Goal: Task Accomplishment & Management: Complete application form

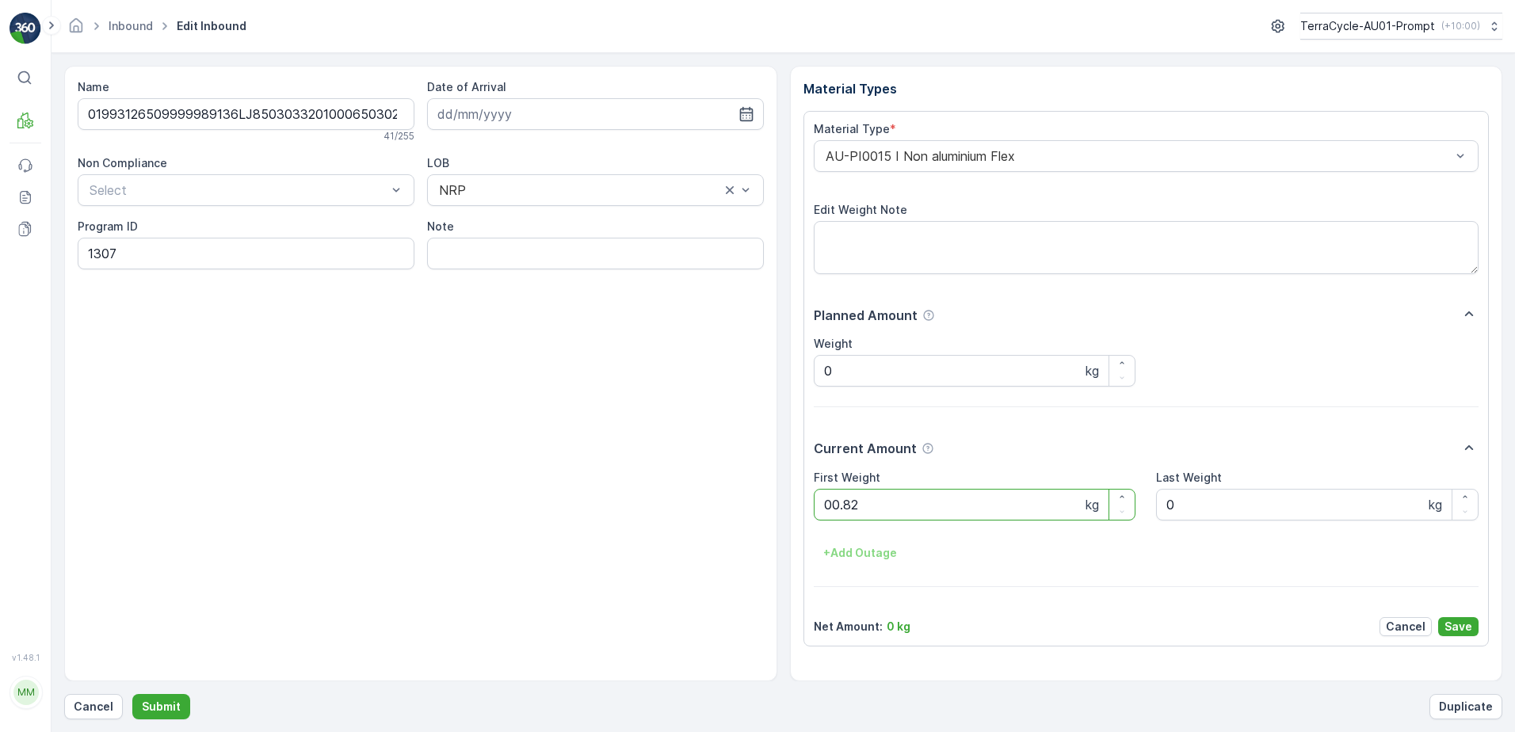
click at [132, 694] on button "Submit" at bounding box center [161, 706] width 58 height 25
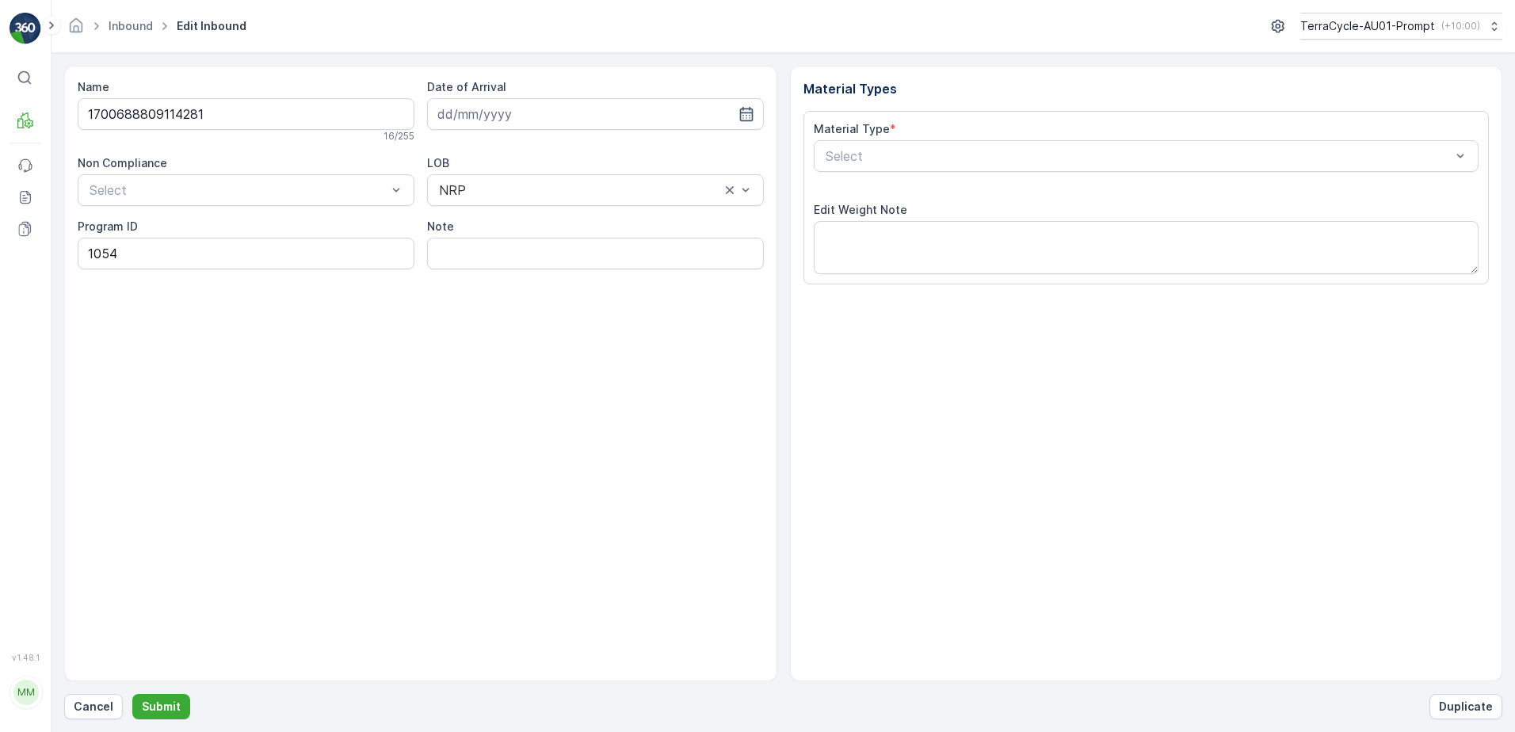
type input "[DATE]"
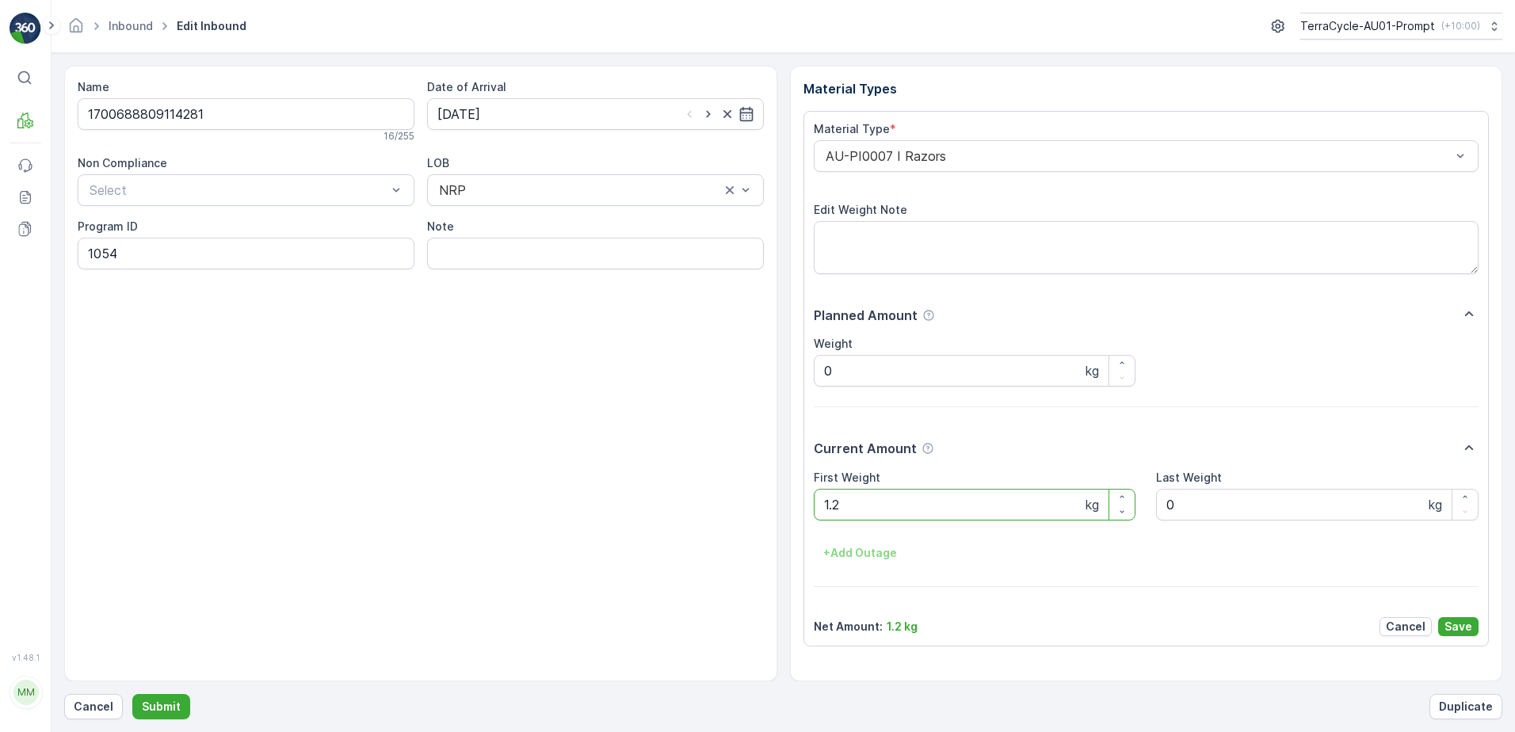
type Weight "1"
type Weight "1.38"
click at [1461, 620] on p "Save" at bounding box center [1458, 627] width 28 height 16
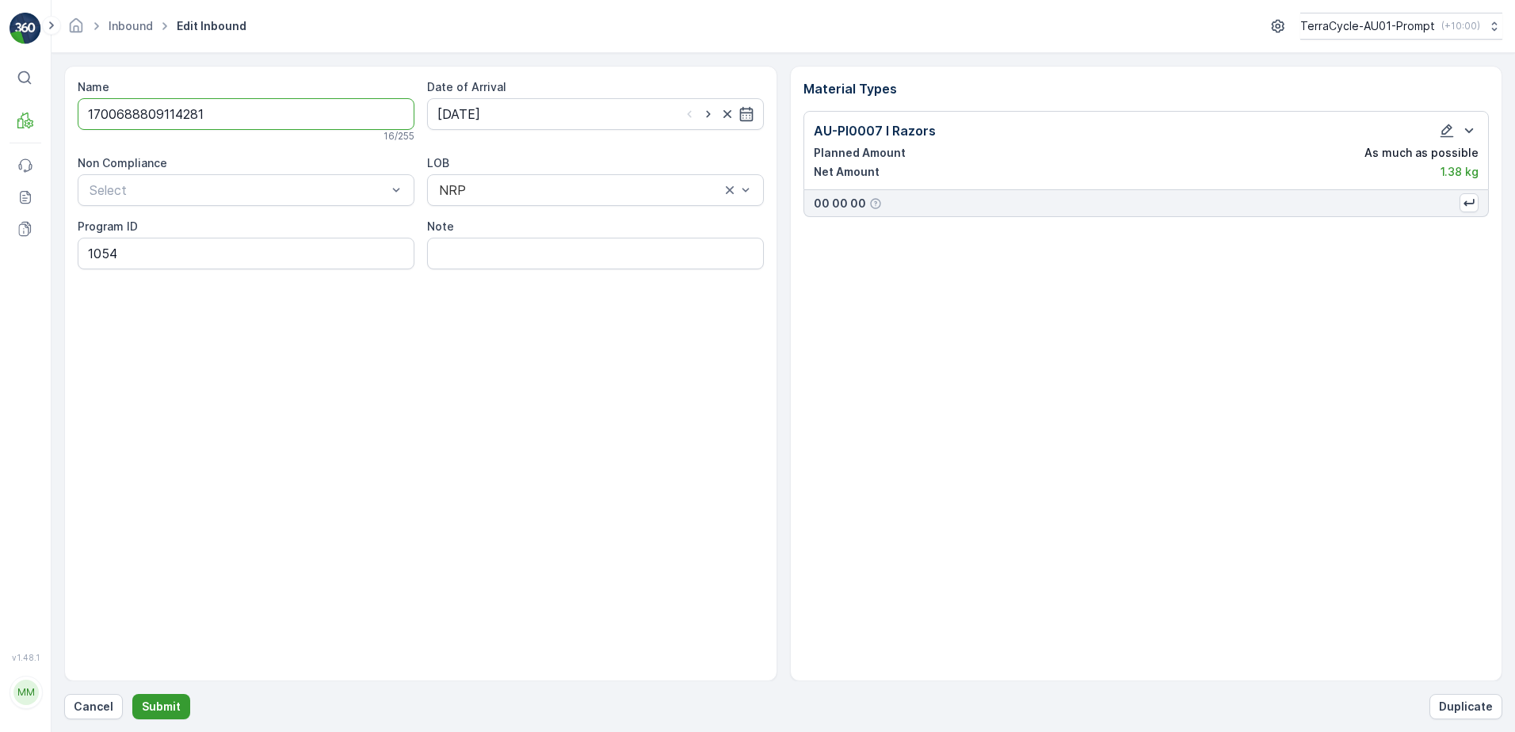
click at [166, 698] on button "Submit" at bounding box center [161, 706] width 58 height 25
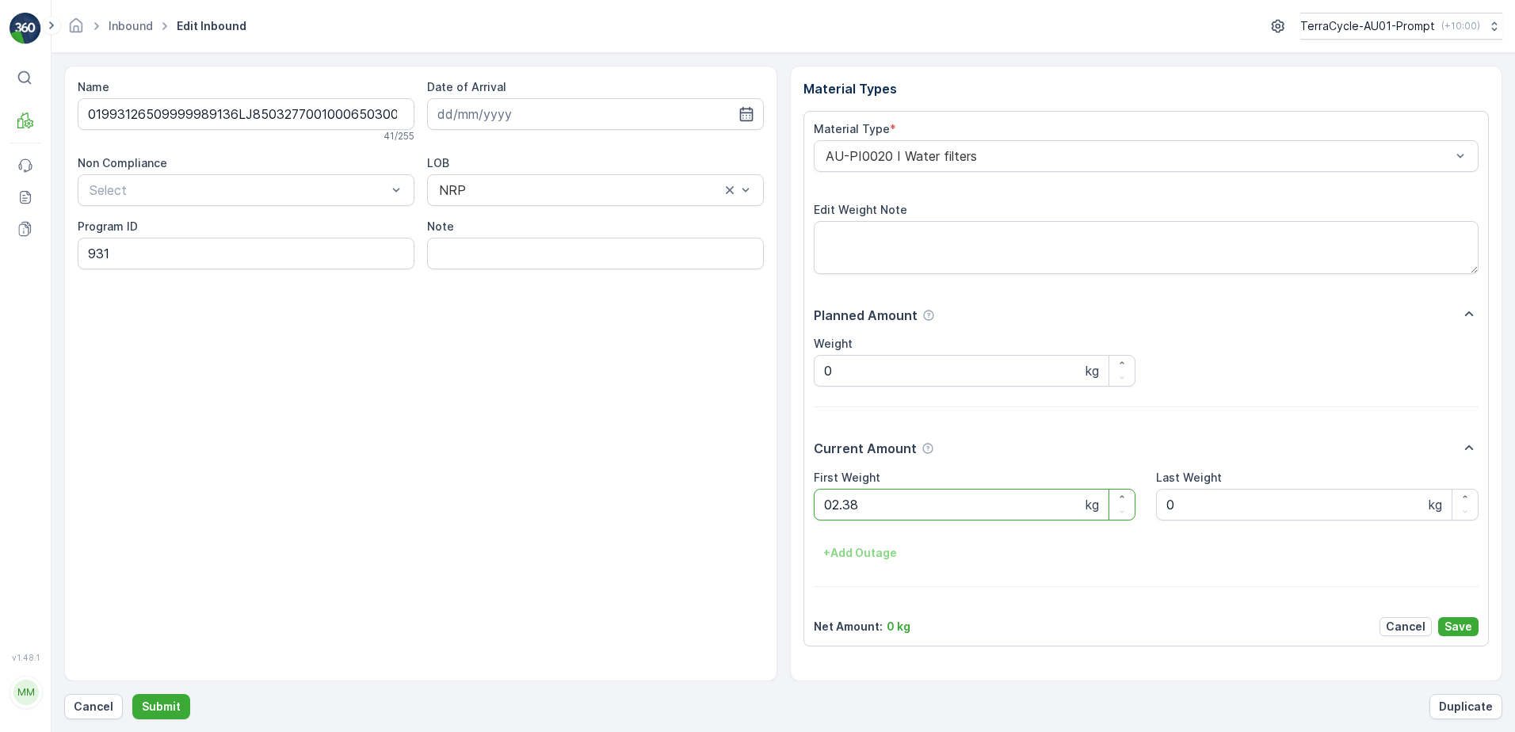
click at [132, 694] on button "Submit" at bounding box center [161, 706] width 58 height 25
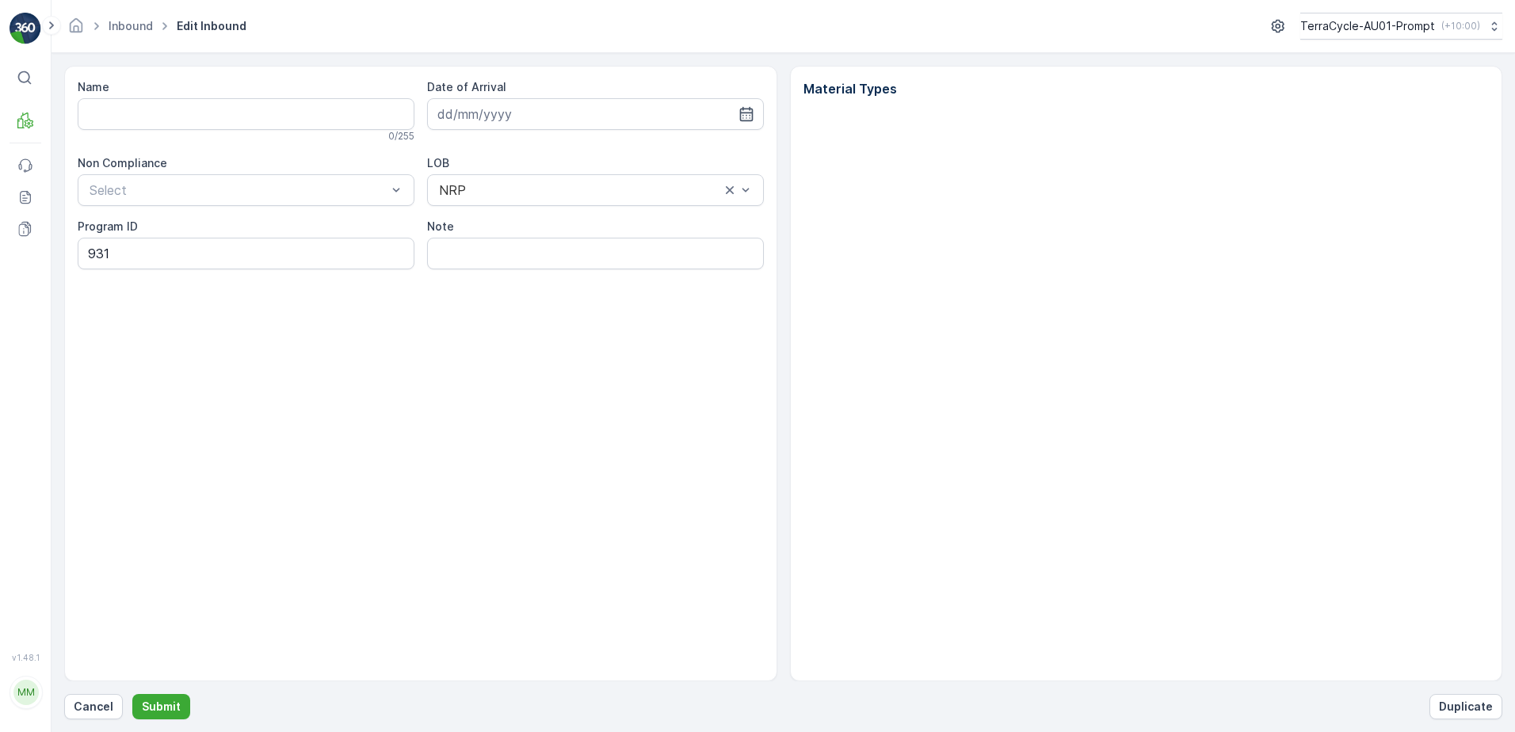
type input "01993126509999989136LJ8503277001000650300"
type input "[DATE]"
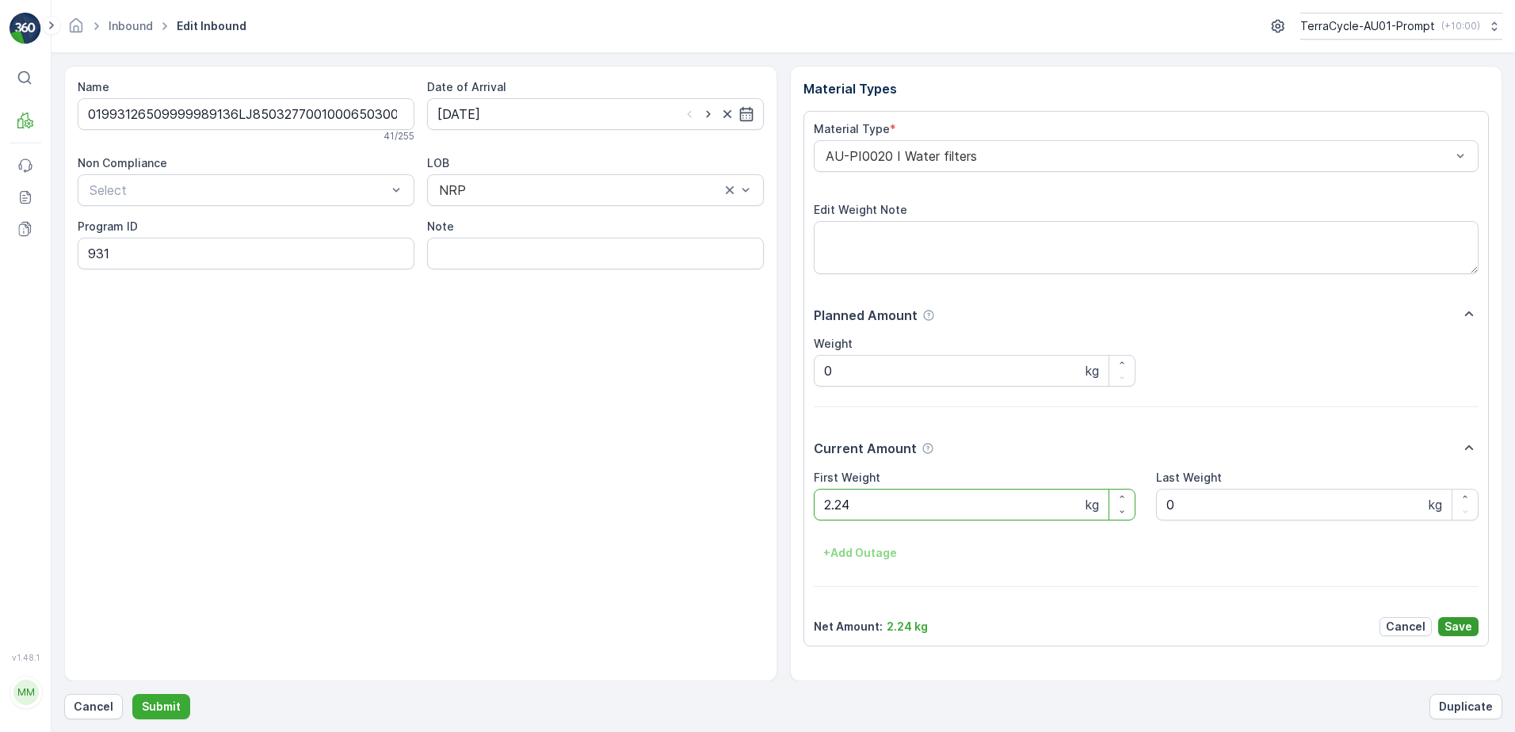
type Weight "2.24"
click at [1469, 625] on p "Save" at bounding box center [1458, 627] width 28 height 16
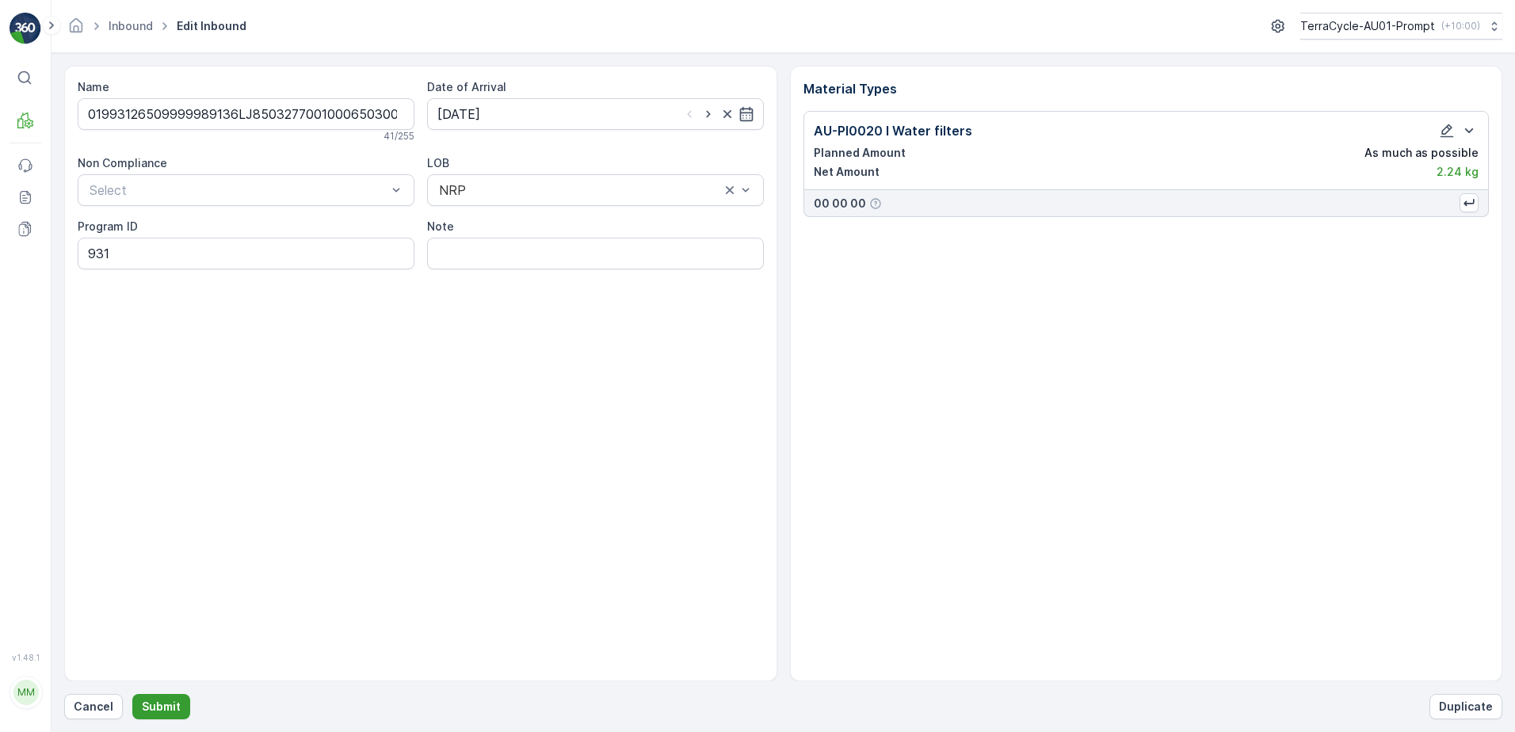
click at [146, 705] on p "Submit" at bounding box center [161, 707] width 39 height 16
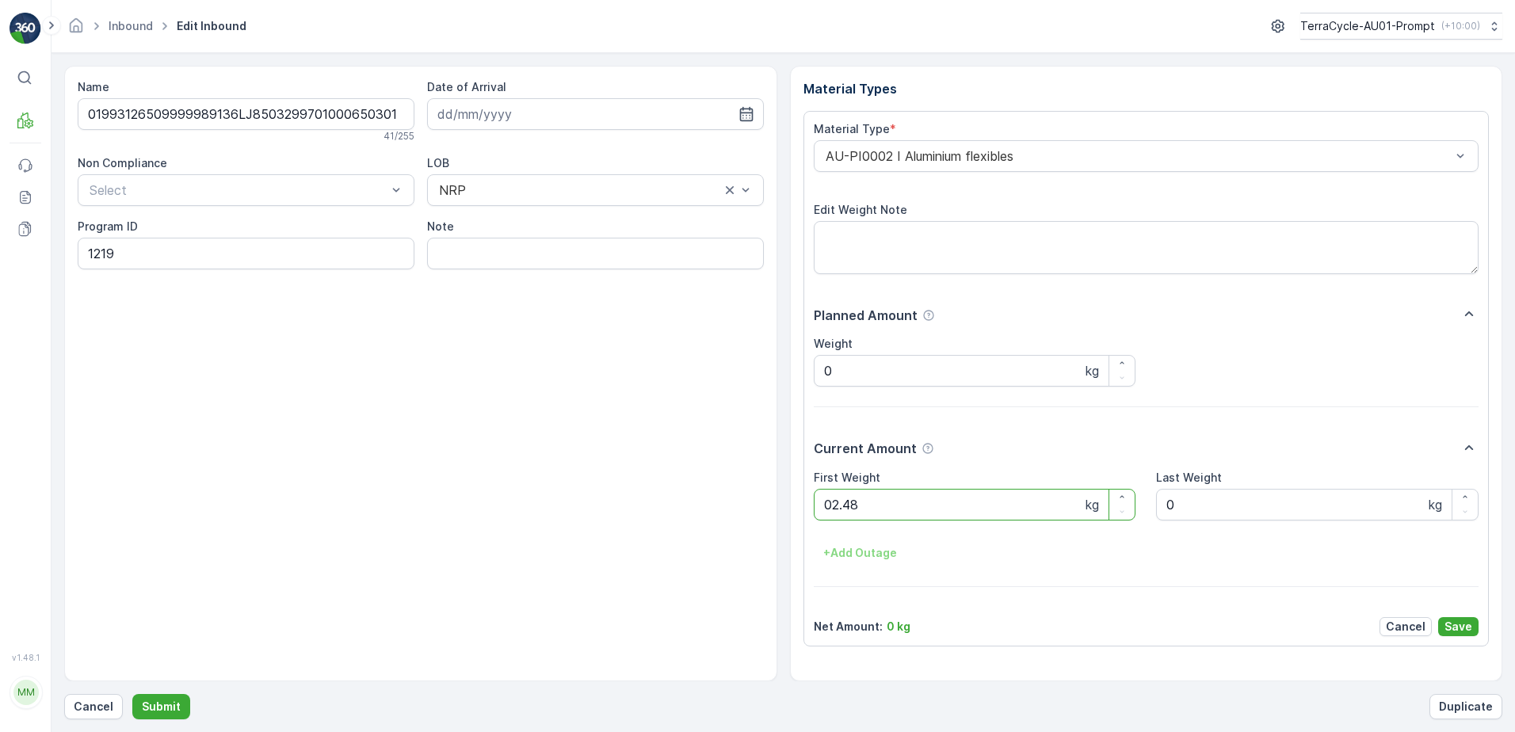
click at [132, 694] on button "Submit" at bounding box center [161, 706] width 58 height 25
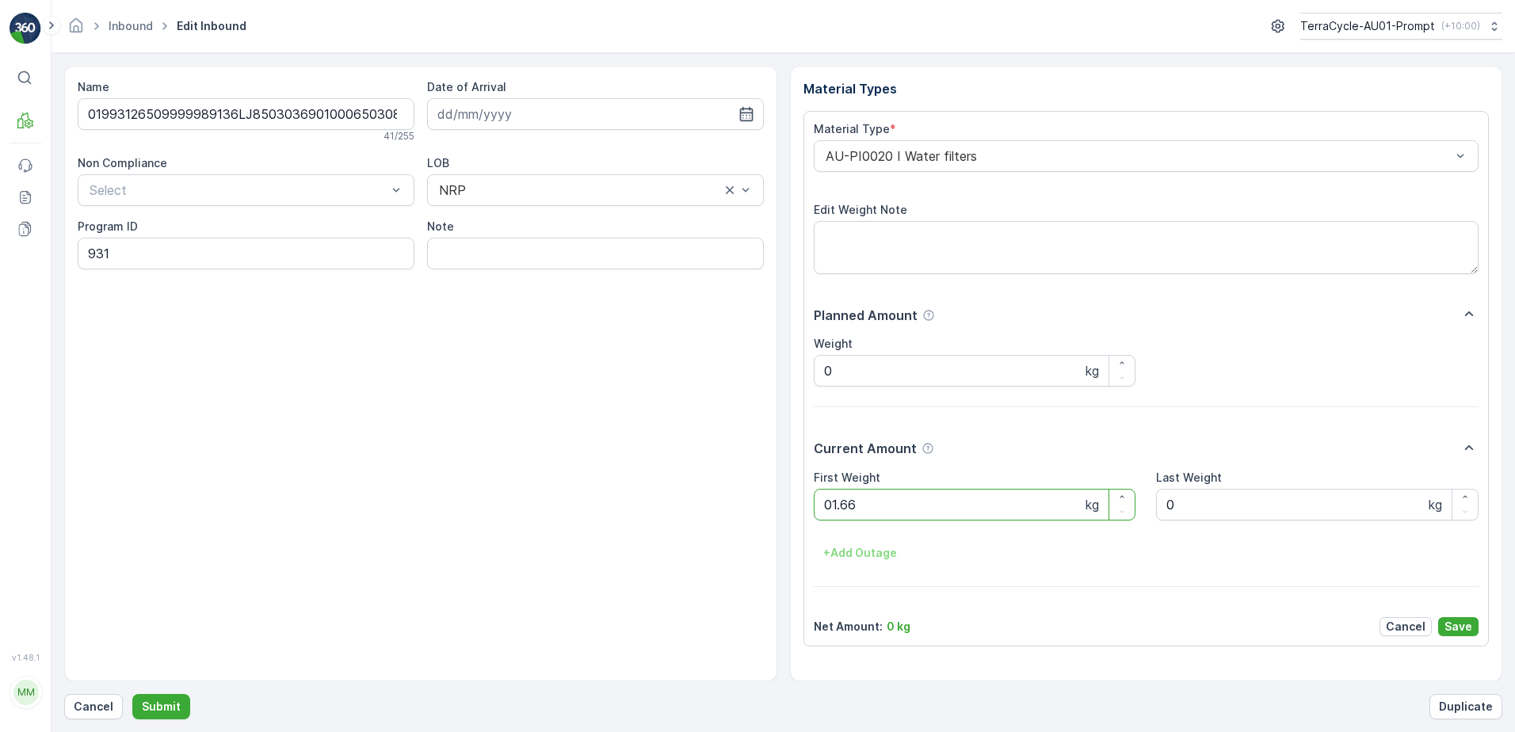
click at [132, 694] on button "Submit" at bounding box center [161, 706] width 58 height 25
click at [128, 252] on ID "CS111-S" at bounding box center [246, 254] width 337 height 32
click at [123, 255] on ID "CS111-S" at bounding box center [246, 254] width 337 height 32
type ID "SW14-S"
click at [822, 158] on div "AU-PI0016 I Writing Instruments" at bounding box center [1146, 156] width 665 height 32
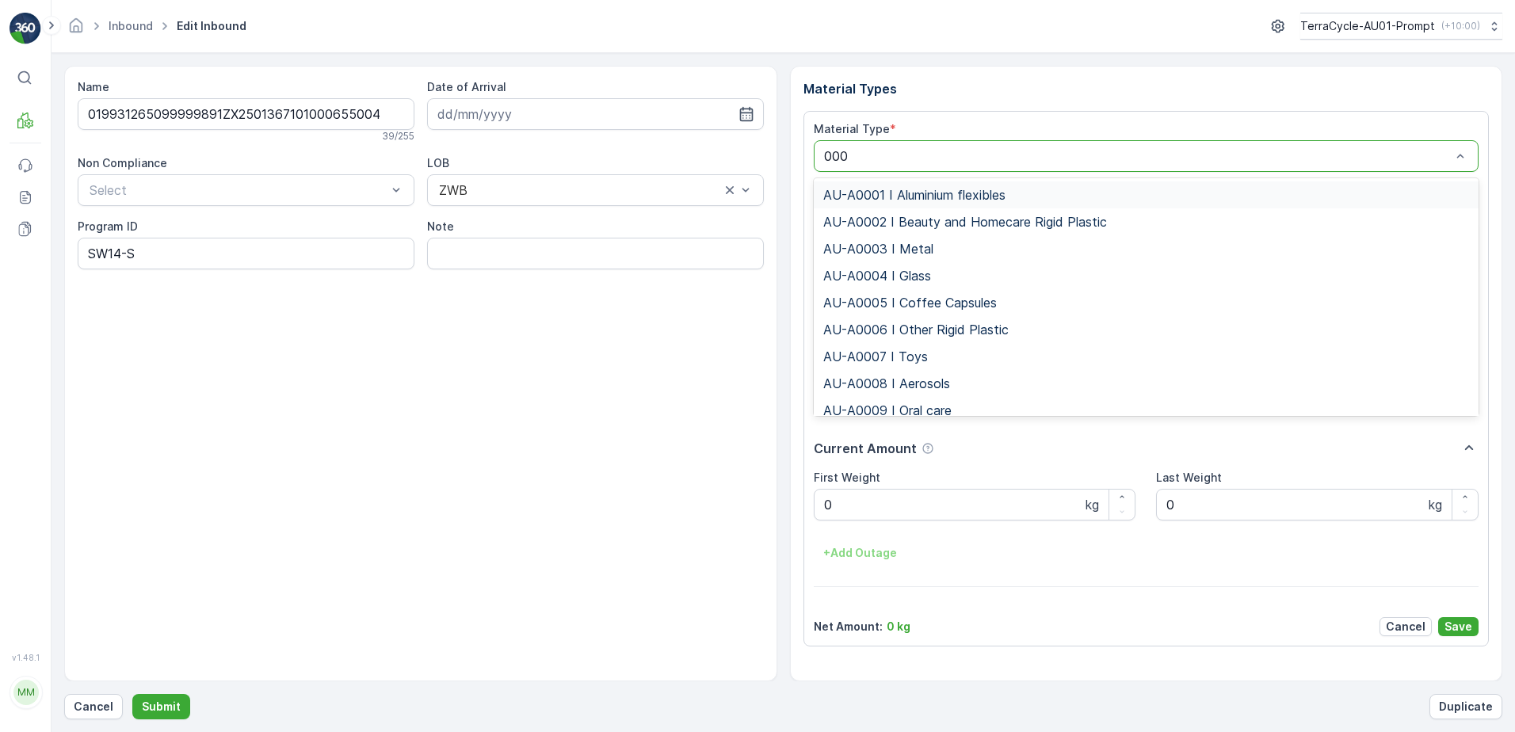
type input "0005"
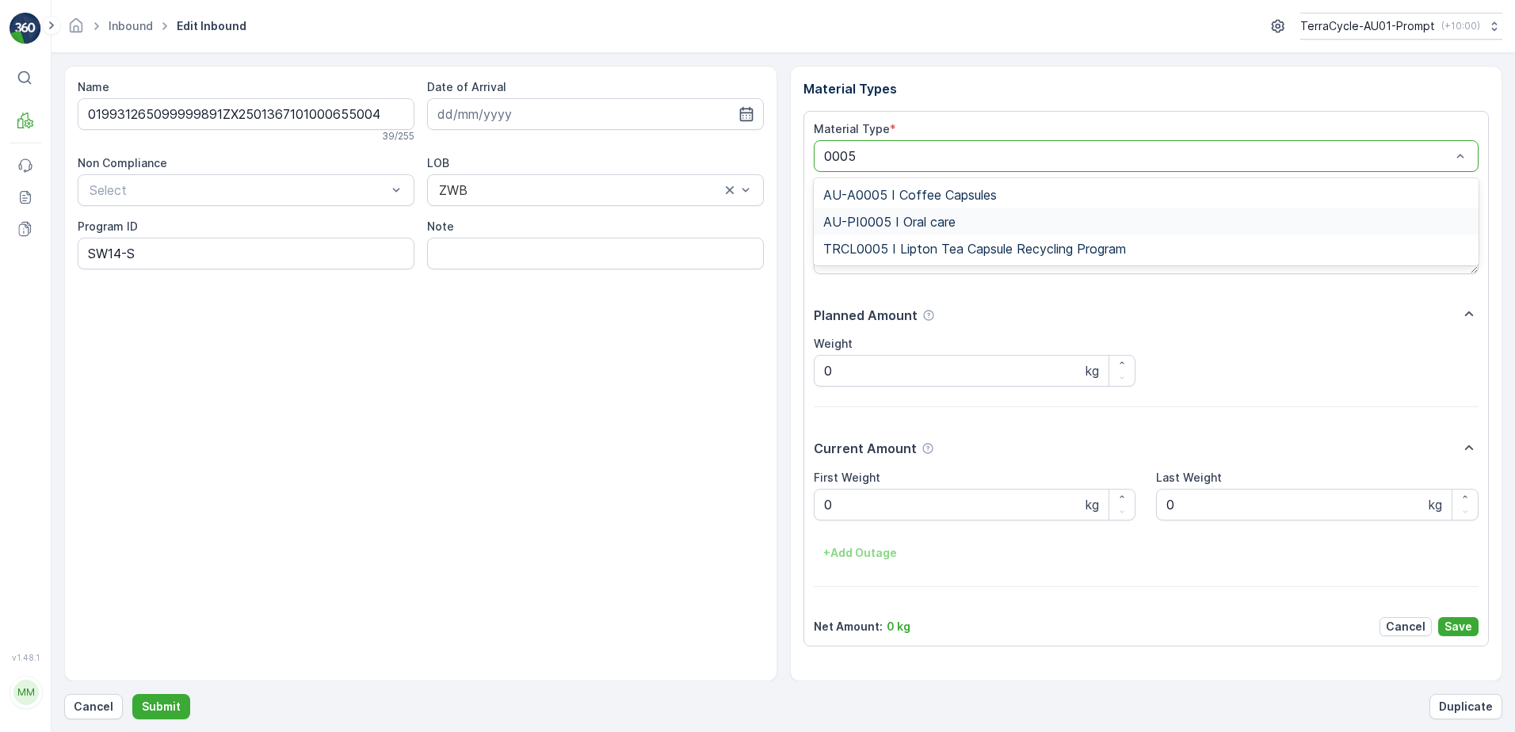
click at [943, 225] on span "AU-PI0005 I Oral care" at bounding box center [889, 222] width 132 height 14
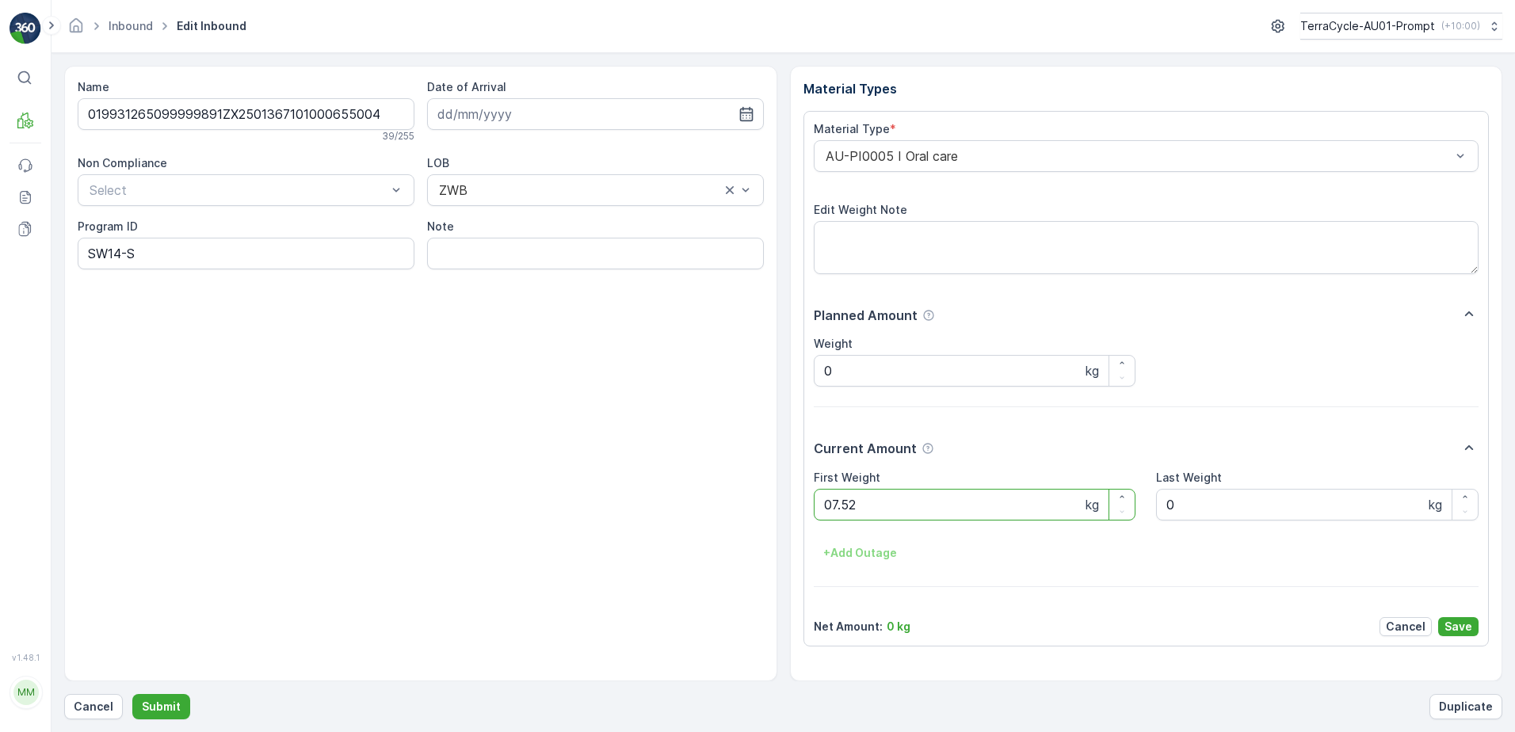
click at [132, 694] on button "Submit" at bounding box center [161, 706] width 58 height 25
click at [109, 709] on p "Cancel" at bounding box center [94, 707] width 40 height 16
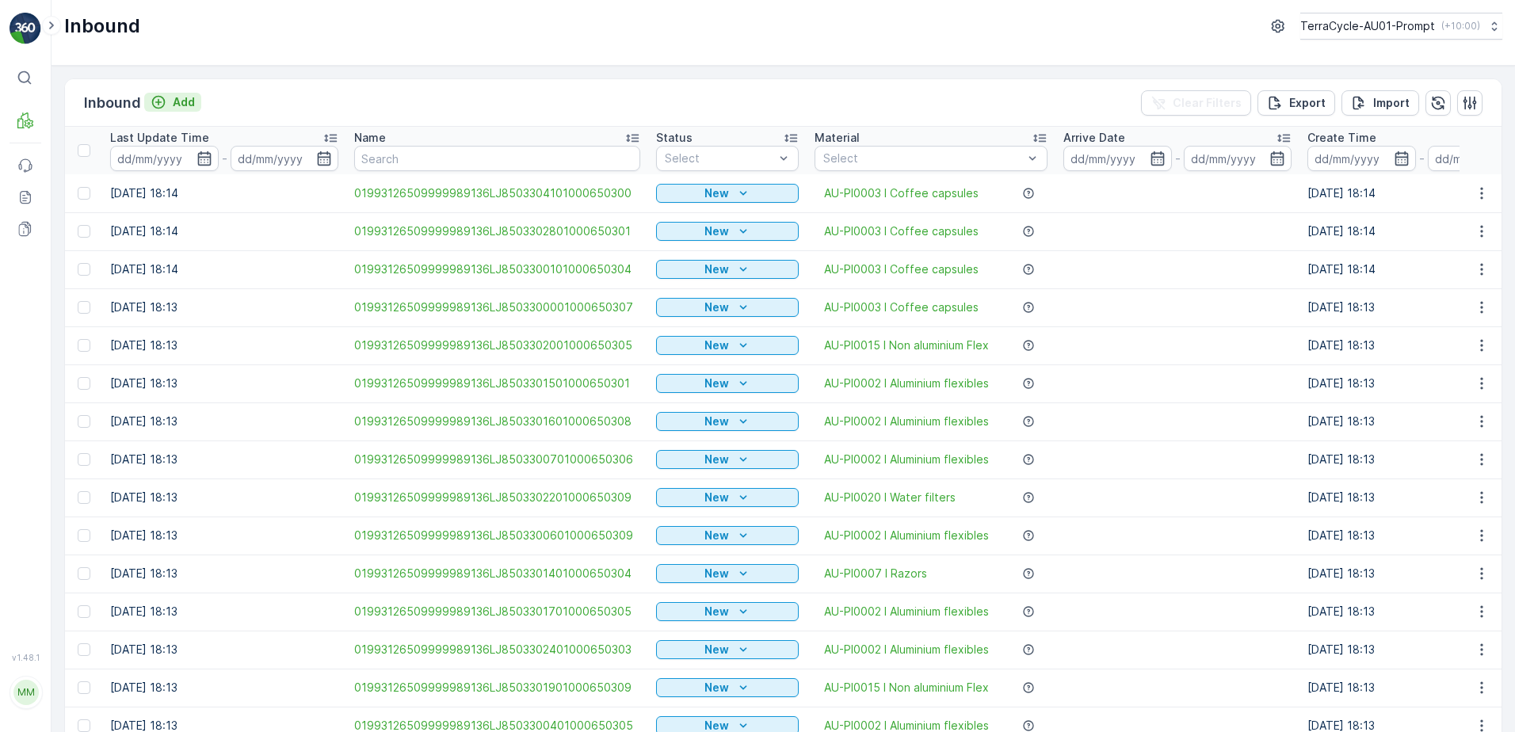
click at [183, 109] on p "Add" at bounding box center [184, 102] width 22 height 16
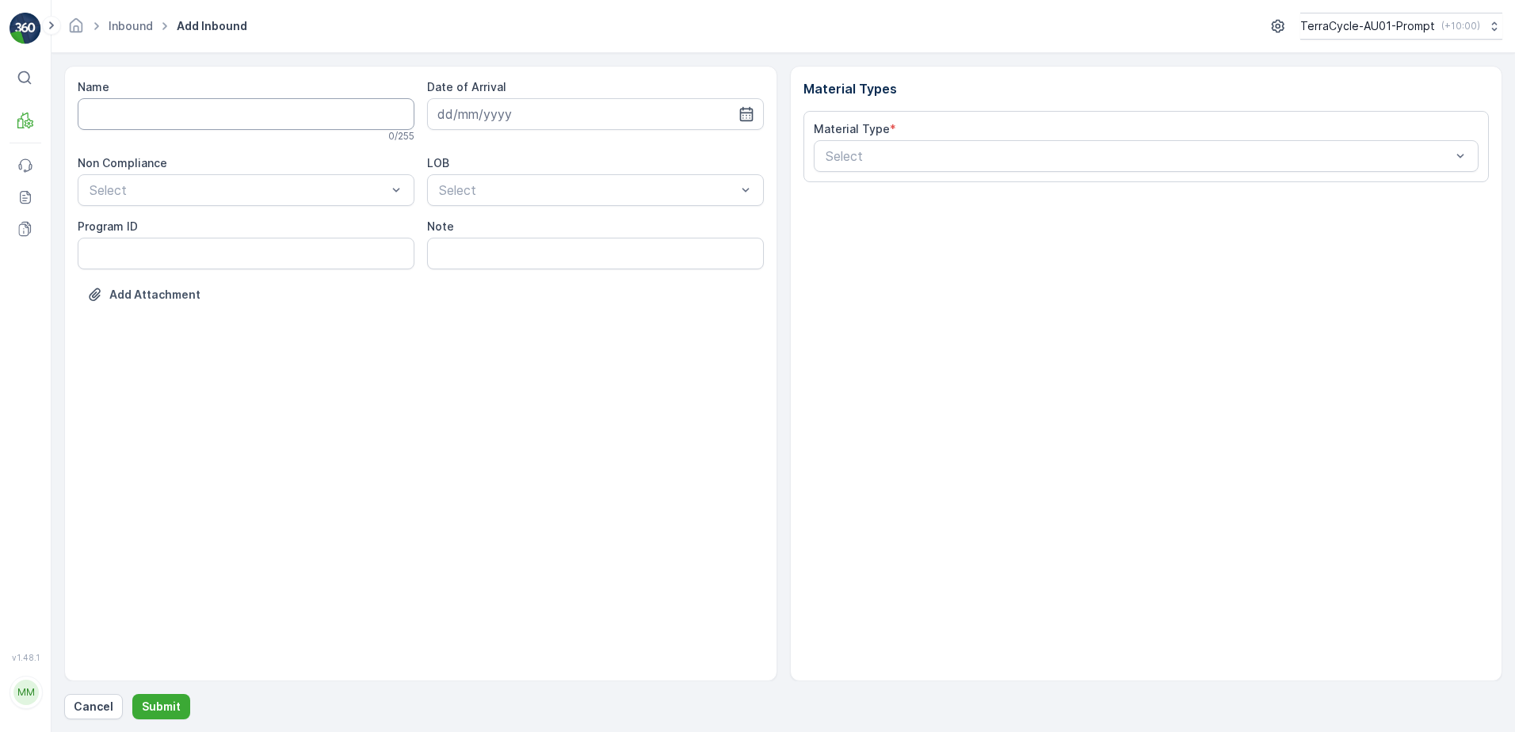
click at [185, 110] on input "Name" at bounding box center [246, 114] width 337 height 32
click at [132, 694] on button "Submit" at bounding box center [161, 706] width 58 height 25
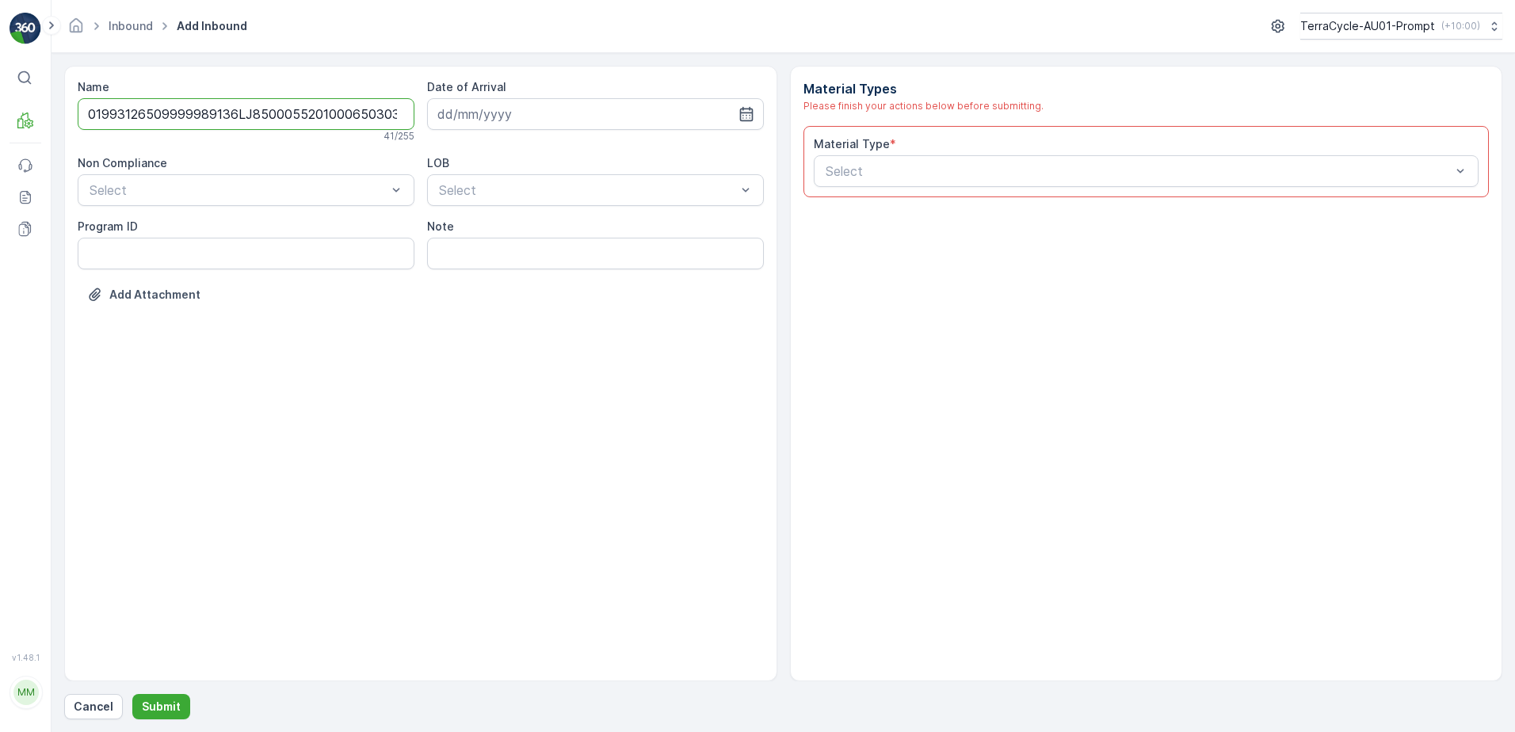
scroll to position [0, 4]
click at [380, 114] on input "01993126509999989136LJ8500055201000650303" at bounding box center [246, 114] width 337 height 32
type input "01993126509999989136LJ8500055201000650303YYY"
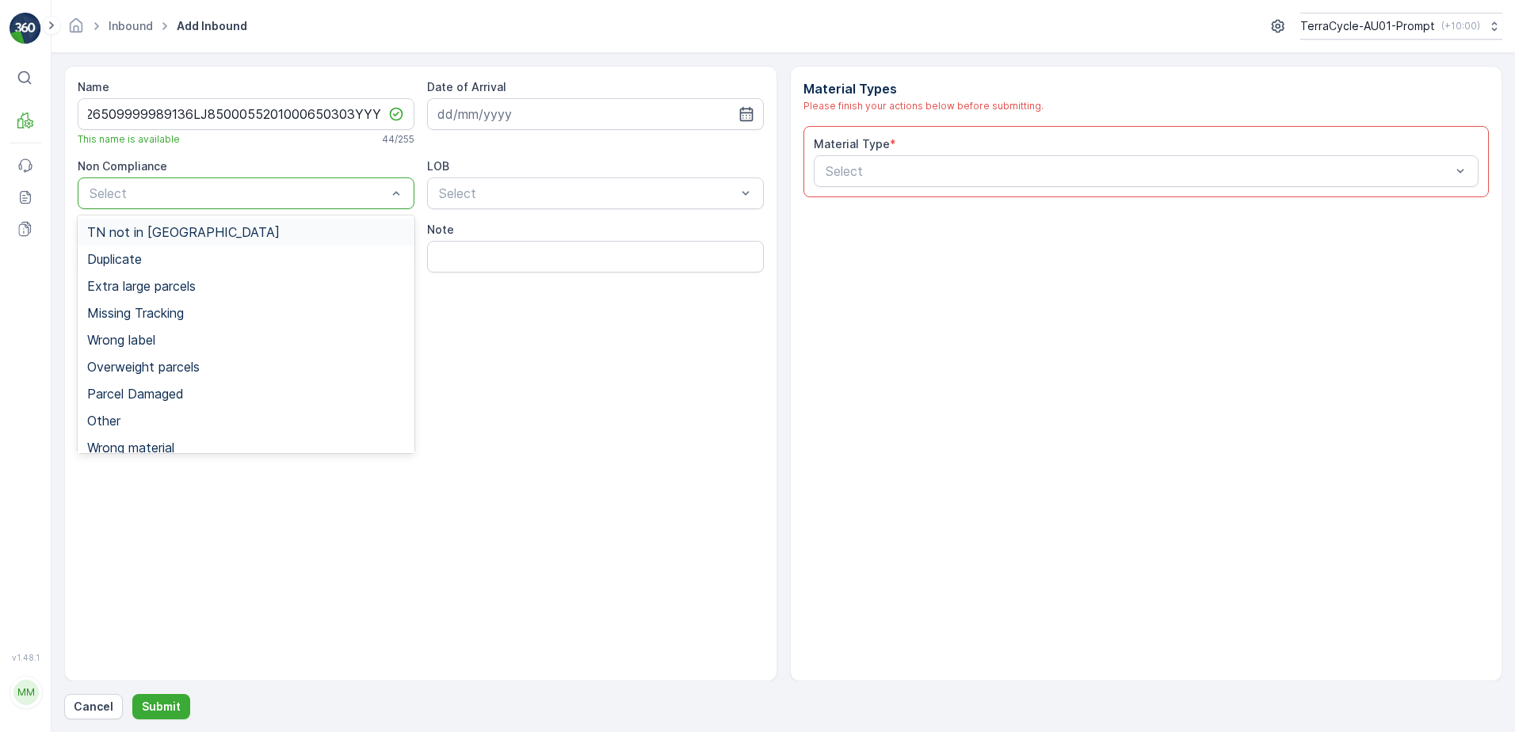
click at [158, 192] on div at bounding box center [238, 193] width 300 height 14
click at [152, 256] on div "Duplicate" at bounding box center [246, 259] width 318 height 14
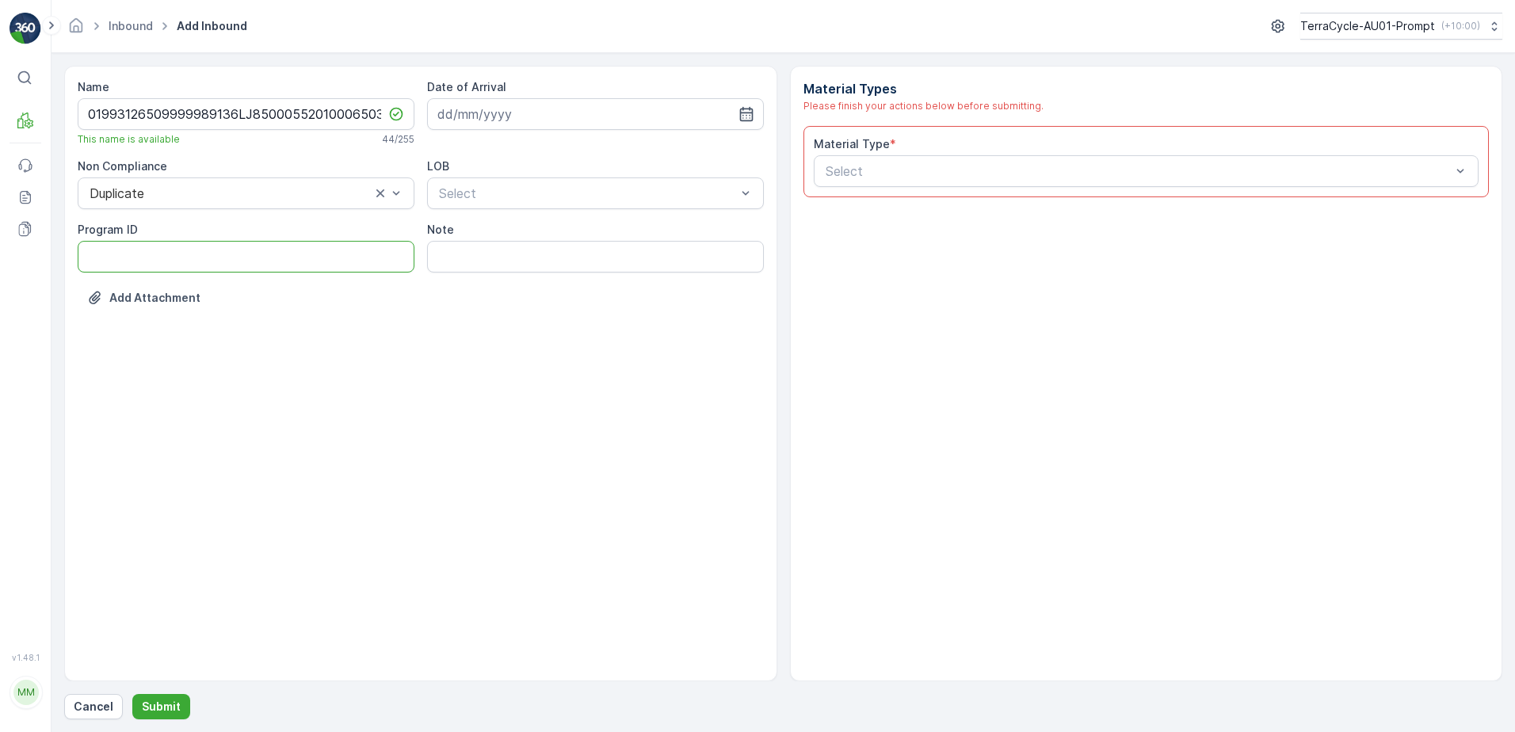
click at [129, 257] on ID "Program ID" at bounding box center [246, 257] width 337 height 32
type ID "1357"
click at [490, 109] on input at bounding box center [595, 114] width 337 height 32
click at [606, 310] on div "22" at bounding box center [596, 309] width 25 height 25
type input "[DATE]"
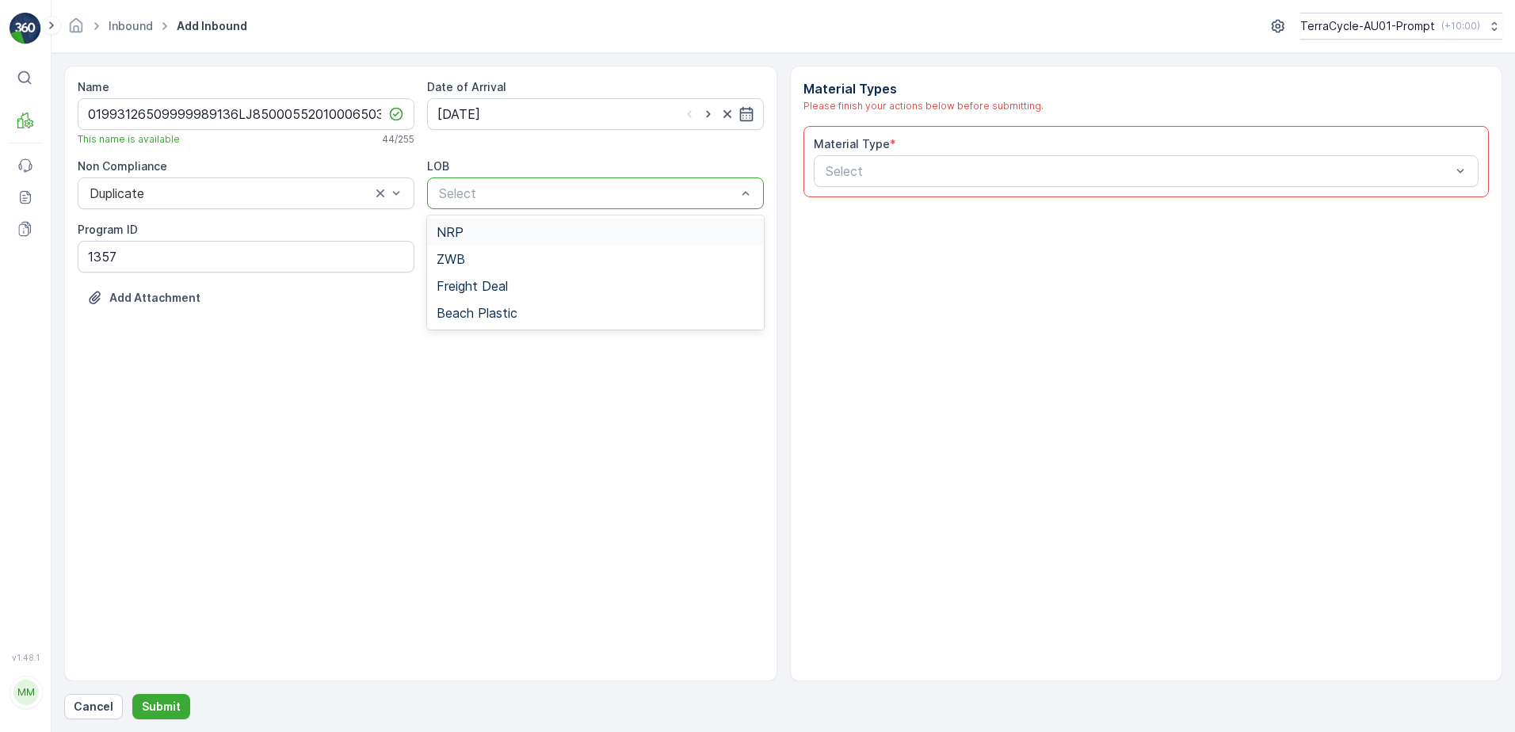
click at [528, 238] on div "NRP" at bounding box center [595, 232] width 318 height 14
click at [126, 255] on ID "1357" at bounding box center [246, 257] width 337 height 32
type ID "1356"
click at [856, 174] on div at bounding box center [1138, 171] width 629 height 14
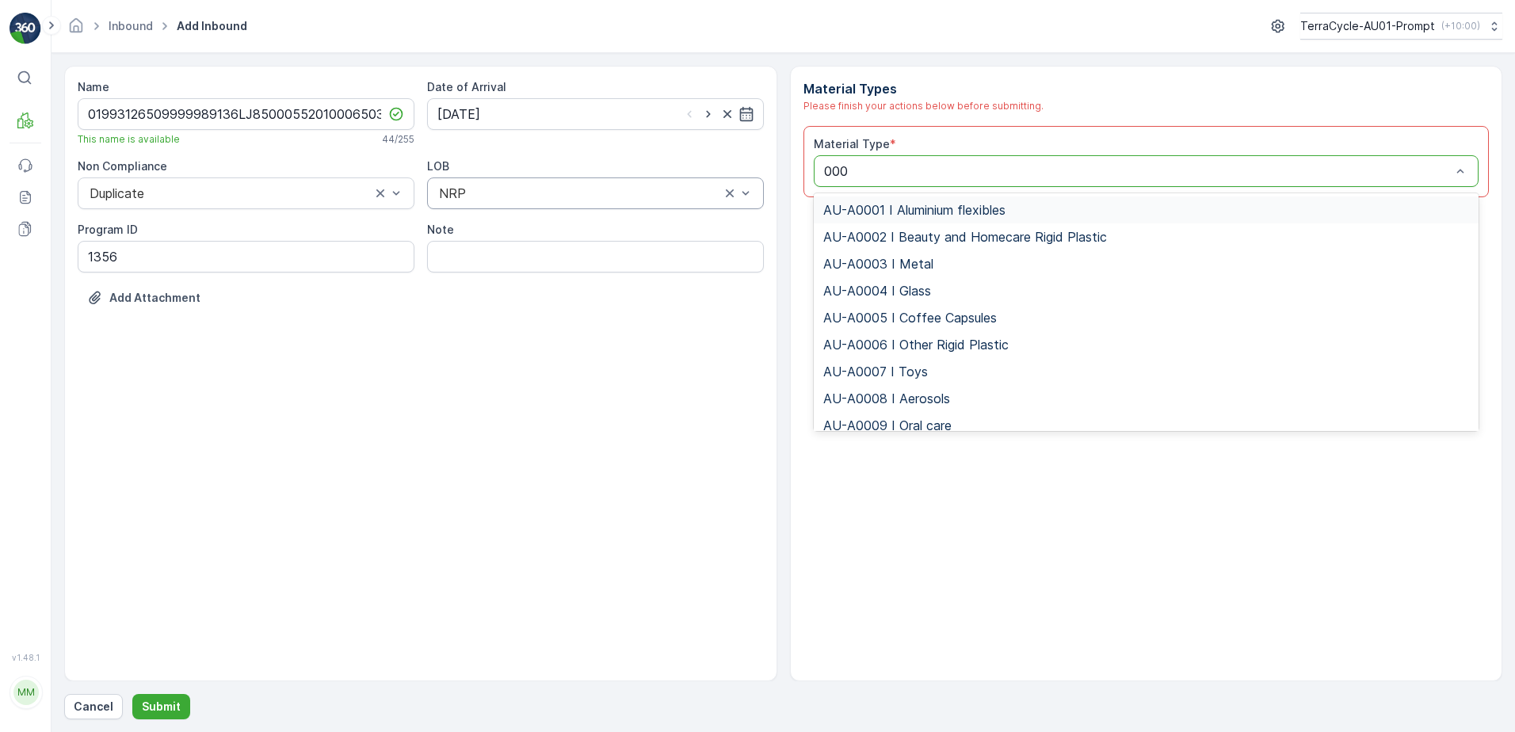
type input "0008"
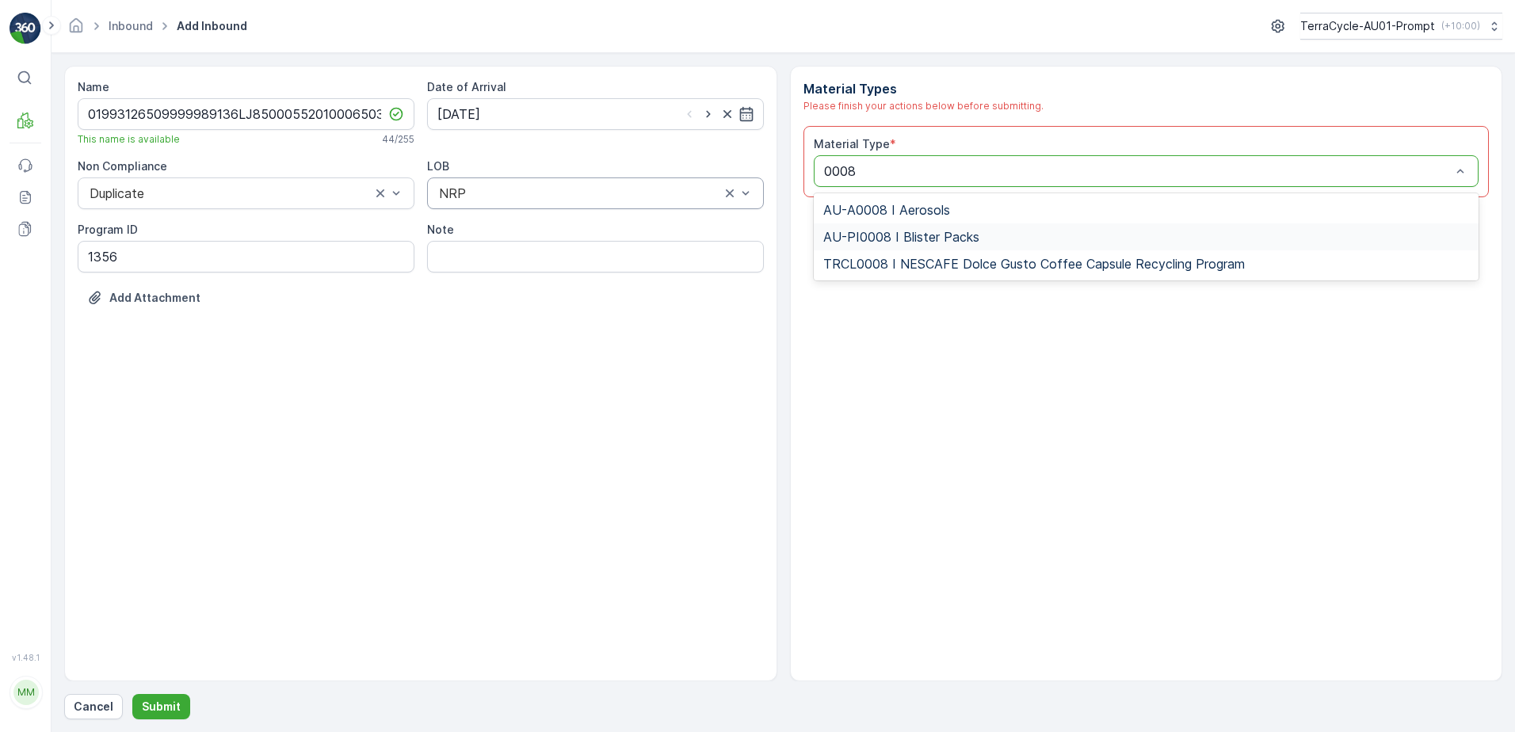
click at [947, 240] on span "AU-PI0008 I Blister Packs" at bounding box center [901, 237] width 156 height 14
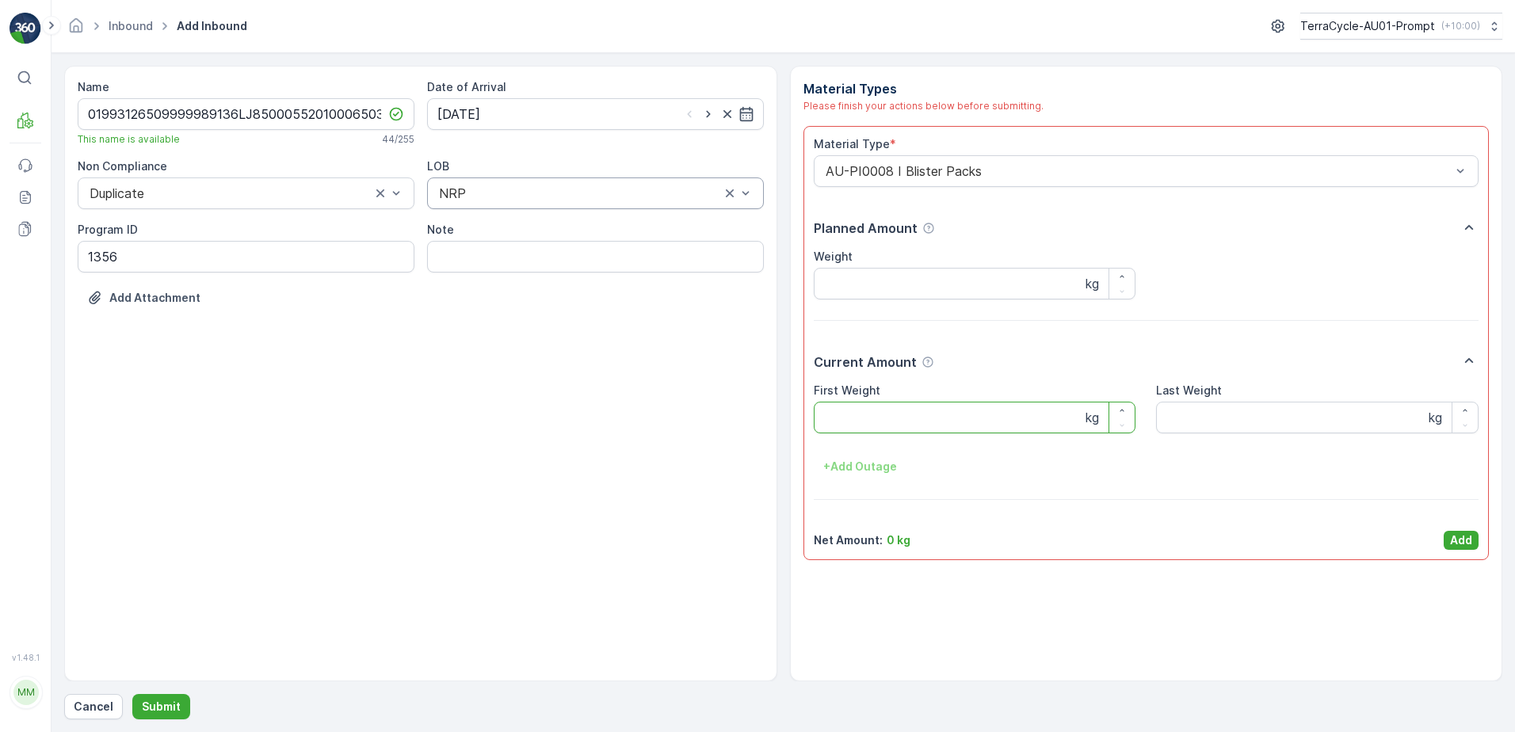
click at [861, 422] on Weight "First Weight" at bounding box center [975, 418] width 322 height 32
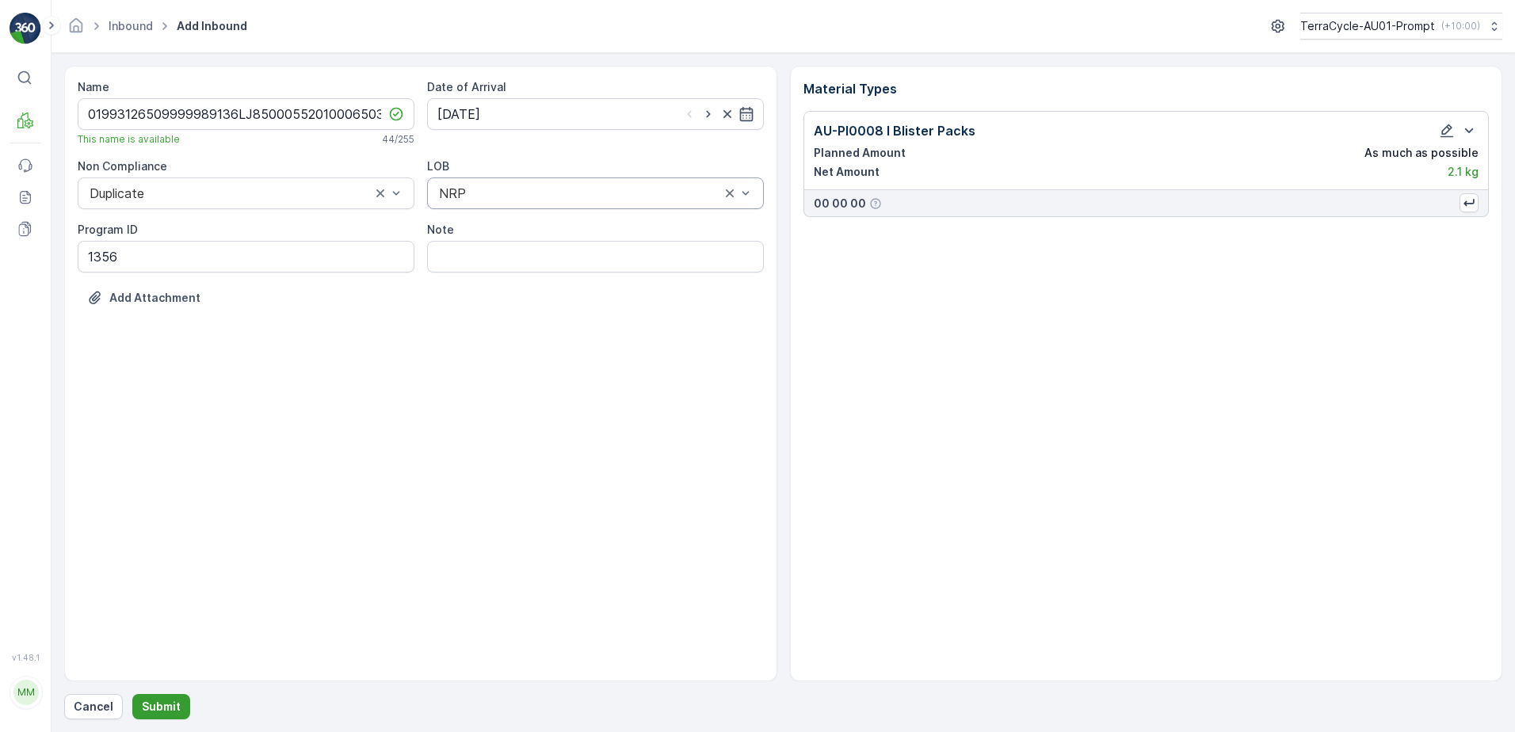
click at [163, 708] on p "Submit" at bounding box center [161, 707] width 39 height 16
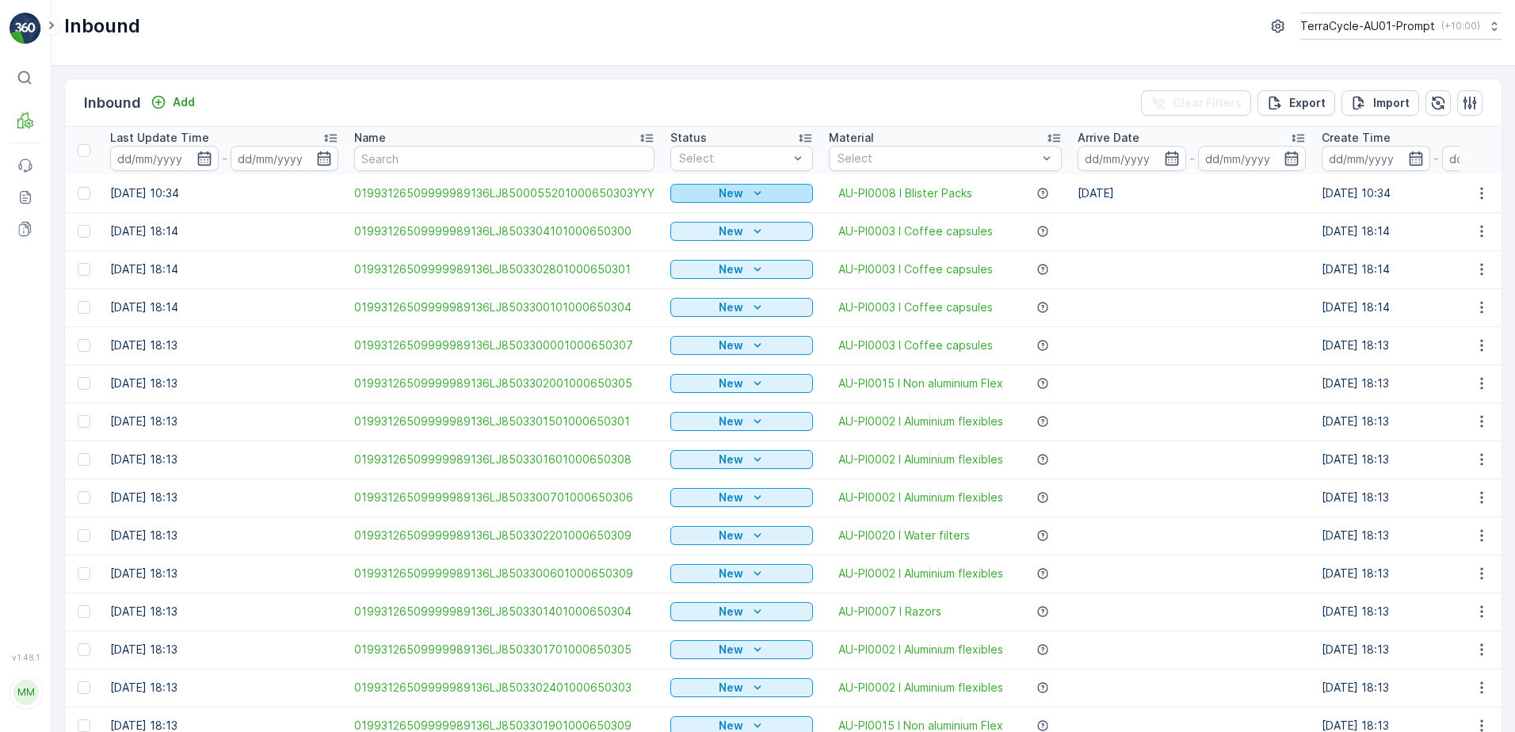
click at [749, 192] on icon "New" at bounding box center [757, 193] width 16 height 16
click at [700, 242] on span "Scanned" at bounding box center [699, 239] width 47 height 16
click at [1477, 196] on icon "button" at bounding box center [1481, 193] width 16 height 16
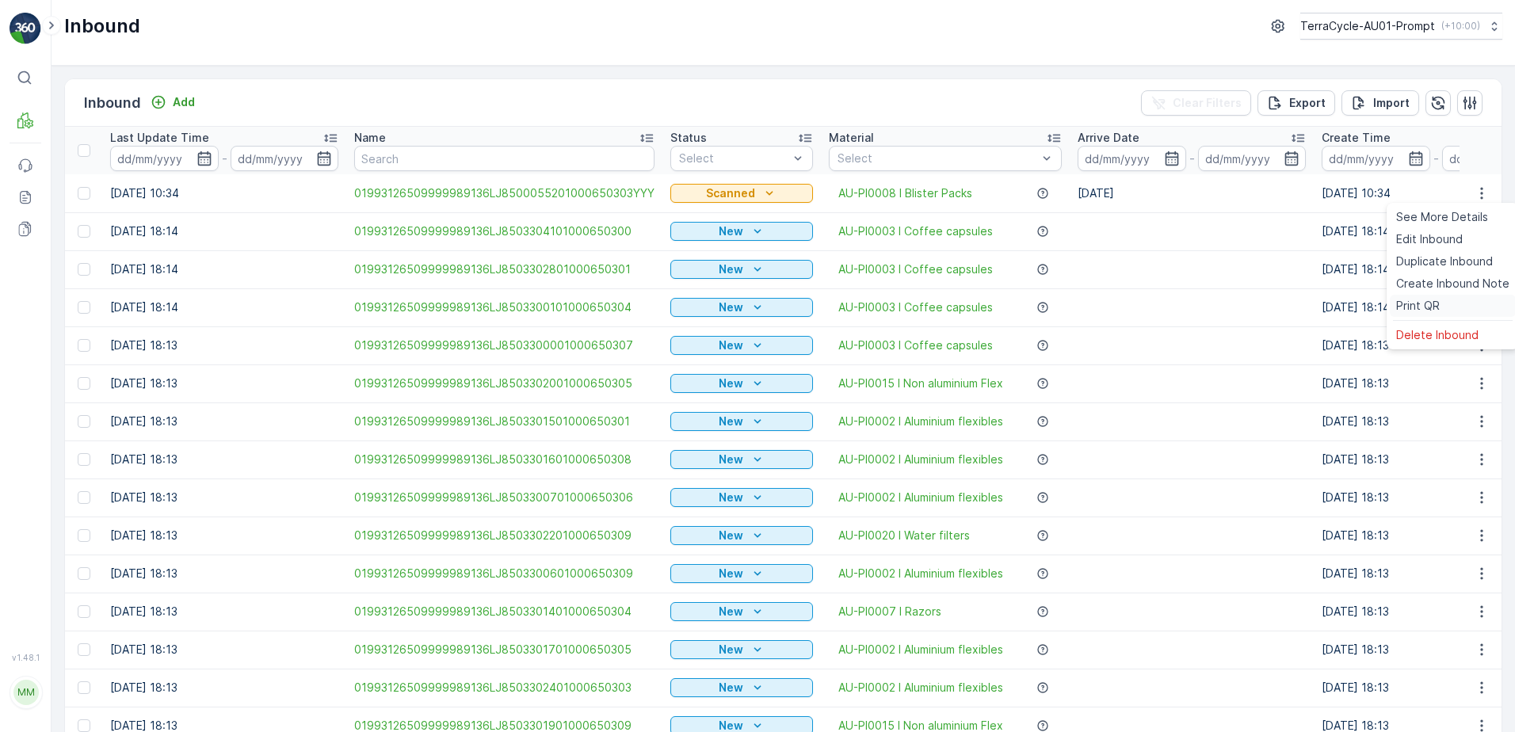
click at [1397, 301] on span "Print QR" at bounding box center [1418, 306] width 44 height 16
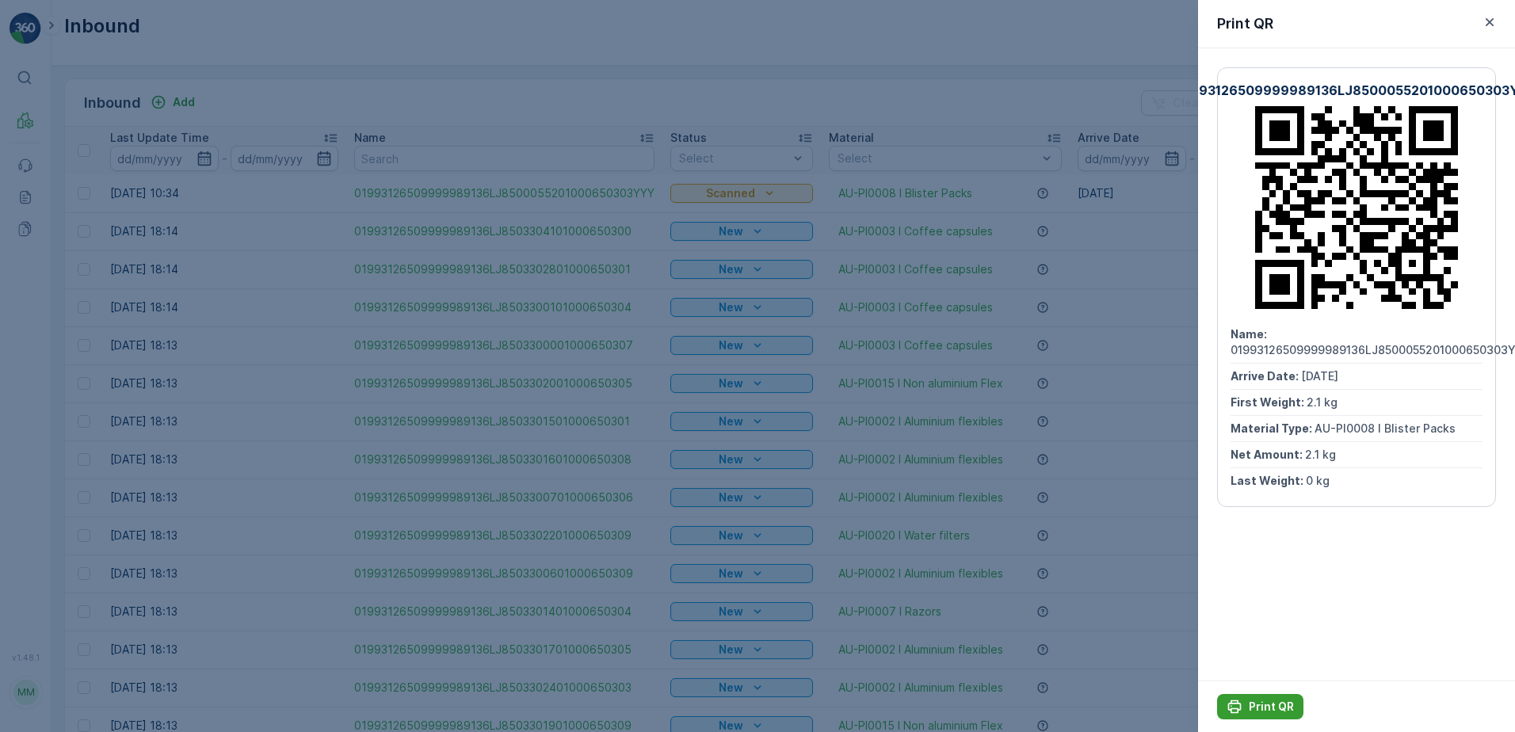
click at [1269, 704] on p "Print QR" at bounding box center [1270, 707] width 45 height 16
click at [1488, 22] on icon "button" at bounding box center [1489, 22] width 16 height 16
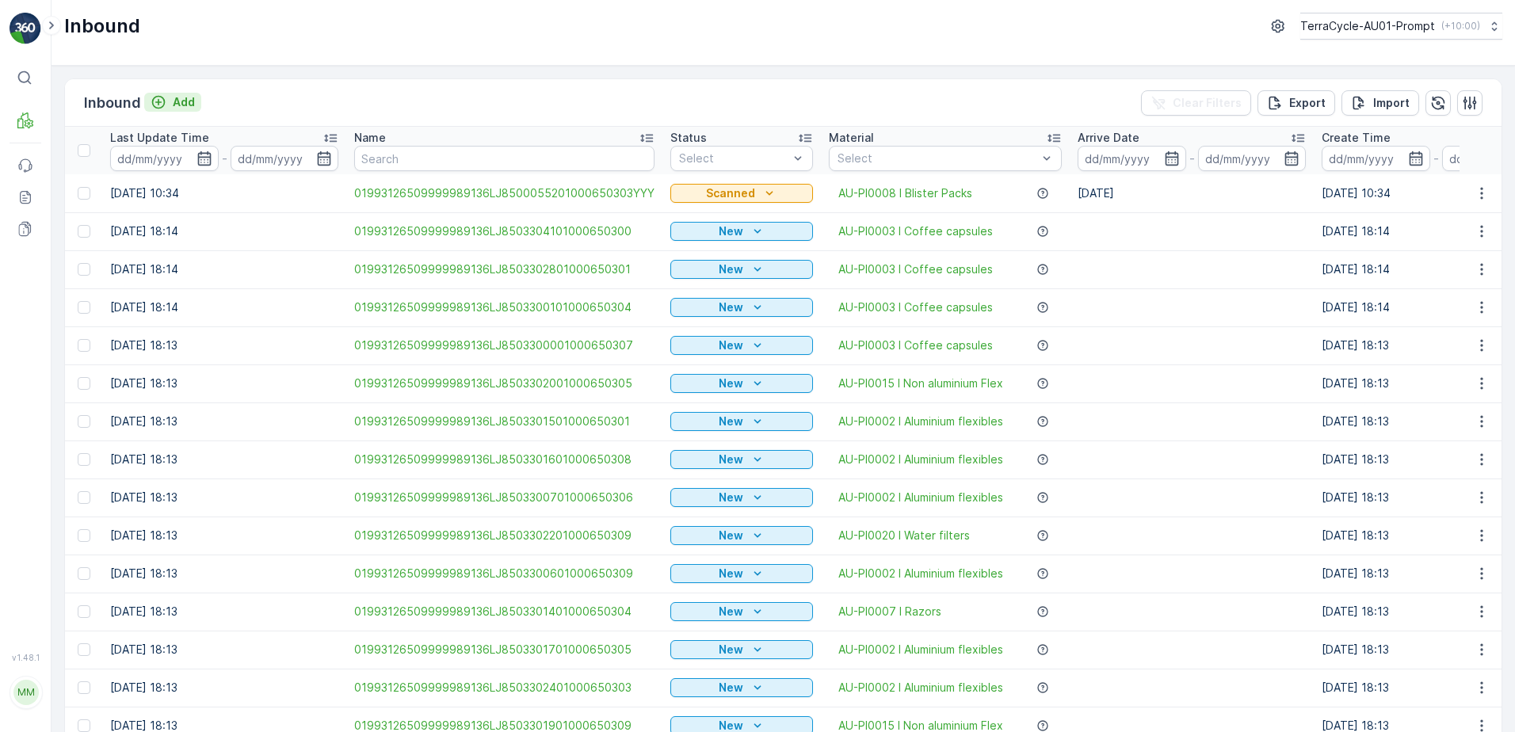
click at [191, 101] on p "Add" at bounding box center [184, 102] width 22 height 16
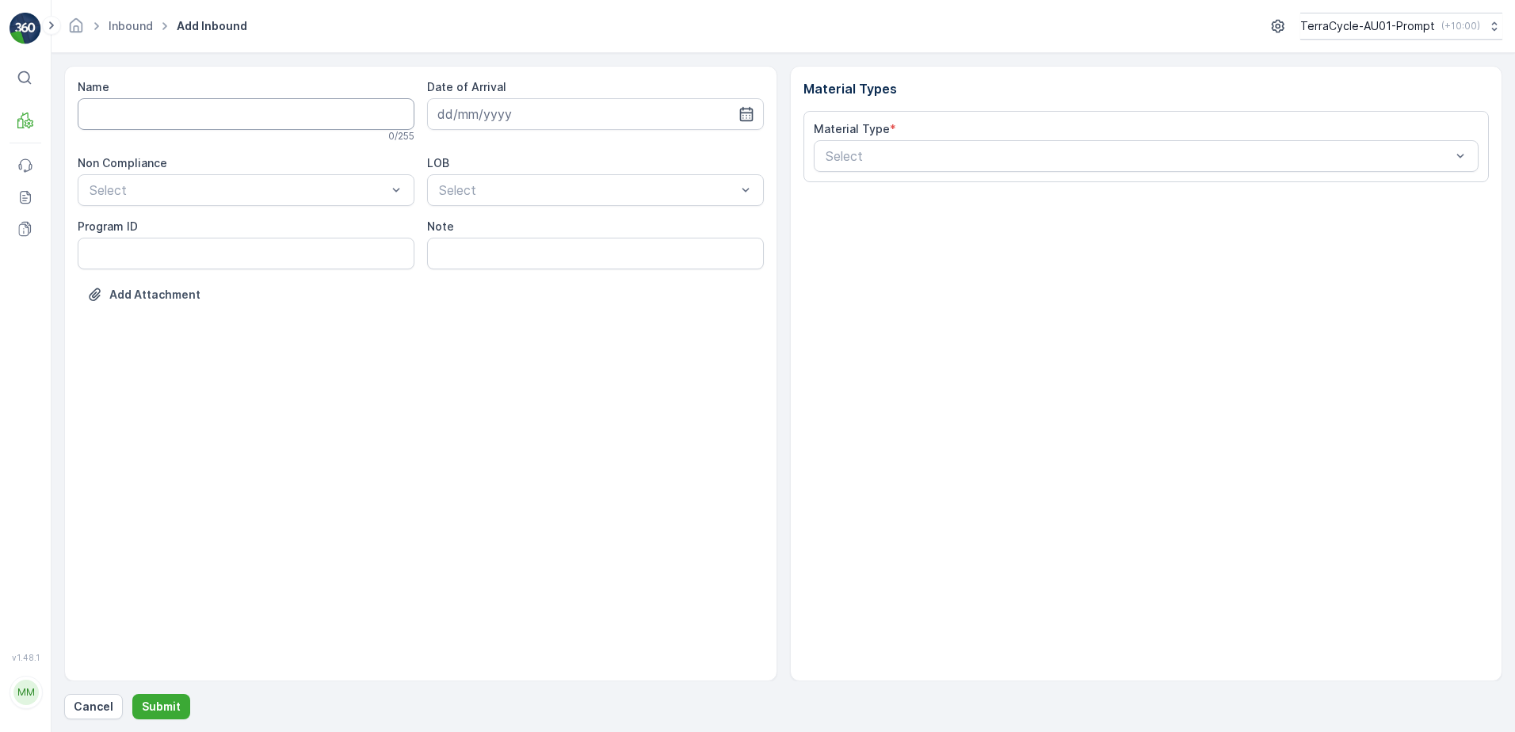
click at [257, 108] on input "Name" at bounding box center [246, 114] width 337 height 32
click at [132, 694] on button "Submit" at bounding box center [161, 706] width 58 height 25
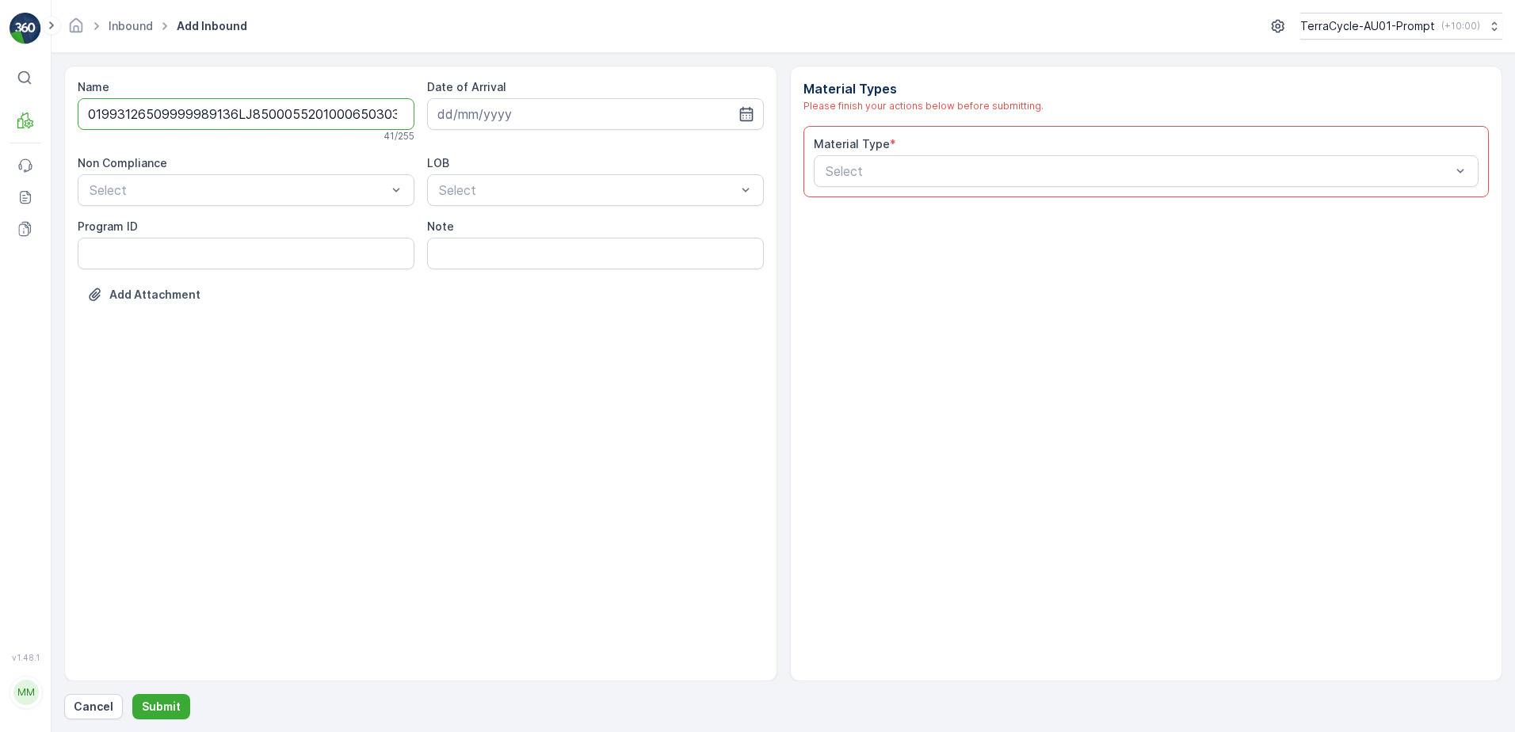
scroll to position [0, 4]
click at [387, 115] on div "01993126509999989136LJ8500055201000650303" at bounding box center [246, 114] width 337 height 32
type input "01993126509999989136LJ8500055201000650303ZZZ"
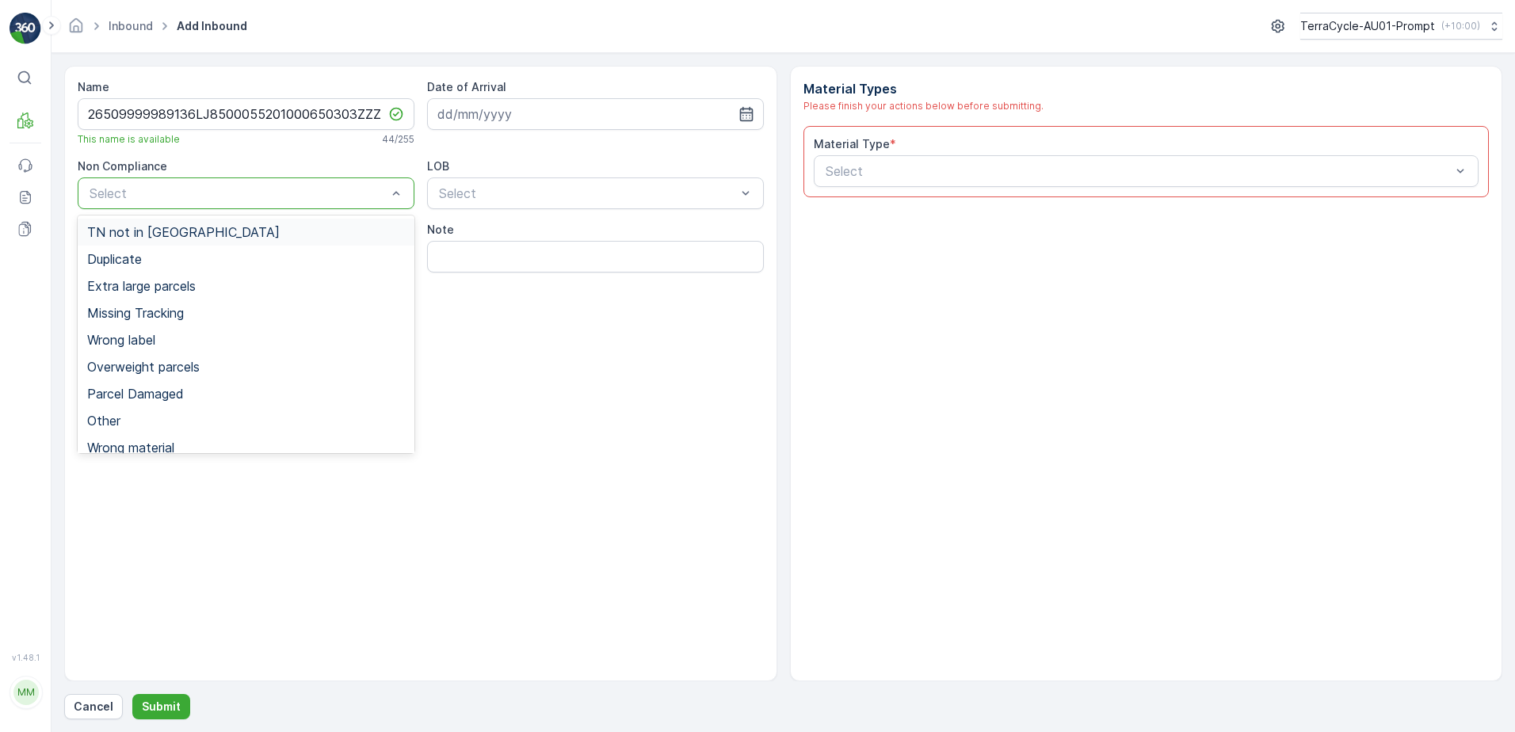
scroll to position [0, 0]
click at [250, 196] on div at bounding box center [238, 193] width 300 height 14
click at [166, 258] on div "Duplicate" at bounding box center [246, 259] width 318 height 14
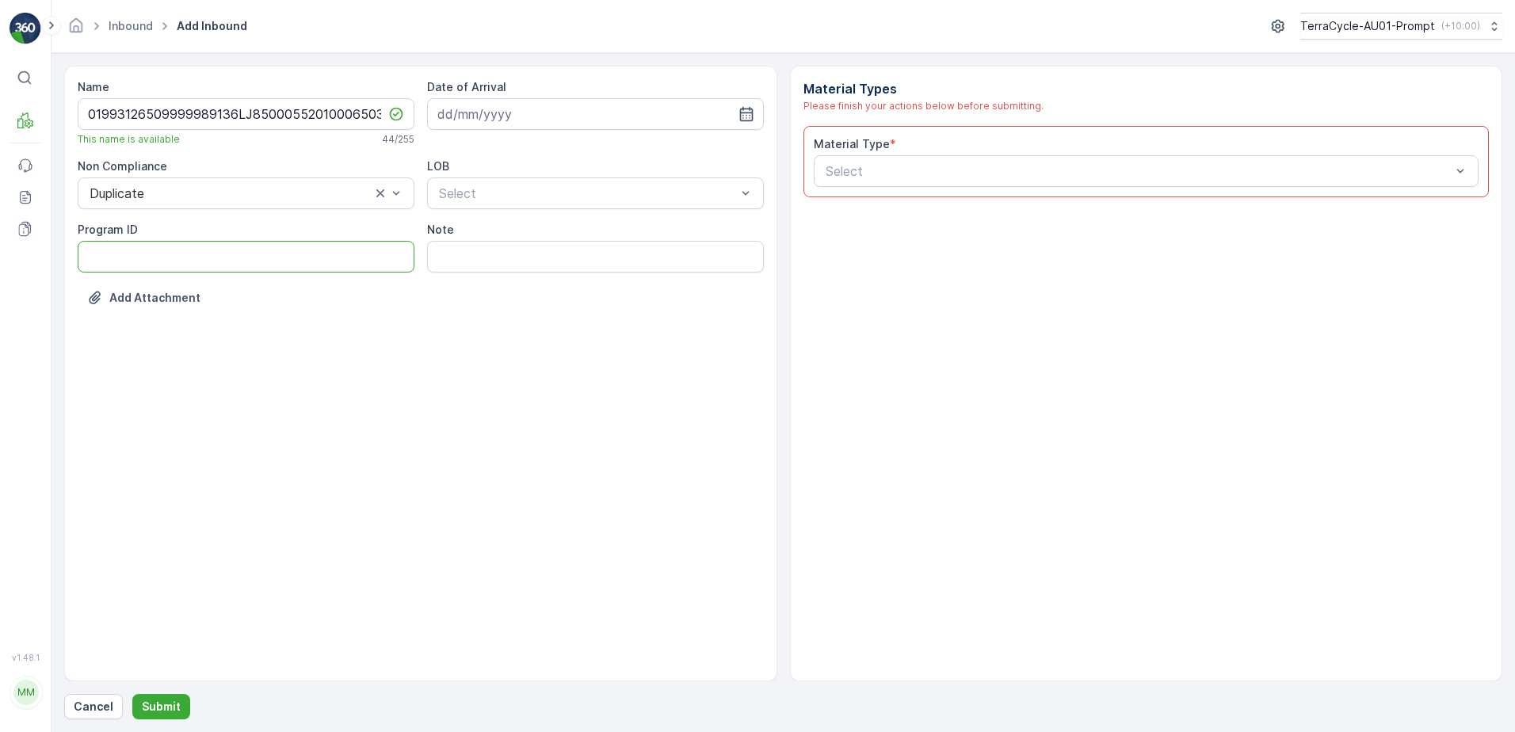
click at [93, 262] on ID "Program ID" at bounding box center [246, 257] width 337 height 32
type ID "1356"
click at [517, 104] on input at bounding box center [595, 114] width 337 height 32
click at [603, 307] on div "22" at bounding box center [596, 309] width 25 height 25
type input "[DATE]"
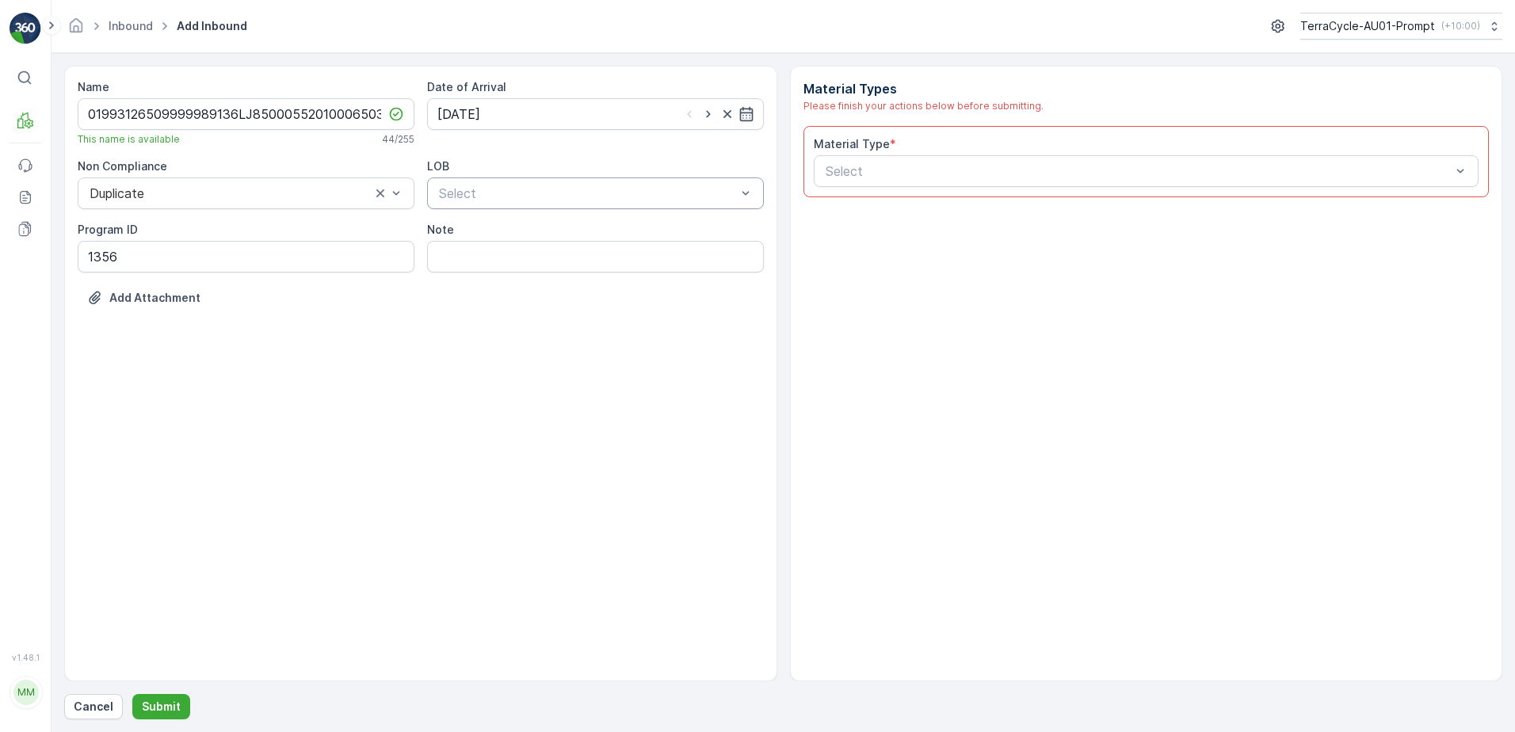
click at [616, 204] on div "Select" at bounding box center [595, 193] width 337 height 32
click at [589, 234] on div "NRP" at bounding box center [595, 232] width 318 height 14
click at [895, 166] on div at bounding box center [1138, 171] width 629 height 14
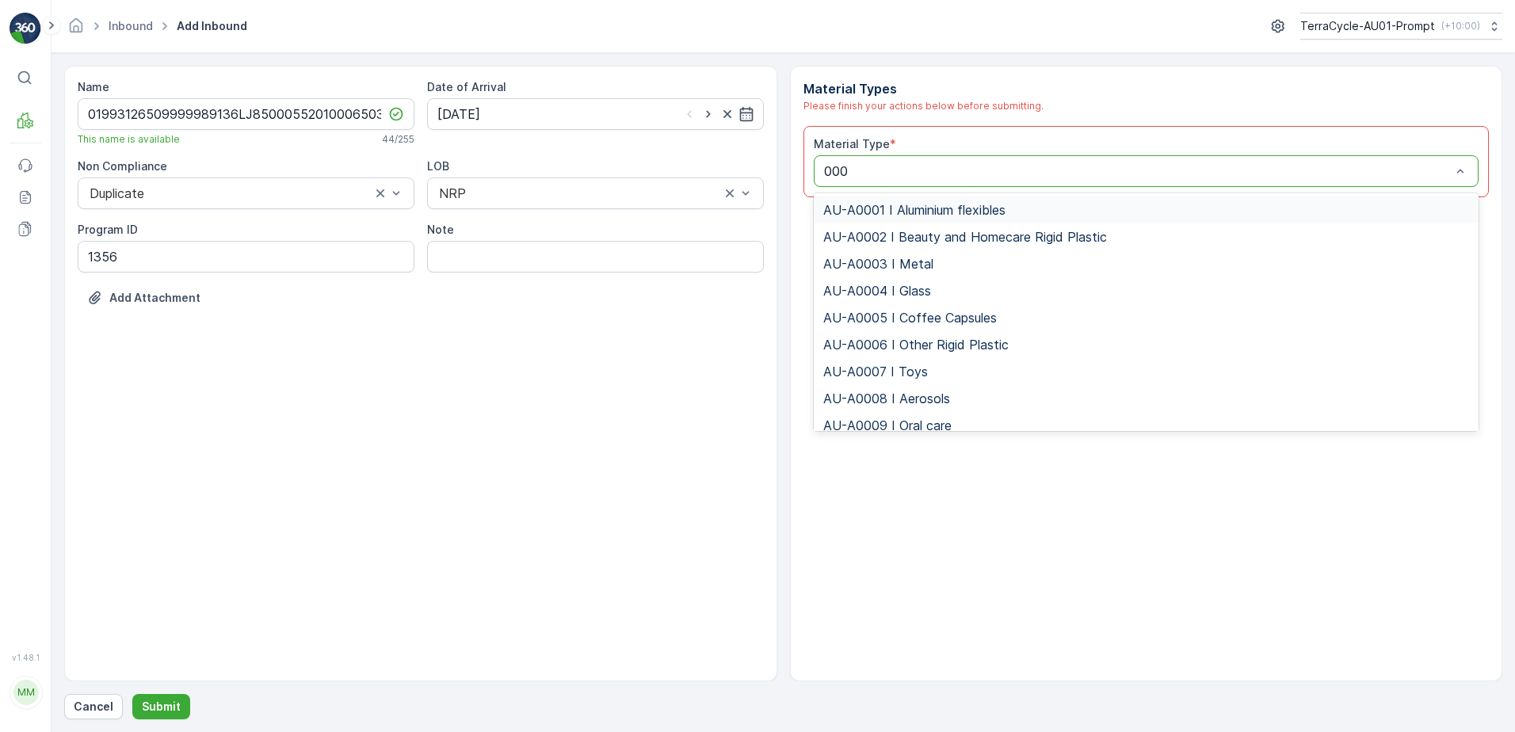
type input "0008"
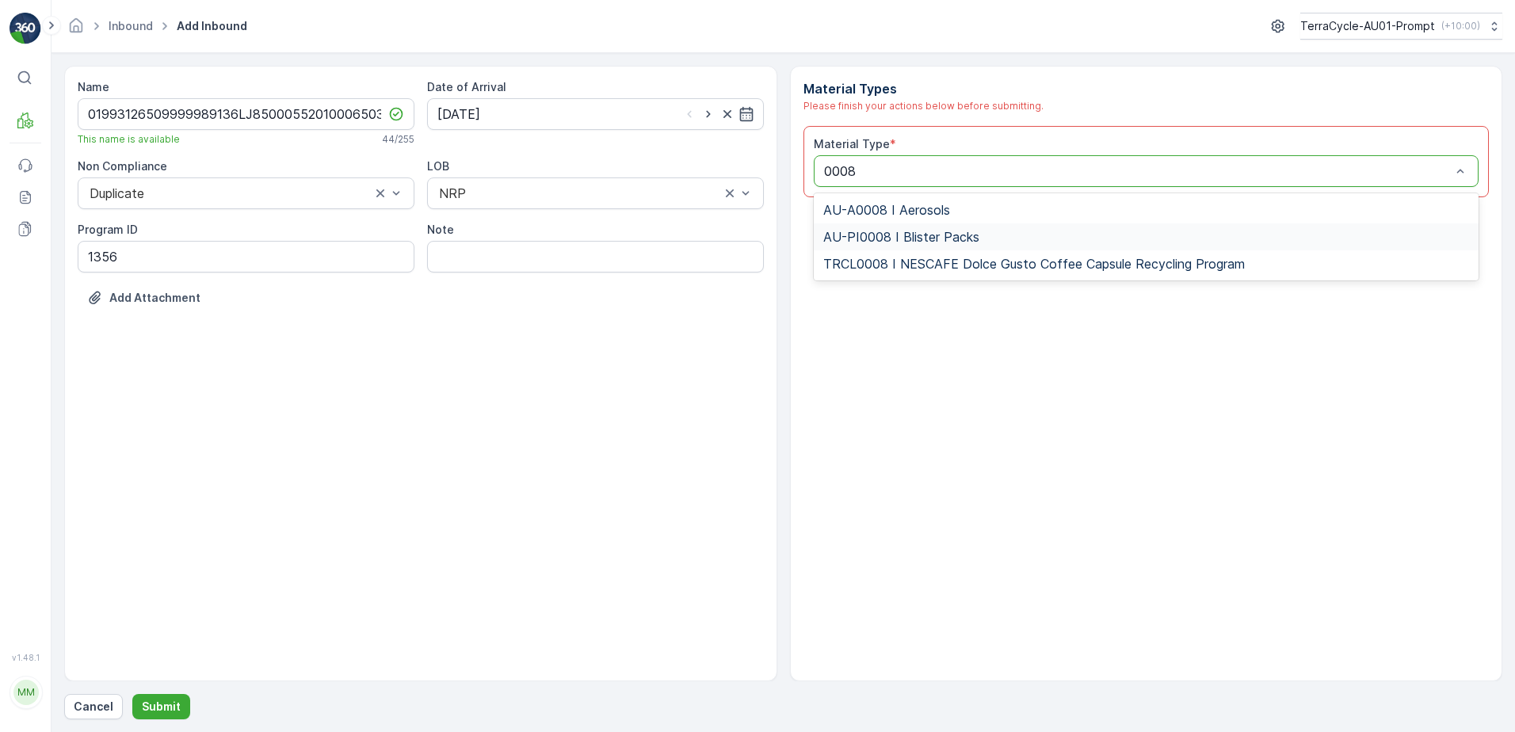
click at [922, 234] on span "AU-PI0008 I Blister Packs" at bounding box center [901, 237] width 156 height 14
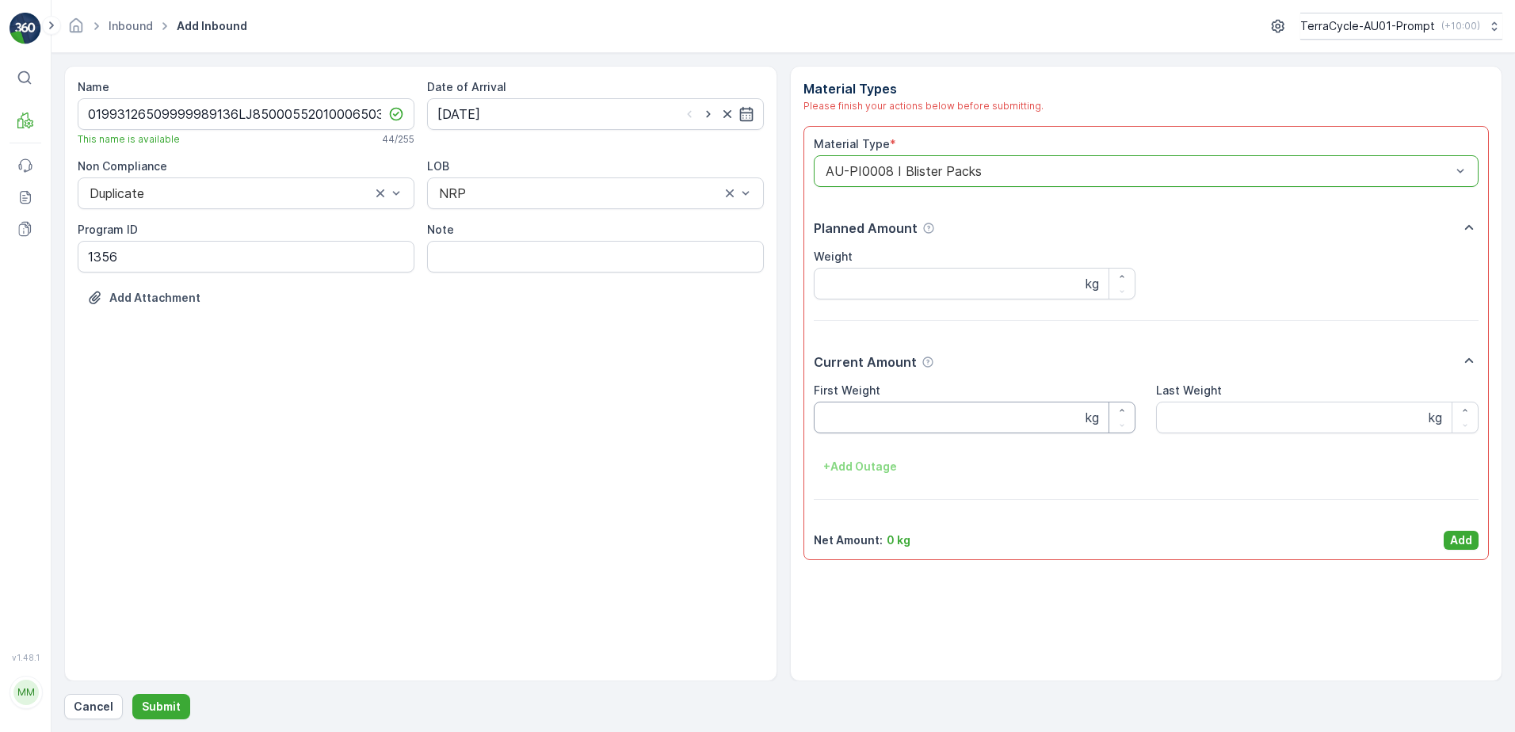
click at [910, 417] on Weight "First Weight" at bounding box center [975, 418] width 322 height 32
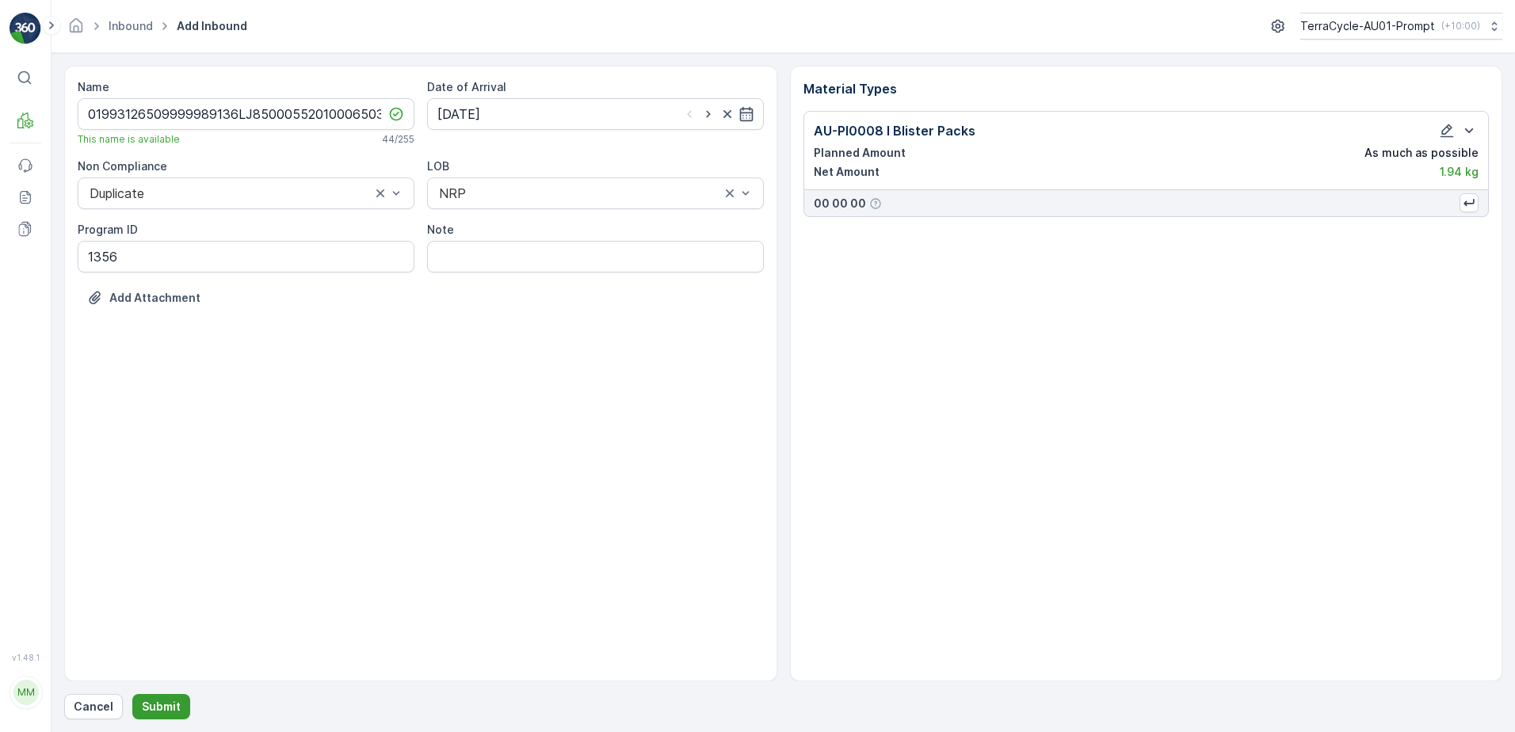
click at [148, 707] on p "Submit" at bounding box center [161, 707] width 39 height 16
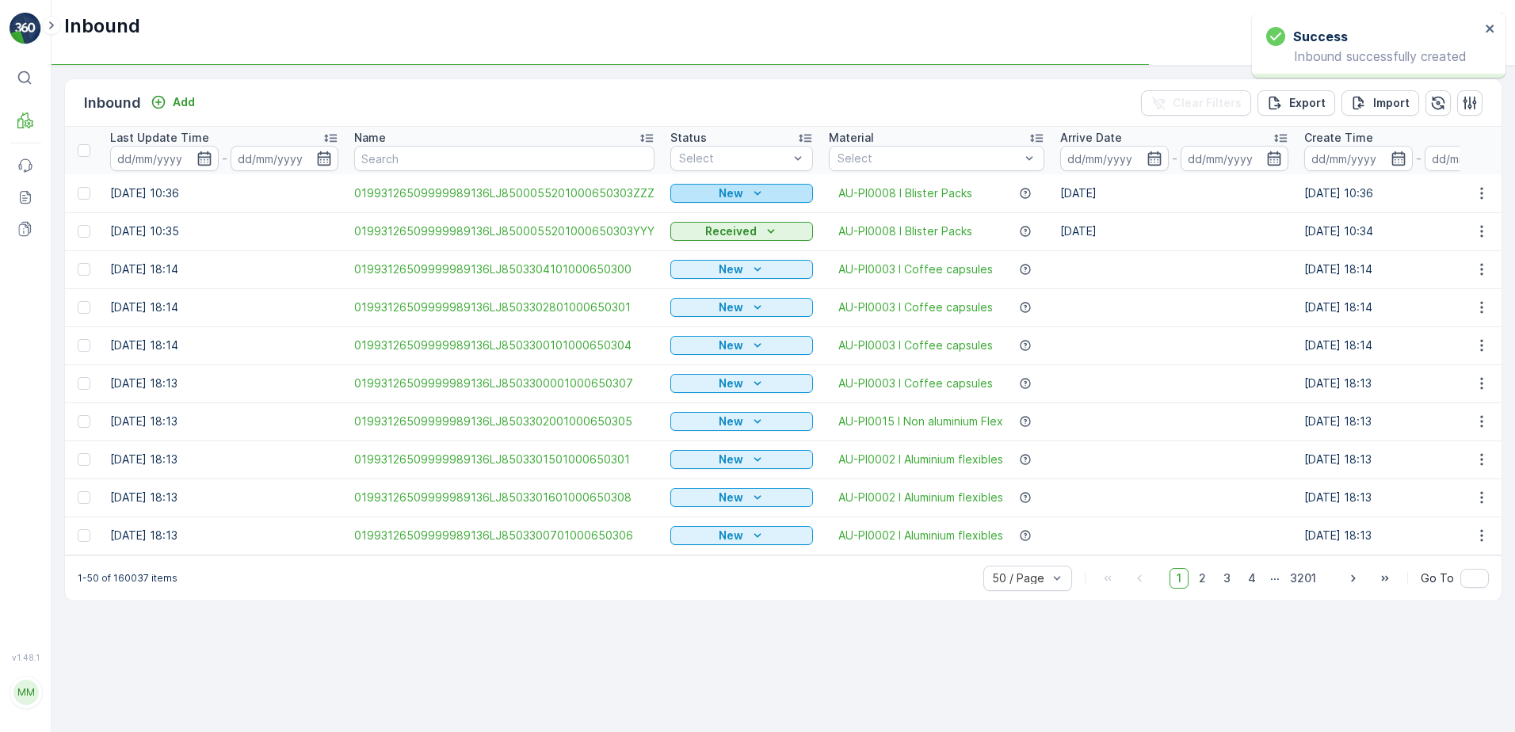
click at [729, 185] on p "New" at bounding box center [730, 193] width 25 height 16
click at [708, 234] on span "Scanned" at bounding box center [699, 239] width 47 height 16
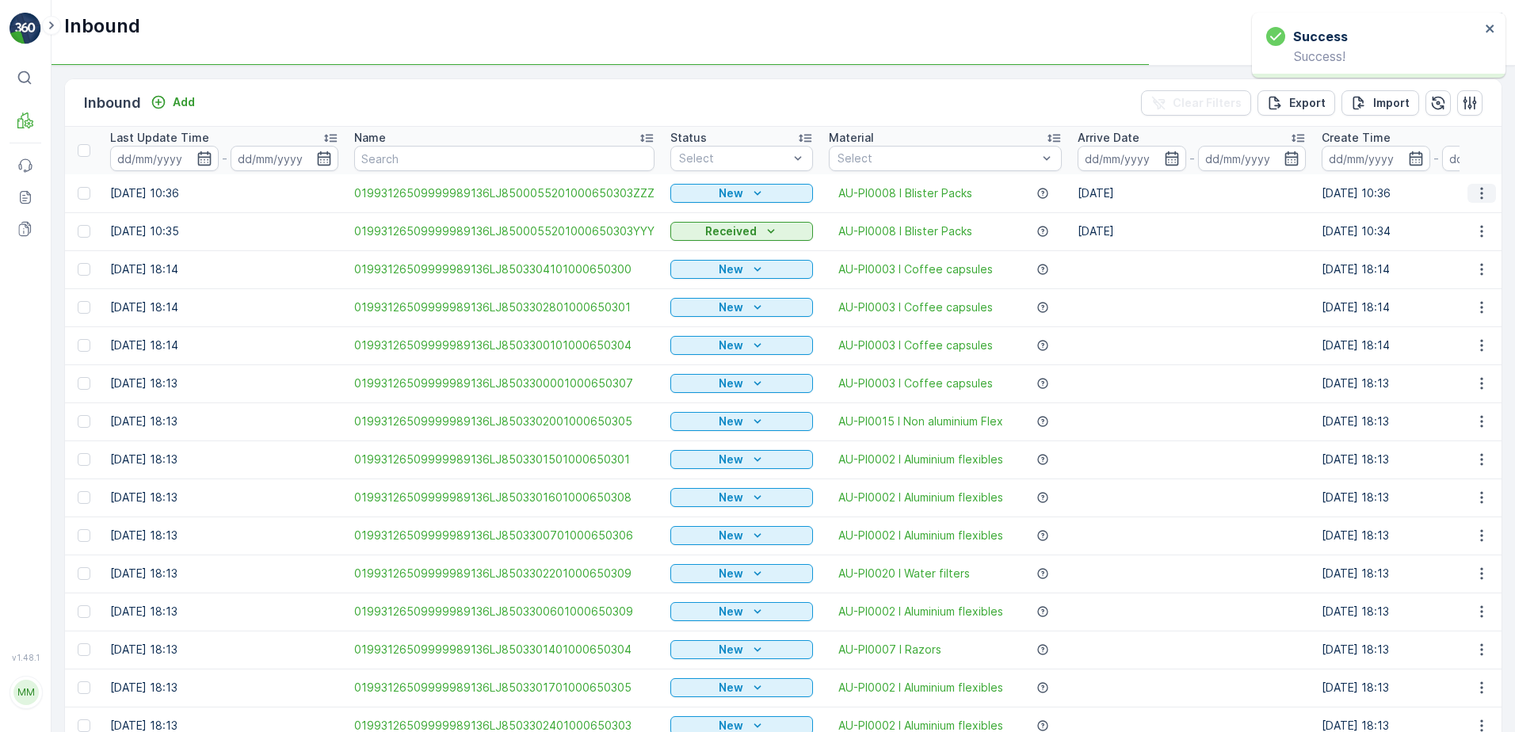
click at [1475, 195] on icon "button" at bounding box center [1481, 193] width 16 height 16
click at [1435, 304] on span "Print QR" at bounding box center [1418, 306] width 44 height 16
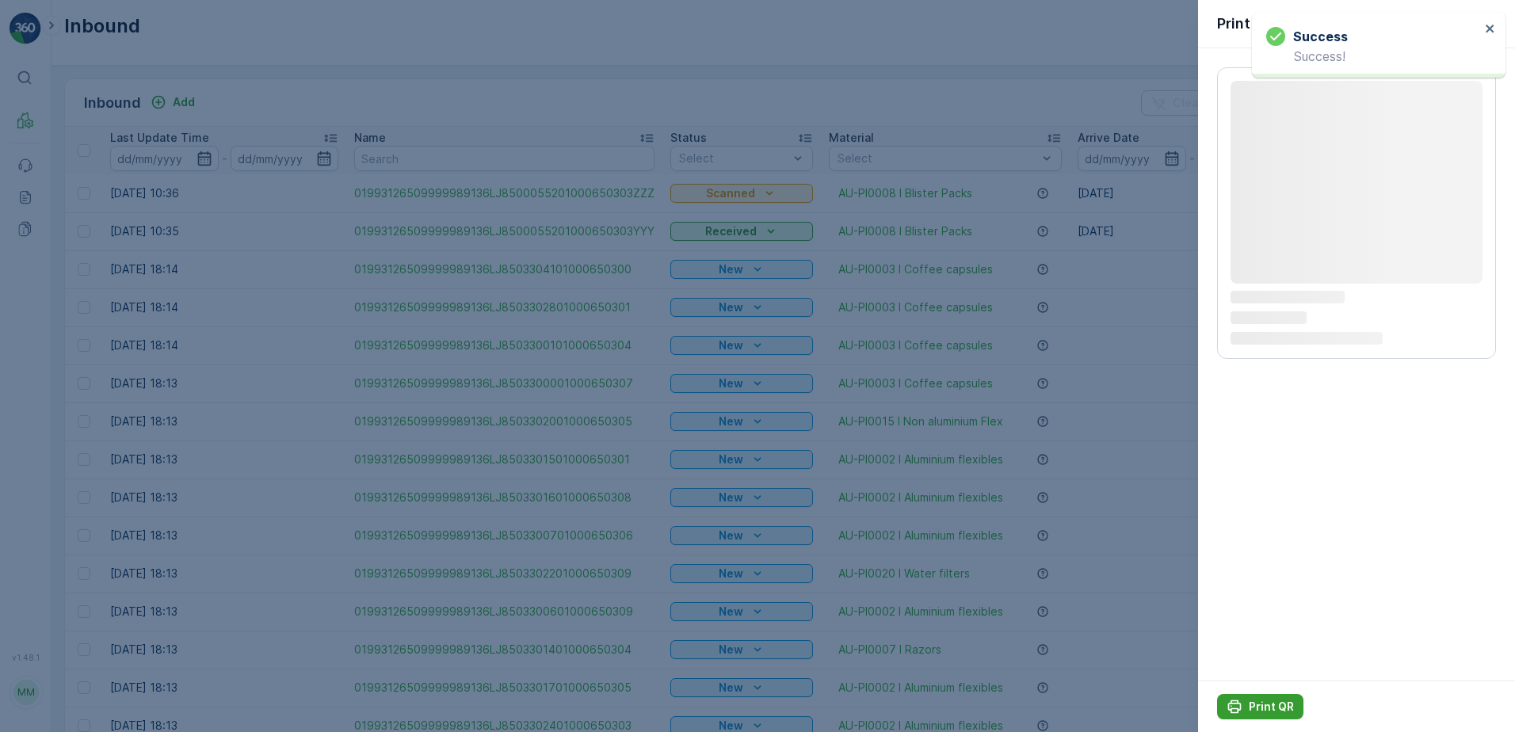
click at [1275, 696] on button "Print QR" at bounding box center [1260, 706] width 86 height 25
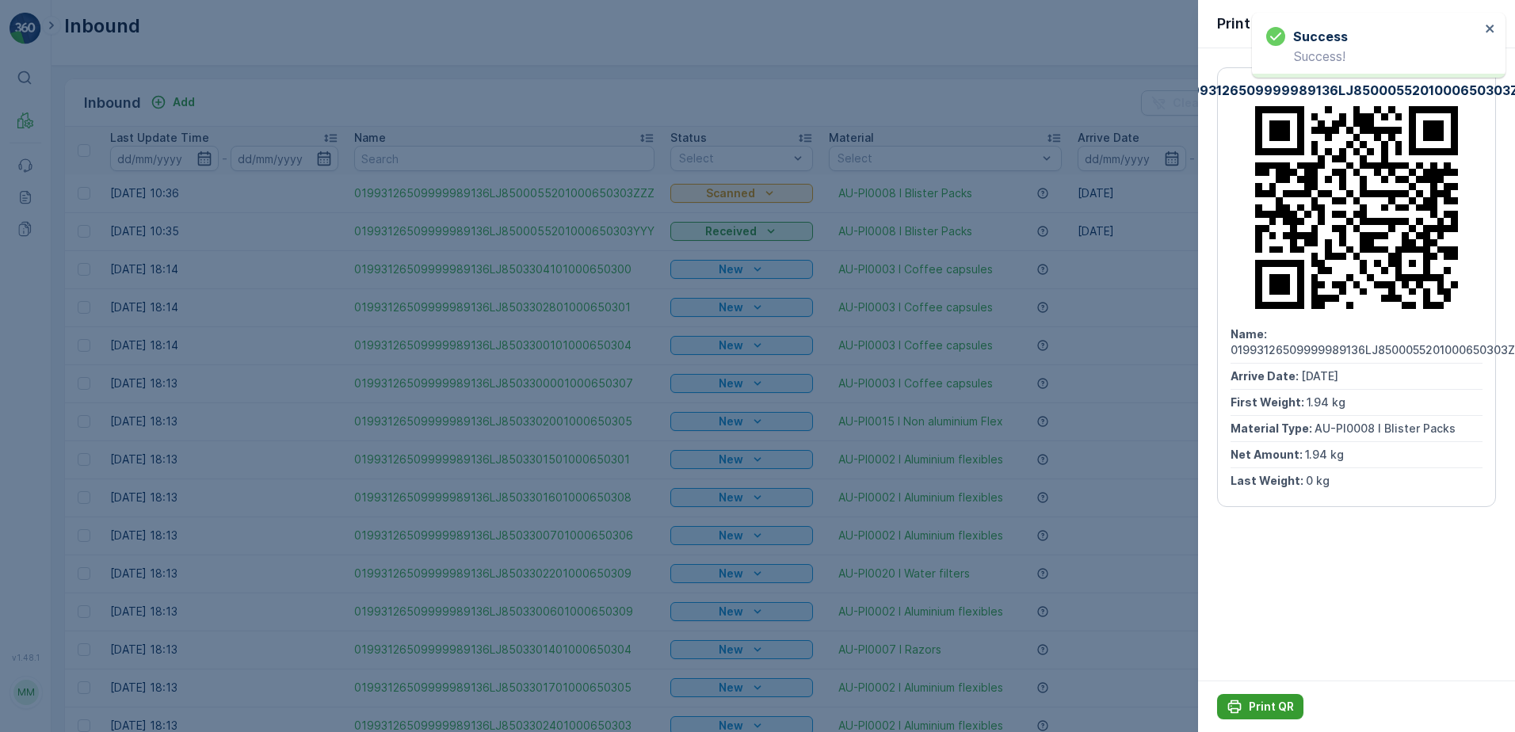
click at [1259, 707] on p "Print QR" at bounding box center [1270, 707] width 45 height 16
click at [1488, 22] on icon "button" at bounding box center [1489, 22] width 16 height 16
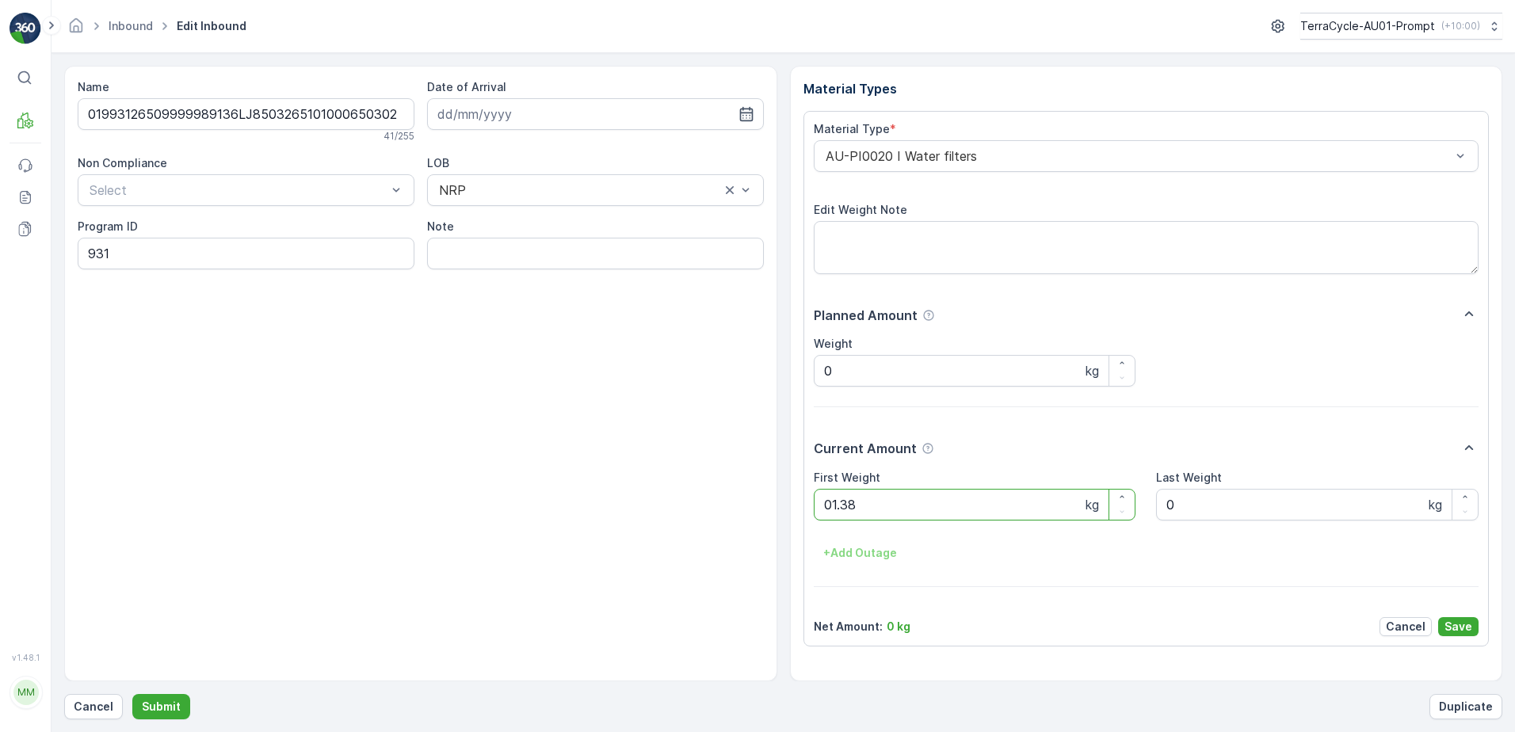
click at [132, 694] on button "Submit" at bounding box center [161, 706] width 58 height 25
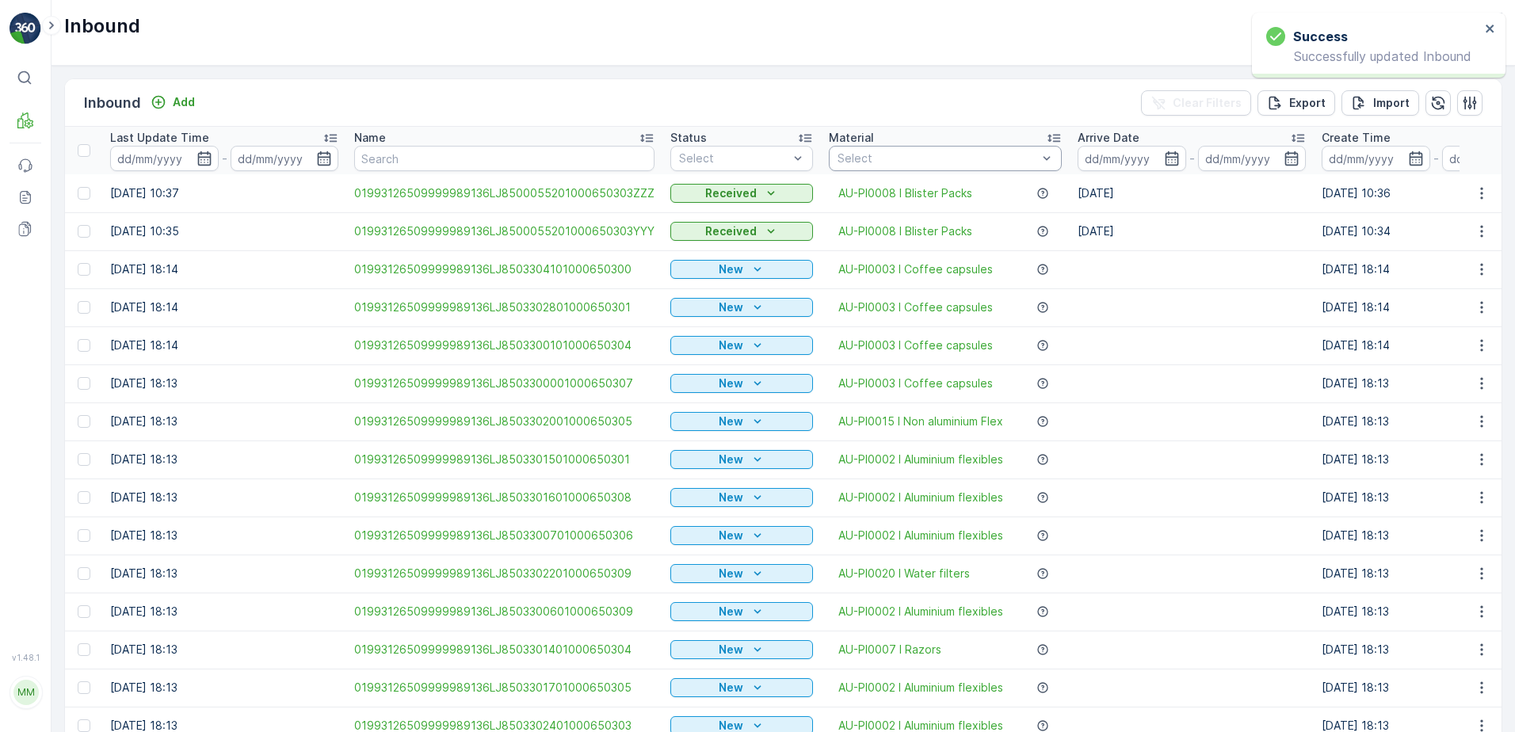
drag, startPoint x: 973, startPoint y: 166, endPoint x: 911, endPoint y: 159, distance: 62.2
click at [911, 159] on div at bounding box center [937, 158] width 203 height 13
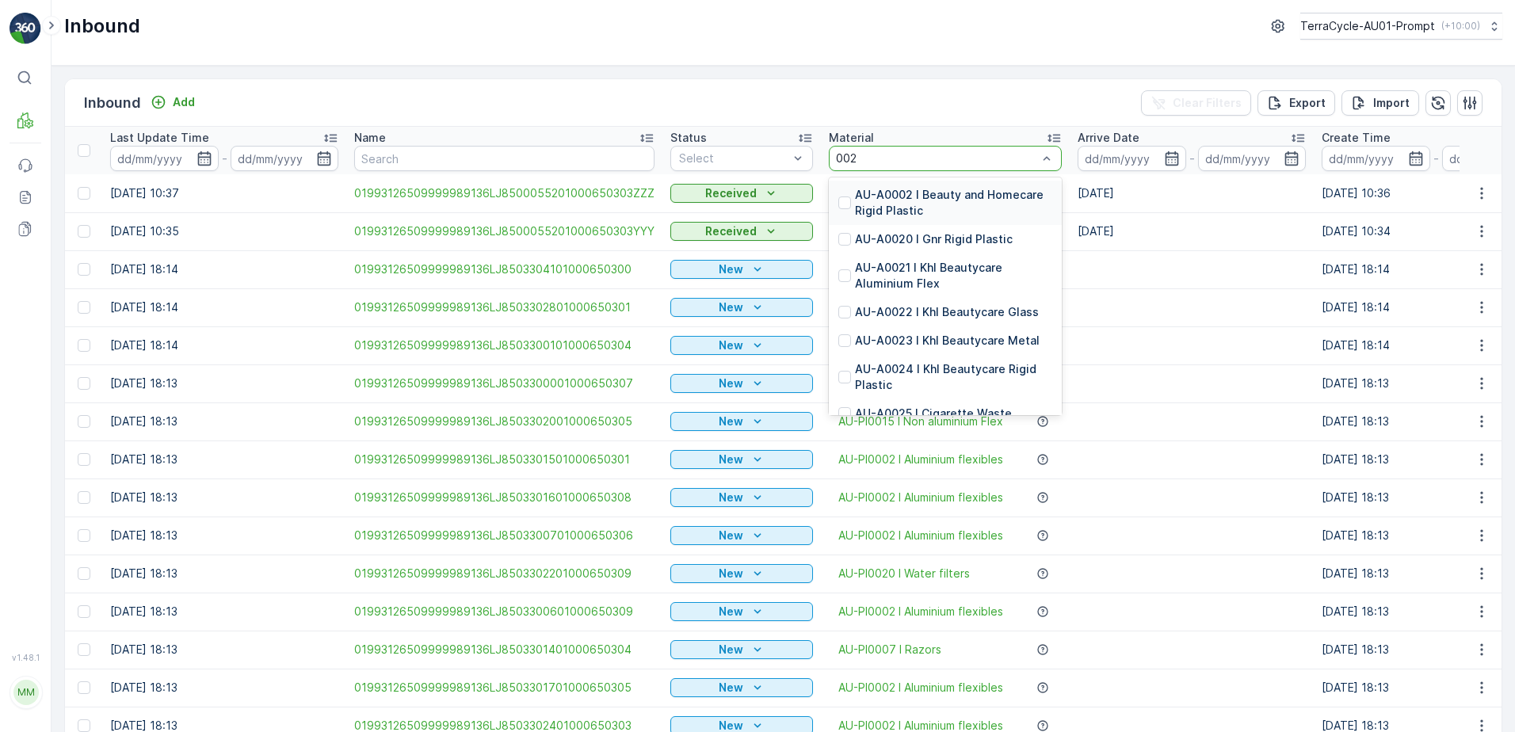
type input "0020"
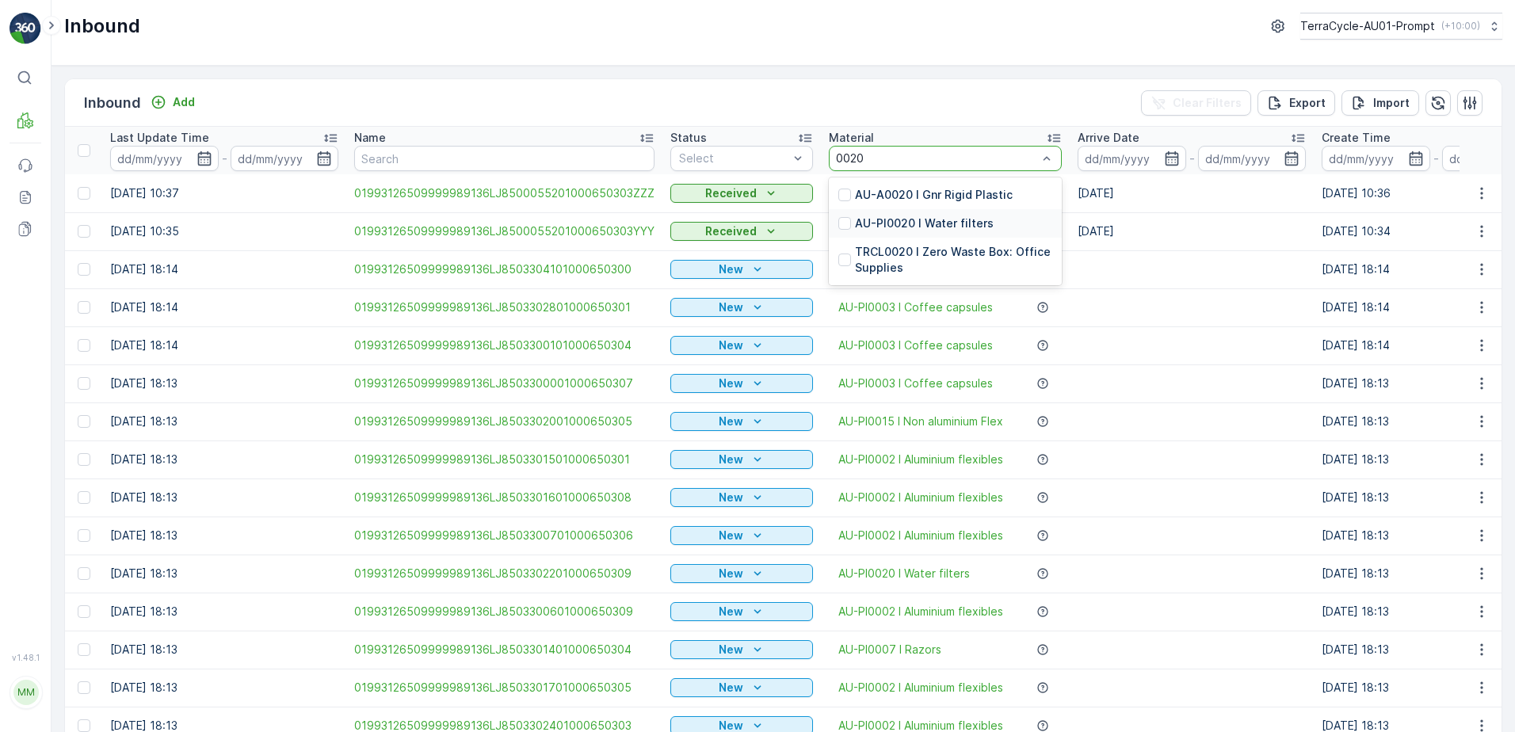
click at [965, 223] on p "AU-PI0020 I Water filters" at bounding box center [924, 223] width 139 height 16
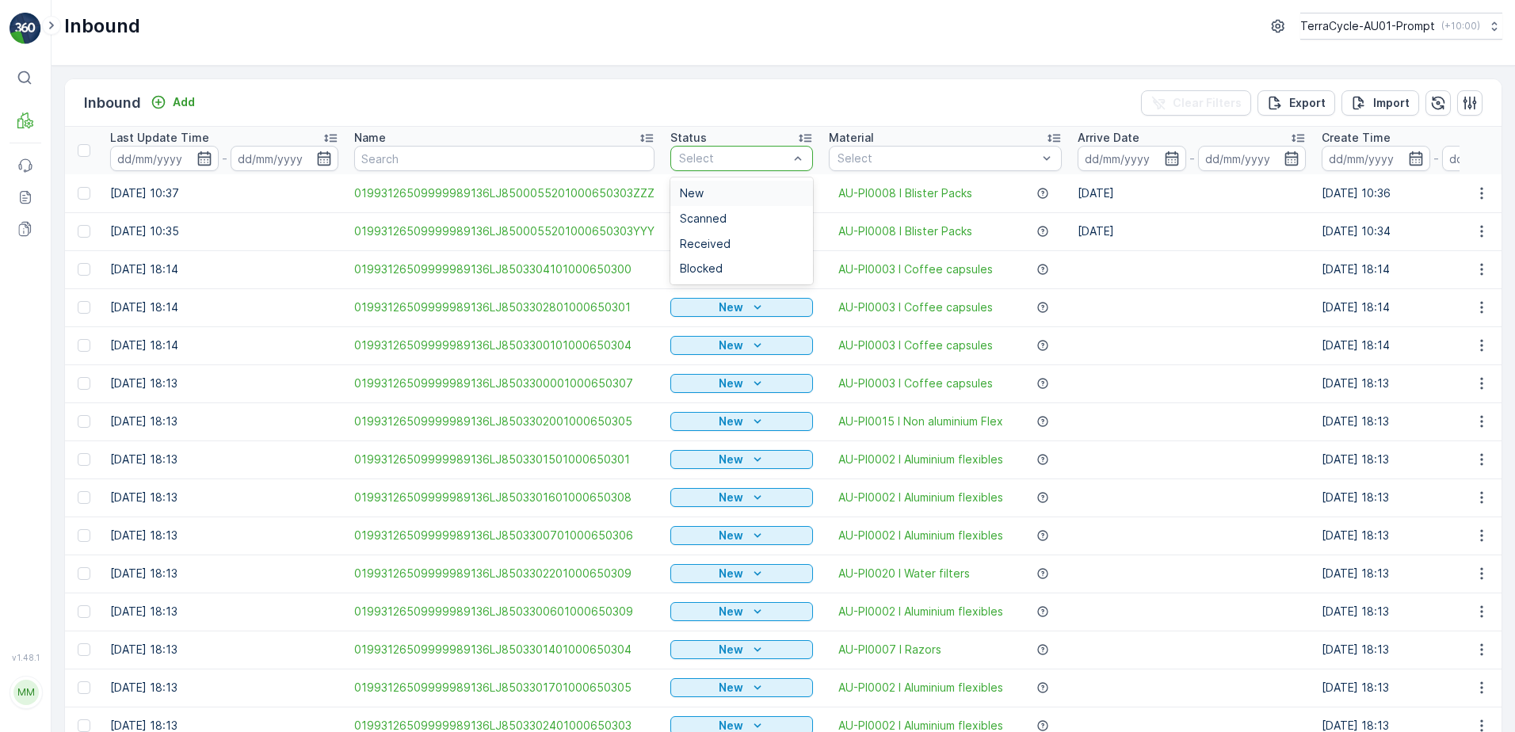
click at [752, 156] on div at bounding box center [733, 158] width 112 height 13
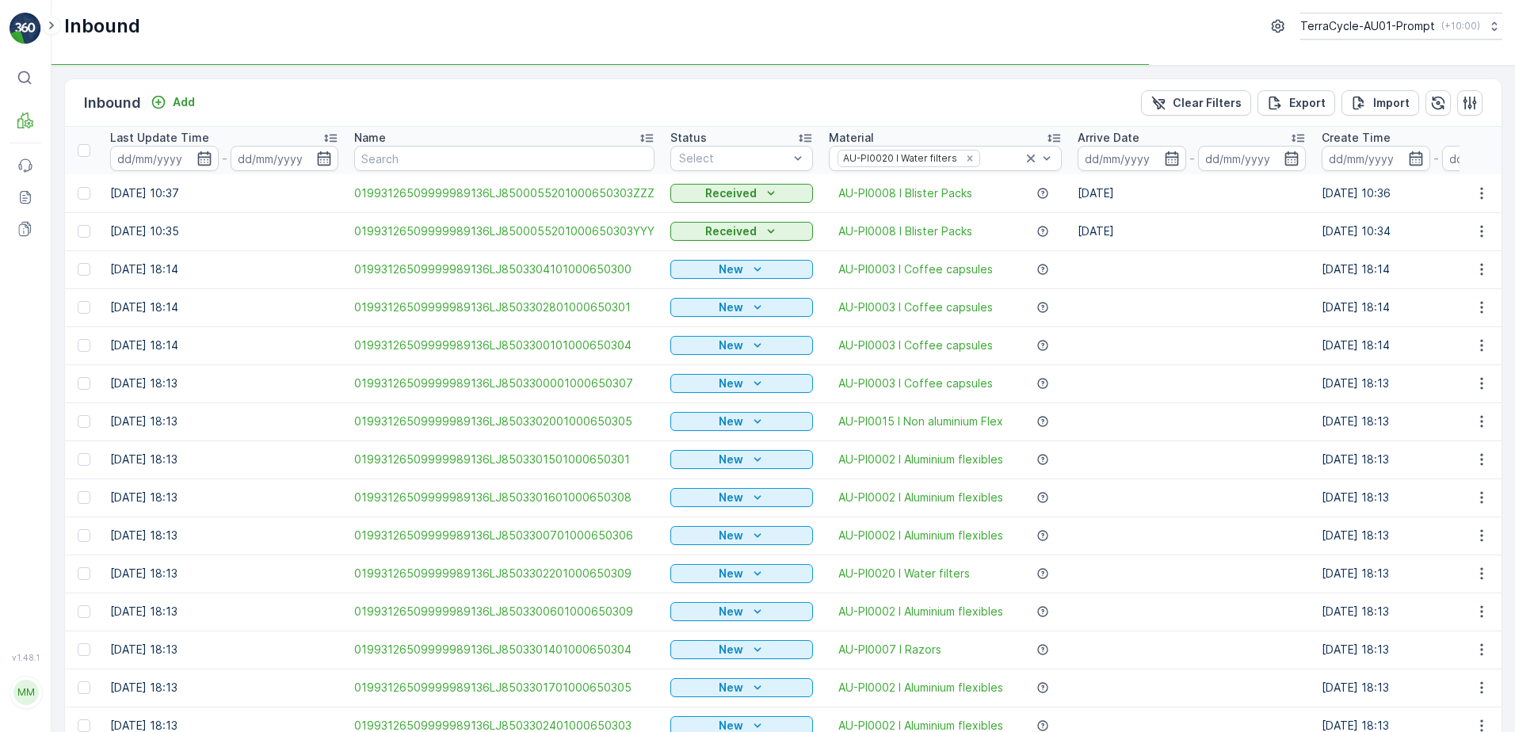
drag, startPoint x: 725, startPoint y: 220, endPoint x: 792, endPoint y: 221, distance: 67.3
click at [726, 220] on div "Received" at bounding box center [741, 231] width 143 height 22
click at [680, 147] on div "Select" at bounding box center [741, 158] width 143 height 25
drag, startPoint x: 684, startPoint y: 218, endPoint x: 917, endPoint y: 204, distance: 232.5
click at [687, 217] on span "Scanned" at bounding box center [703, 218] width 47 height 13
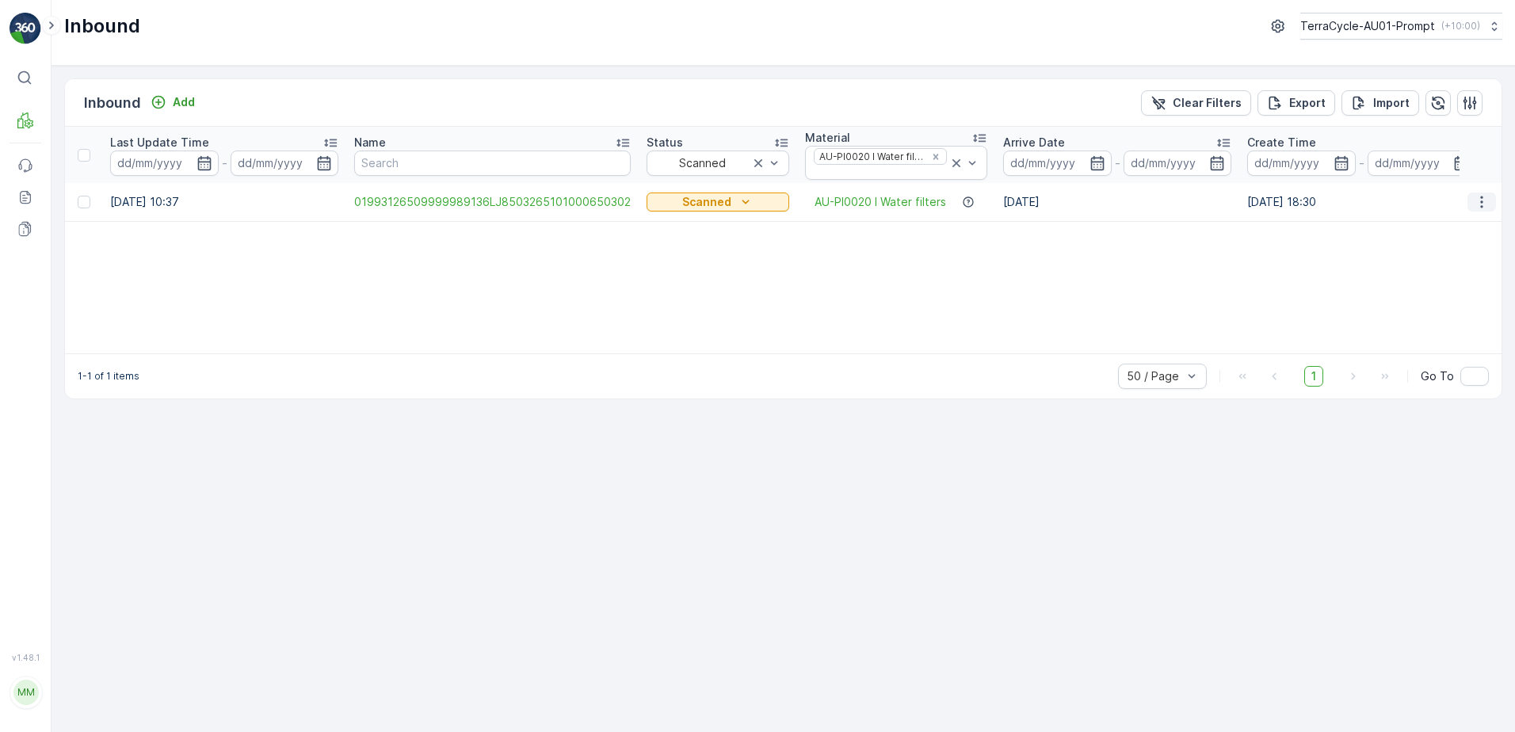
click at [1478, 202] on icon "button" at bounding box center [1481, 202] width 16 height 16
click at [1431, 314] on span "Print QR" at bounding box center [1418, 315] width 44 height 16
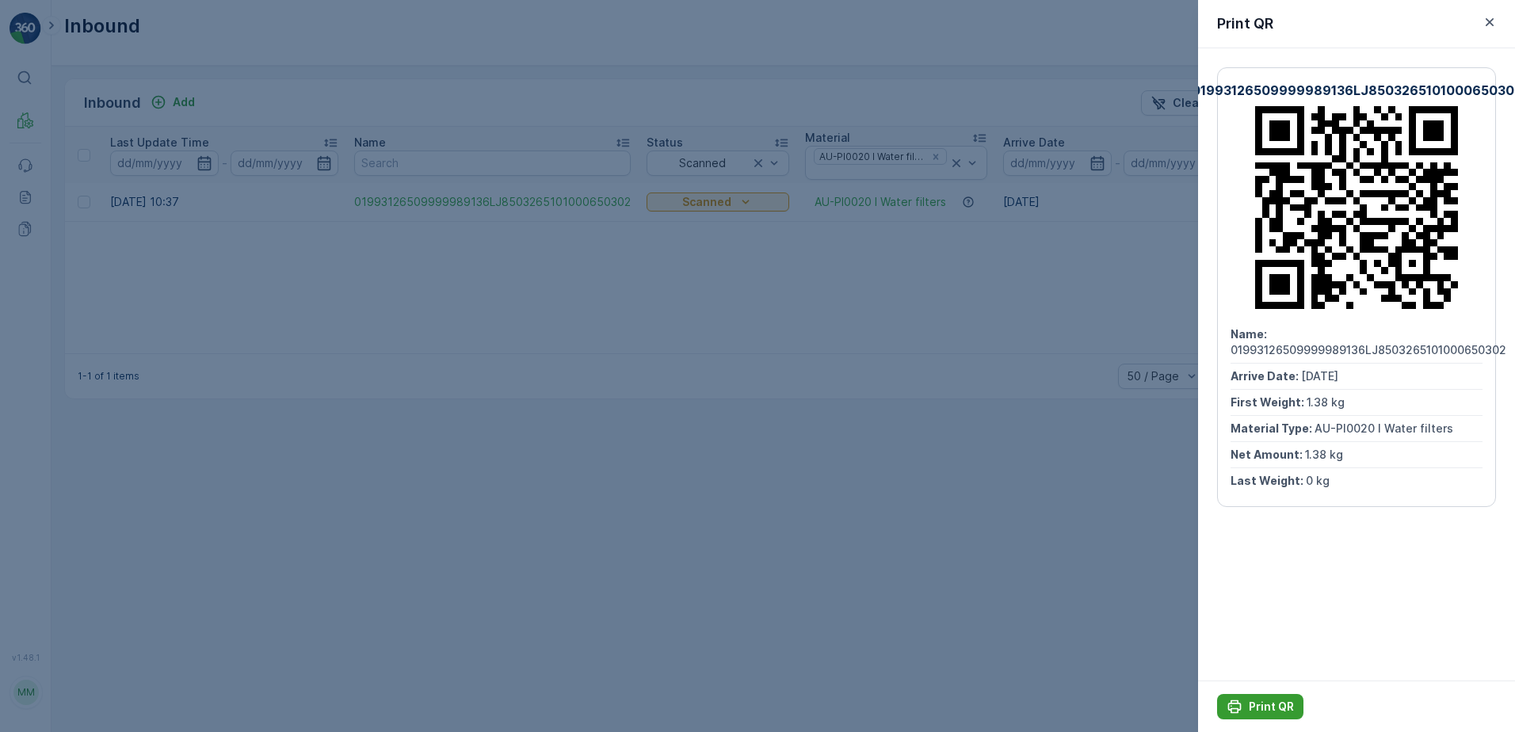
click at [1257, 695] on button "Print QR" at bounding box center [1260, 706] width 86 height 25
click at [1488, 25] on icon "button" at bounding box center [1489, 22] width 16 height 16
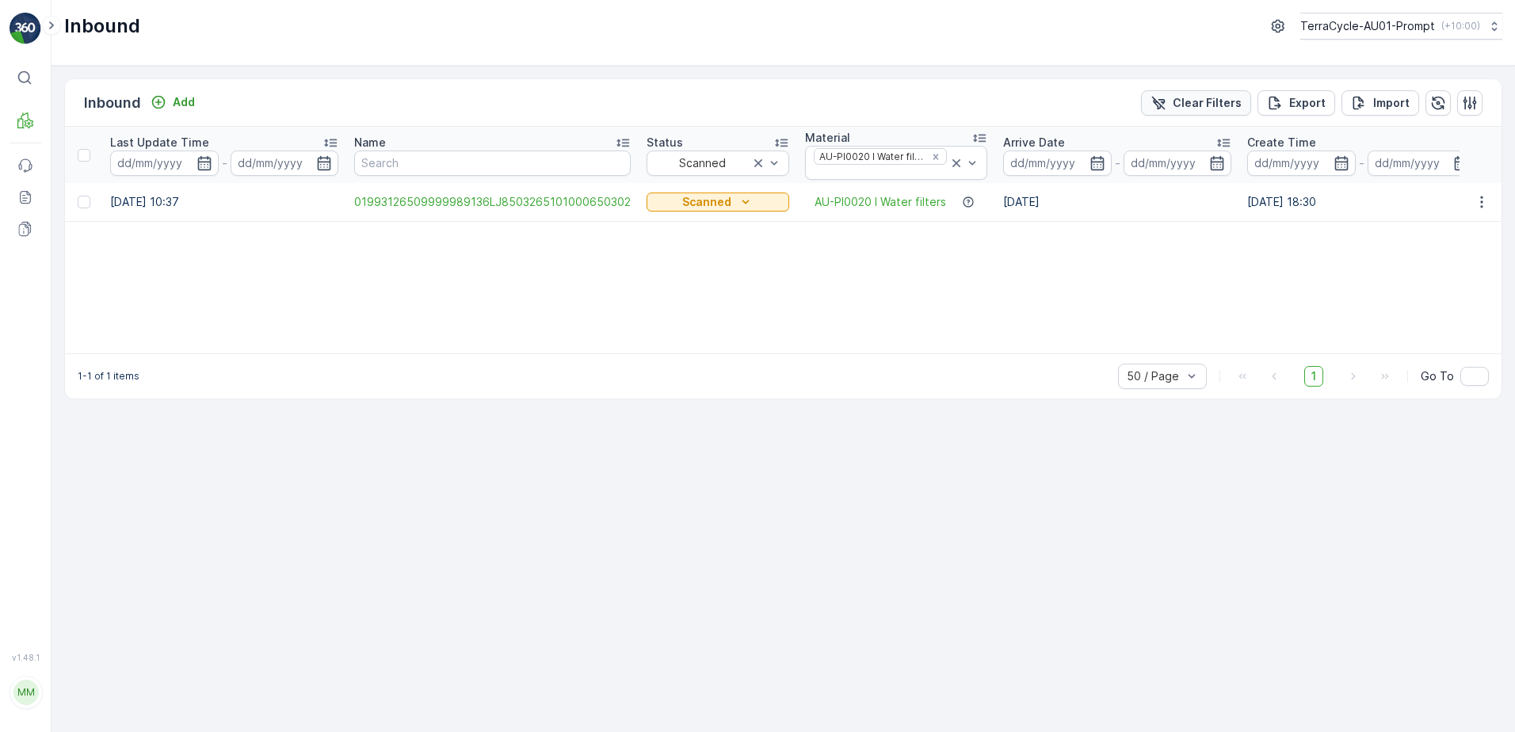
click at [1233, 105] on p "Clear Filters" at bounding box center [1206, 103] width 69 height 16
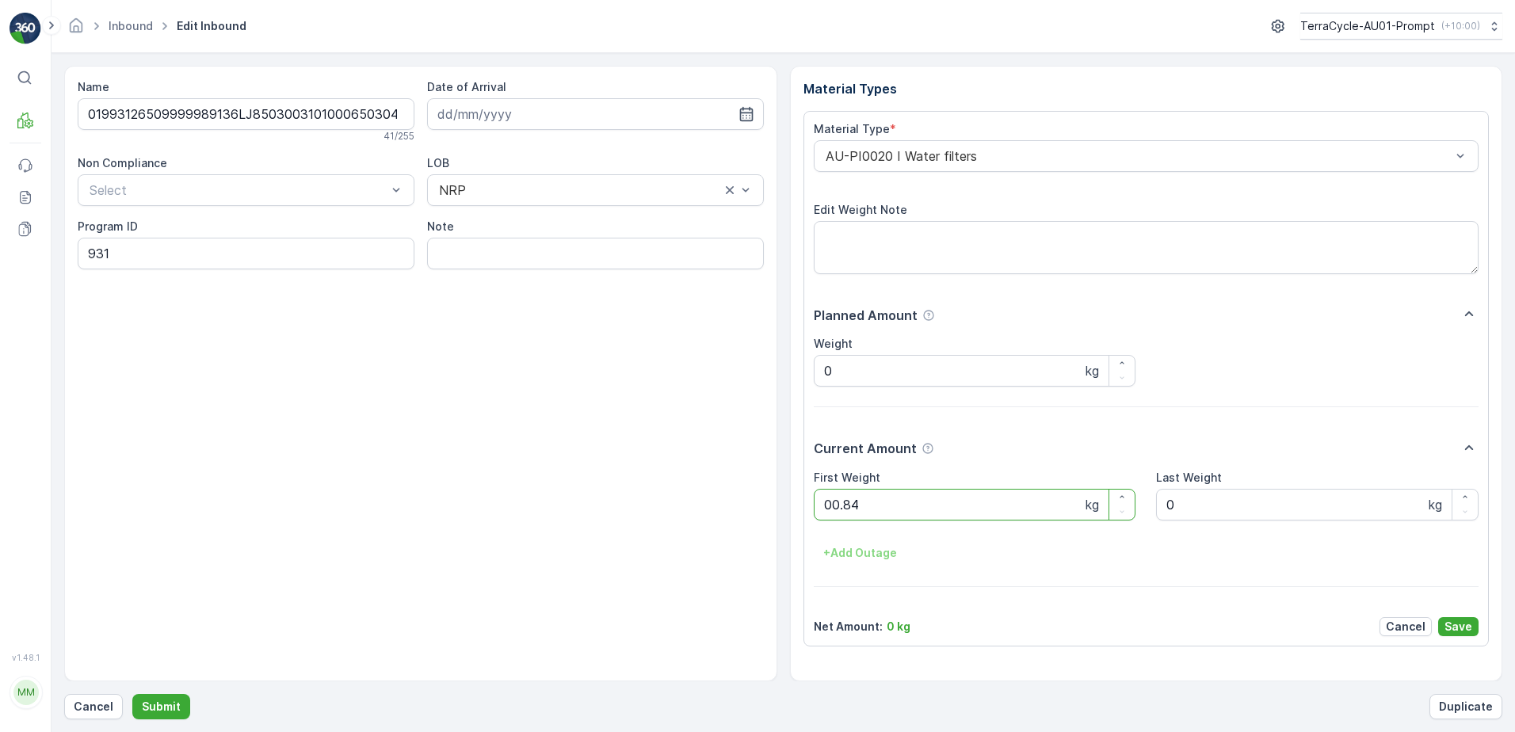
click at [132, 694] on button "Submit" at bounding box center [161, 706] width 58 height 25
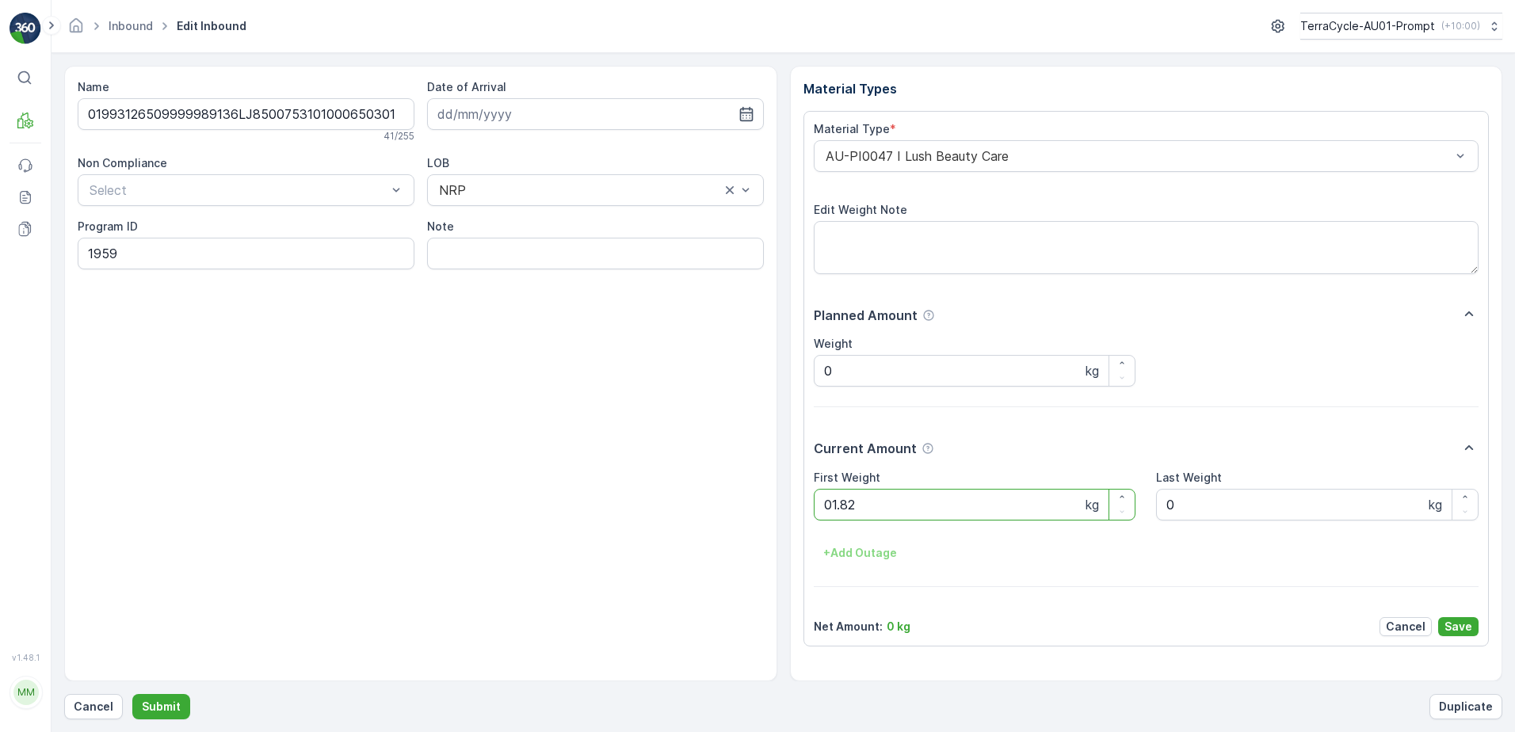
click at [132, 694] on button "Submit" at bounding box center [161, 706] width 58 height 25
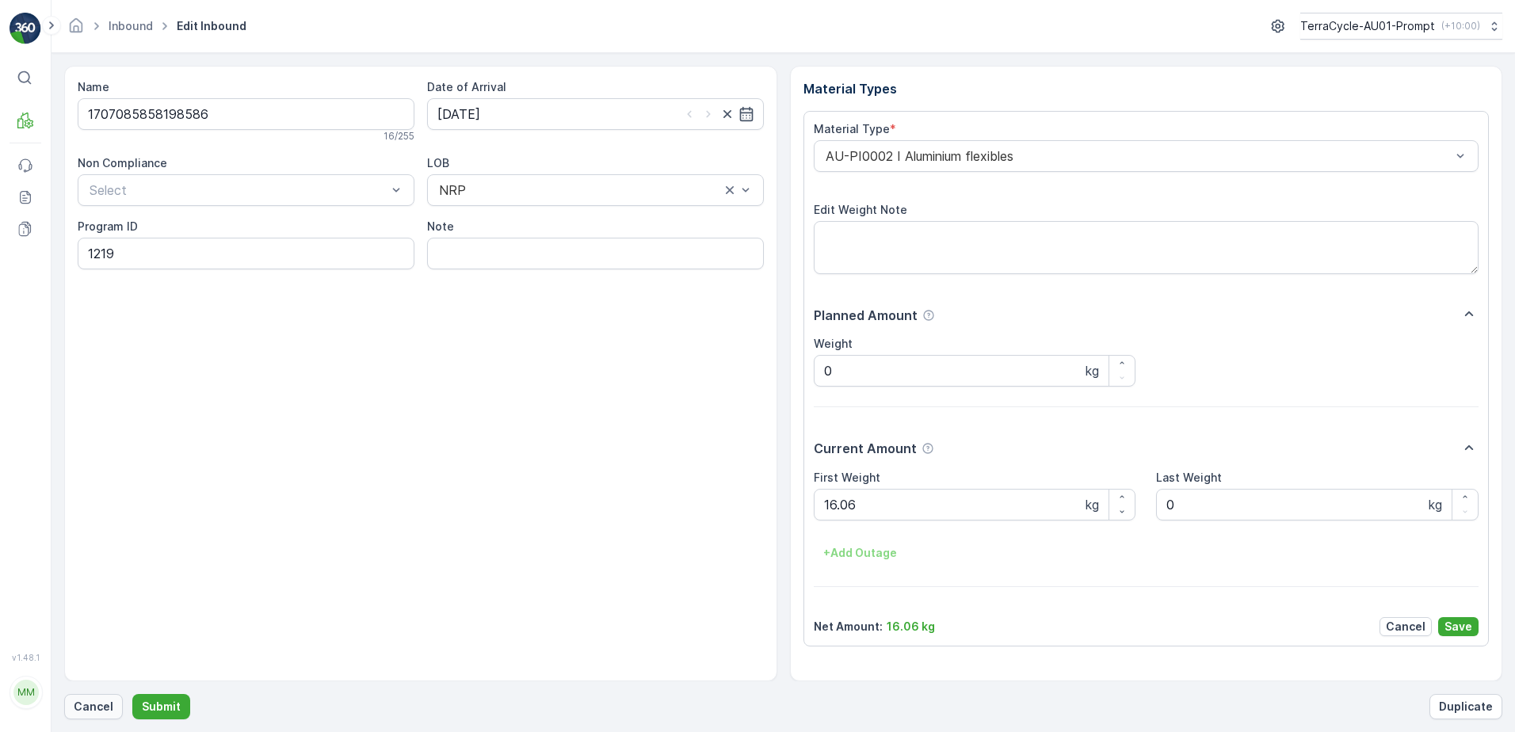
click at [101, 707] on p "Cancel" at bounding box center [94, 707] width 40 height 16
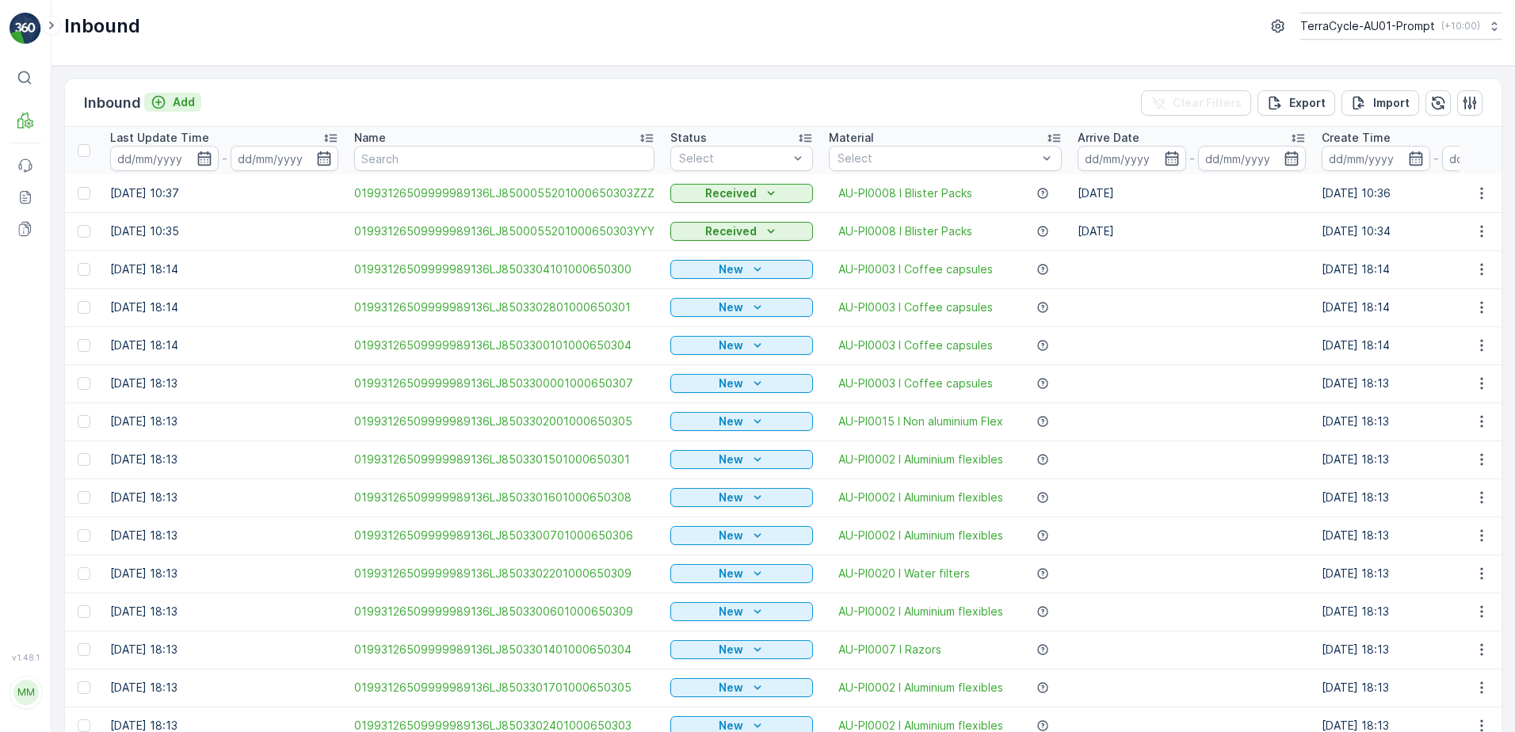
click at [185, 107] on p "Add" at bounding box center [184, 102] width 22 height 16
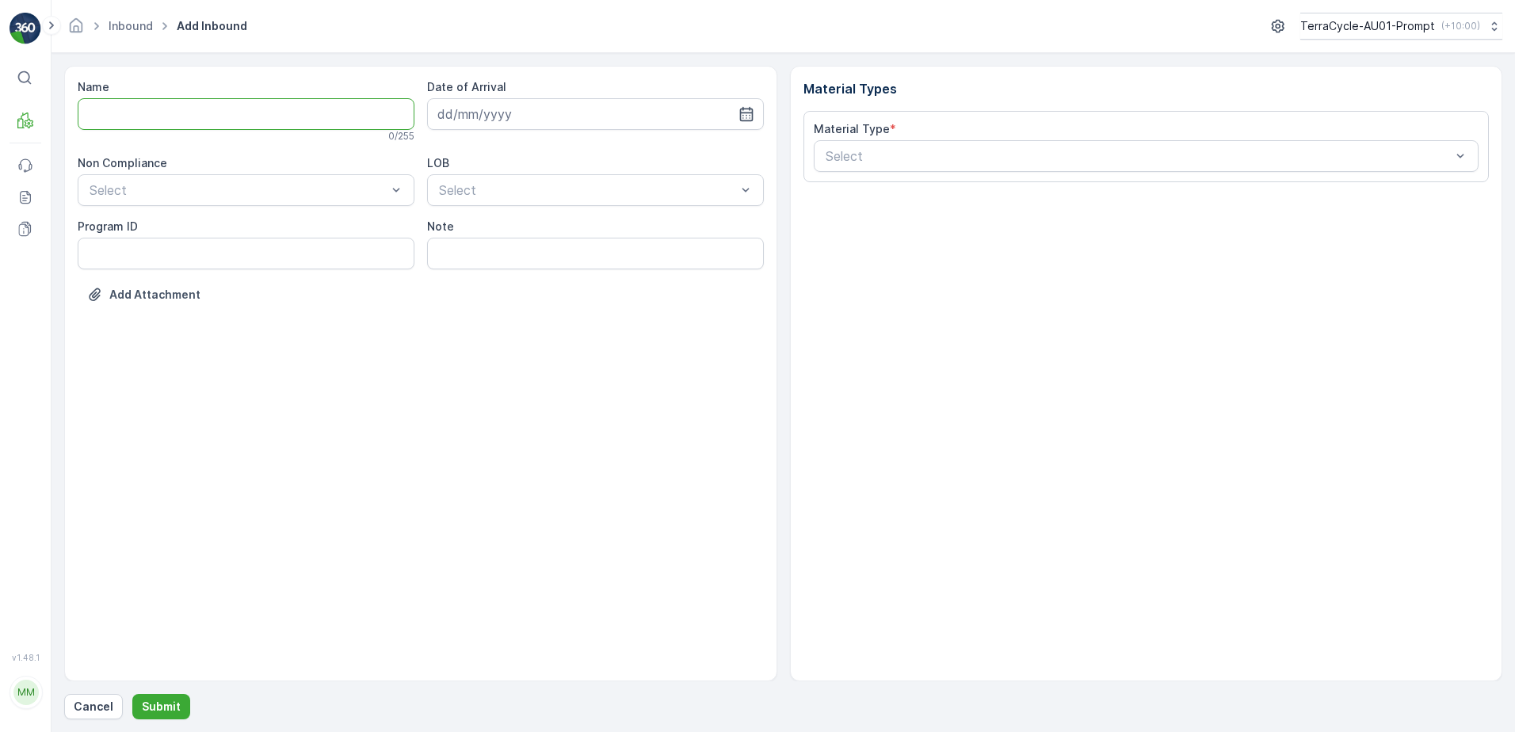
click at [160, 119] on input "Name" at bounding box center [246, 114] width 337 height 32
click at [132, 694] on button "Submit" at bounding box center [161, 706] width 58 height 25
type input "1707085858198586C"
click at [136, 196] on div at bounding box center [238, 193] width 300 height 14
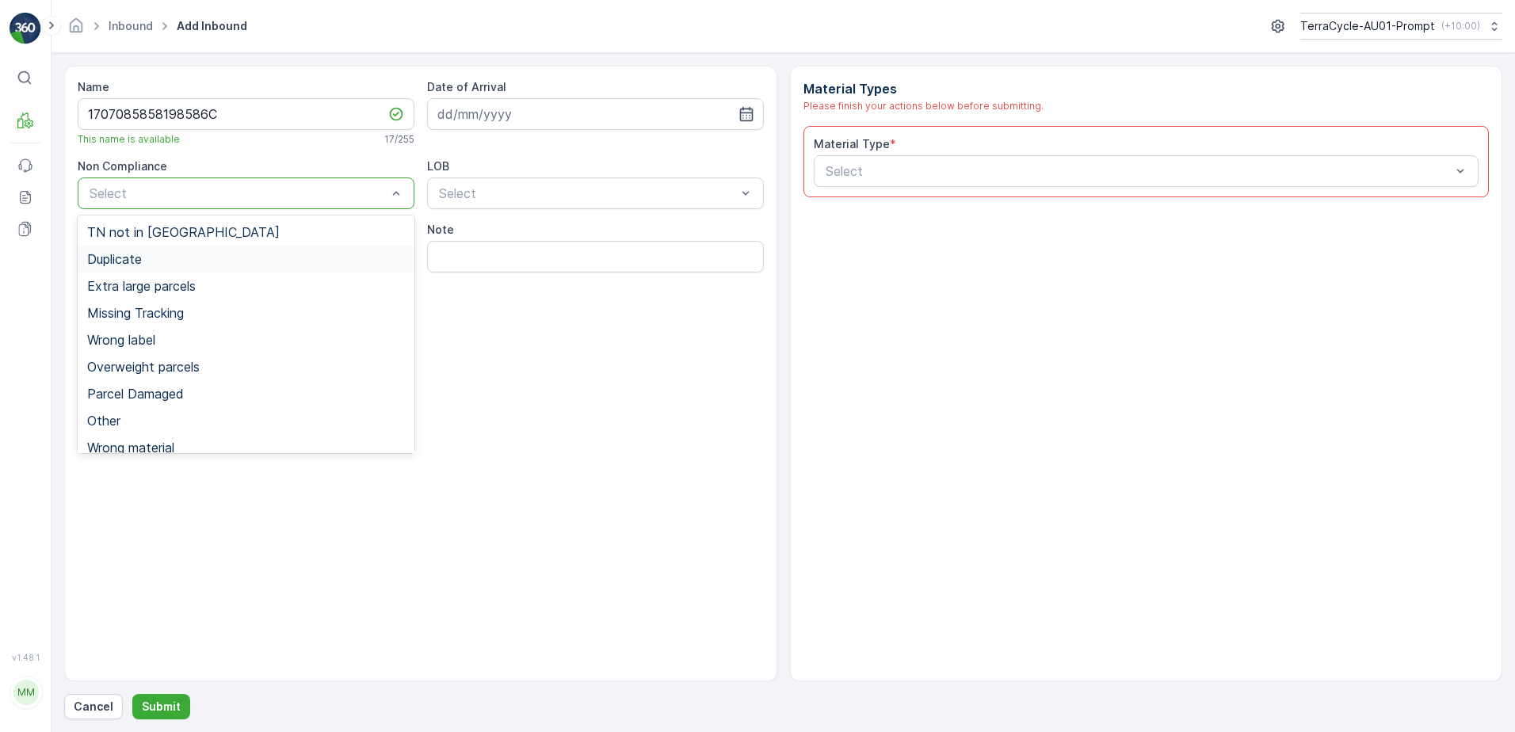
click at [134, 259] on span "Duplicate" at bounding box center [114, 259] width 55 height 14
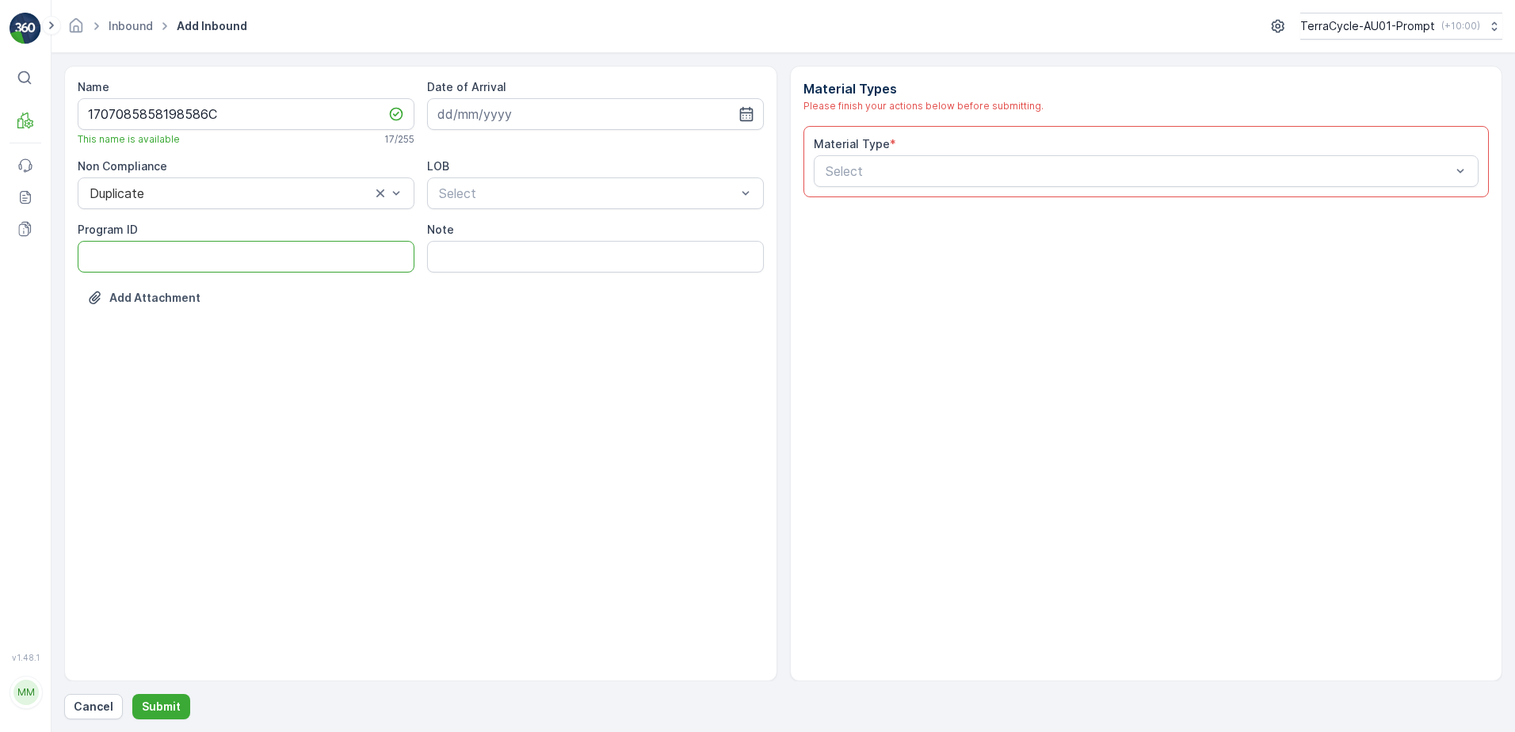
click at [144, 262] on ID "Program ID" at bounding box center [246, 257] width 337 height 32
type ID "1219"
click at [616, 118] on input at bounding box center [595, 114] width 337 height 32
click at [600, 311] on div "22" at bounding box center [596, 309] width 25 height 25
type input "[DATE]"
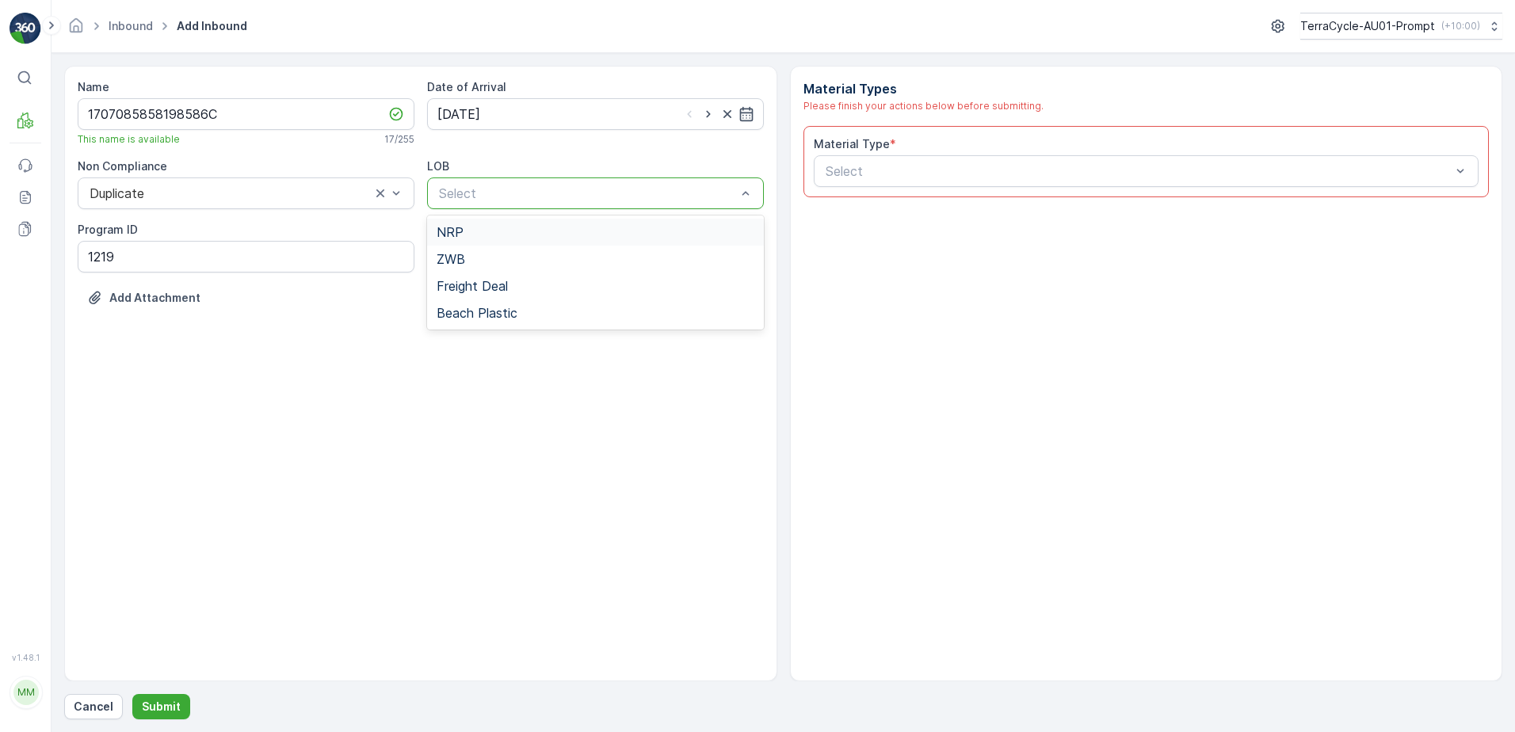
click at [551, 232] on div "NRP" at bounding box center [595, 232] width 318 height 14
click at [831, 169] on div at bounding box center [1138, 171] width 629 height 14
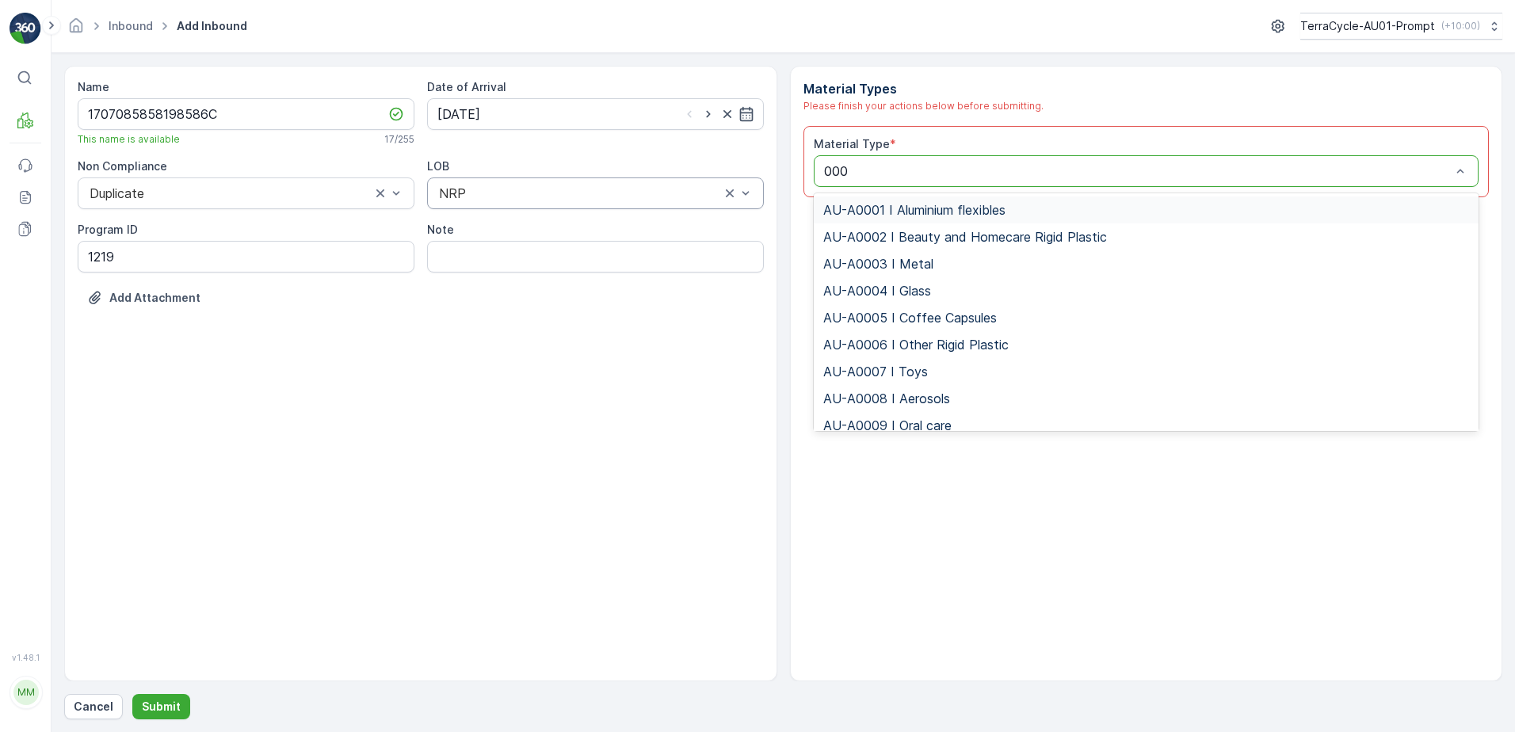
type input "0002"
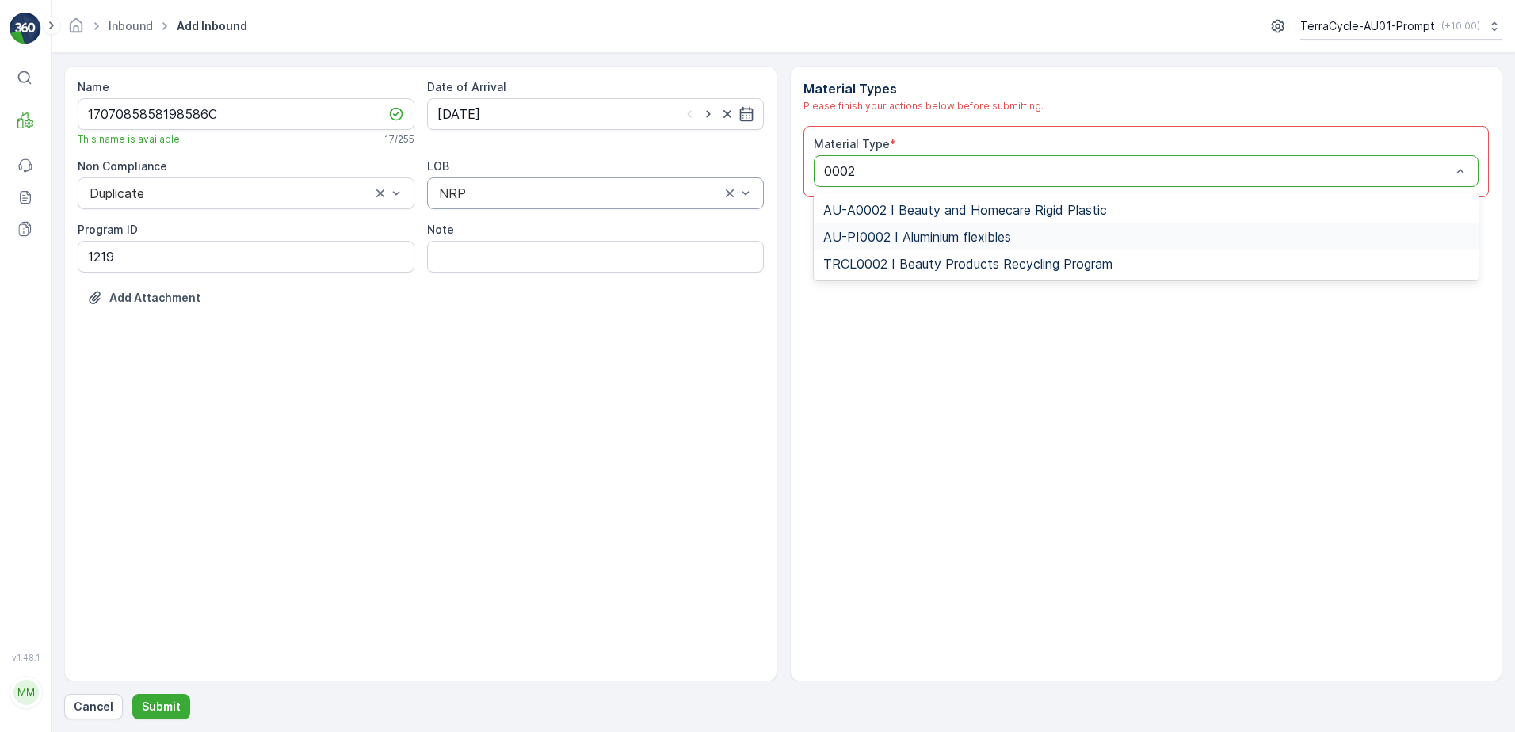
click at [911, 237] on span "AU-PI0002 I Aluminium flexibles" at bounding box center [917, 237] width 188 height 14
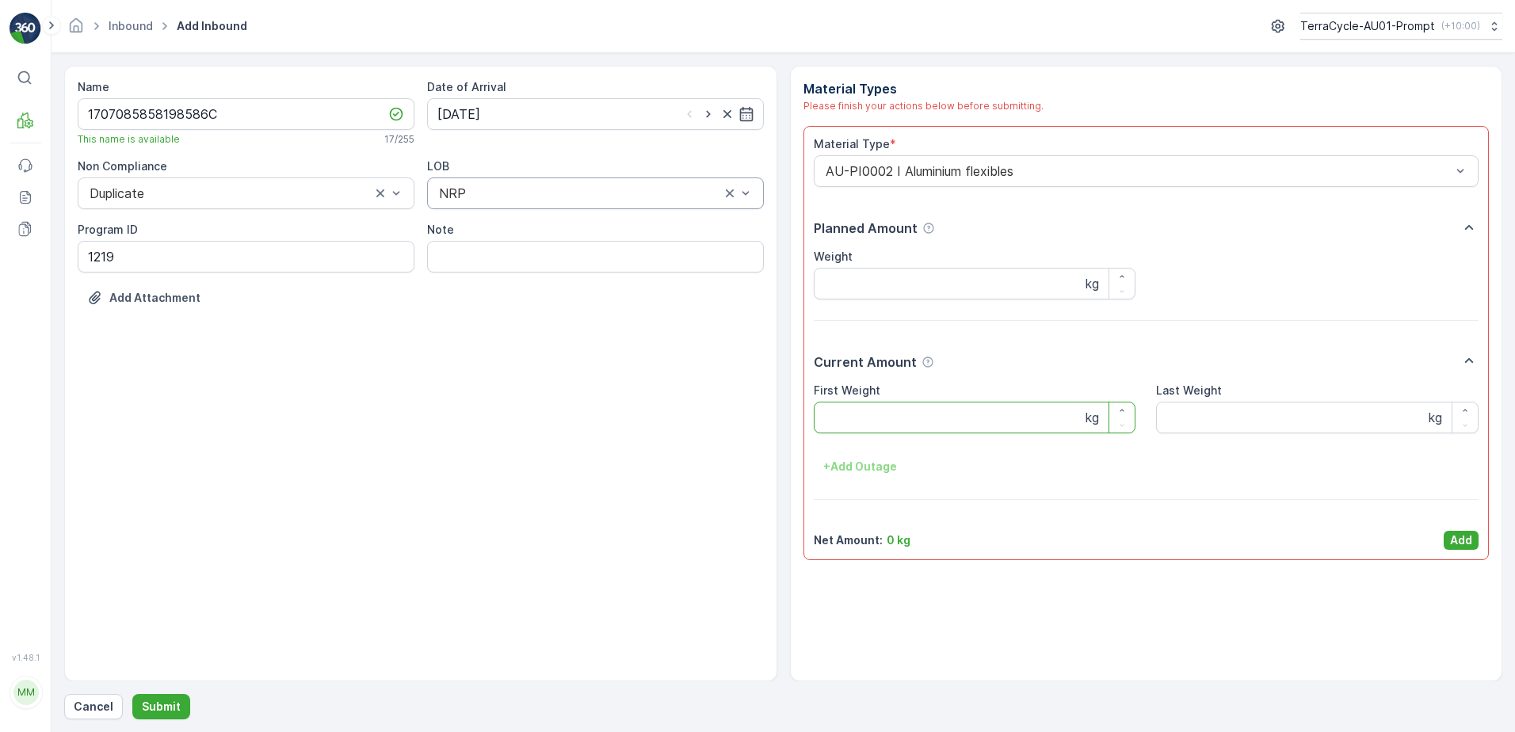
click at [859, 417] on Weight "First Weight" at bounding box center [975, 418] width 322 height 32
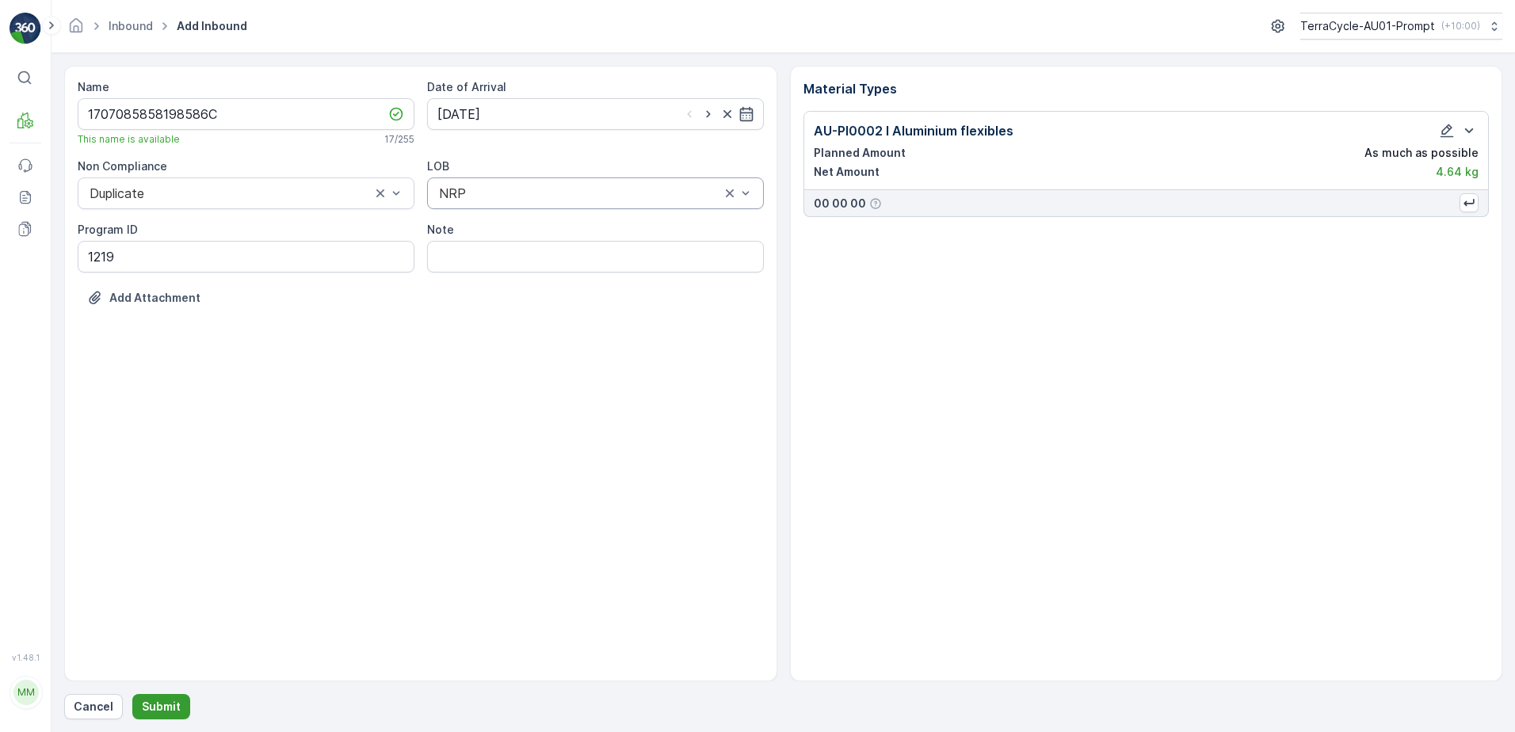
click at [169, 709] on p "Submit" at bounding box center [161, 707] width 39 height 16
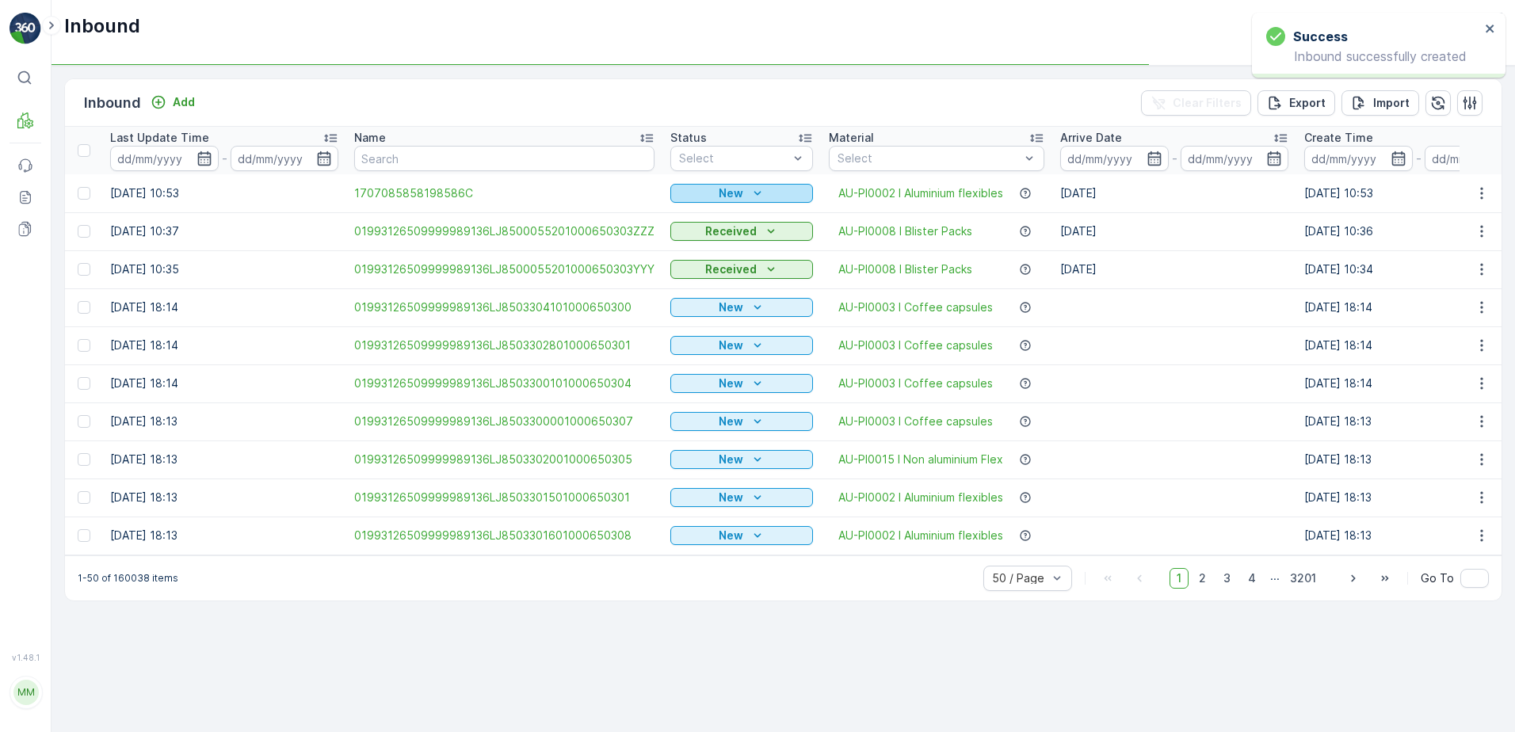
click at [742, 194] on div "New" at bounding box center [741, 193] width 130 height 16
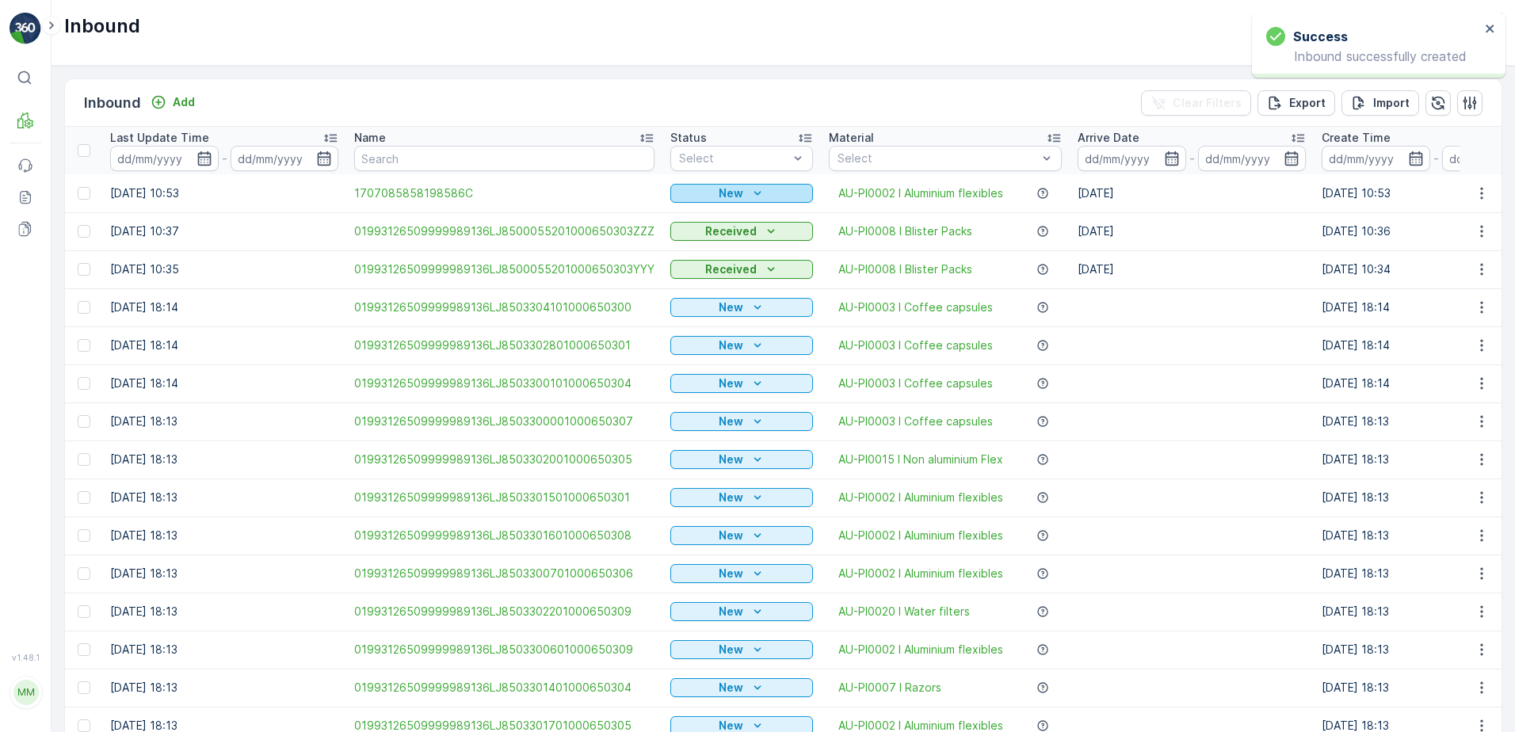
click at [765, 194] on div "New" at bounding box center [741, 193] width 130 height 16
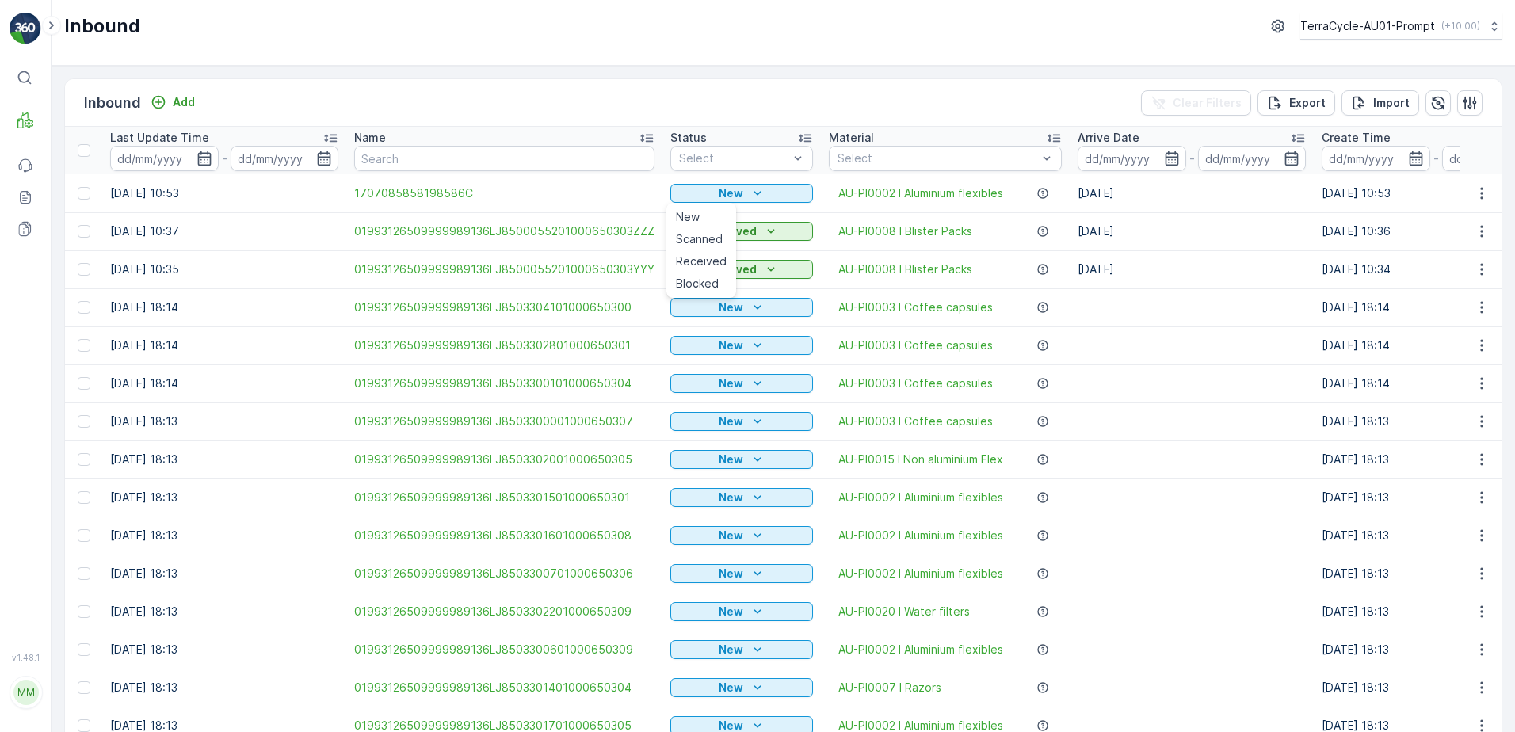
drag, startPoint x: 706, startPoint y: 241, endPoint x: 932, endPoint y: 244, distance: 225.8
click at [715, 238] on span "Scanned" at bounding box center [699, 239] width 47 height 16
click at [1475, 192] on icon "button" at bounding box center [1481, 193] width 16 height 16
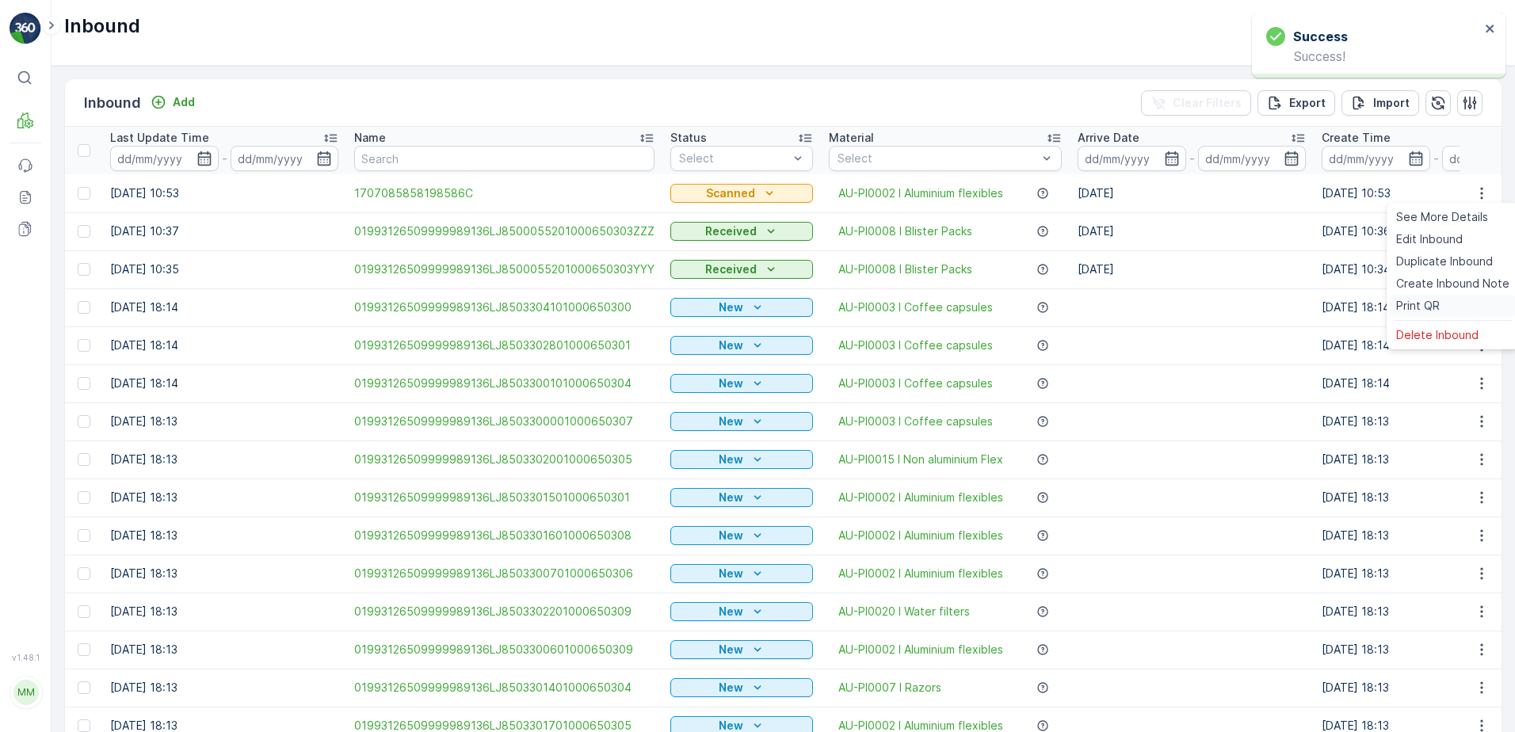
click at [1435, 298] on span "Print QR" at bounding box center [1418, 306] width 44 height 16
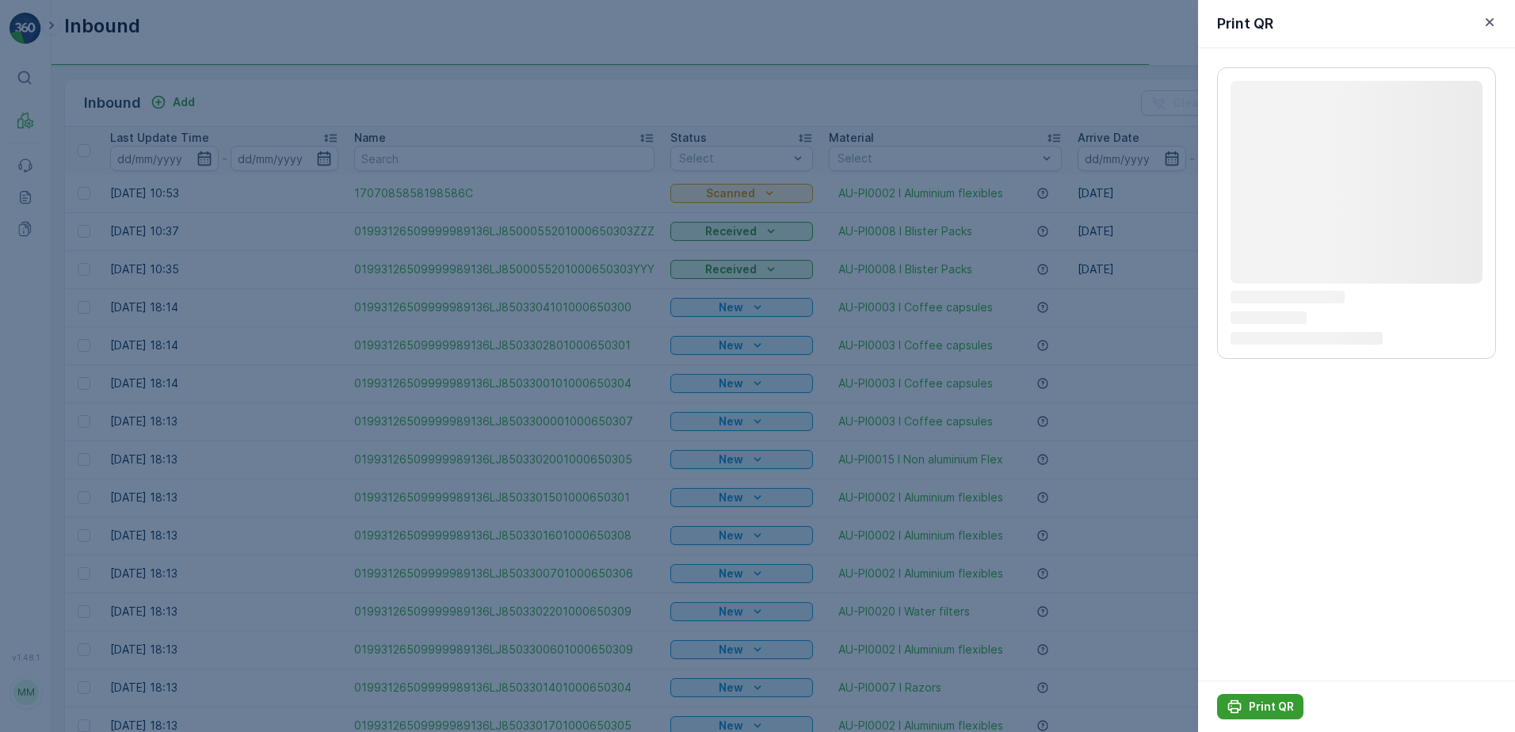
click at [1276, 702] on p "Print QR" at bounding box center [1270, 707] width 45 height 16
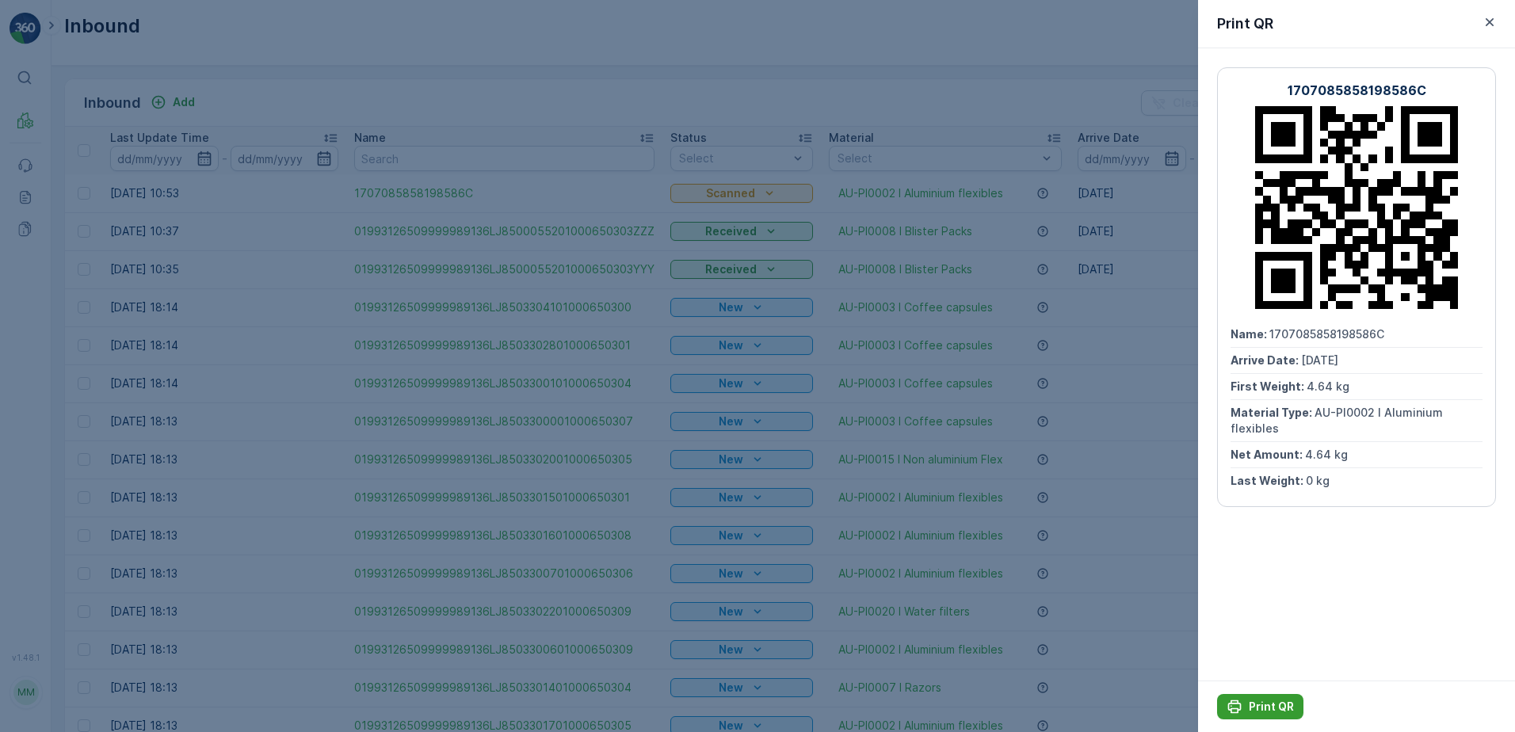
click at [1263, 702] on p "Print QR" at bounding box center [1270, 707] width 45 height 16
click at [1492, 23] on icon "button" at bounding box center [1489, 22] width 16 height 16
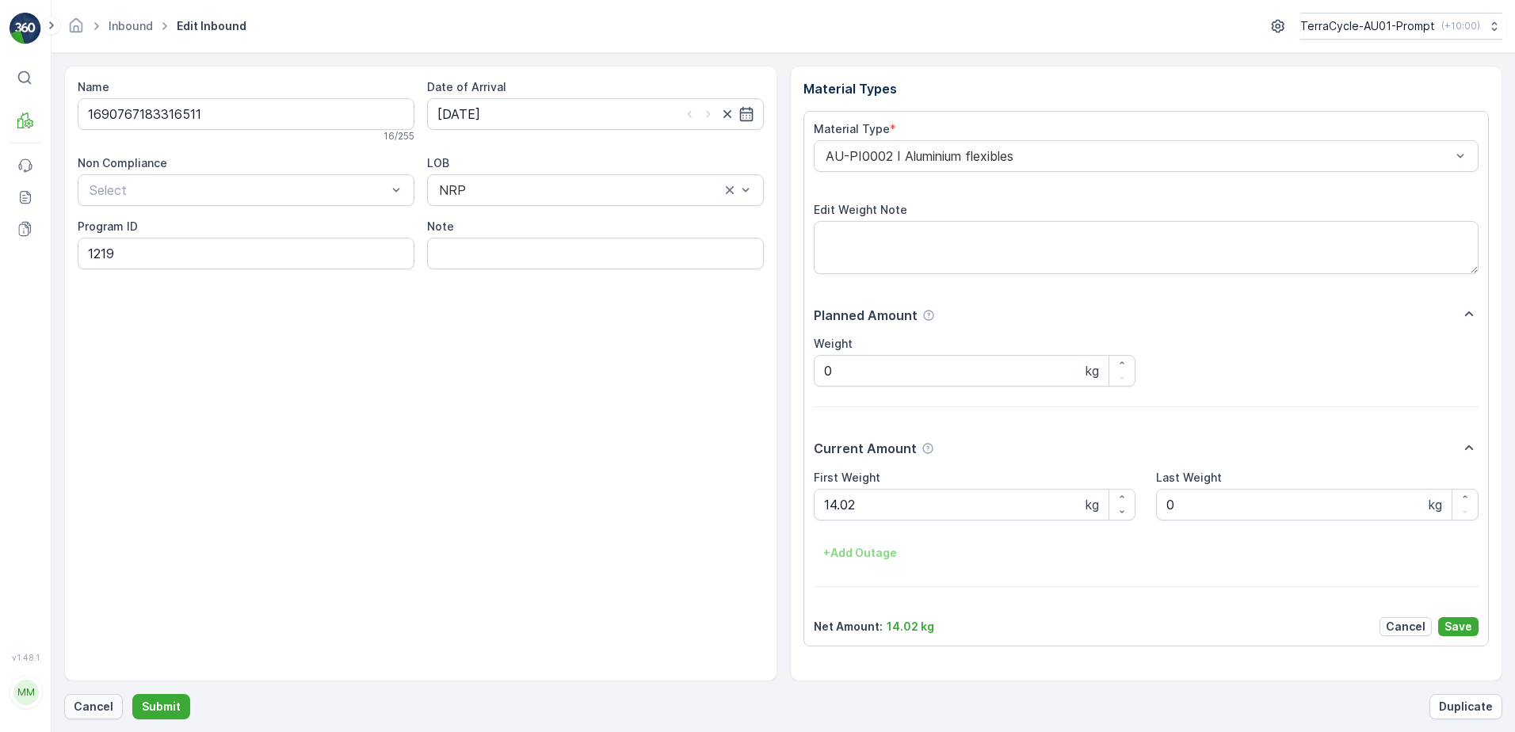
click at [96, 699] on p "Cancel" at bounding box center [94, 707] width 40 height 16
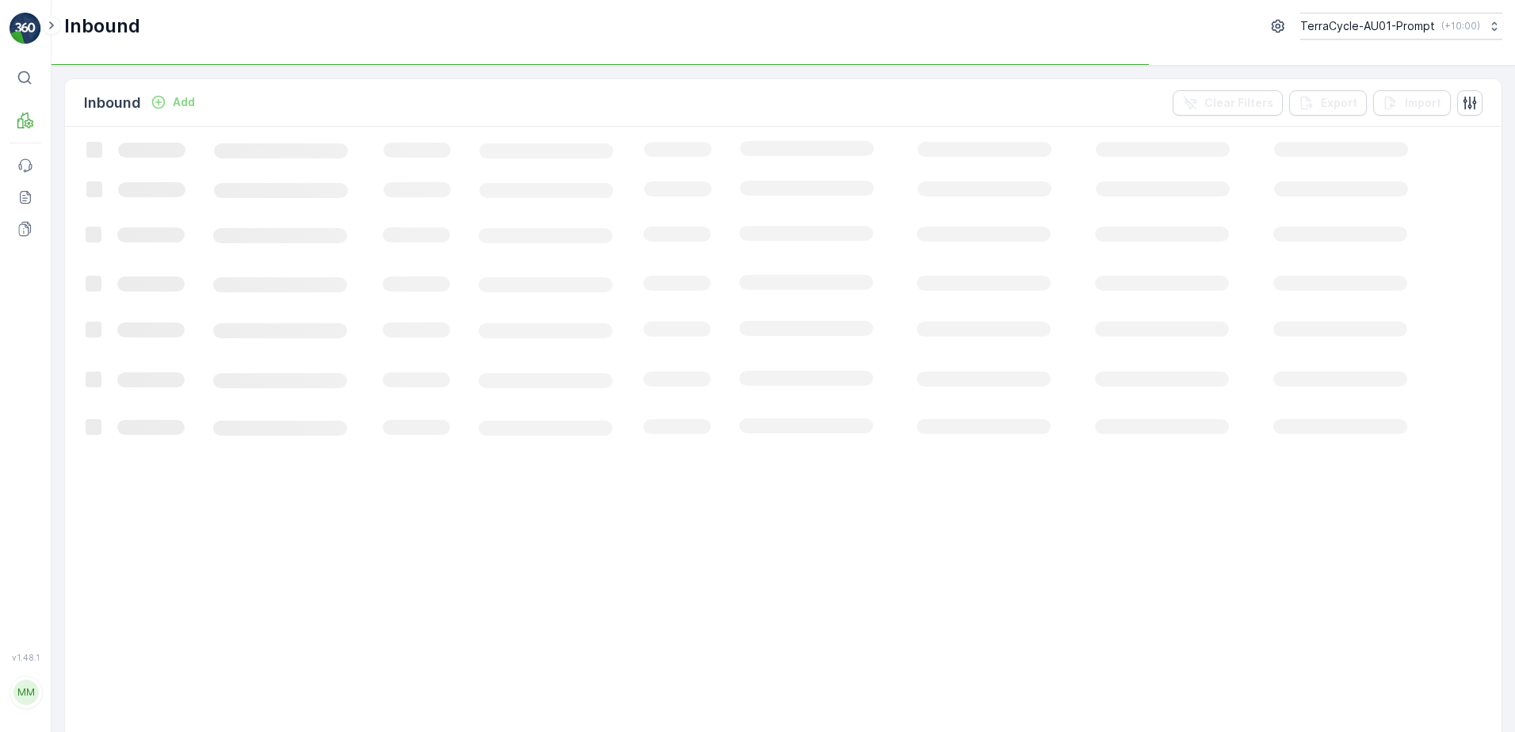
click at [188, 102] on p "Add" at bounding box center [184, 102] width 22 height 16
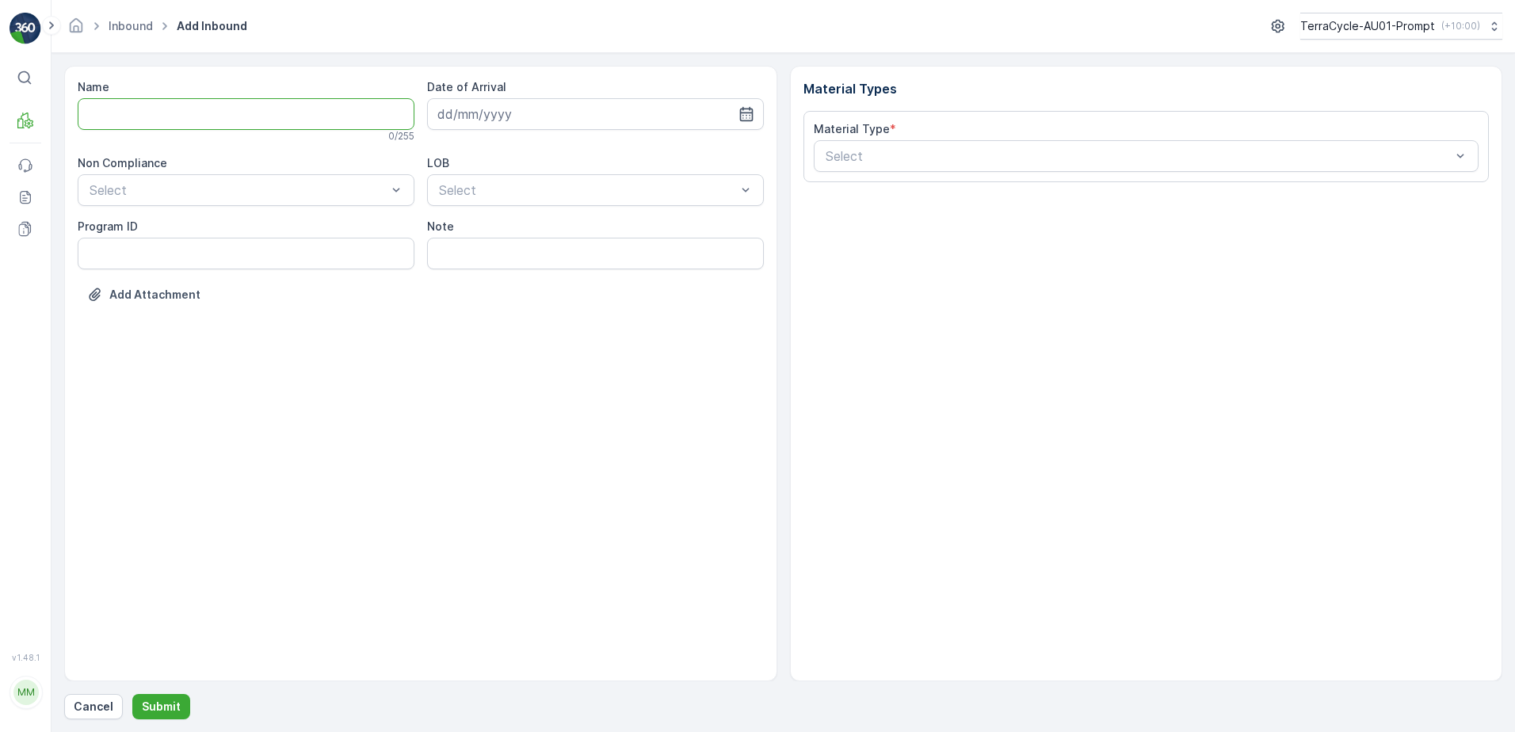
click at [116, 113] on input "Name" at bounding box center [246, 114] width 337 height 32
click at [132, 694] on button "Submit" at bounding box center [161, 706] width 58 height 25
type input "1690767183316511VVV"
click at [185, 188] on div at bounding box center [238, 193] width 300 height 14
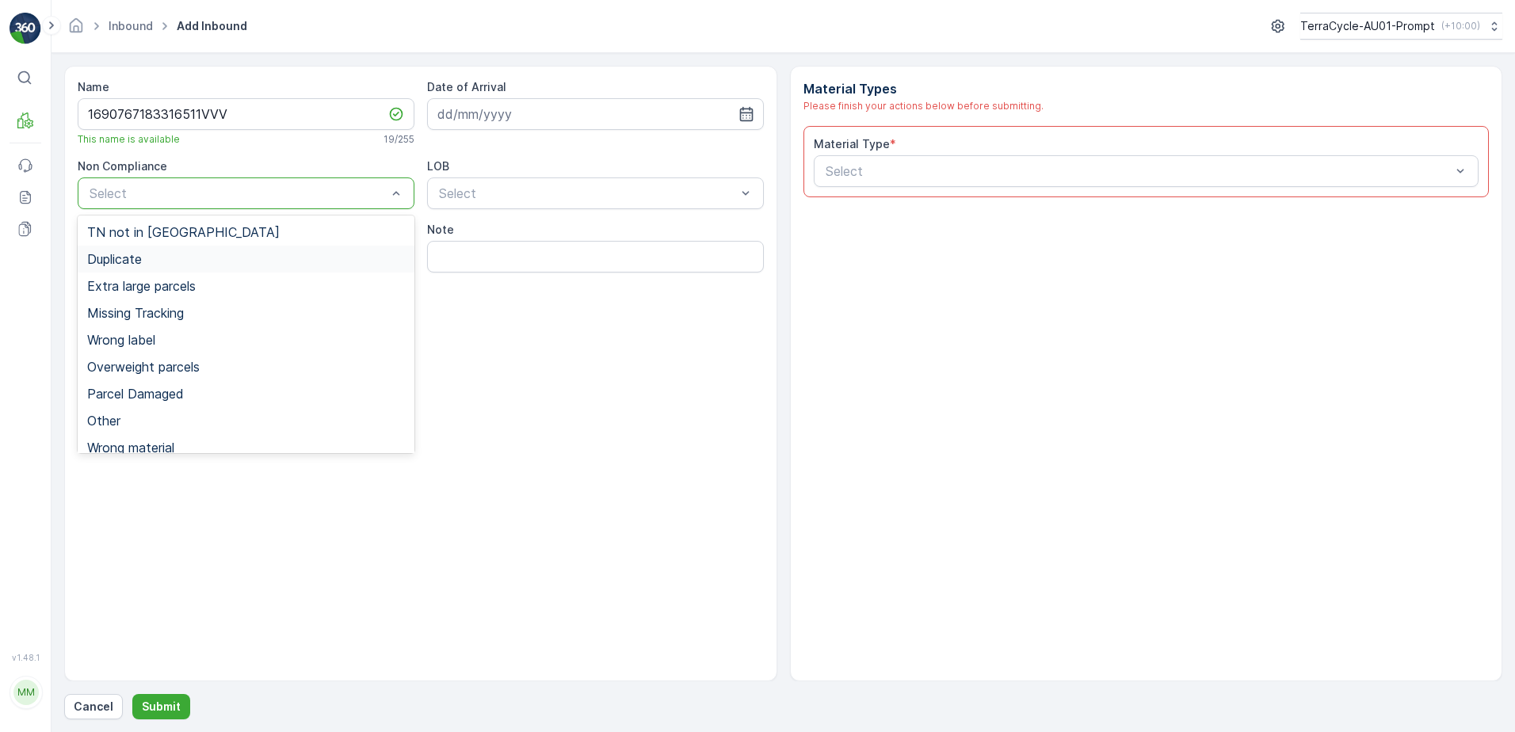
drag, startPoint x: 151, startPoint y: 256, endPoint x: 162, endPoint y: 239, distance: 20.0
click at [158, 256] on div "Duplicate" at bounding box center [246, 259] width 318 height 14
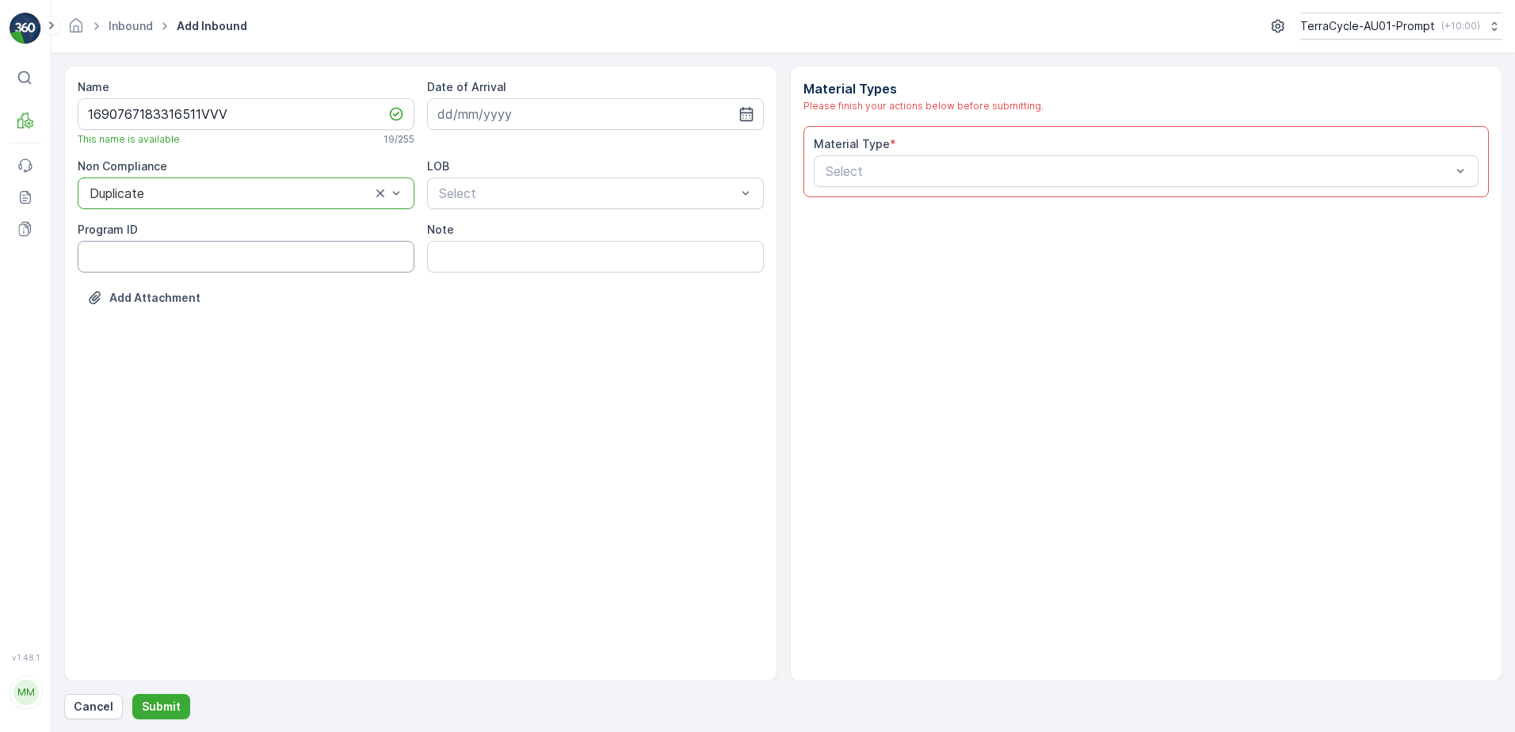
click at [120, 246] on ID "Program ID" at bounding box center [246, 257] width 337 height 32
type ID "1219"
click at [520, 110] on input at bounding box center [595, 114] width 337 height 32
click at [590, 310] on div "22" at bounding box center [596, 309] width 25 height 25
type input "[DATE]"
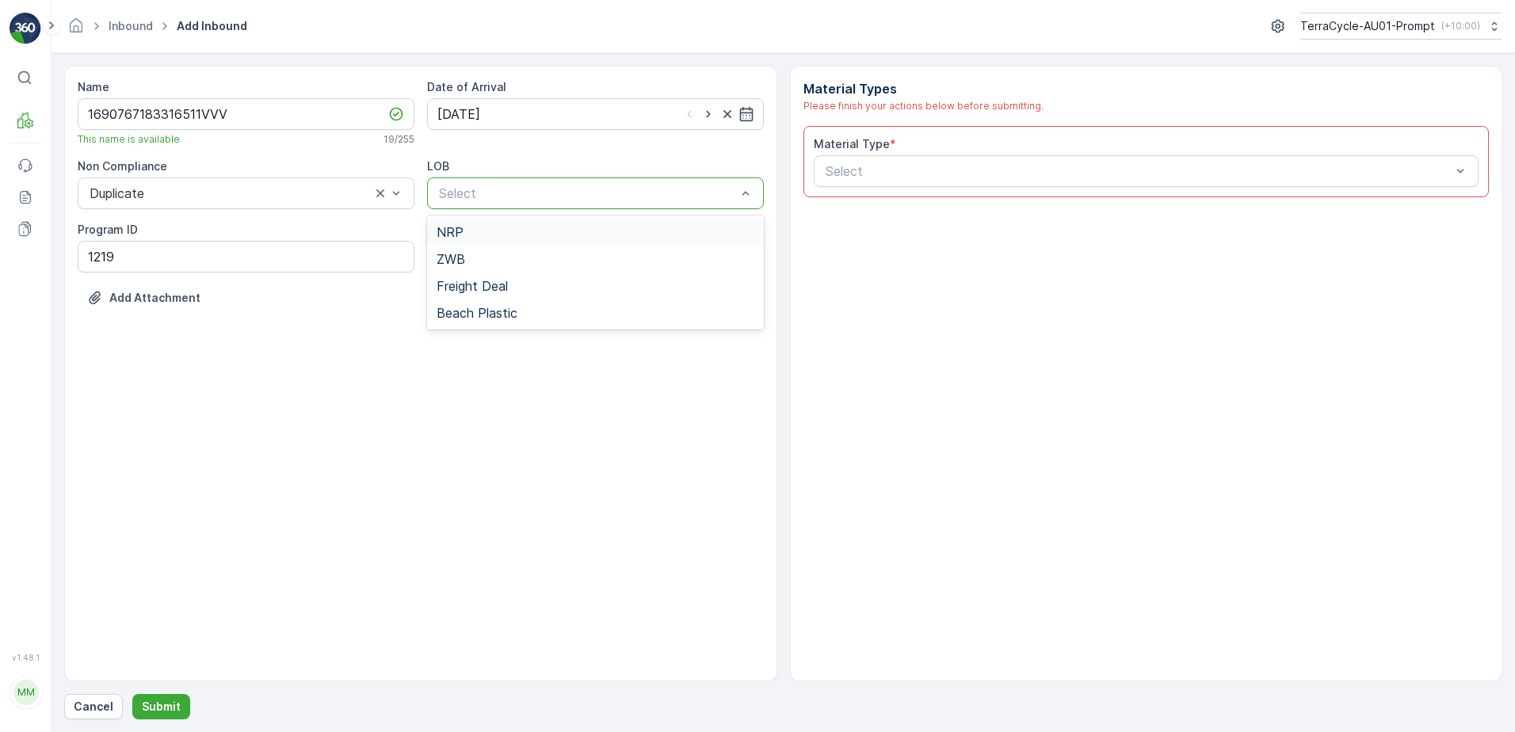
drag, startPoint x: 587, startPoint y: 185, endPoint x: 584, endPoint y: 207, distance: 22.4
click at [554, 263] on div "ZWB" at bounding box center [595, 259] width 318 height 14
drag, startPoint x: 539, startPoint y: 191, endPoint x: 532, endPoint y: 205, distance: 15.9
click at [539, 190] on div at bounding box center [579, 193] width 284 height 14
click at [520, 240] on div "NRP" at bounding box center [595, 232] width 337 height 27
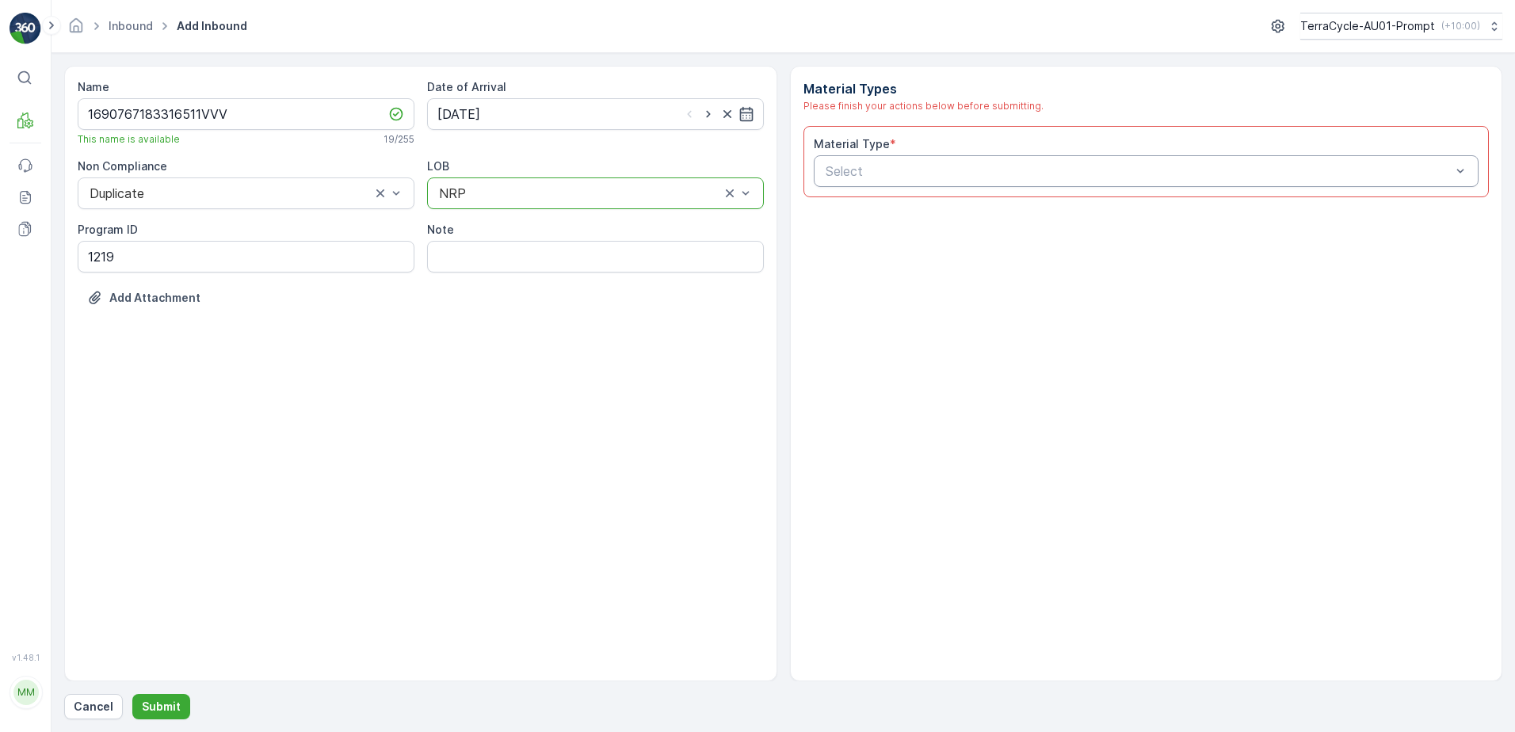
click at [846, 168] on div at bounding box center [1138, 171] width 629 height 14
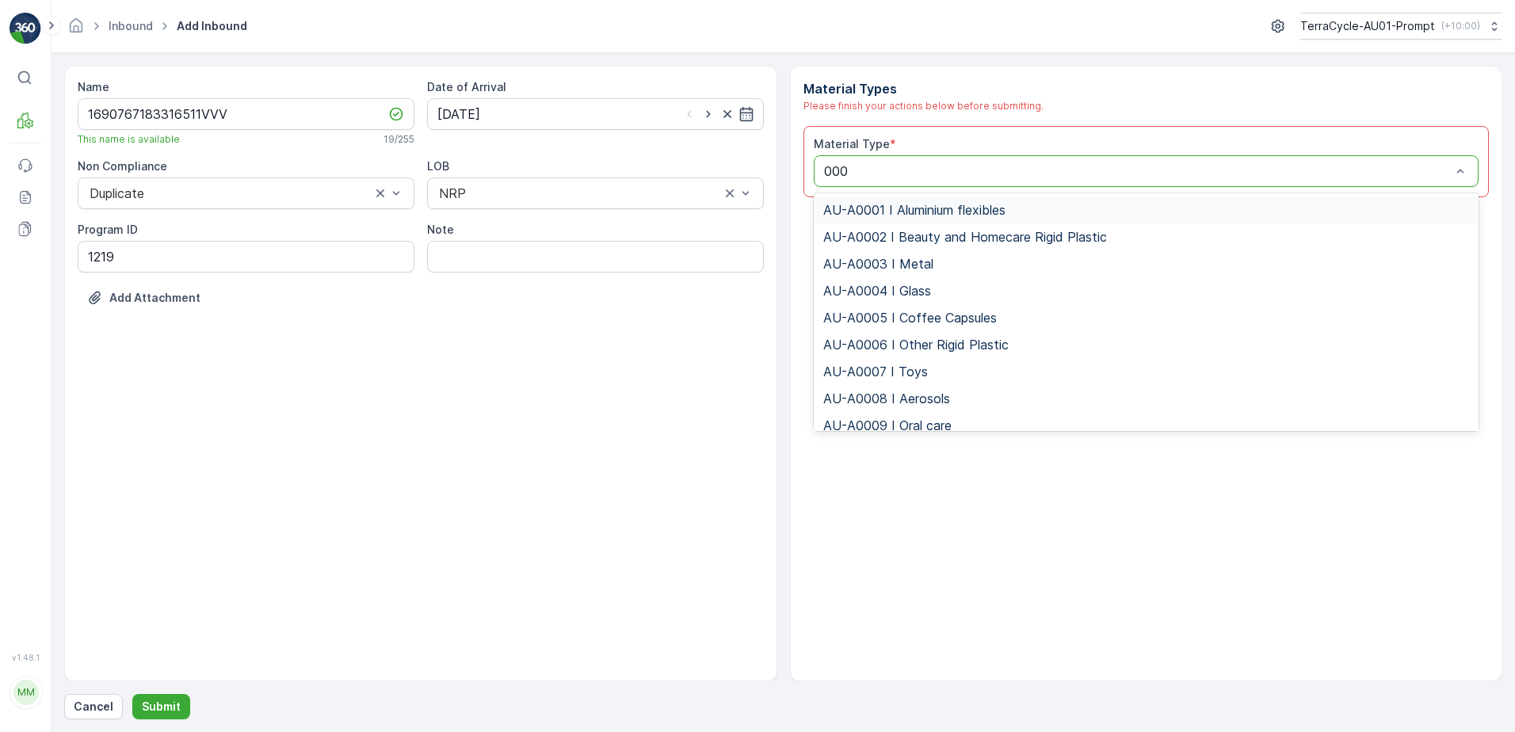
type input "0002"
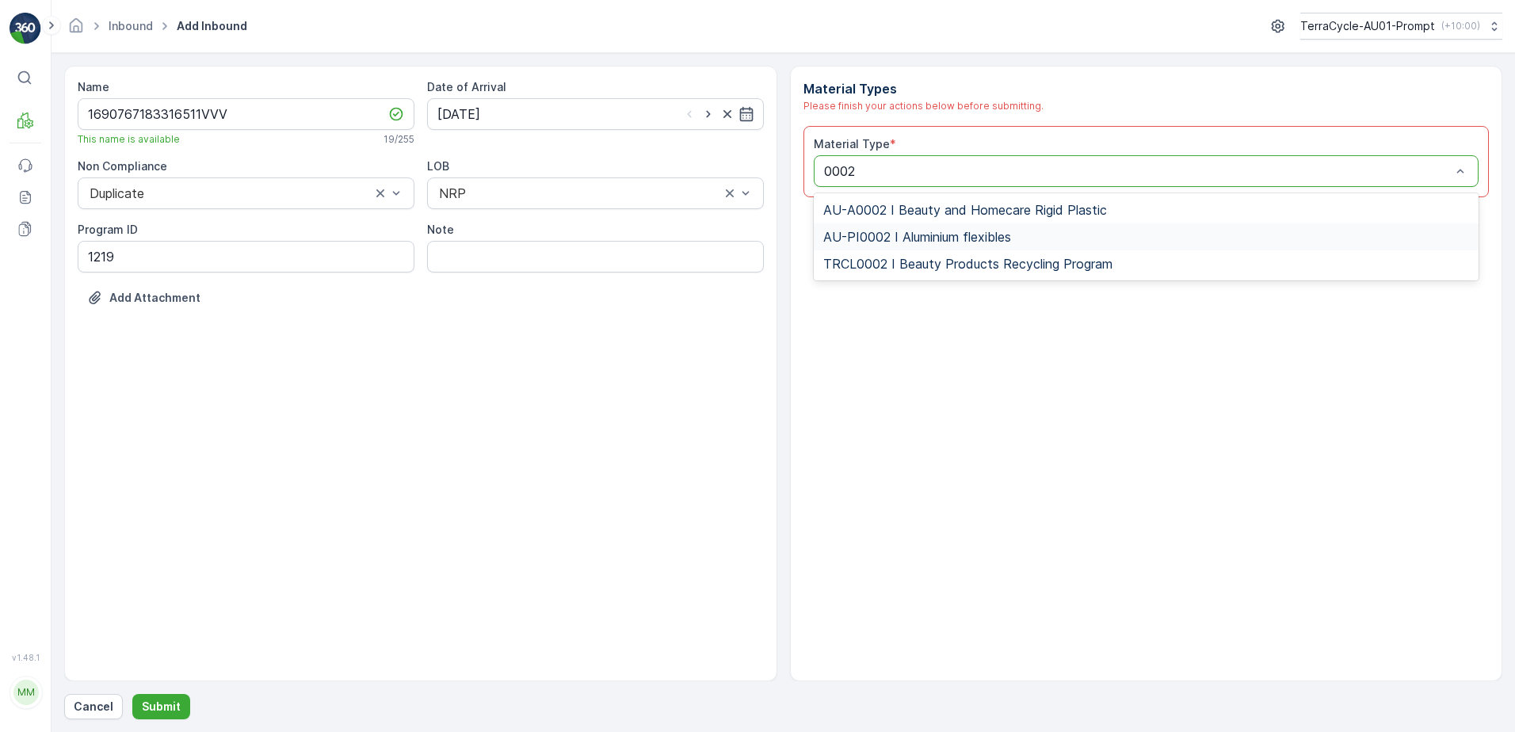
click at [934, 231] on span "AU-PI0002 I Aluminium flexibles" at bounding box center [917, 237] width 188 height 14
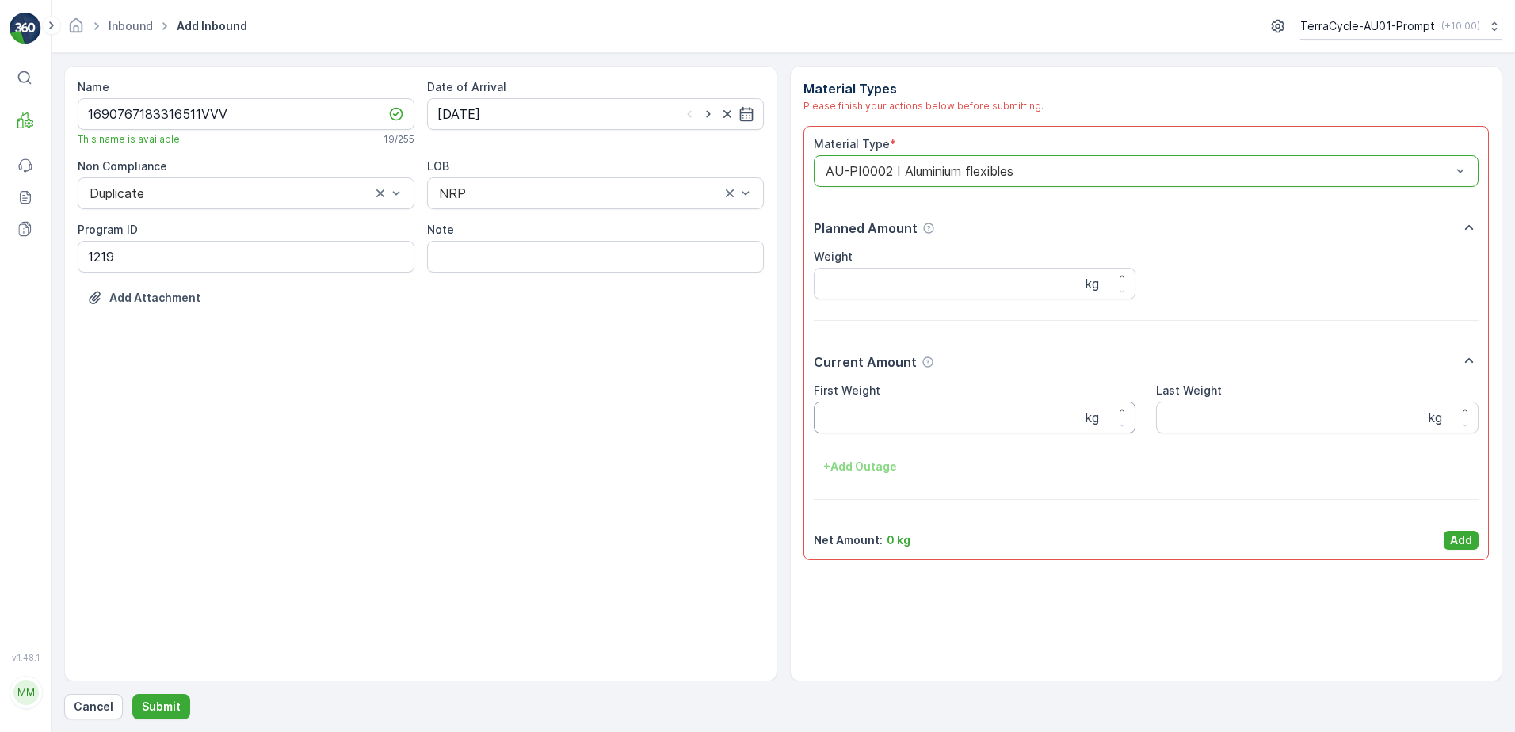
click at [1002, 423] on Weight "First Weight" at bounding box center [975, 418] width 322 height 32
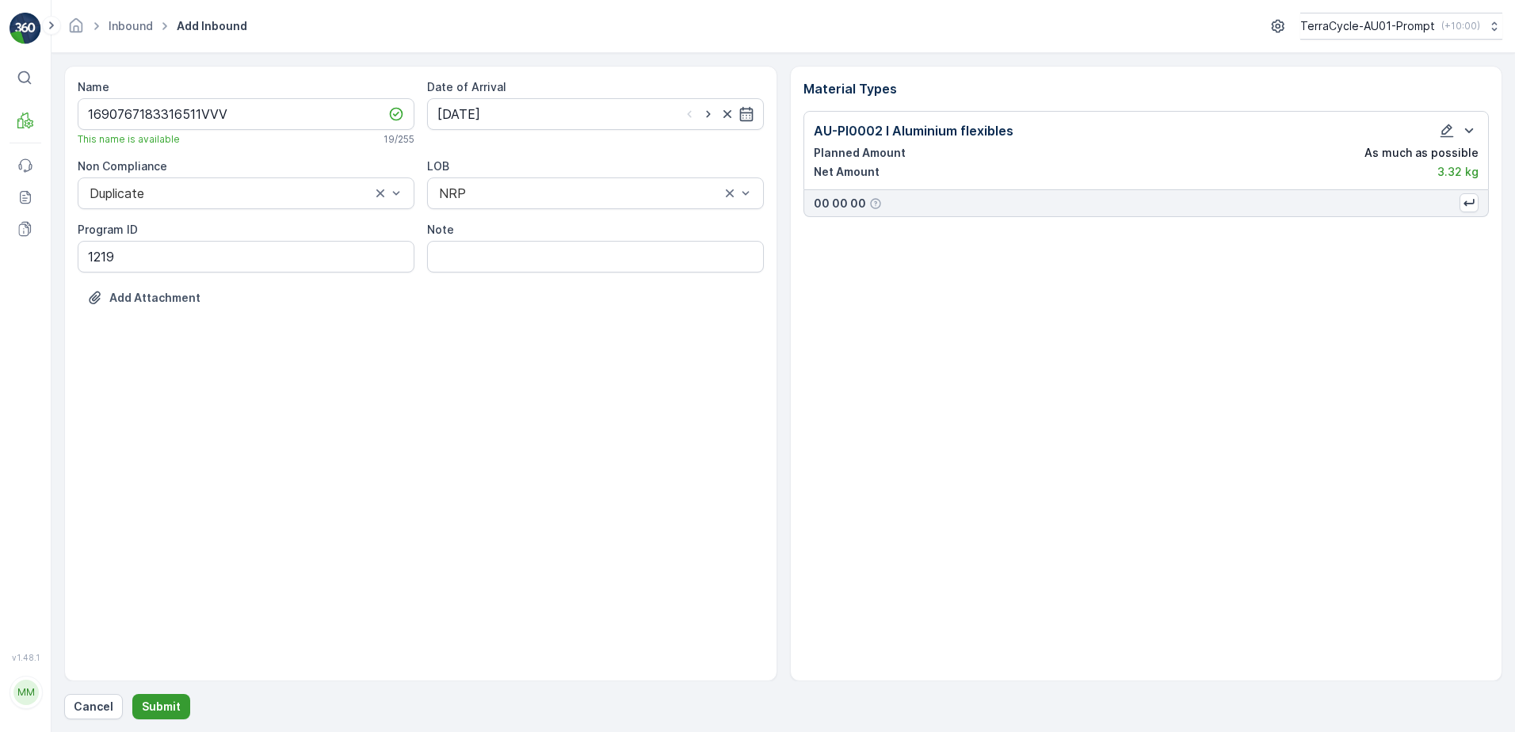
click at [170, 703] on p "Submit" at bounding box center [161, 707] width 39 height 16
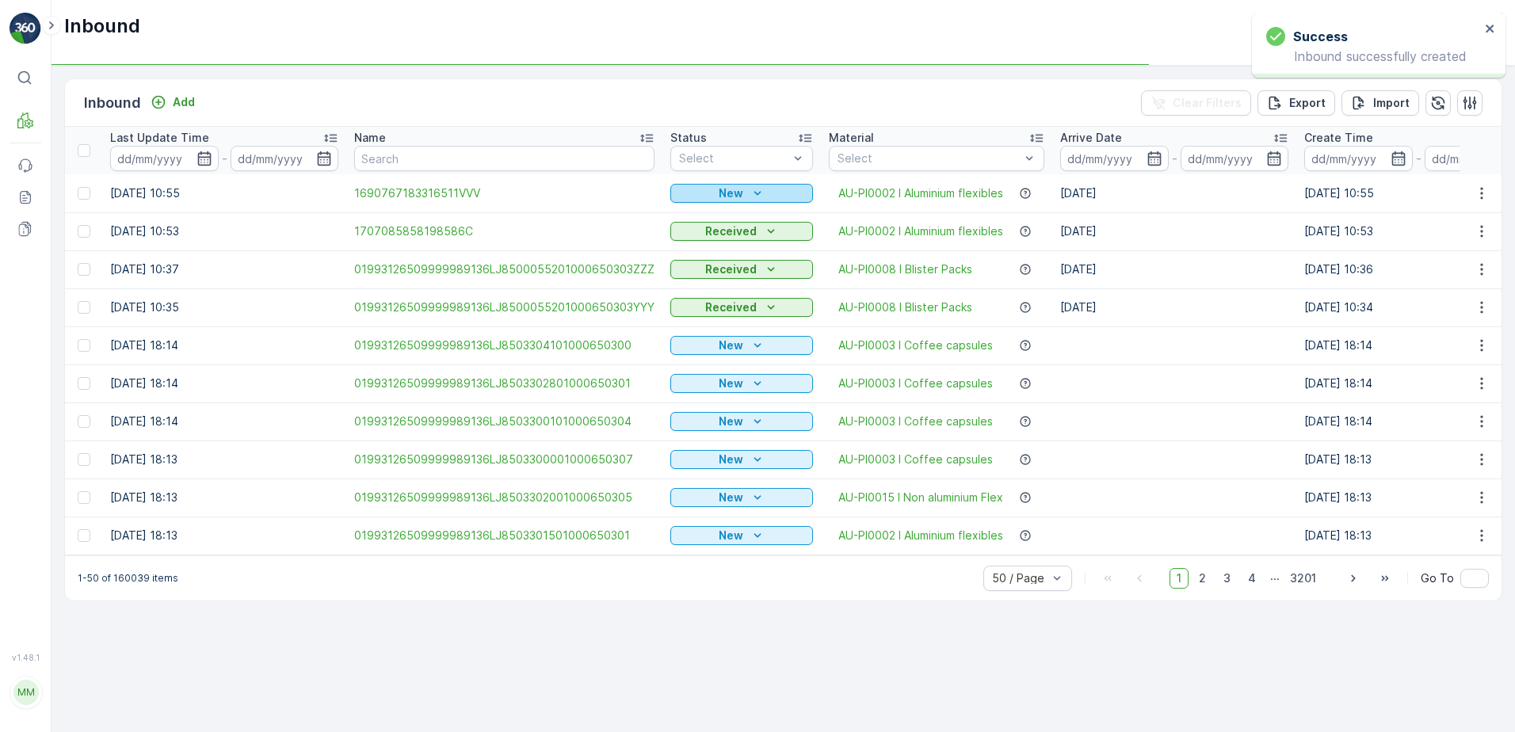
click at [694, 198] on div "New" at bounding box center [741, 193] width 130 height 16
click at [686, 240] on span "Scanned" at bounding box center [699, 239] width 47 height 16
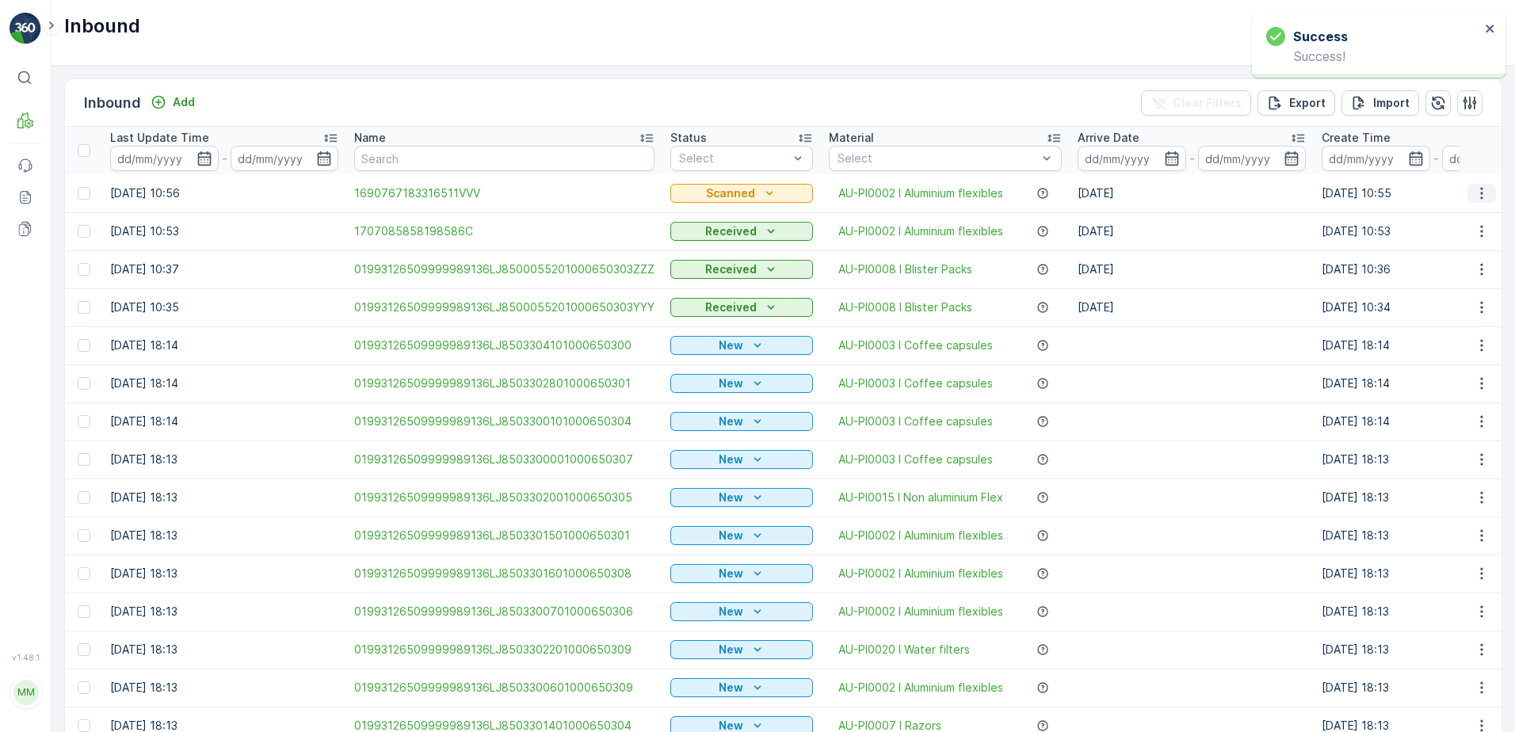
click at [1477, 187] on icon "button" at bounding box center [1481, 193] width 16 height 16
click at [1449, 304] on div "Print QR" at bounding box center [1452, 306] width 126 height 22
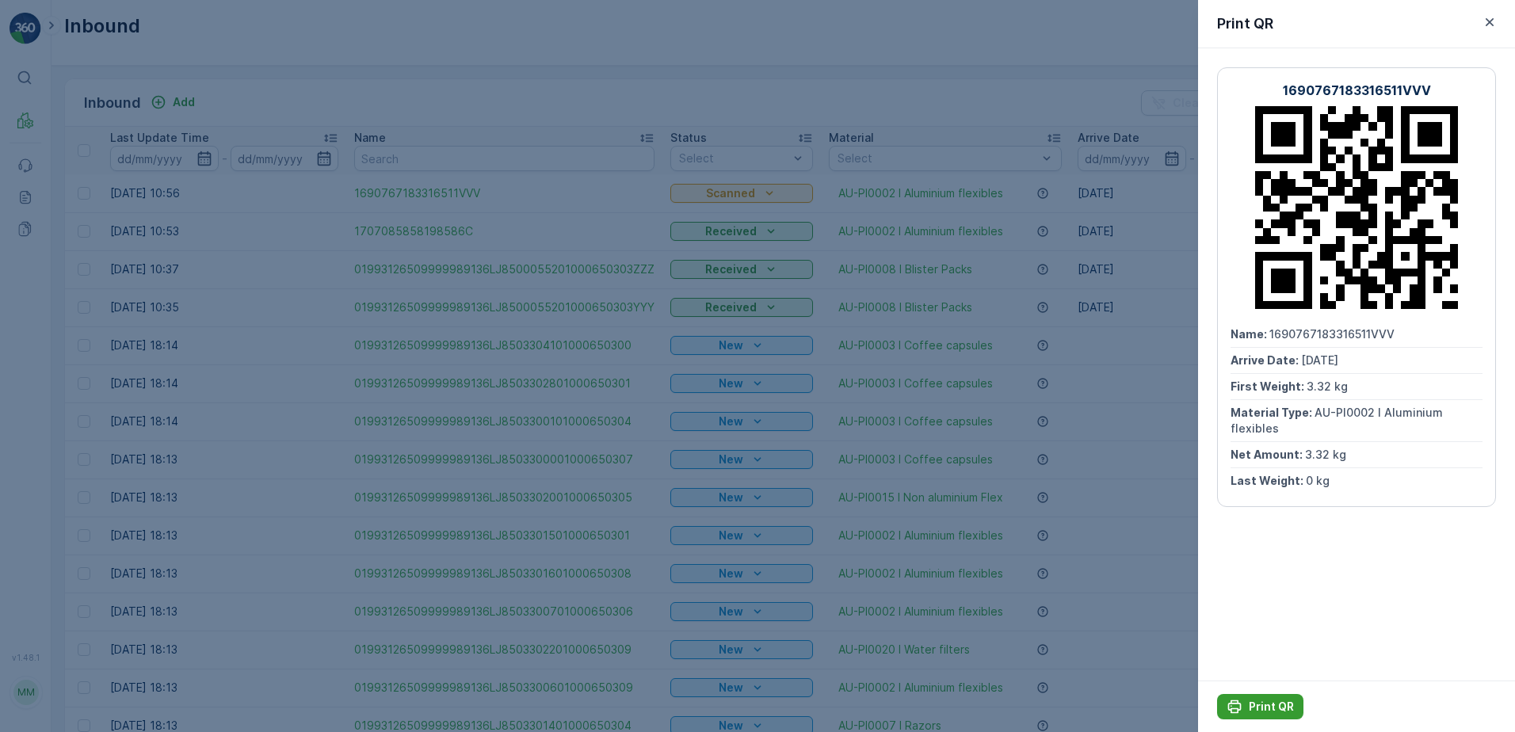
click at [1266, 708] on p "Print QR" at bounding box center [1270, 707] width 45 height 16
click at [1492, 22] on icon "button" at bounding box center [1489, 22] width 16 height 16
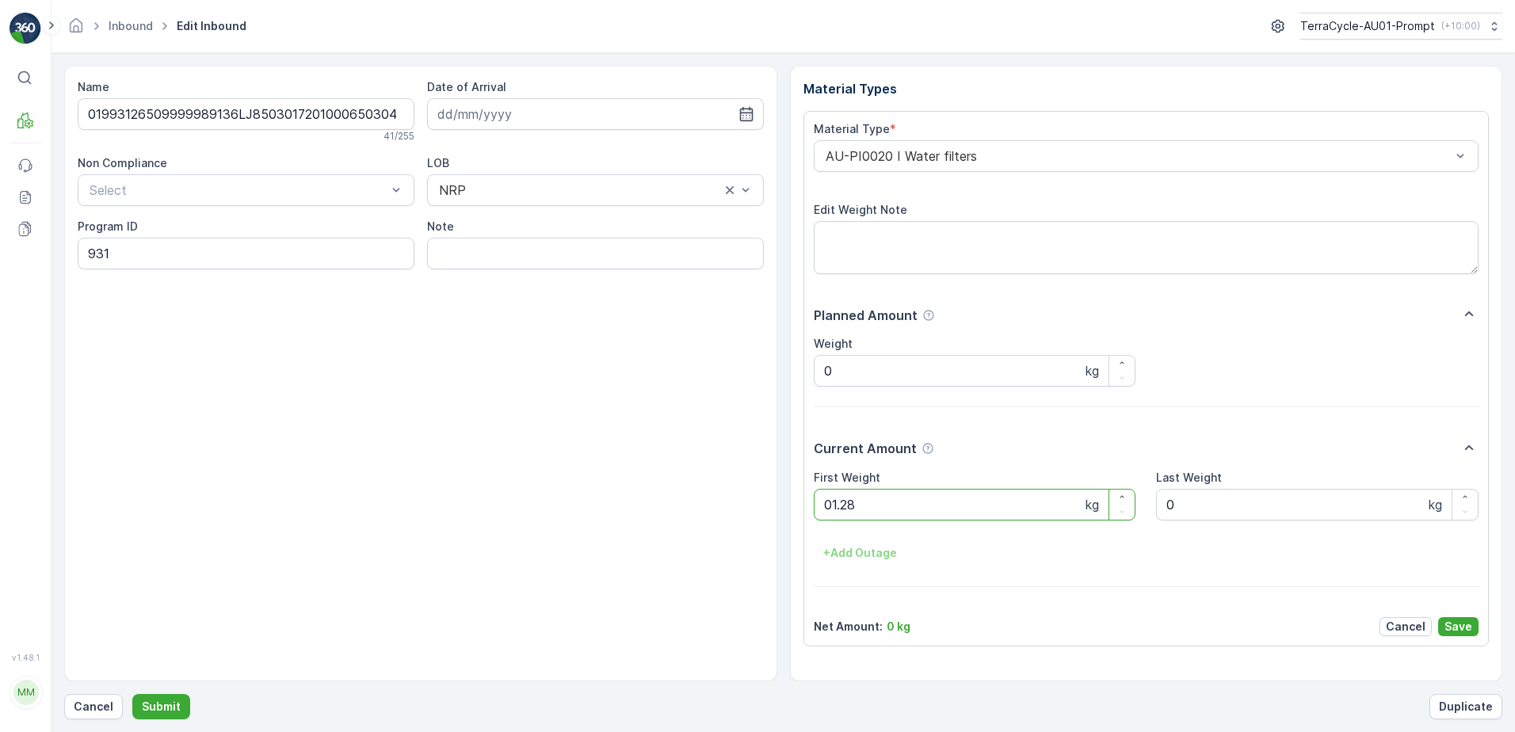
click at [132, 694] on button "Submit" at bounding box center [161, 706] width 58 height 25
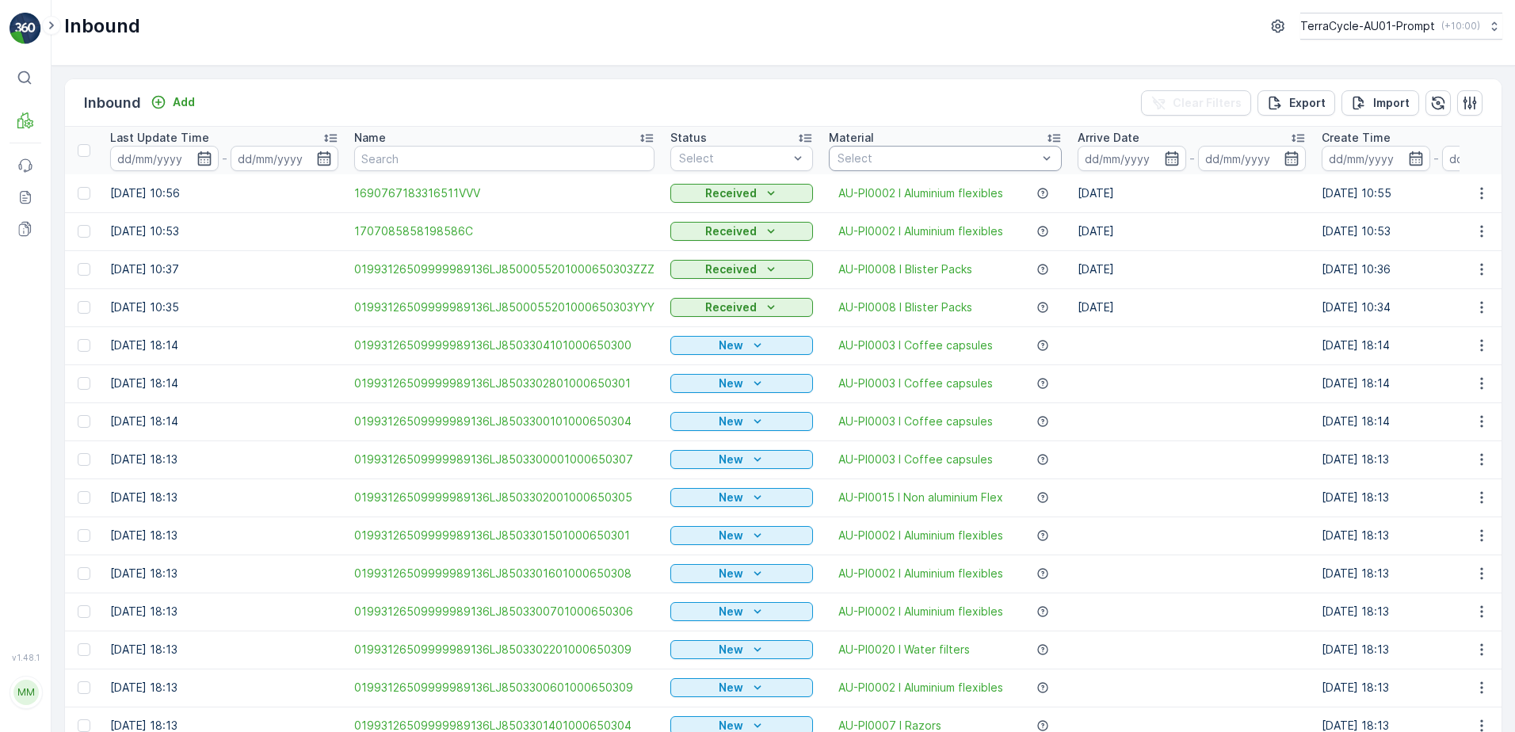
click at [875, 156] on div at bounding box center [937, 158] width 203 height 13
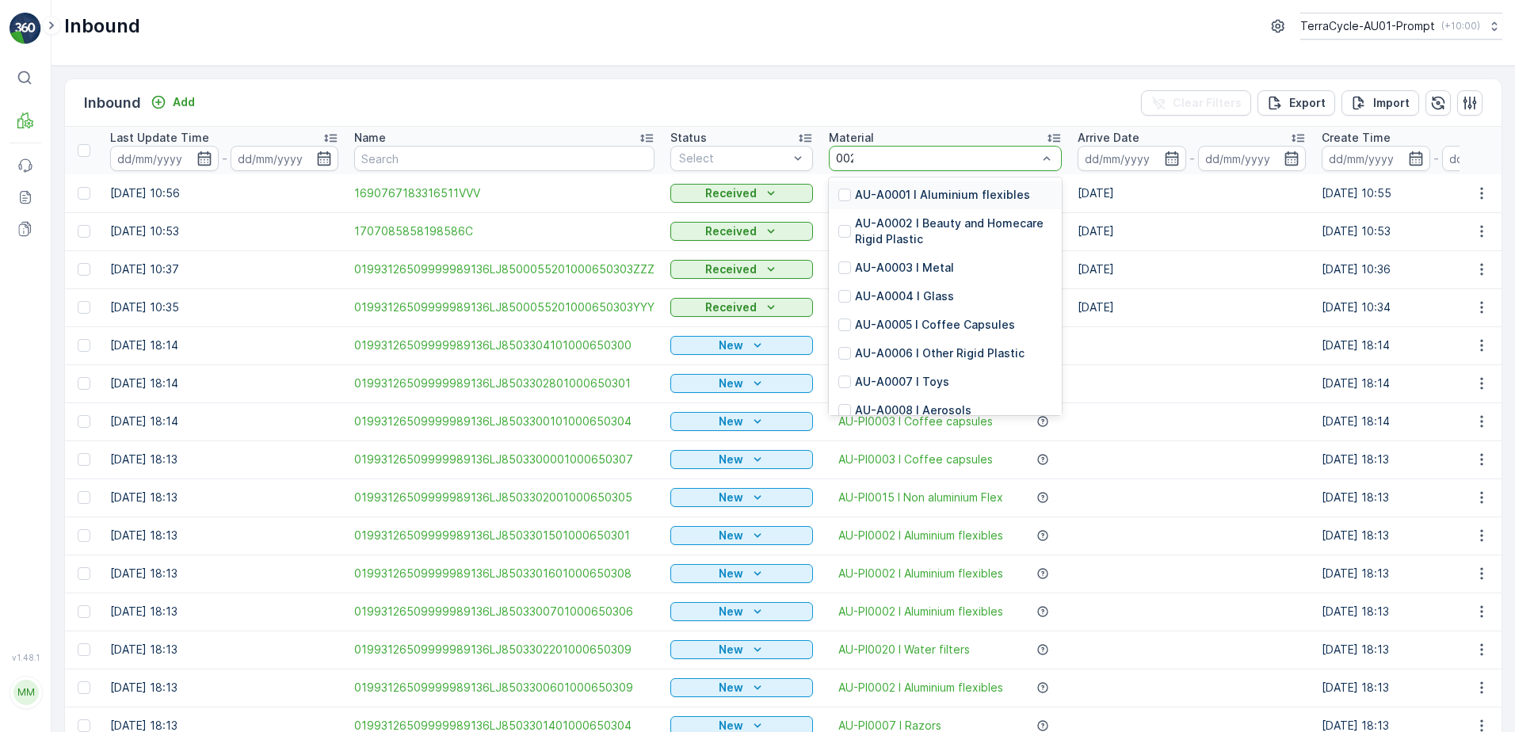
type input "0020"
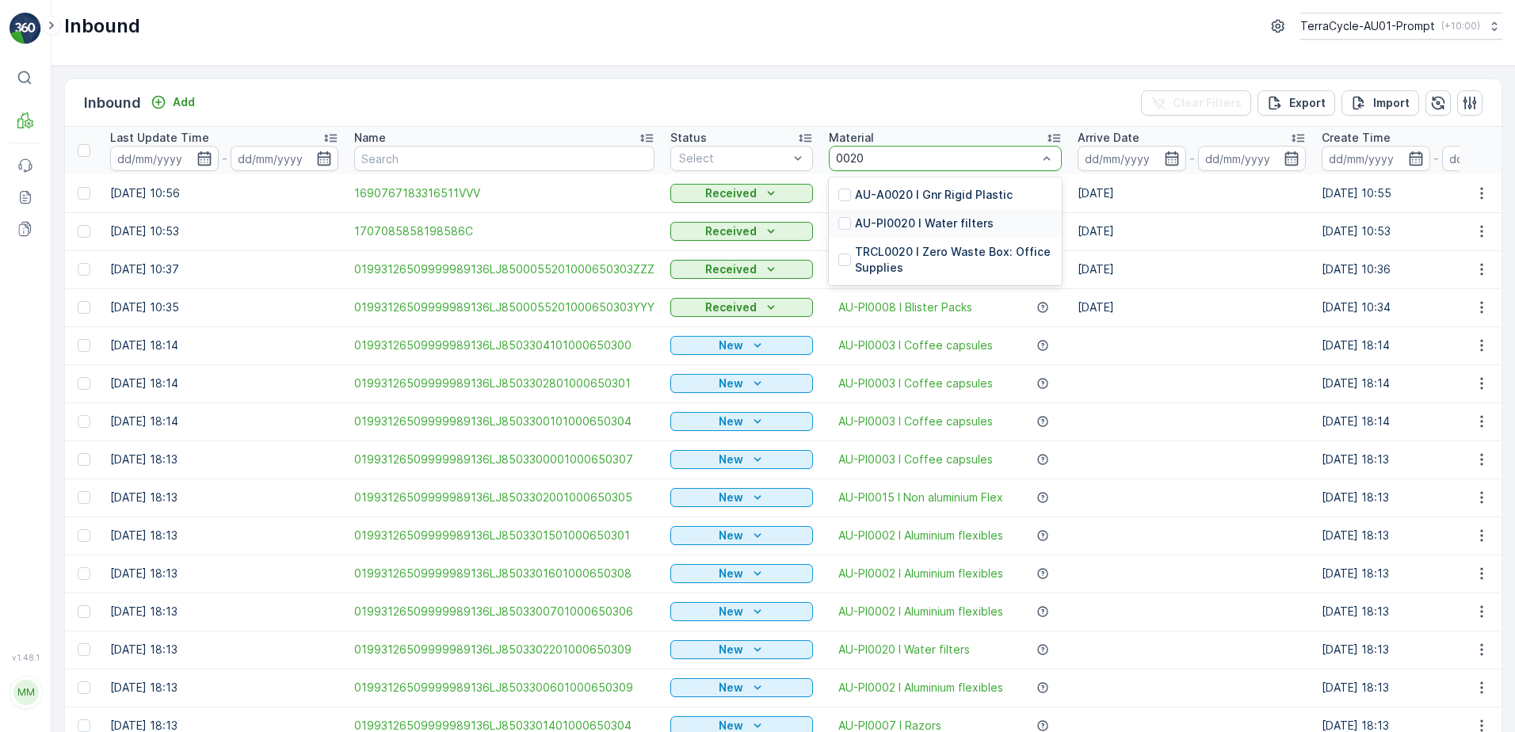
click at [932, 227] on p "AU-PI0020 I Water filters" at bounding box center [924, 223] width 139 height 16
click at [728, 160] on div at bounding box center [733, 158] width 112 height 13
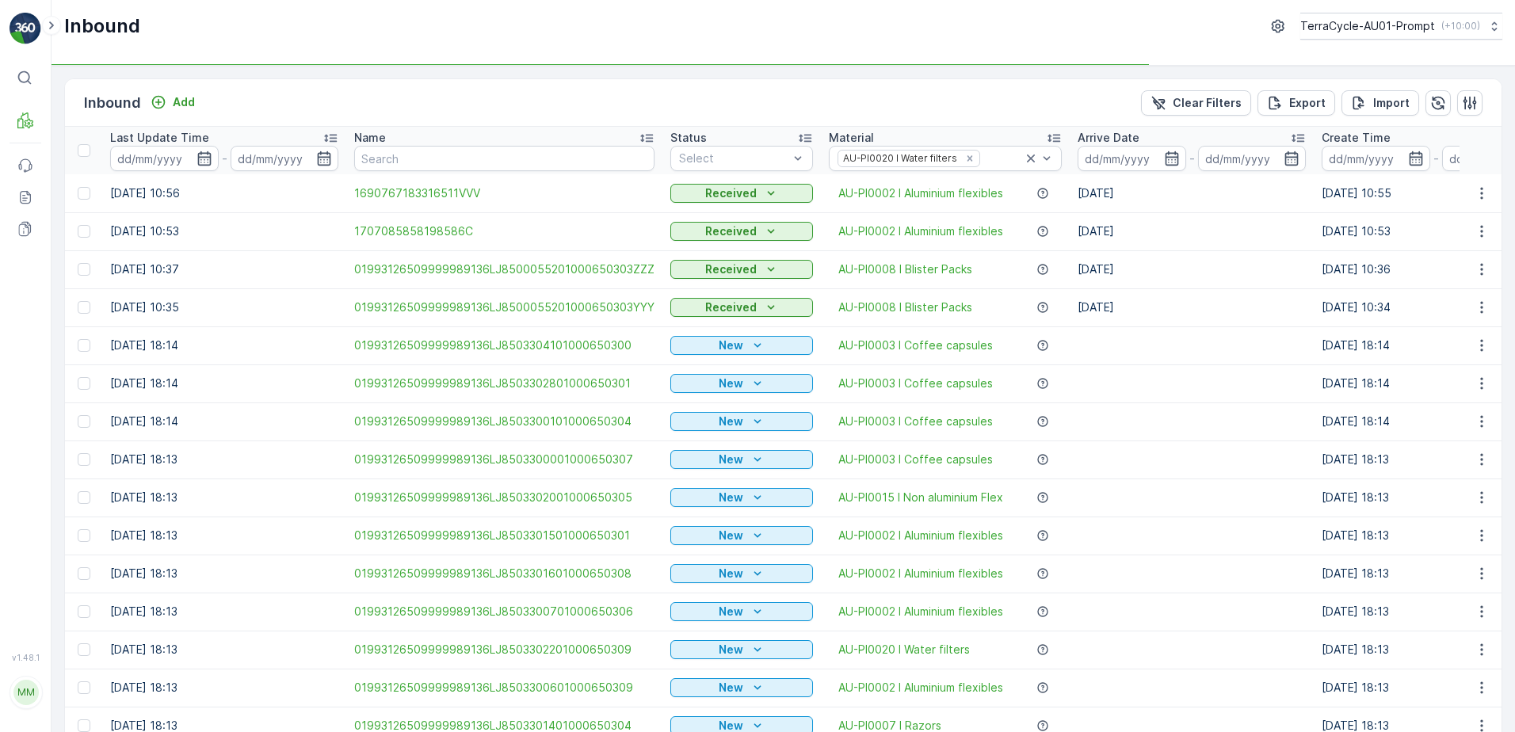
click at [718, 220] on div "Received" at bounding box center [741, 231] width 143 height 22
click at [704, 147] on th "Status Select" at bounding box center [741, 151] width 158 height 48
drag, startPoint x: 704, startPoint y: 147, endPoint x: 718, endPoint y: 163, distance: 21.4
click at [718, 163] on div at bounding box center [733, 158] width 112 height 13
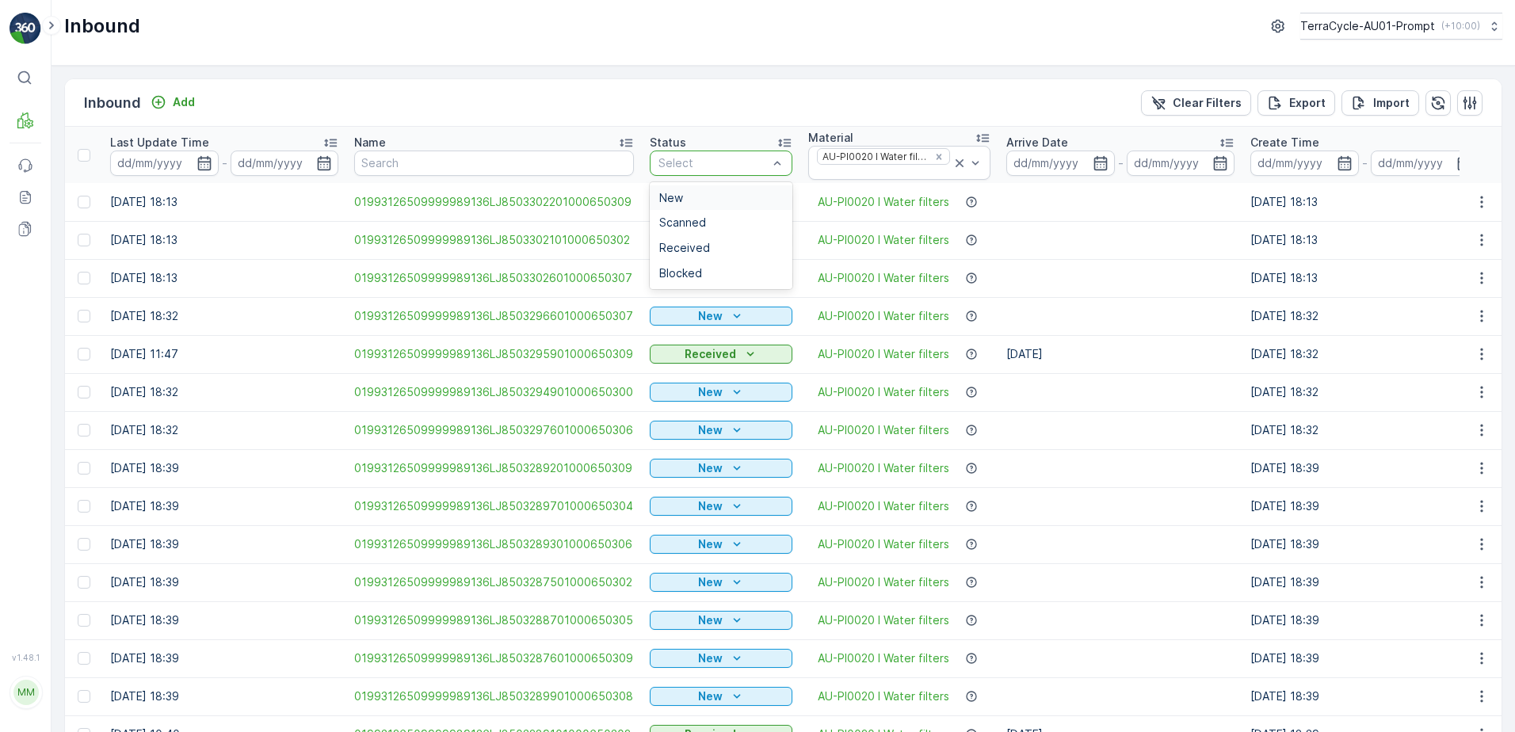
click at [711, 165] on div at bounding box center [713, 163] width 112 height 13
click at [694, 221] on span "Scanned" at bounding box center [682, 222] width 47 height 13
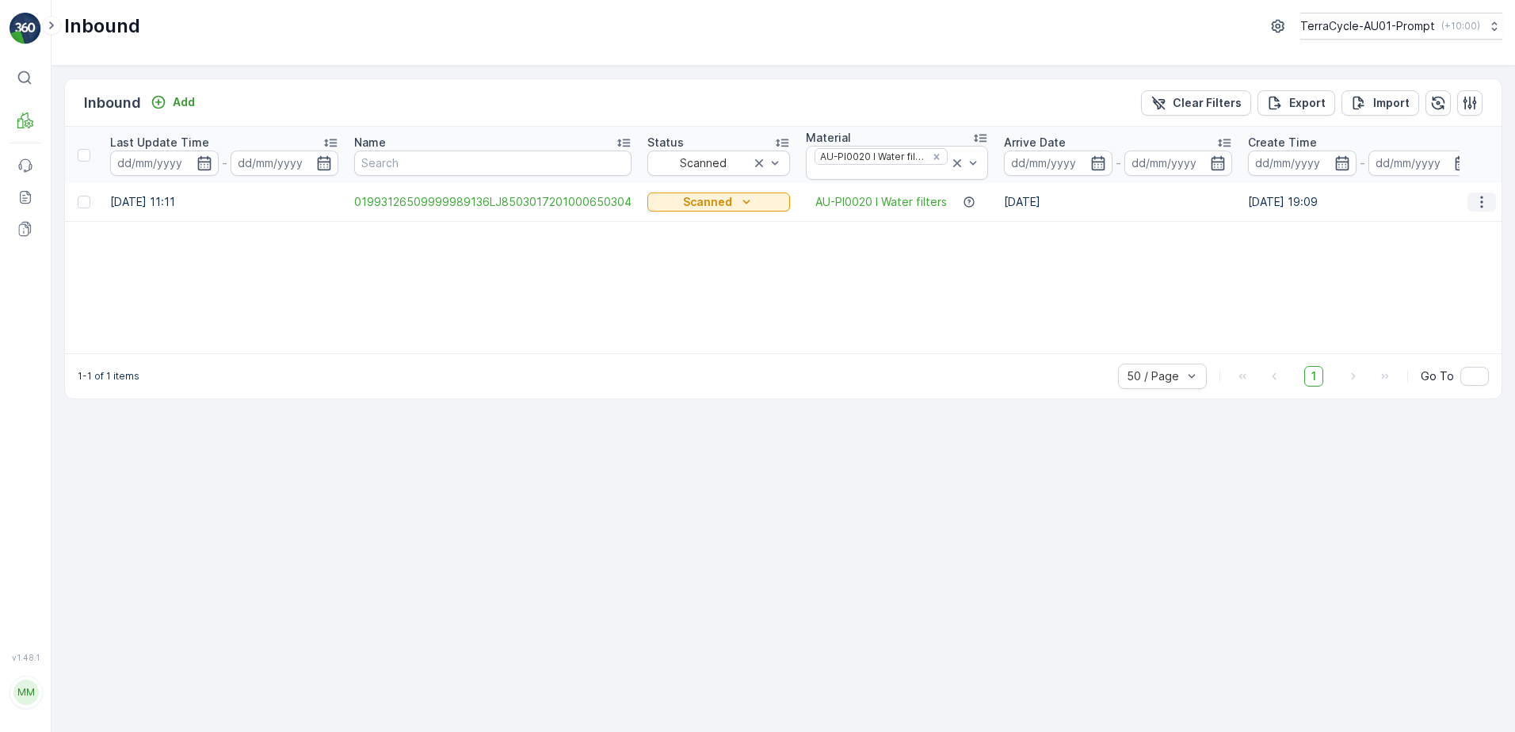
click at [1482, 204] on icon "button" at bounding box center [1481, 202] width 16 height 16
click at [1433, 317] on span "Print QR" at bounding box center [1418, 315] width 44 height 16
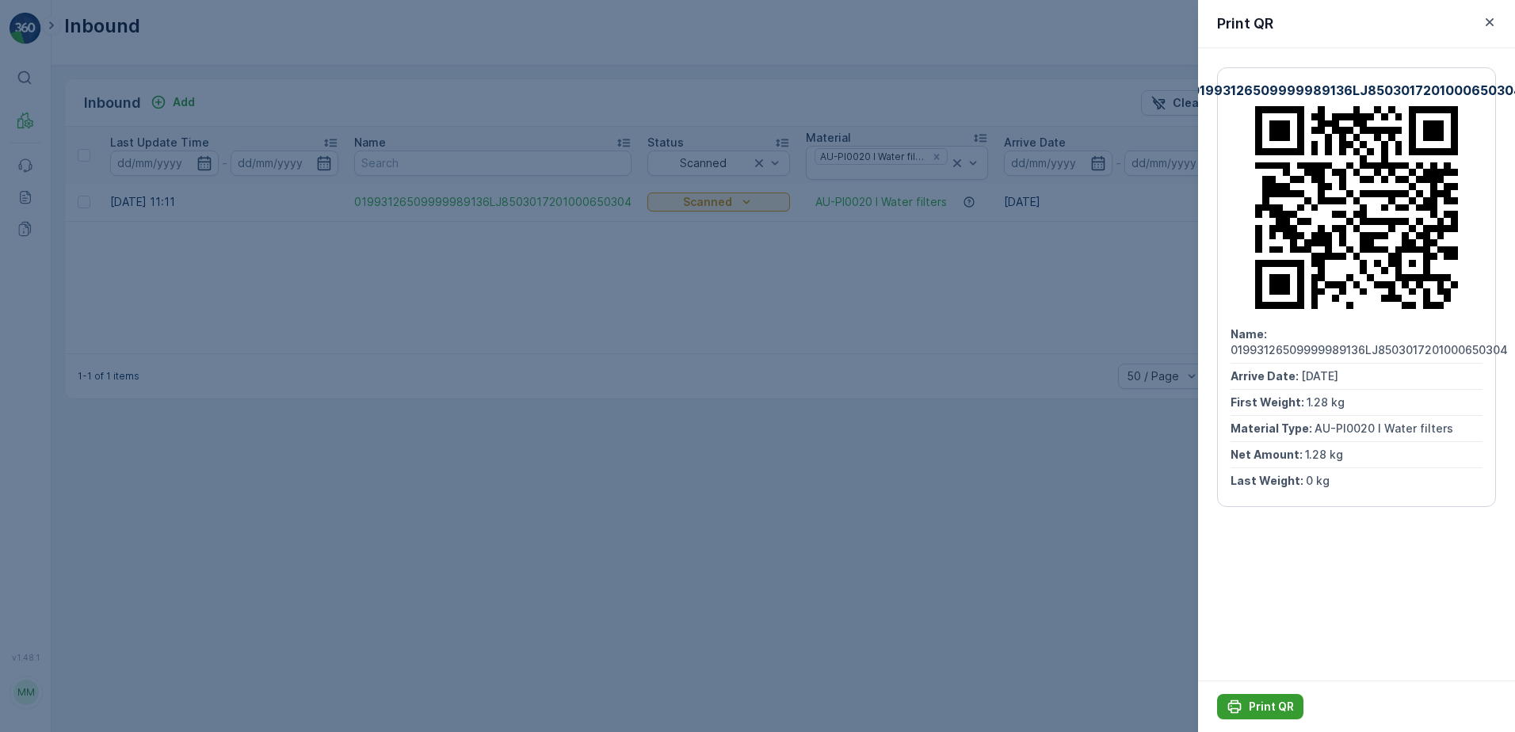
click at [1257, 703] on p "Print QR" at bounding box center [1270, 707] width 45 height 16
click at [1487, 26] on icon "button" at bounding box center [1489, 22] width 16 height 16
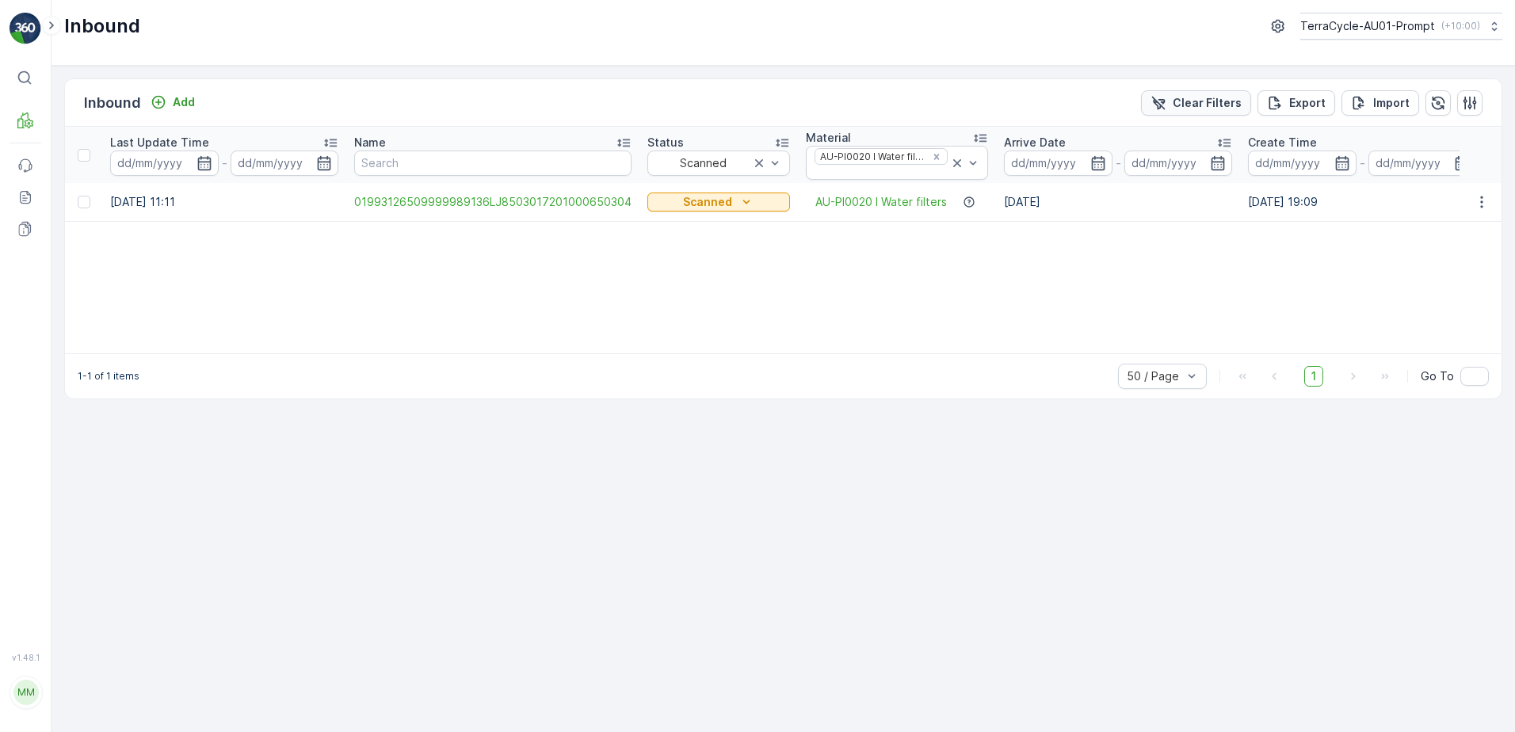
click at [1207, 107] on p "Clear Filters" at bounding box center [1206, 103] width 69 height 16
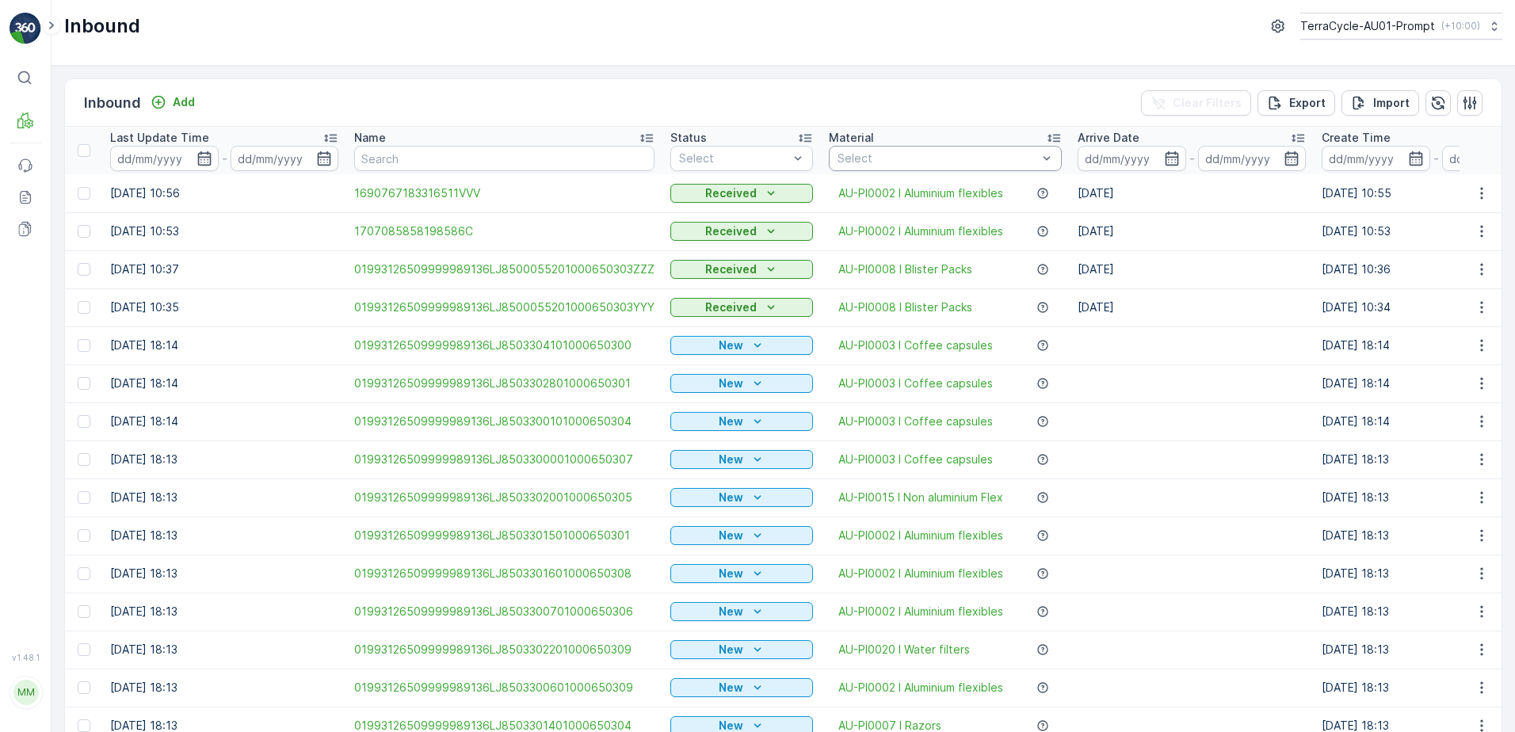
click at [883, 157] on div at bounding box center [937, 158] width 203 height 13
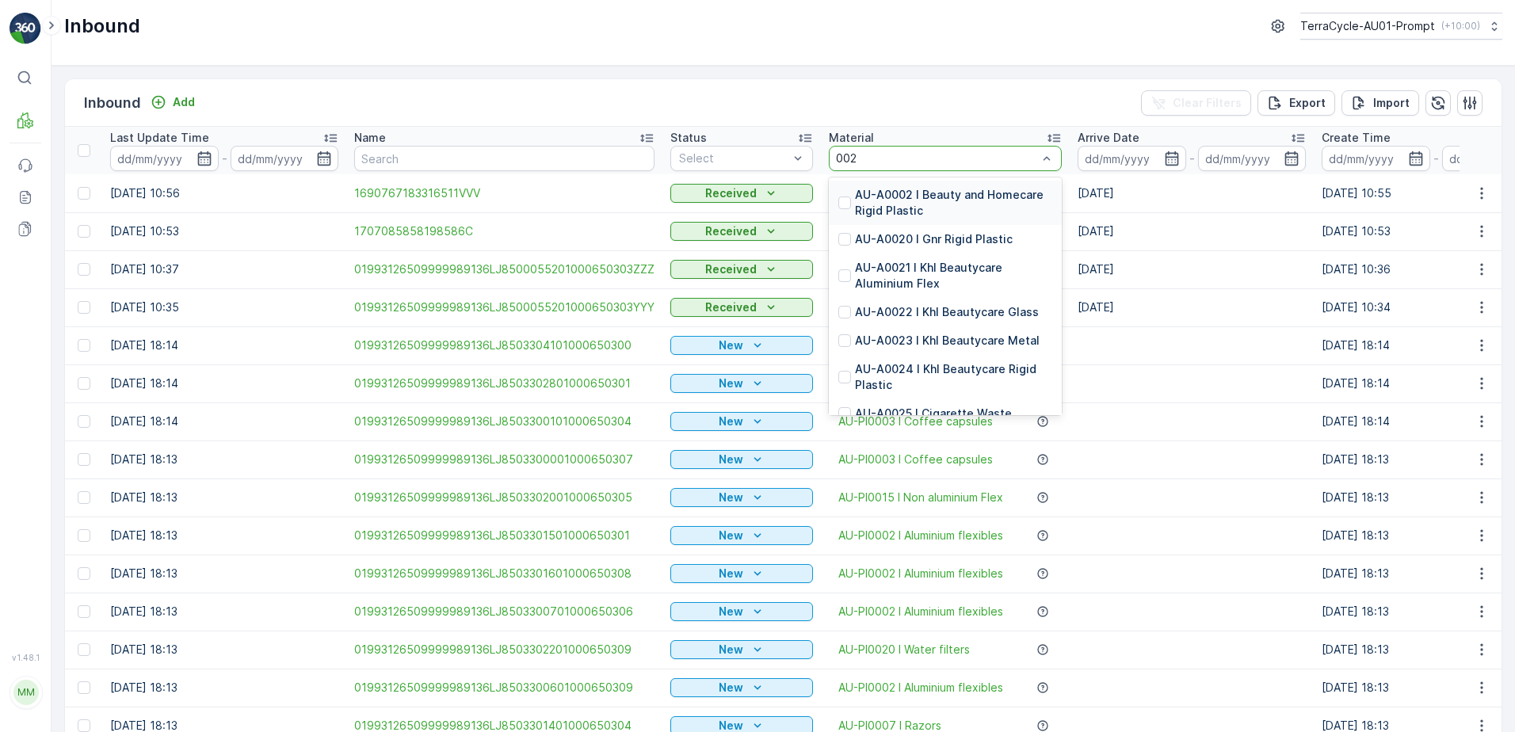
type input "0020"
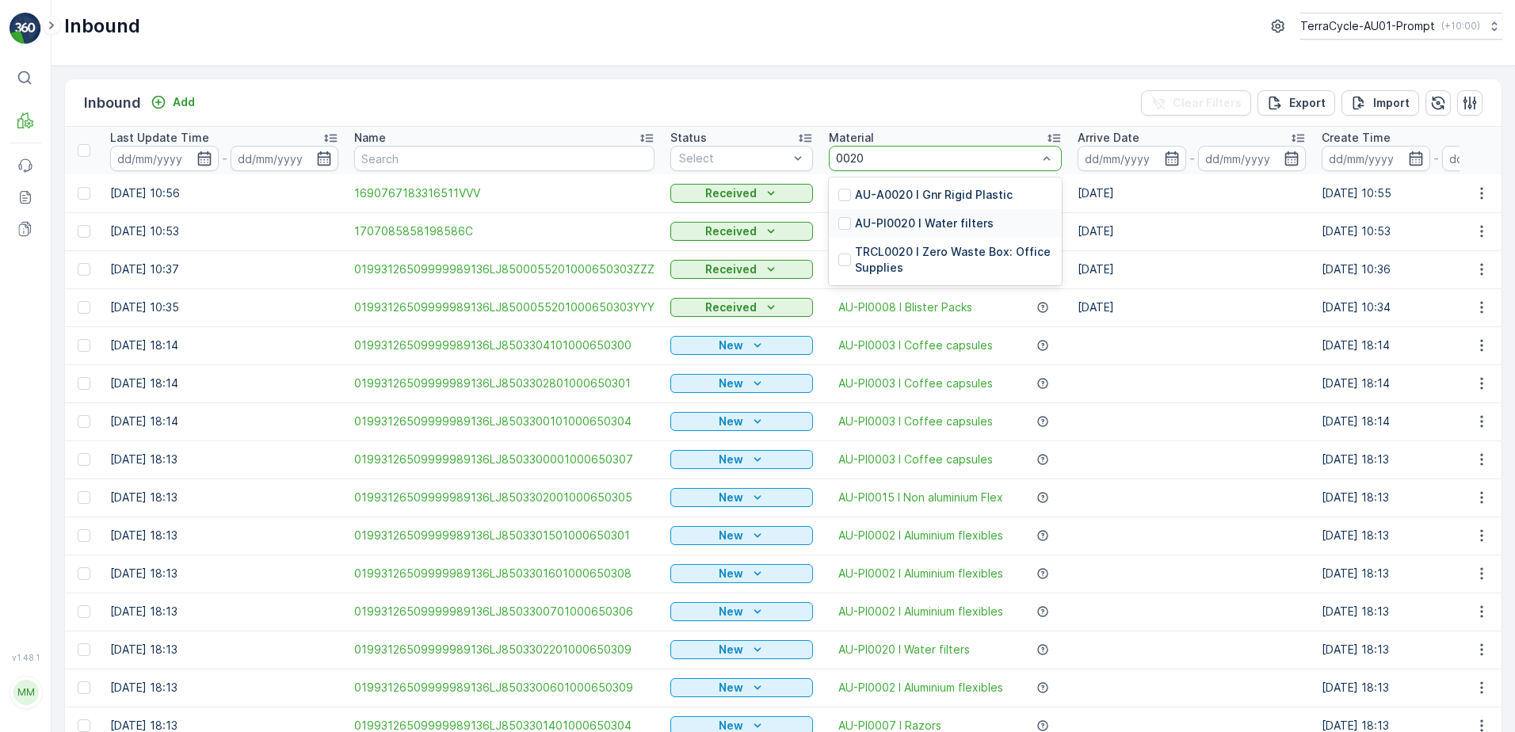
click at [940, 219] on p "AU-PI0020 I Water filters" at bounding box center [924, 223] width 139 height 16
click at [743, 158] on div at bounding box center [733, 158] width 112 height 13
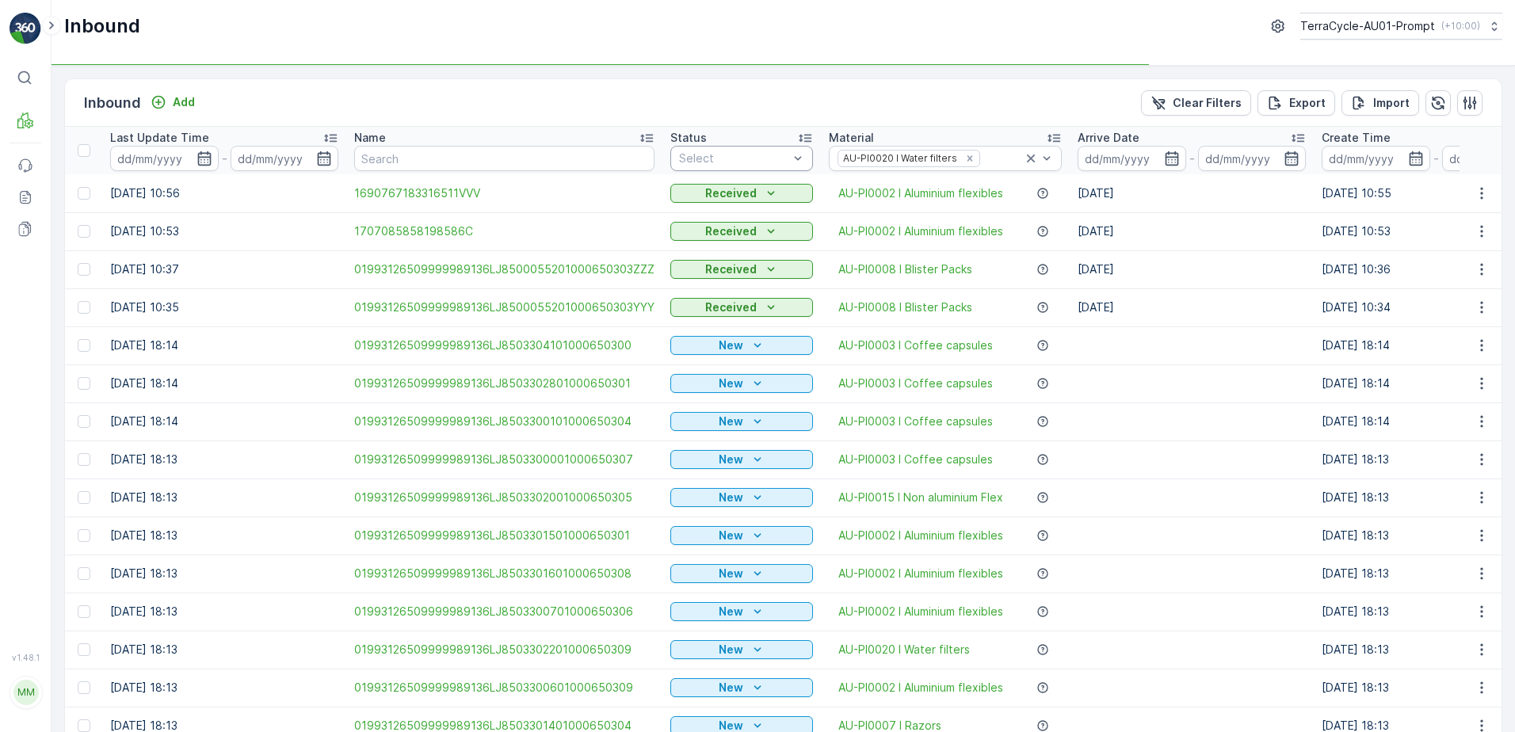
click at [751, 164] on div at bounding box center [733, 158] width 112 height 13
click at [721, 214] on span "Scanned" at bounding box center [703, 218] width 47 height 13
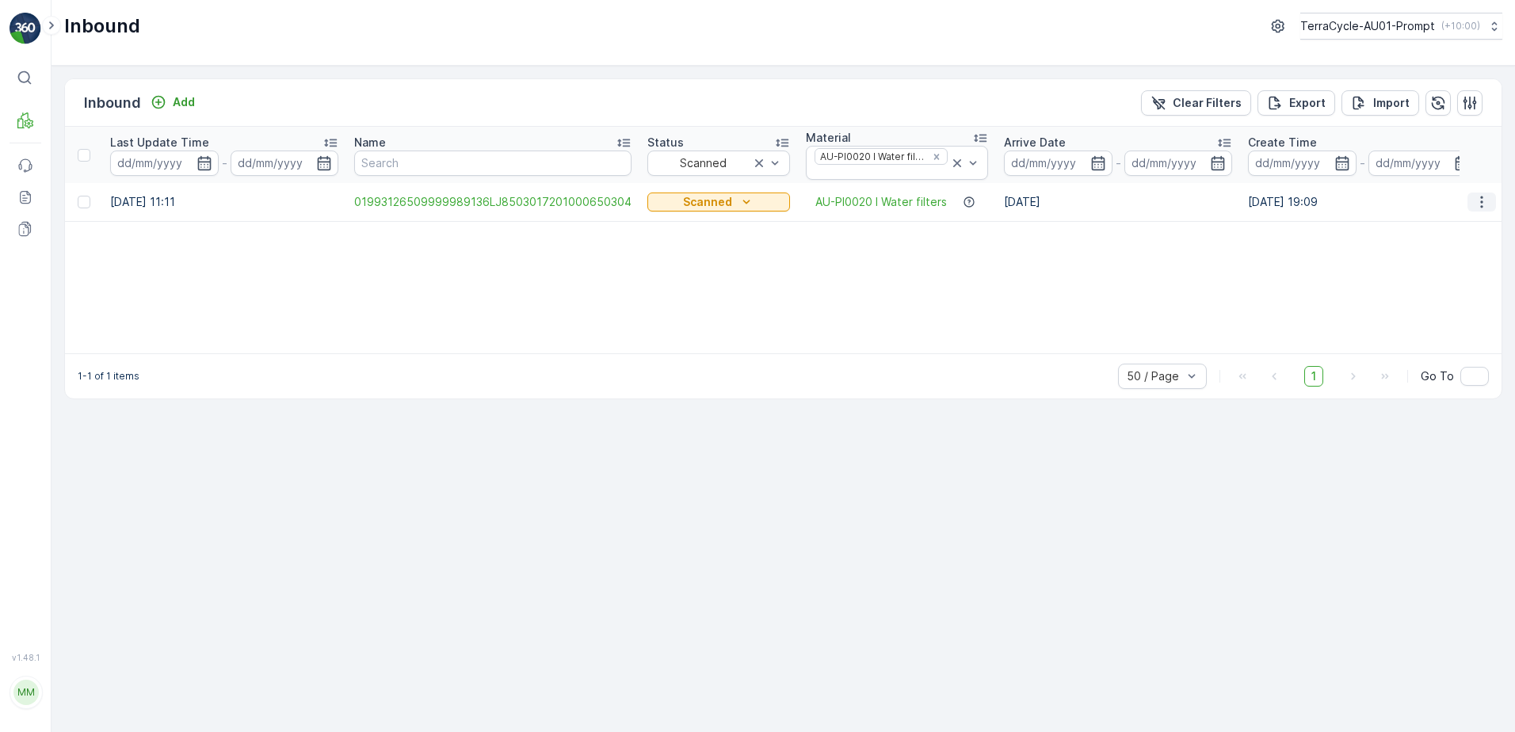
click at [1481, 200] on icon "button" at bounding box center [1481, 202] width 16 height 16
click at [1434, 314] on span "Print QR" at bounding box center [1418, 315] width 44 height 16
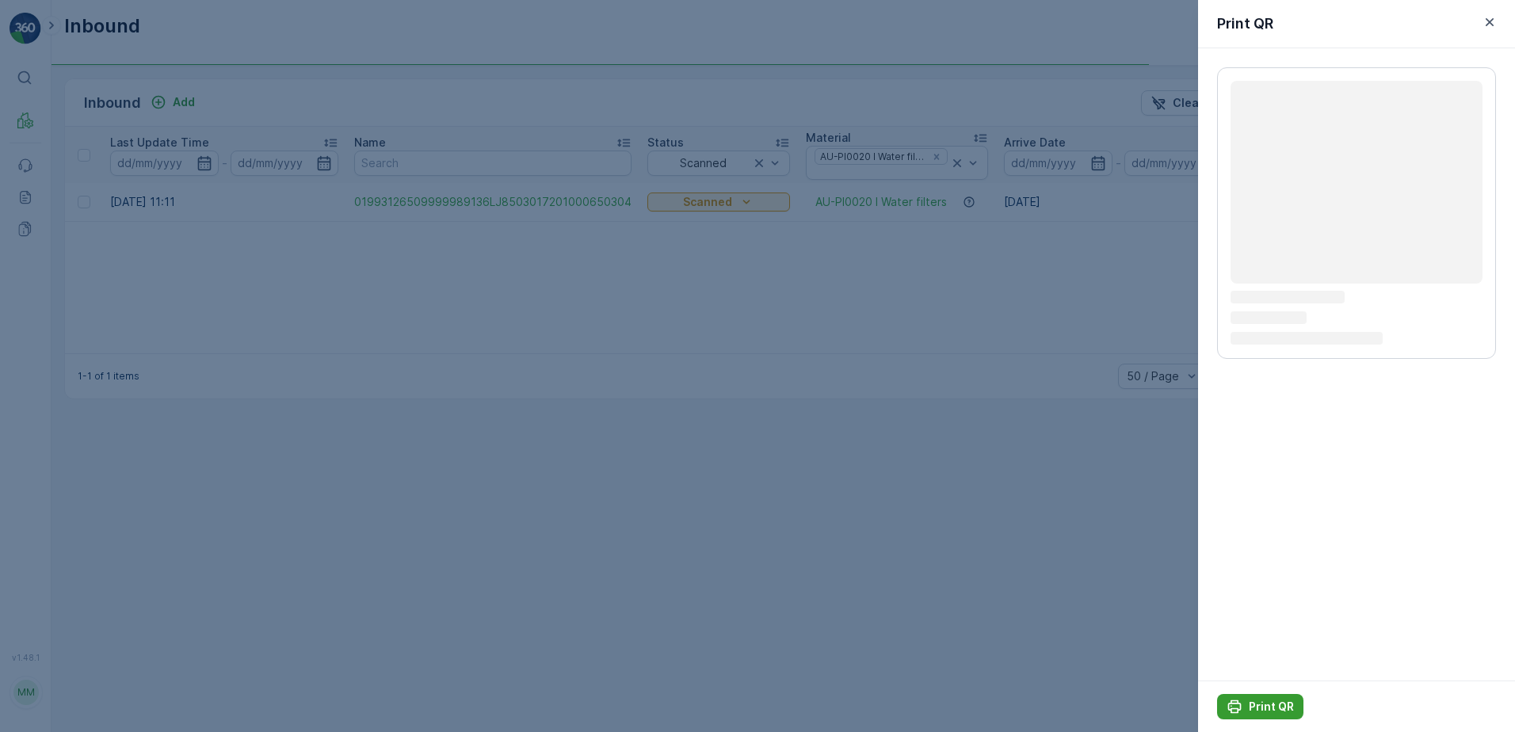
click at [1266, 699] on p "Print QR" at bounding box center [1270, 707] width 45 height 16
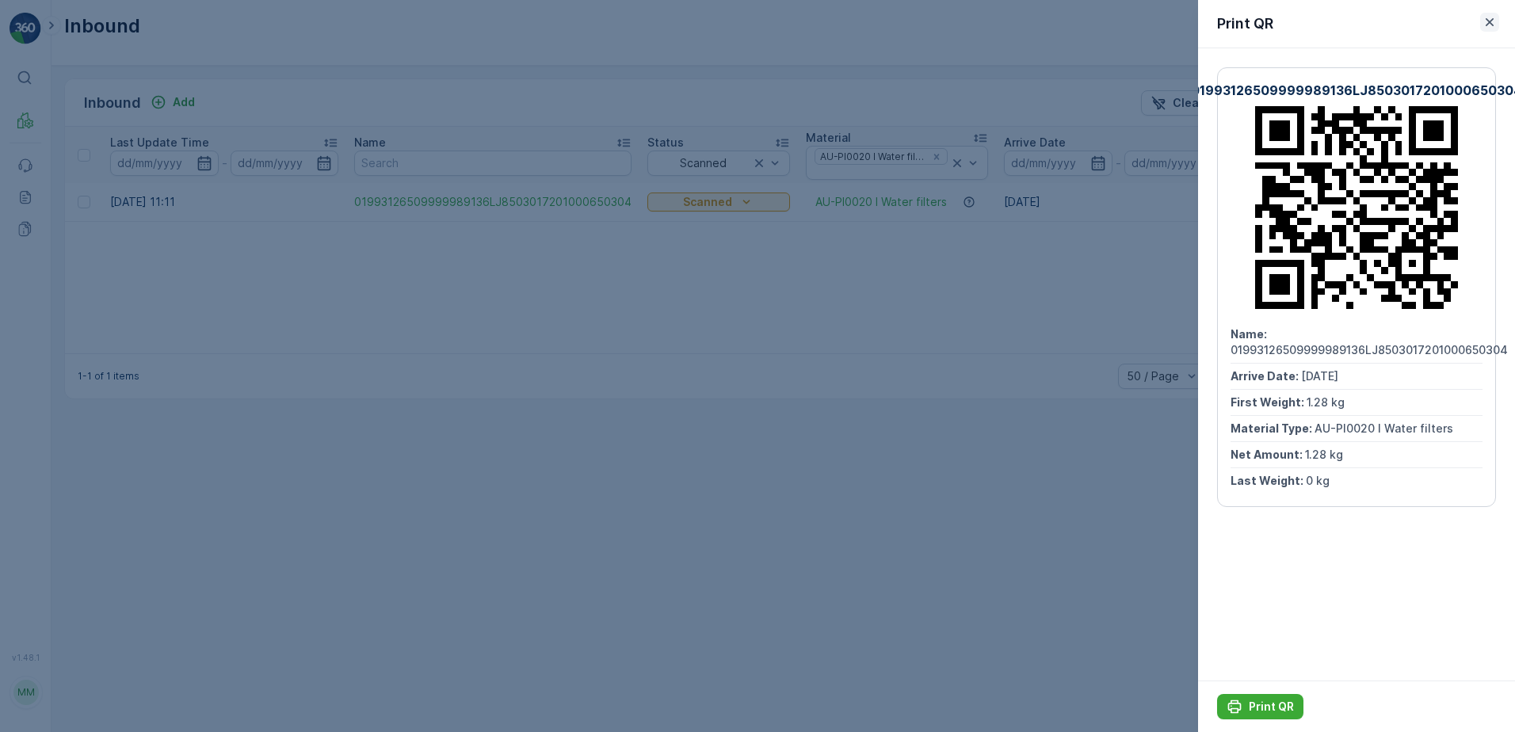
click at [1488, 23] on icon "button" at bounding box center [1489, 22] width 8 height 8
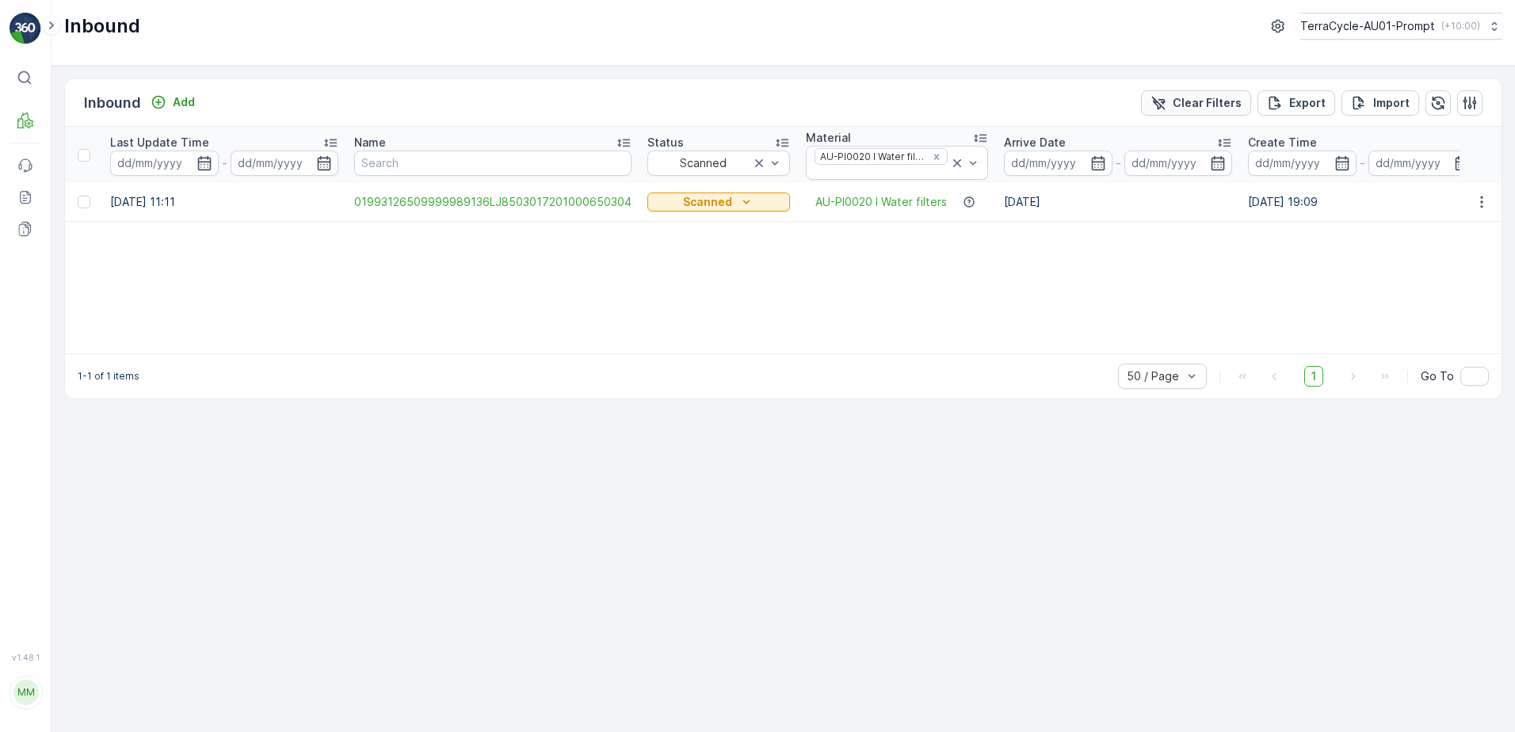
click at [1202, 101] on p "Clear Filters" at bounding box center [1206, 103] width 69 height 16
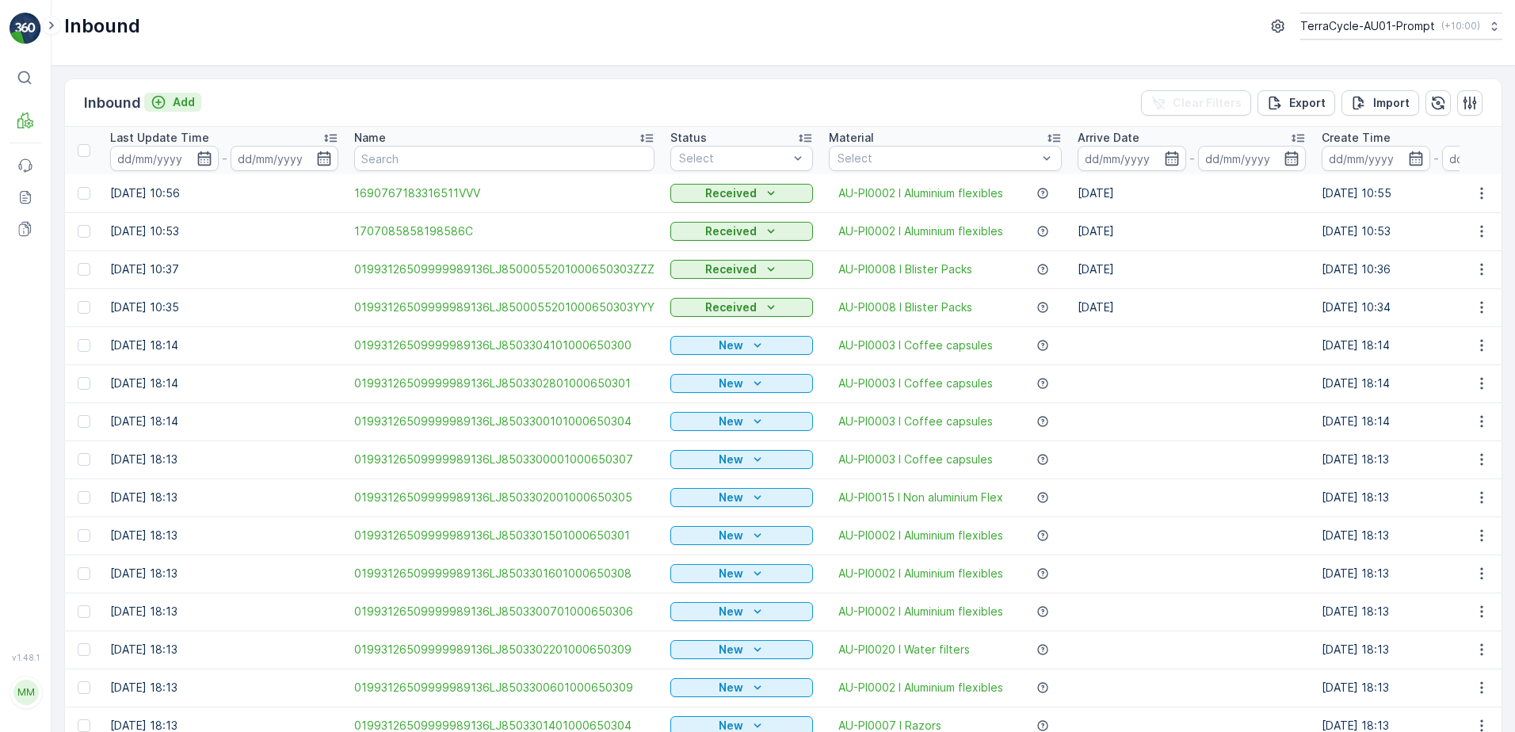
click at [182, 106] on p "Add" at bounding box center [184, 102] width 22 height 16
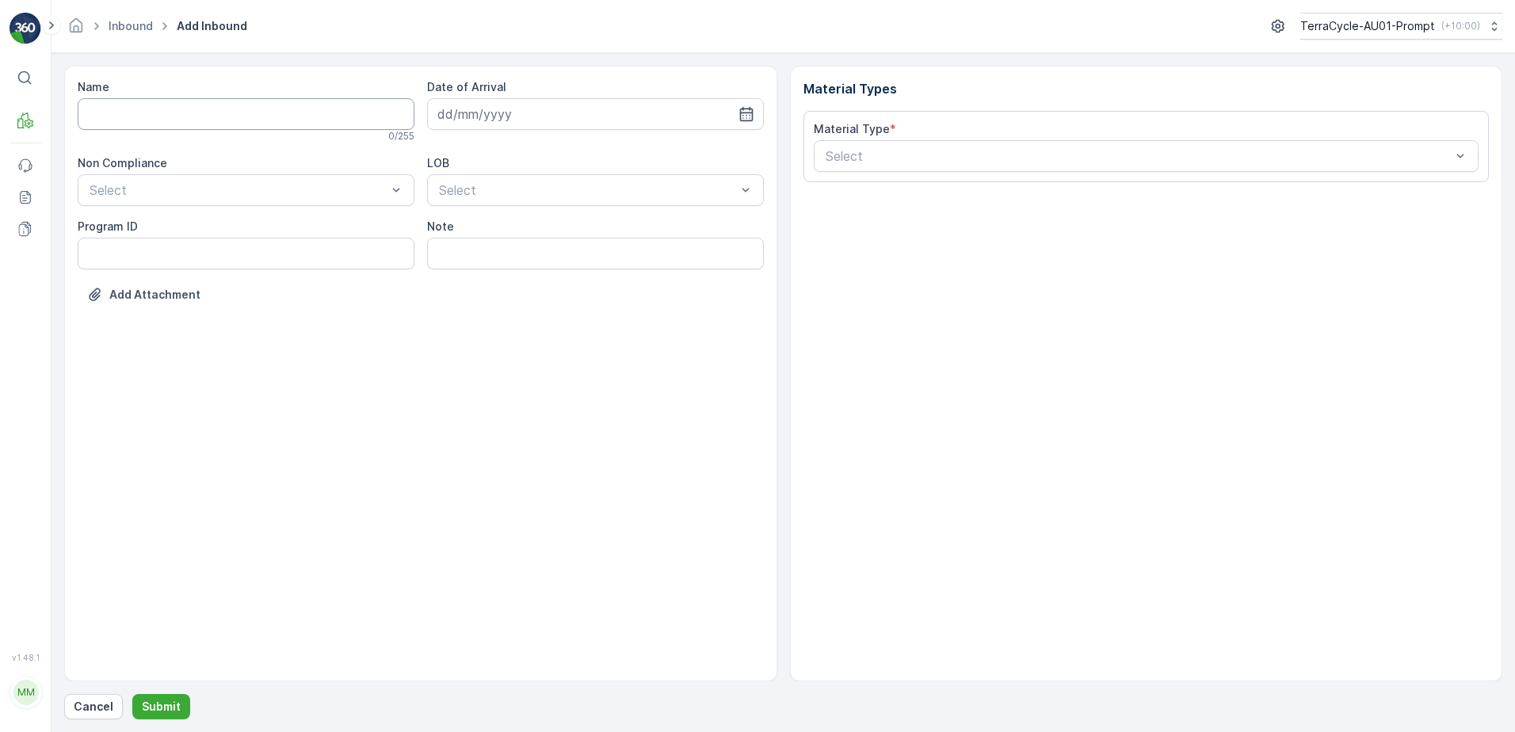
click at [232, 112] on input "Name" at bounding box center [246, 114] width 337 height 32
click at [132, 694] on button "Submit" at bounding box center [161, 706] width 58 height 25
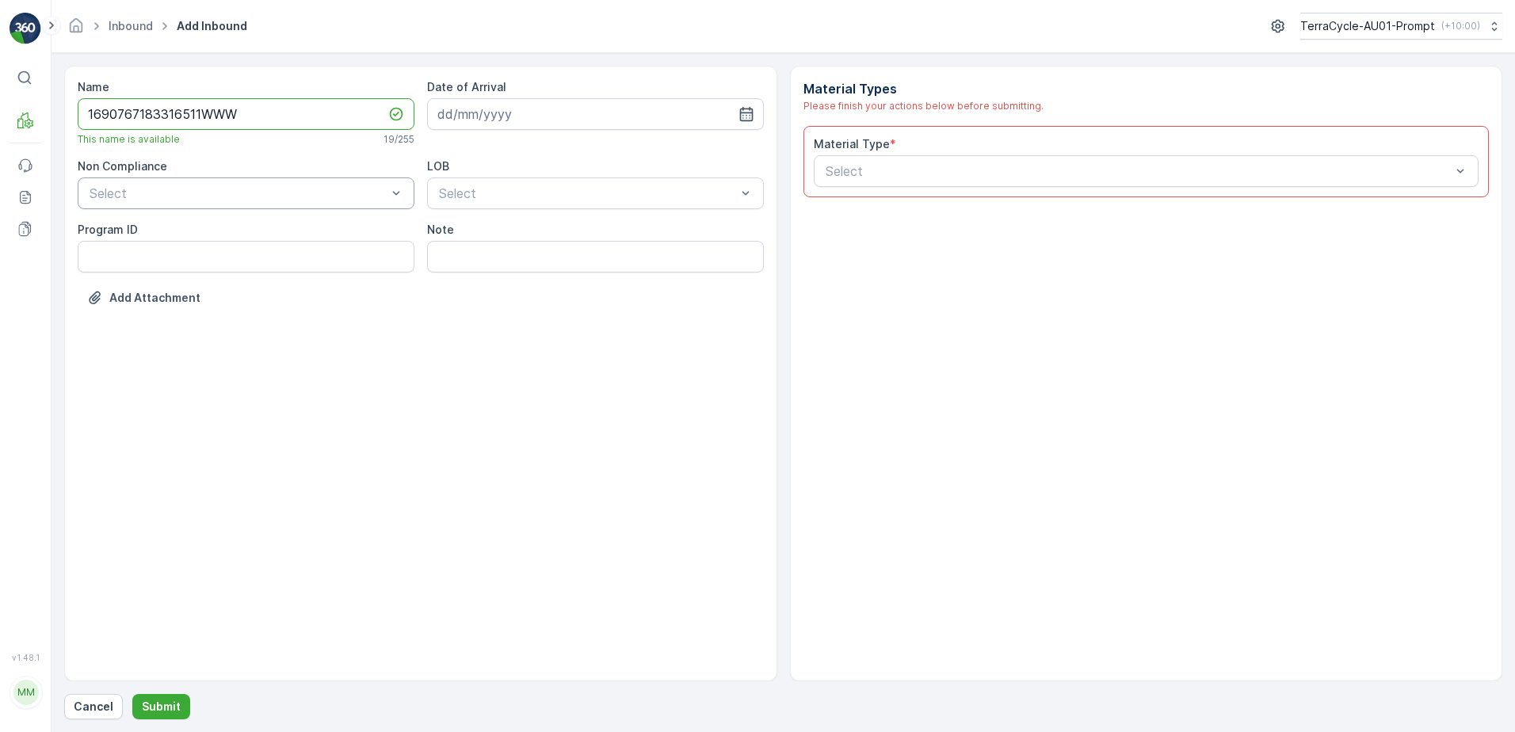
type input "1690767183316511WWW"
click at [207, 179] on div "Select" at bounding box center [246, 193] width 337 height 32
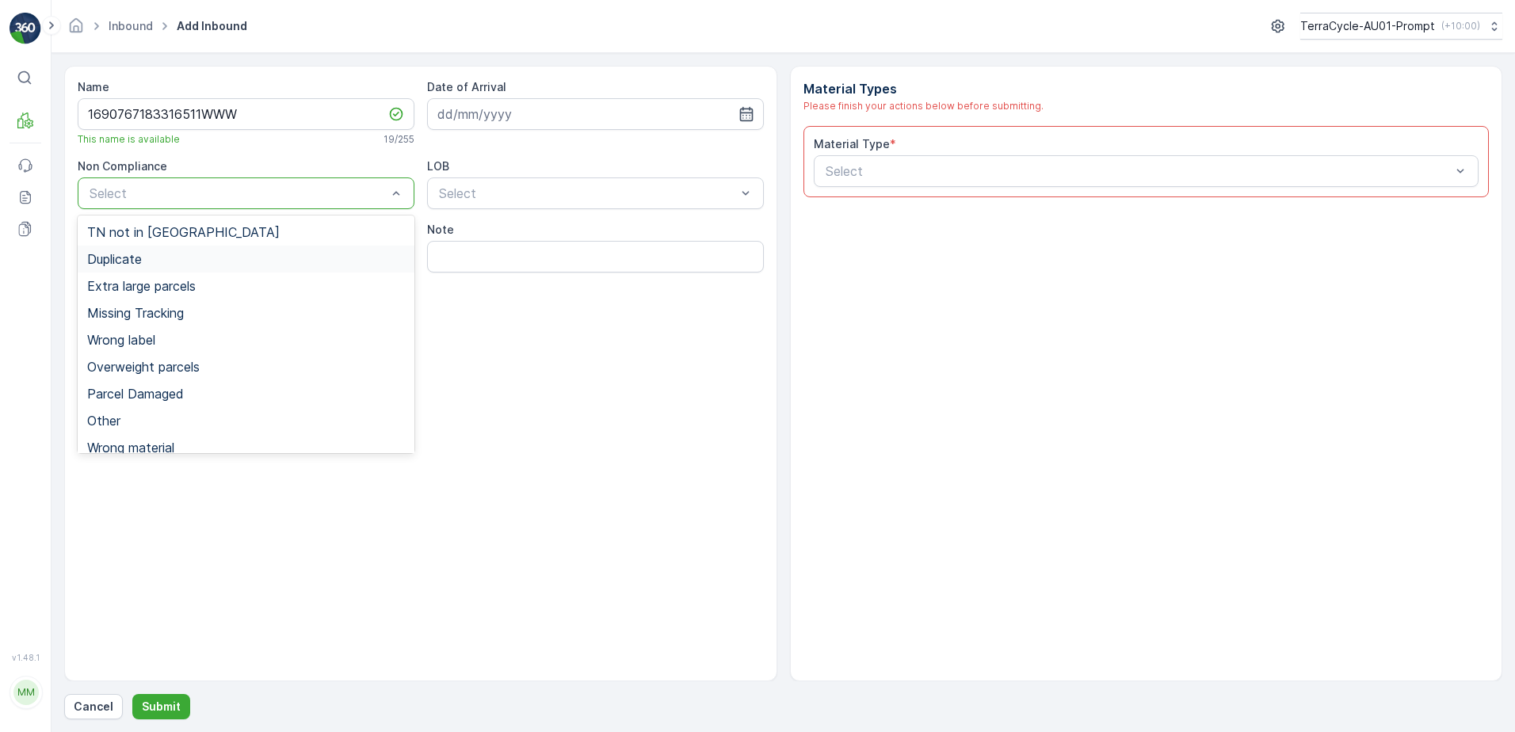
click at [151, 257] on div "Duplicate" at bounding box center [246, 259] width 318 height 14
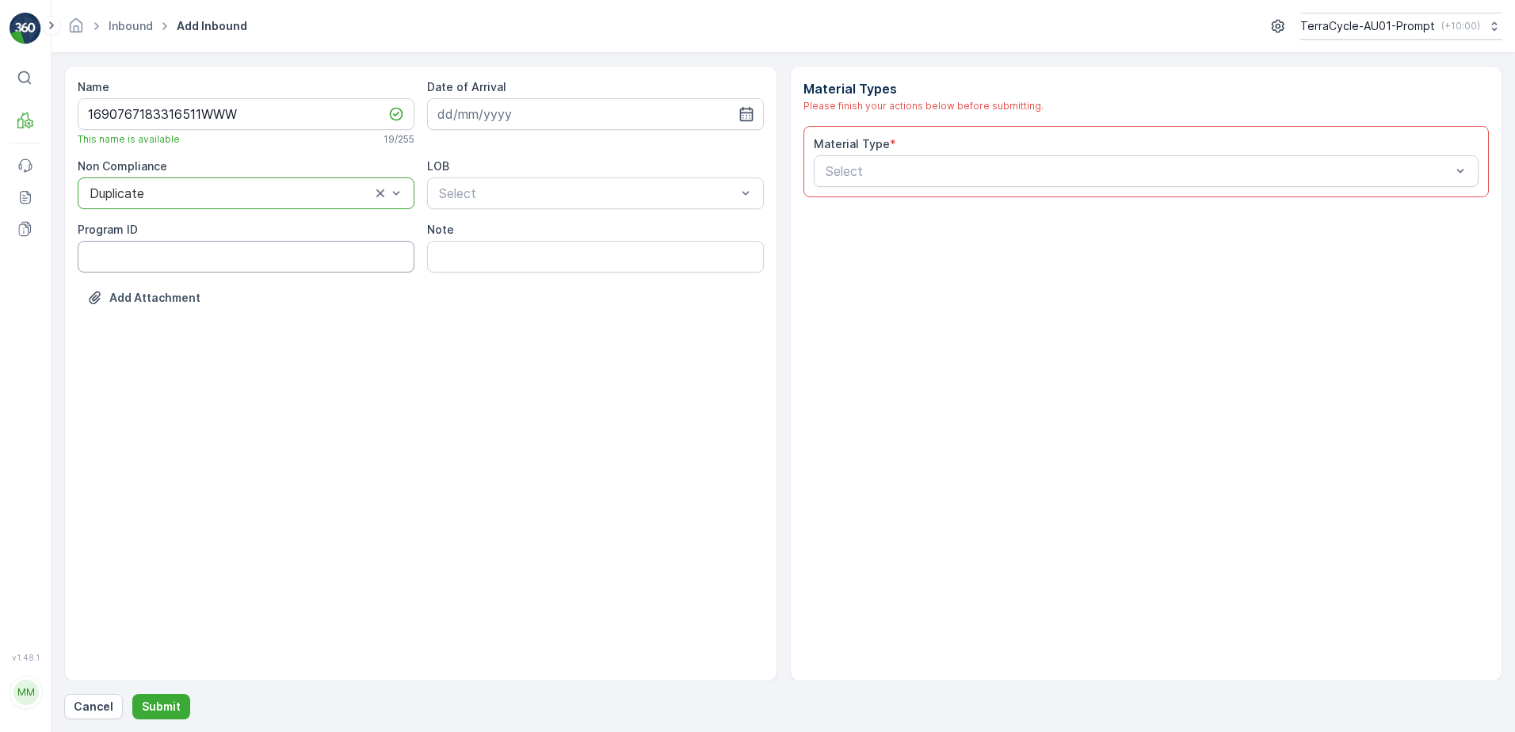
click at [131, 262] on ID "Program ID" at bounding box center [246, 257] width 337 height 32
type ID "1219"
click at [590, 106] on input at bounding box center [595, 114] width 337 height 32
click at [593, 303] on div "22" at bounding box center [596, 309] width 25 height 25
type input "[DATE]"
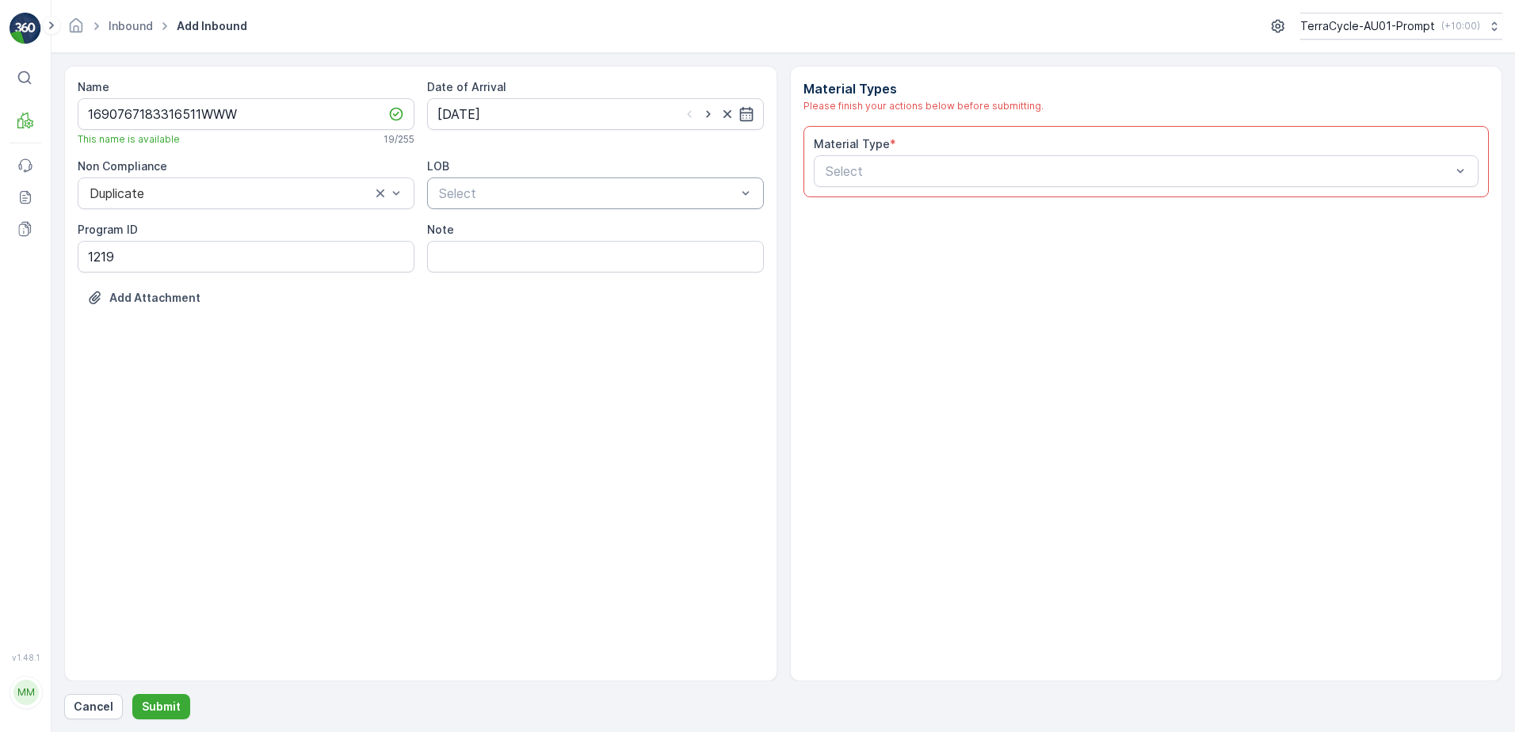
click at [562, 197] on div at bounding box center [587, 193] width 300 height 14
click at [541, 236] on div "NRP" at bounding box center [595, 232] width 318 height 14
click at [845, 177] on div at bounding box center [1138, 171] width 629 height 14
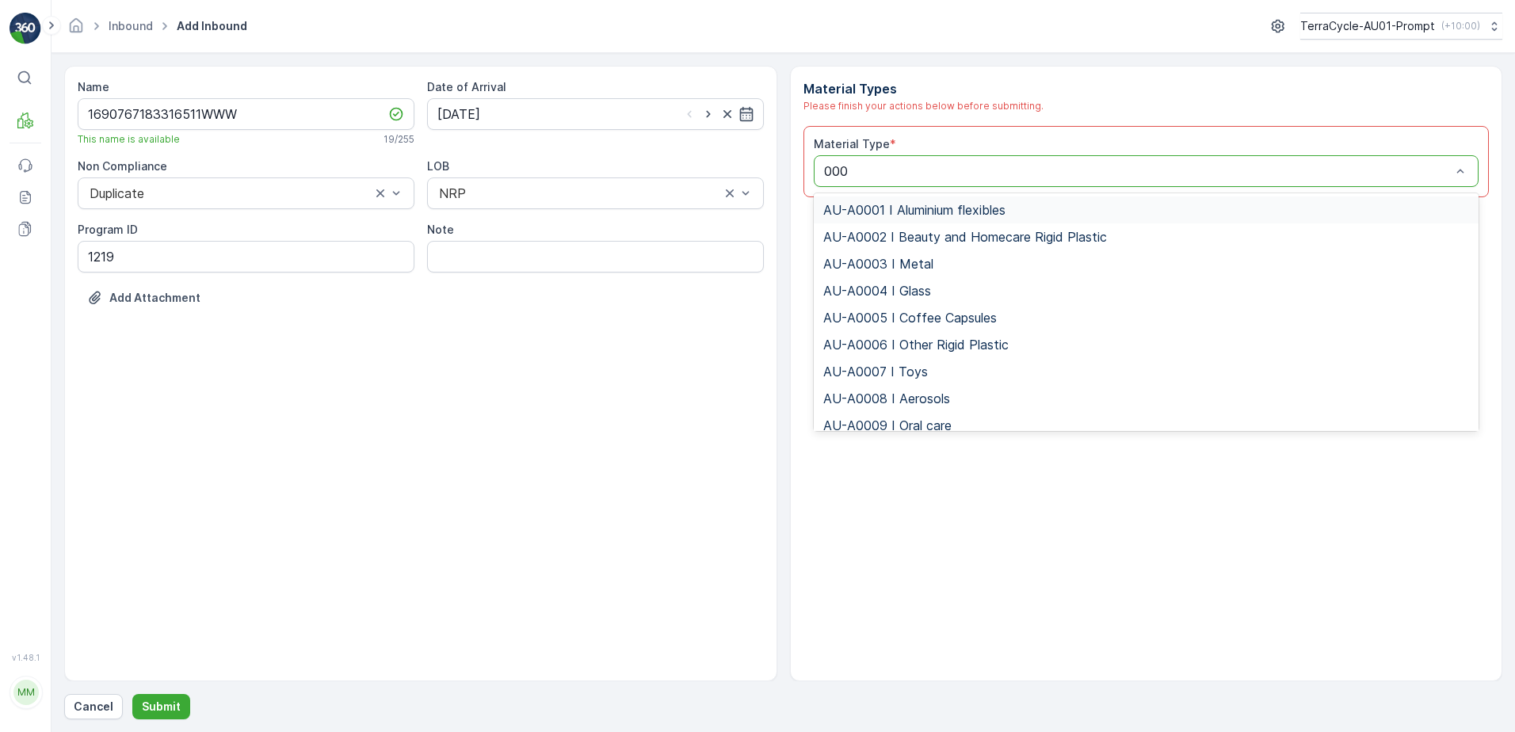
type input "0002"
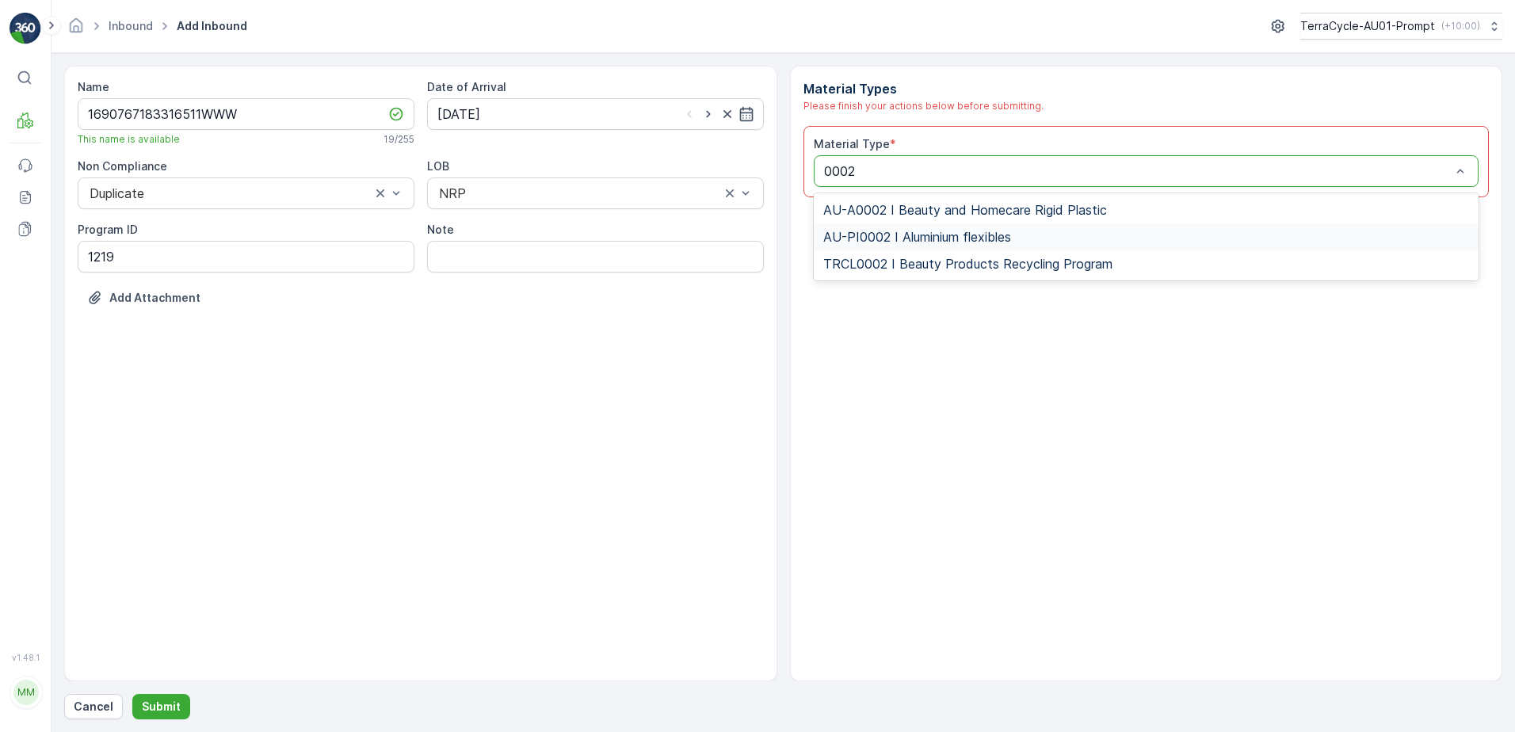
click at [951, 239] on span "AU-PI0002 I Aluminium flexibles" at bounding box center [917, 237] width 188 height 14
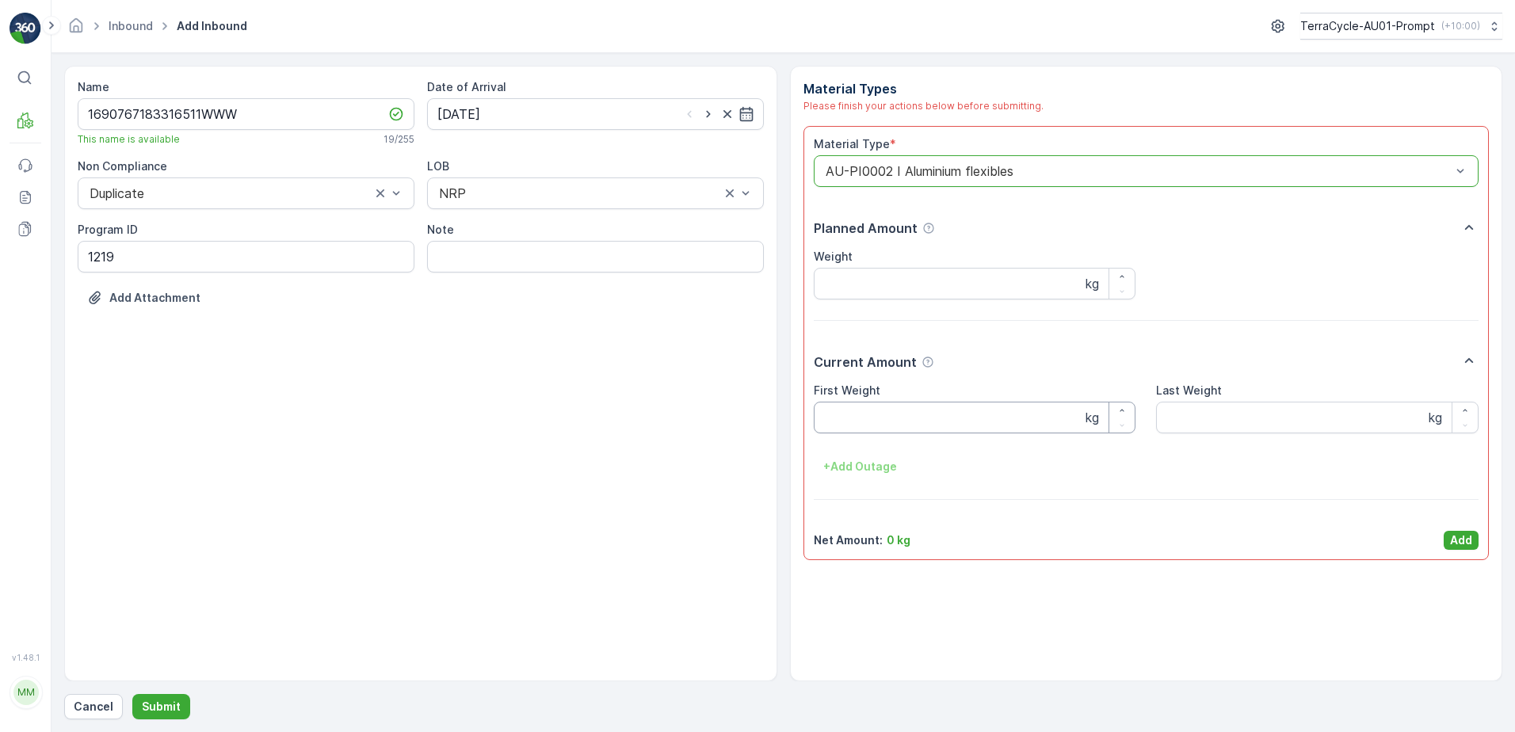
click at [931, 420] on Weight "First Weight" at bounding box center [975, 418] width 322 height 32
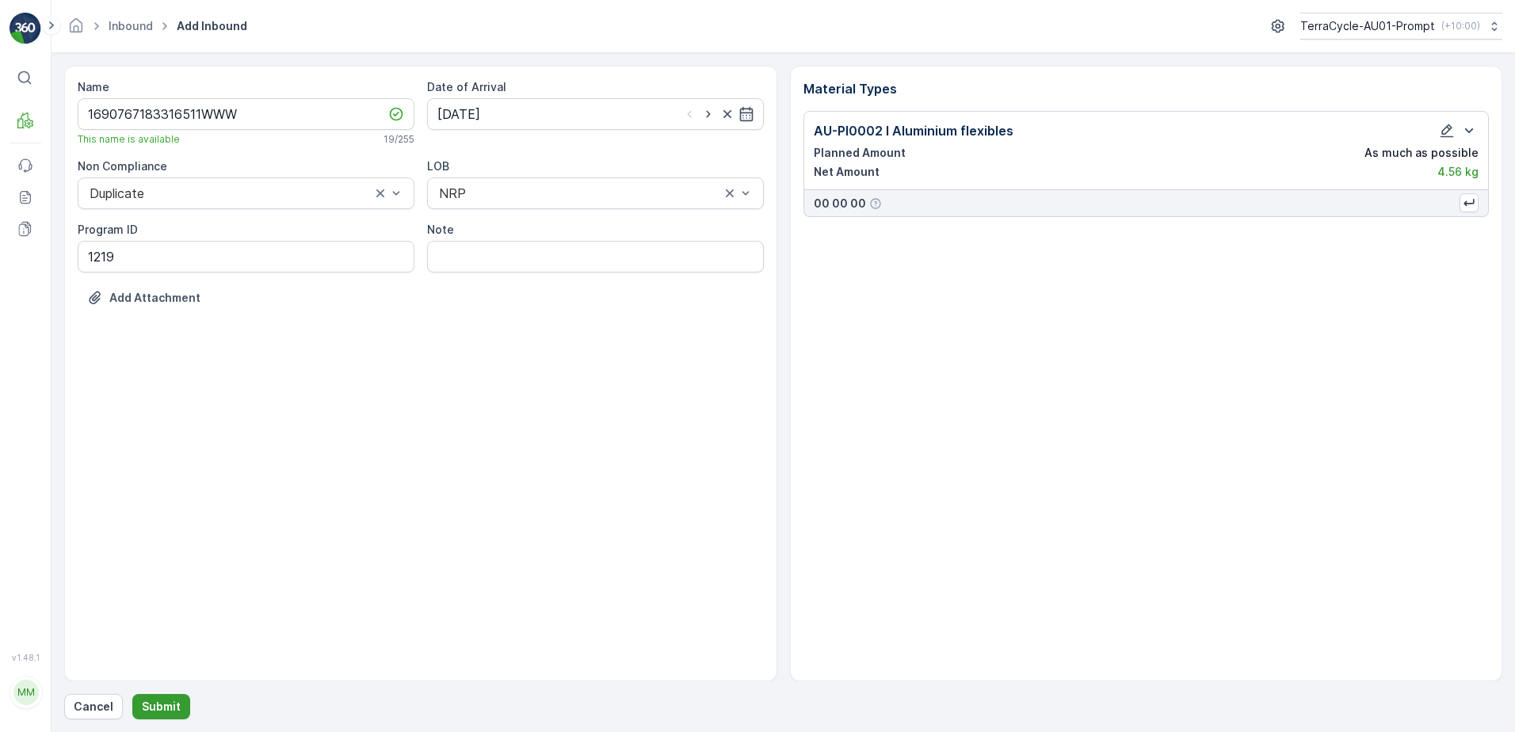
click at [155, 702] on p "Submit" at bounding box center [161, 707] width 39 height 16
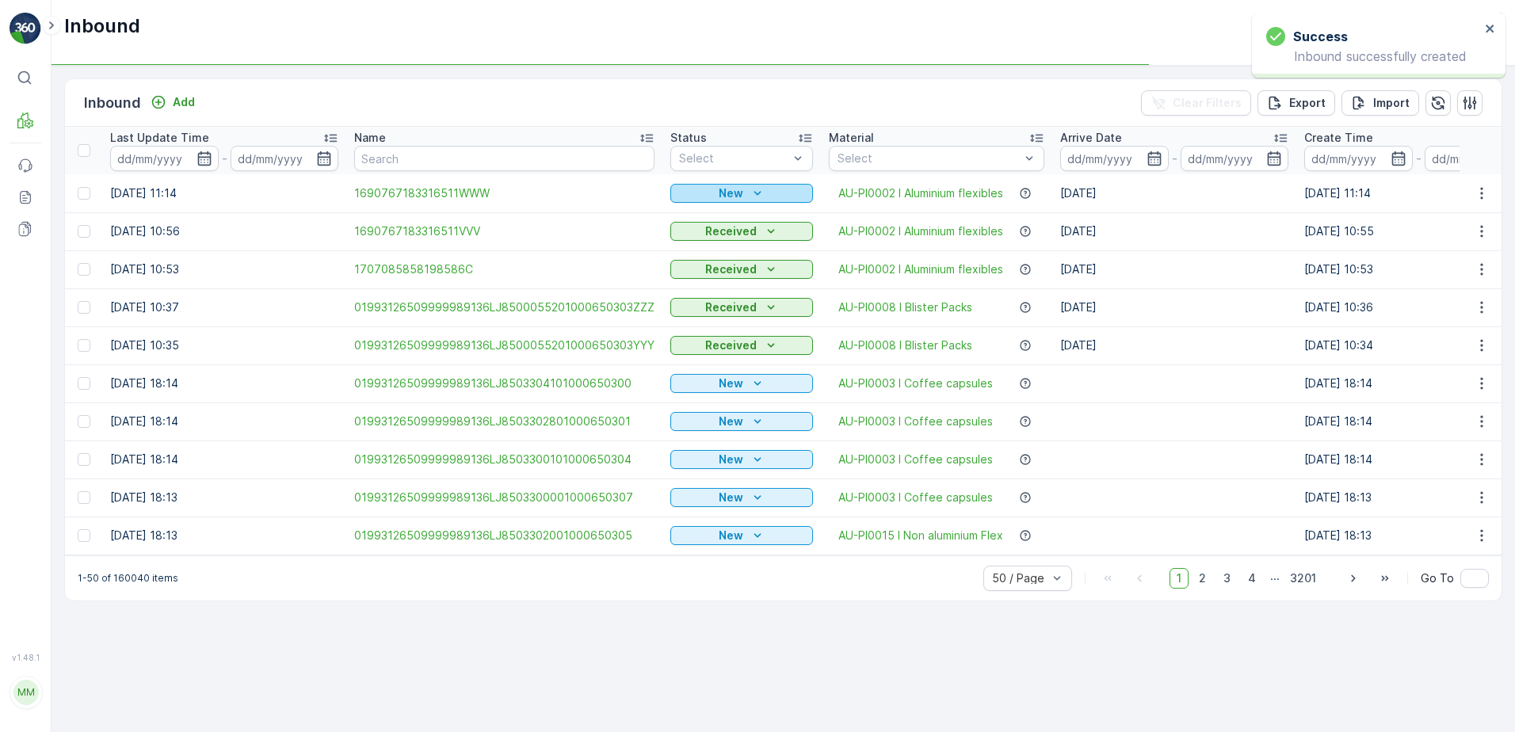
click at [756, 195] on icon "New" at bounding box center [757, 193] width 16 height 16
click at [695, 239] on span "Scanned" at bounding box center [699, 239] width 47 height 16
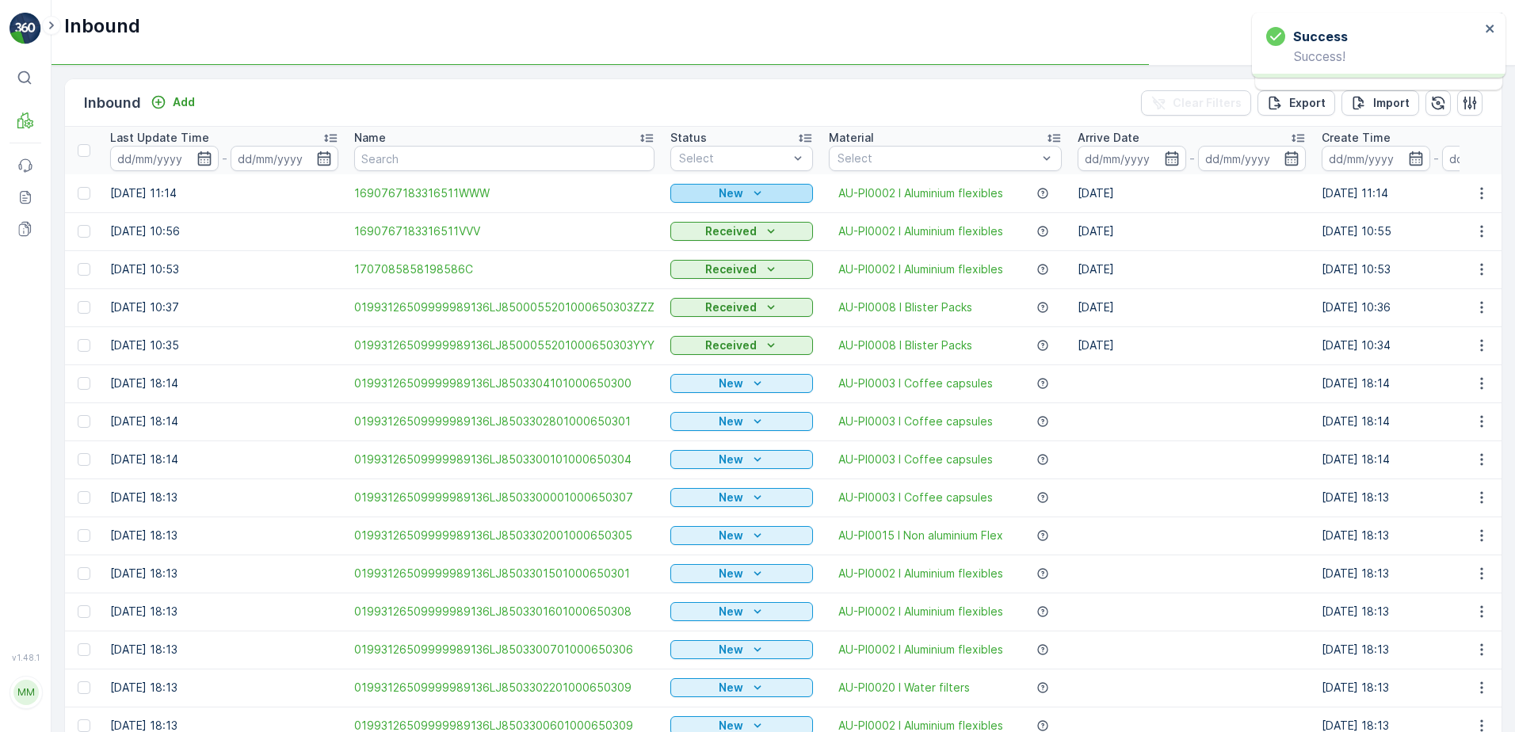
click at [751, 187] on icon "New" at bounding box center [757, 193] width 16 height 16
click at [1481, 191] on icon "button" at bounding box center [1481, 193] width 16 height 16
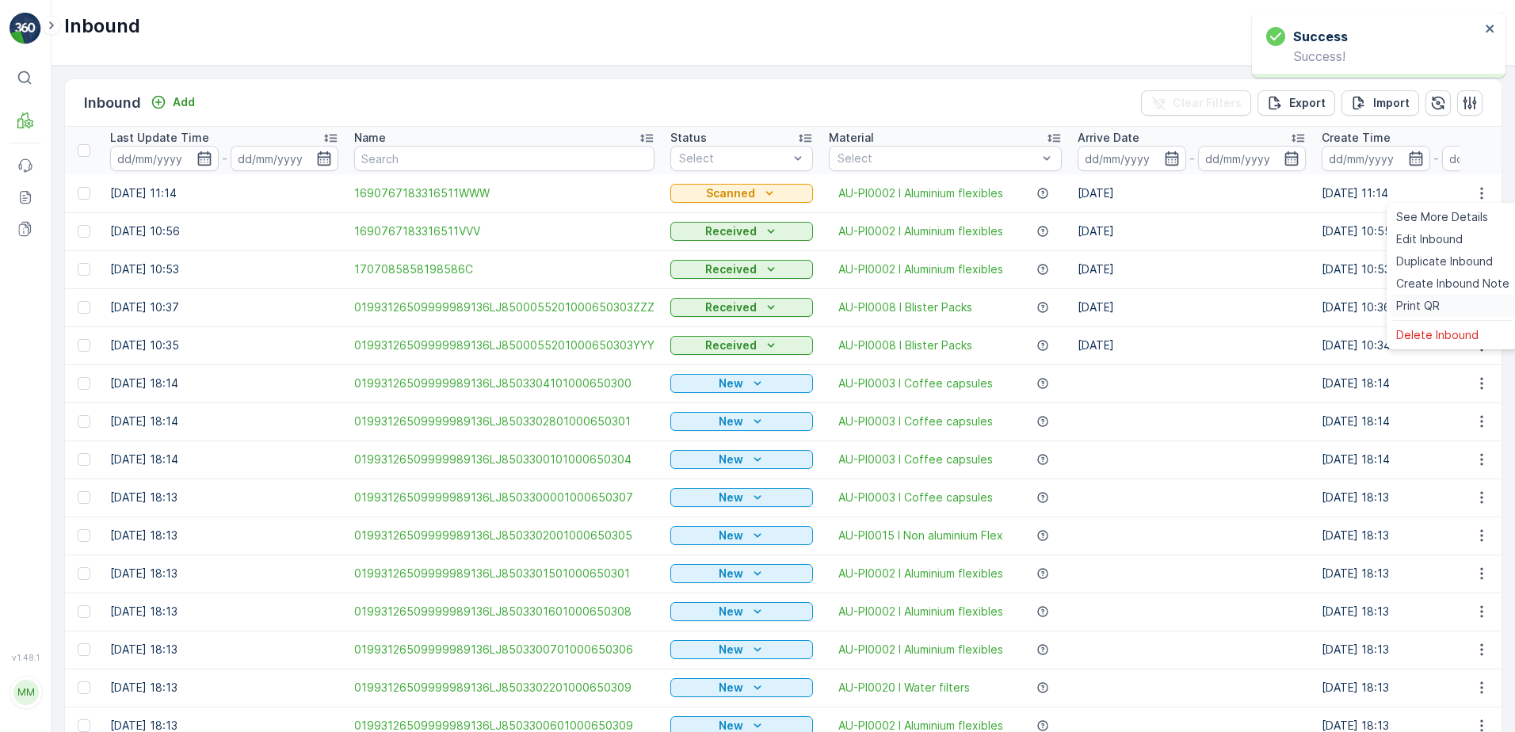
click at [1435, 302] on span "Print QR" at bounding box center [1418, 306] width 44 height 16
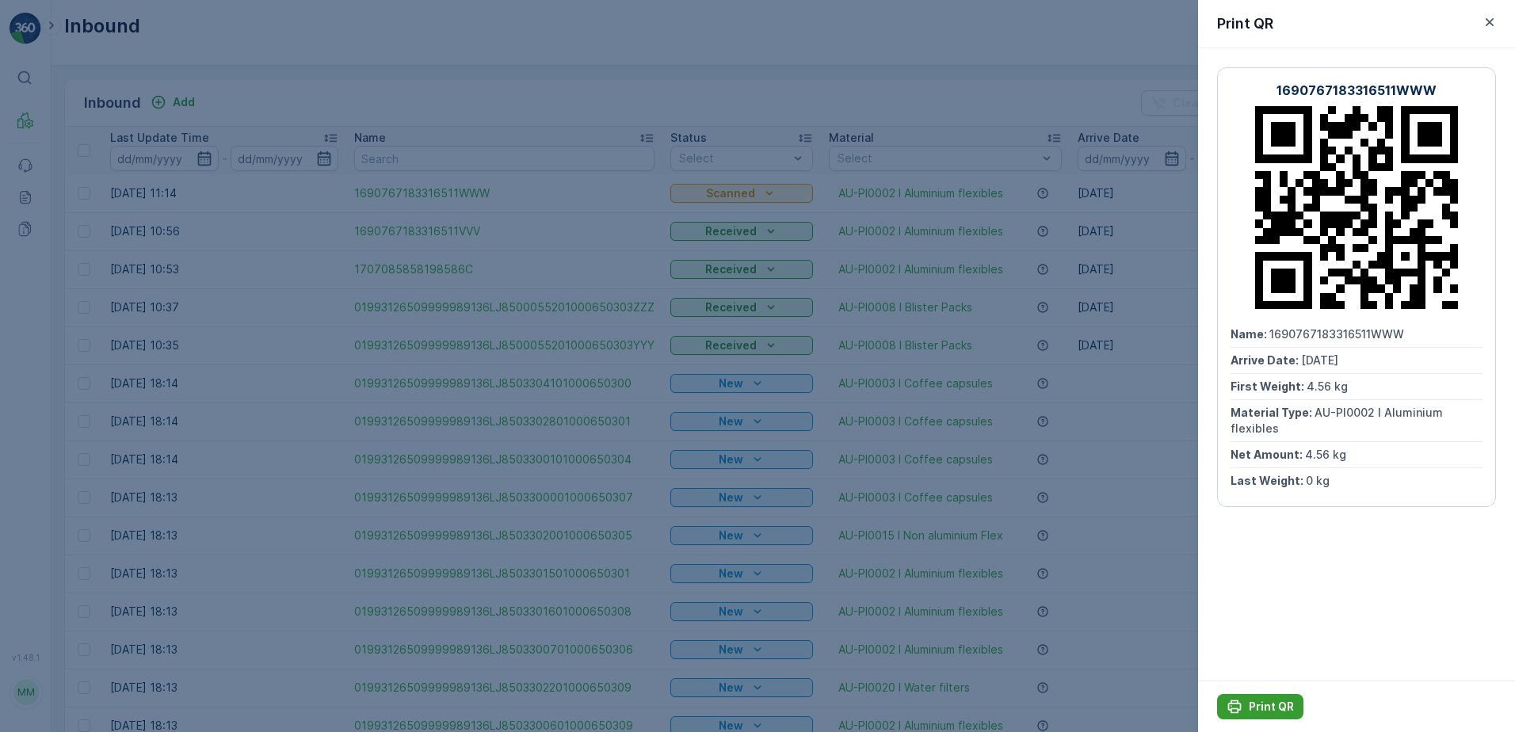
click at [1257, 707] on p "Print QR" at bounding box center [1270, 707] width 45 height 16
click at [1489, 23] on icon "button" at bounding box center [1489, 22] width 8 height 8
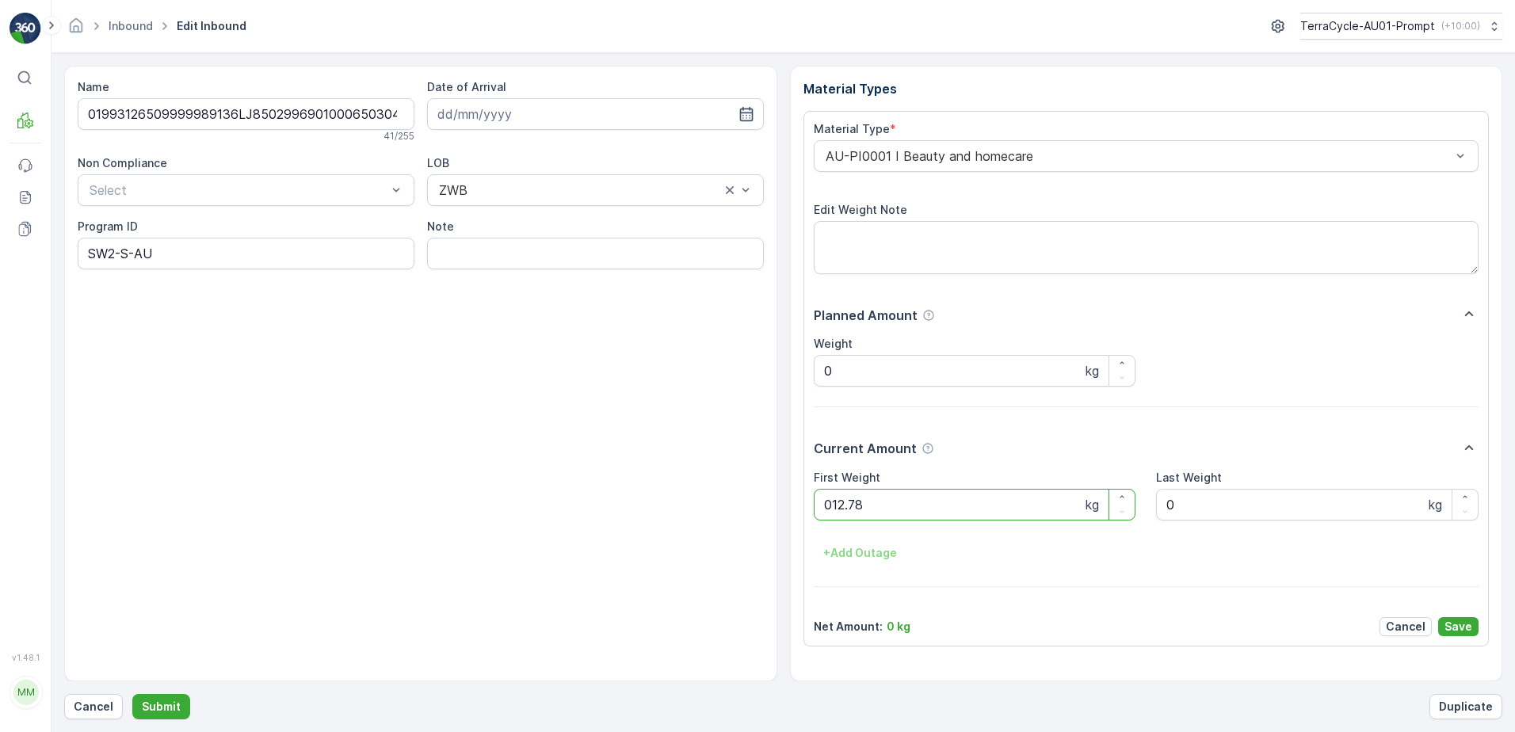
click at [132, 694] on button "Submit" at bounding box center [161, 706] width 58 height 25
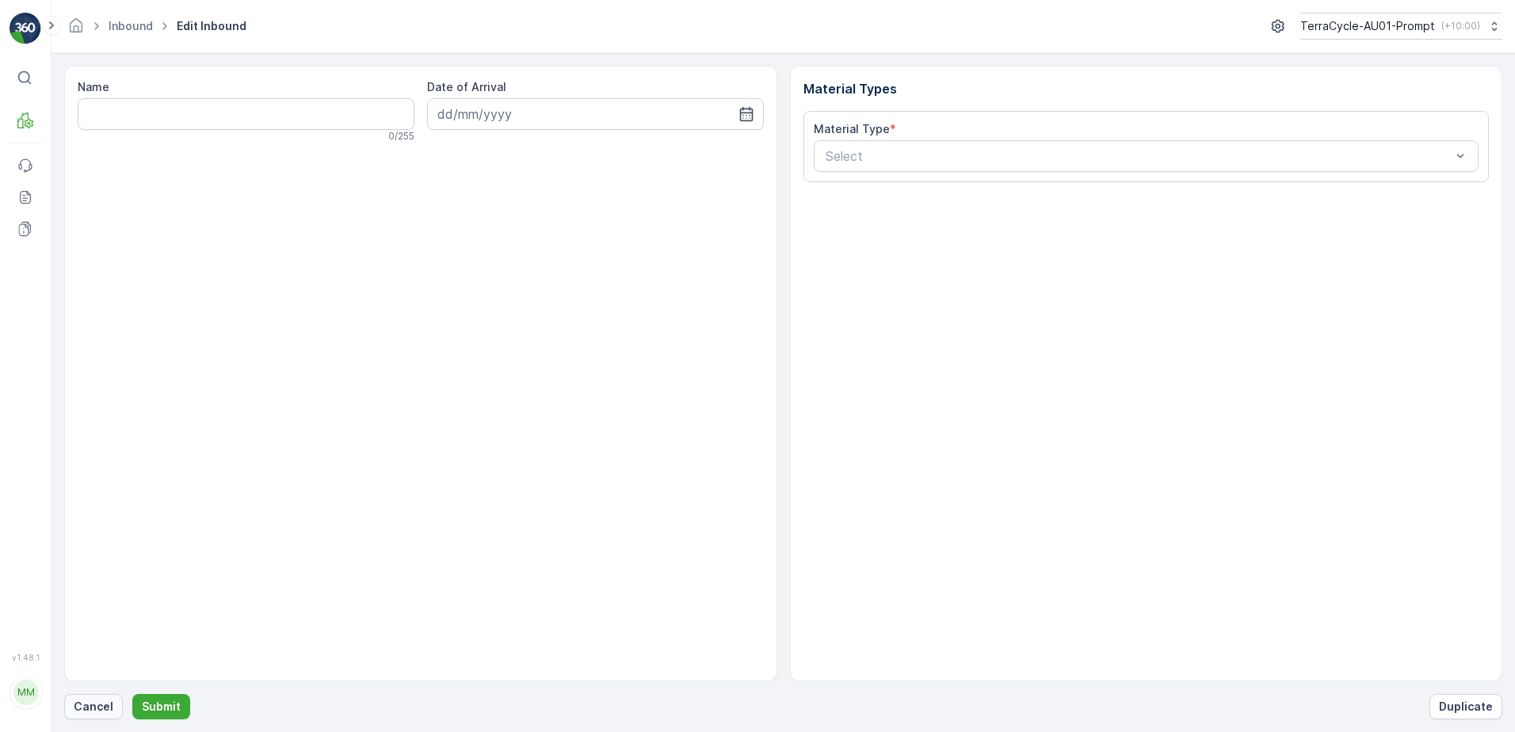
click at [89, 699] on p "Cancel" at bounding box center [94, 707] width 40 height 16
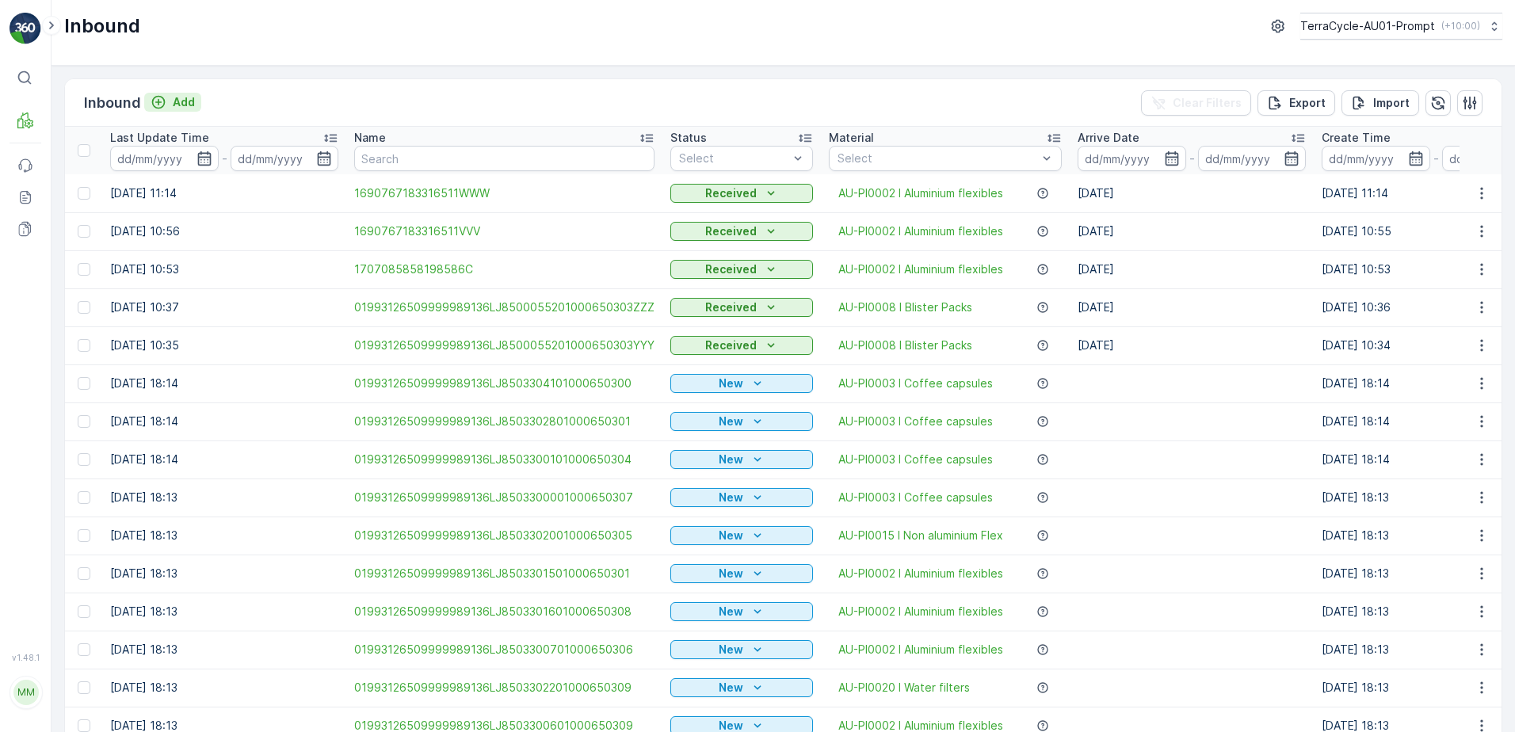
click at [181, 101] on p "Add" at bounding box center [184, 102] width 22 height 16
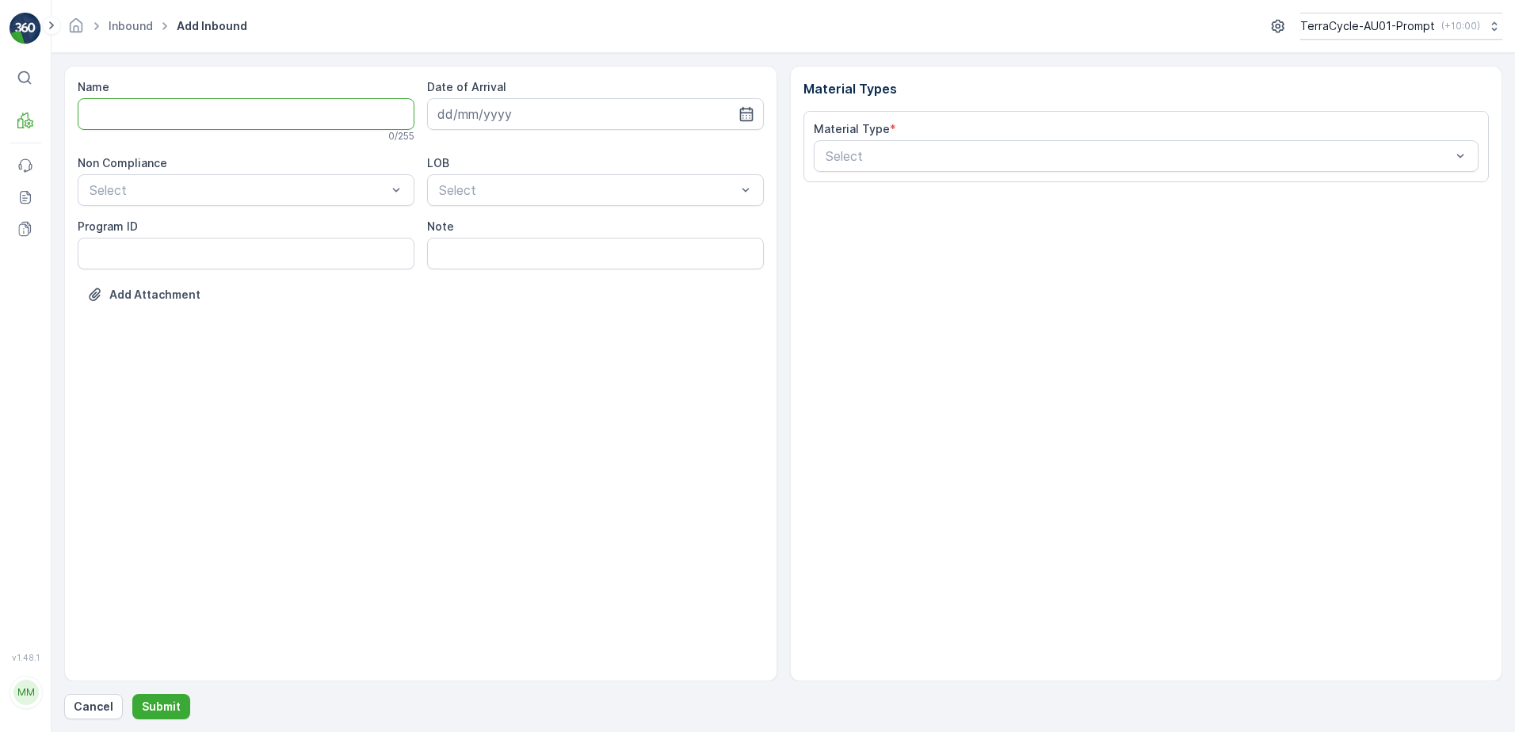
click at [207, 112] on input "Name" at bounding box center [246, 114] width 337 height 32
type input "019931265099999891ZX2001631401000650809"
click at [132, 694] on button "Submit" at bounding box center [161, 706] width 58 height 25
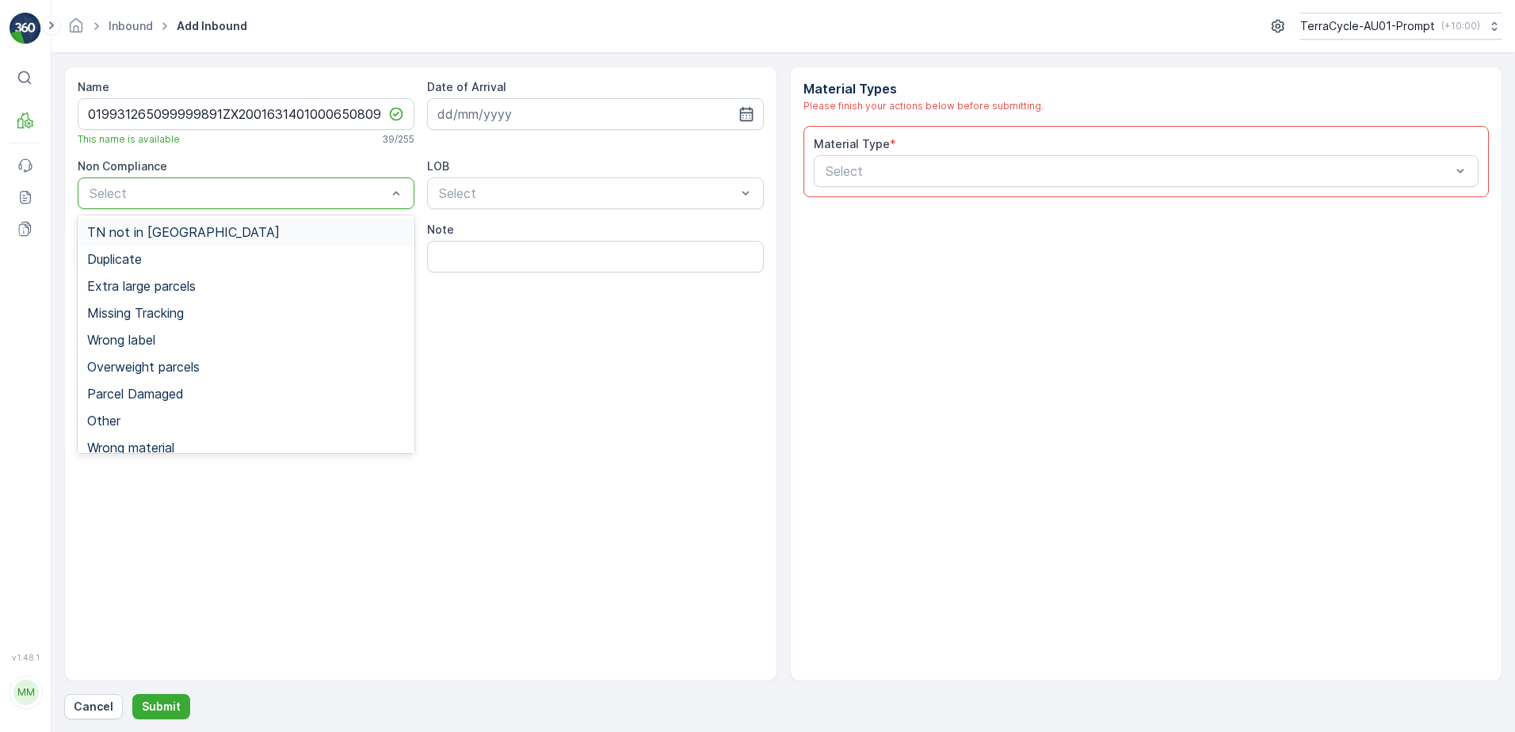
click at [210, 194] on div at bounding box center [238, 193] width 300 height 14
click at [206, 231] on div "TN not in [GEOGRAPHIC_DATA]" at bounding box center [246, 232] width 318 height 14
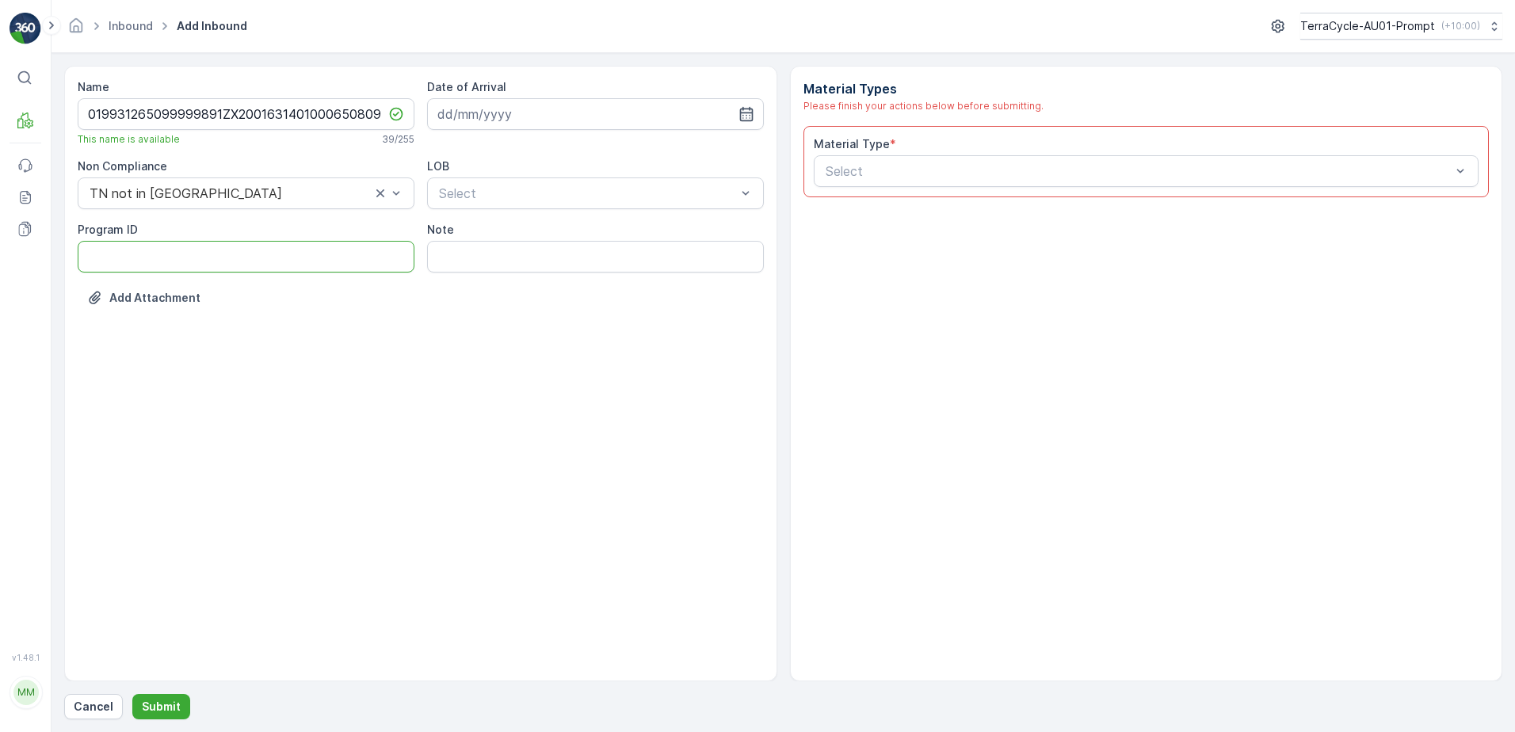
click at [123, 256] on ID "Program ID" at bounding box center [246, 257] width 337 height 32
type ID "CS10-M"
click at [513, 111] on input at bounding box center [595, 114] width 337 height 32
click at [600, 310] on div "22" at bounding box center [596, 309] width 25 height 25
type input "[DATE]"
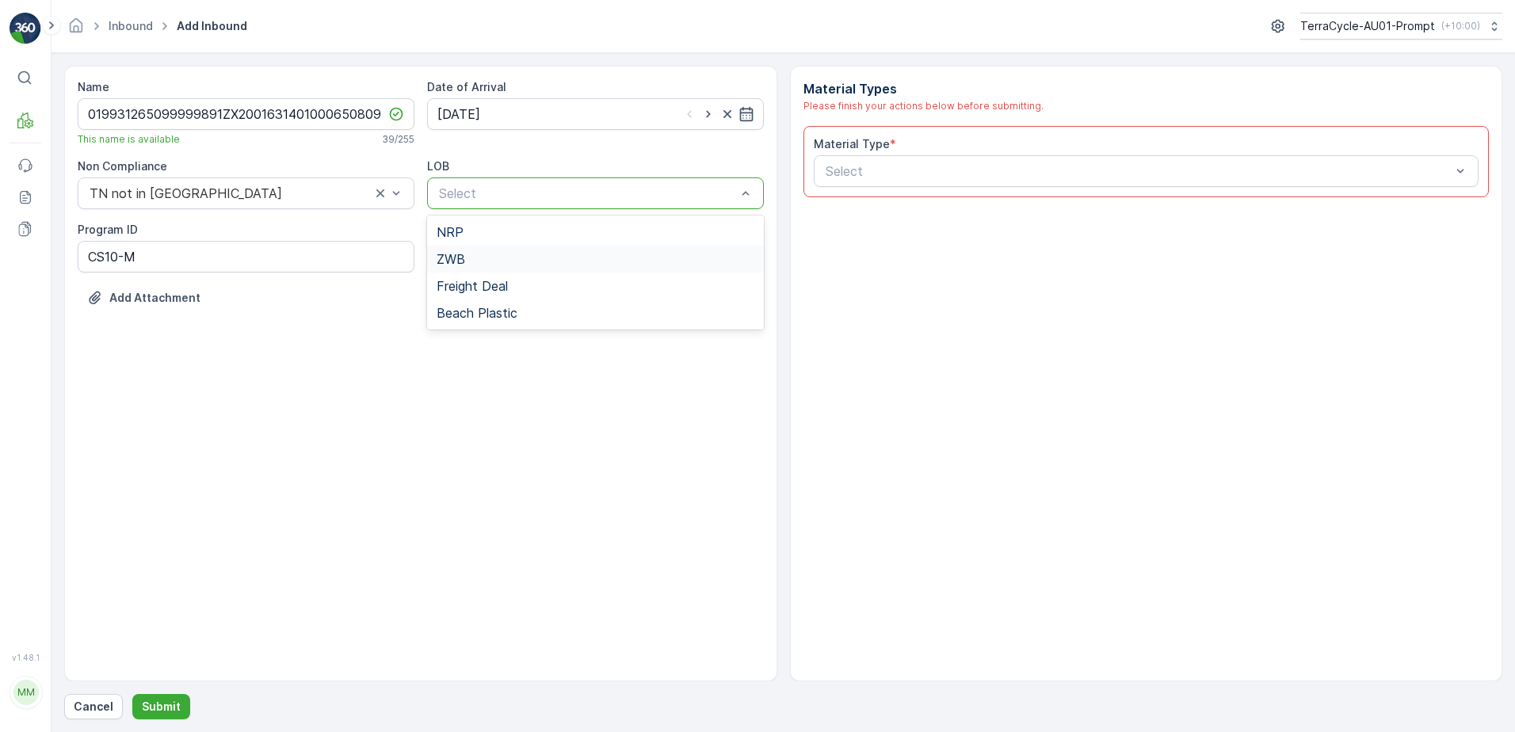
click at [535, 258] on div "ZWB" at bounding box center [595, 259] width 318 height 14
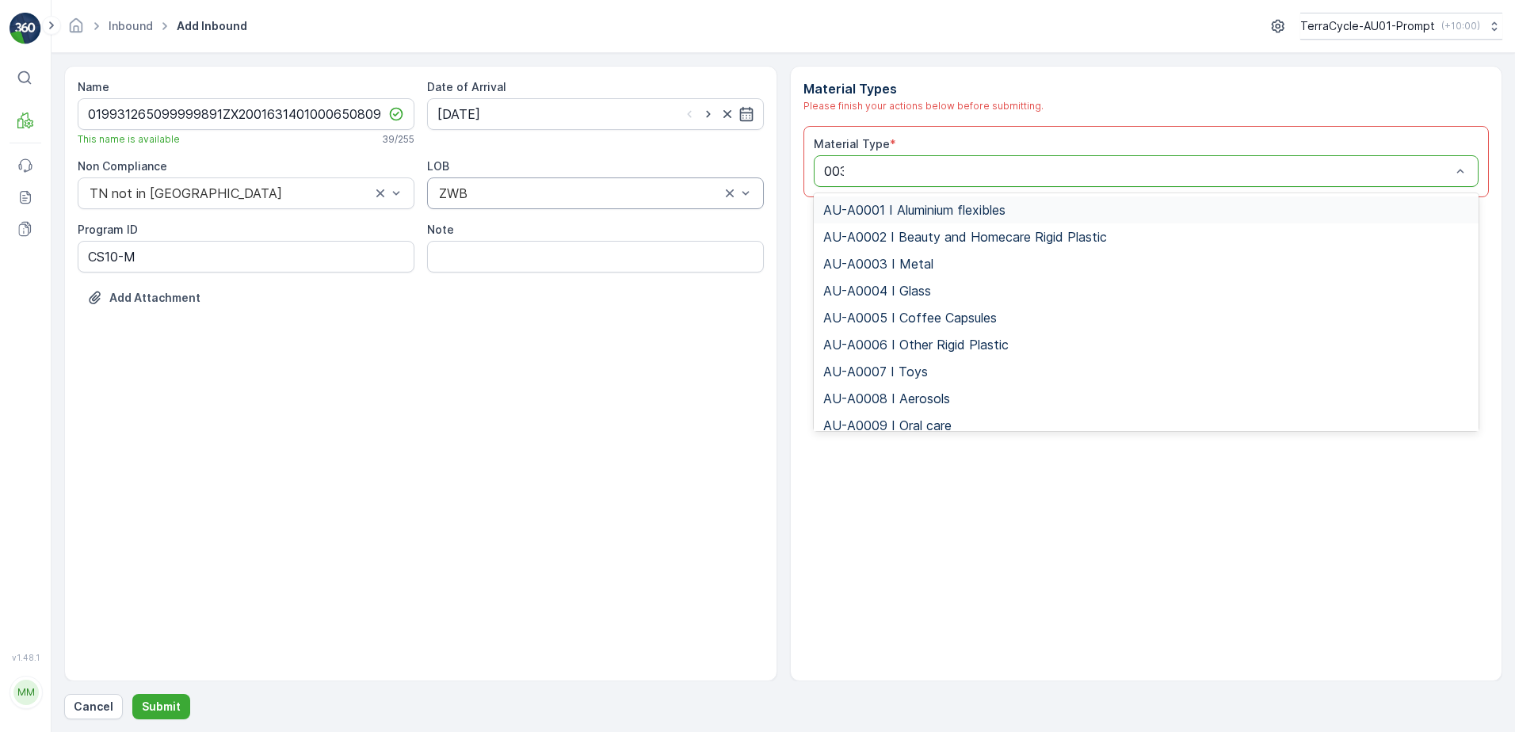
type input "0032"
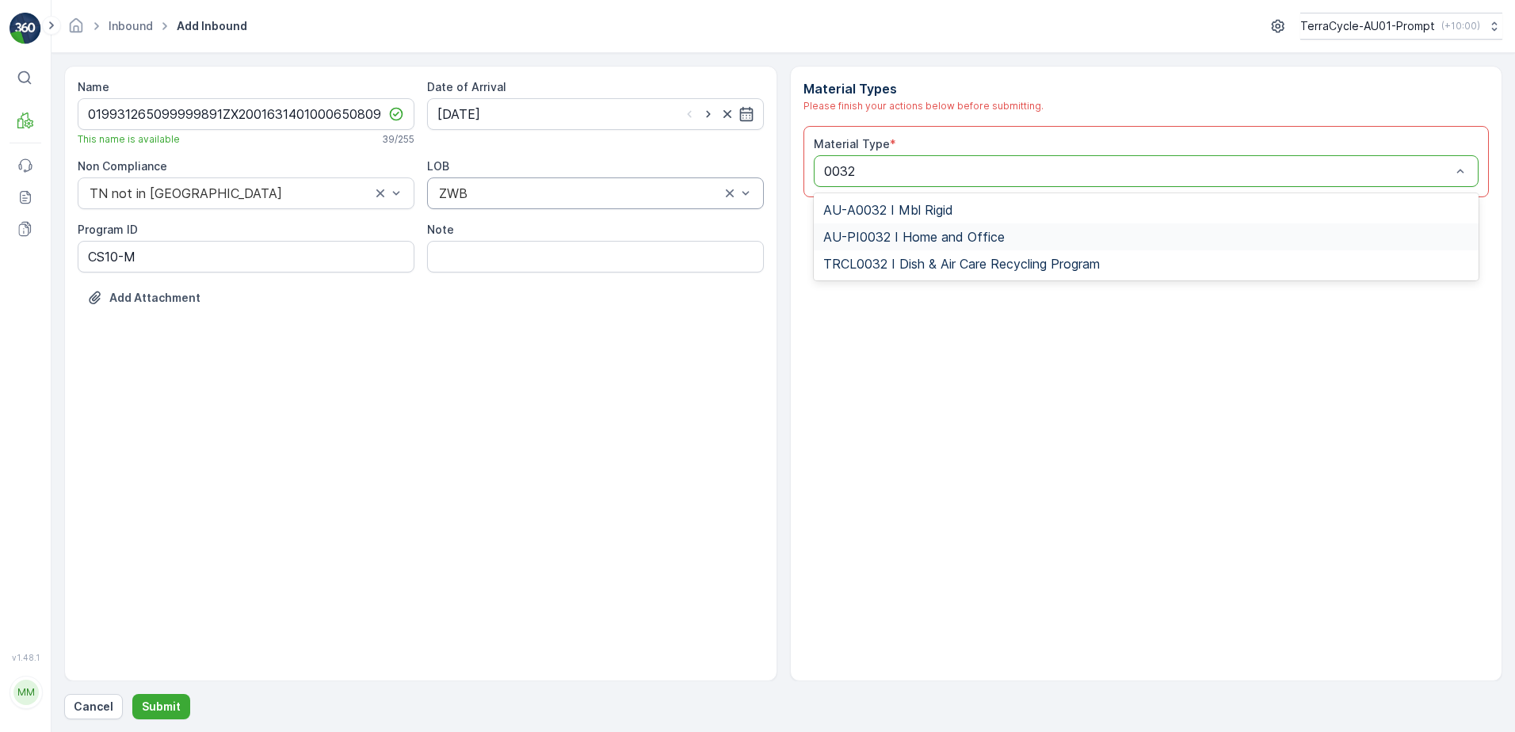
click at [991, 227] on div "AU-PI0032 I Home and Office" at bounding box center [1146, 236] width 665 height 27
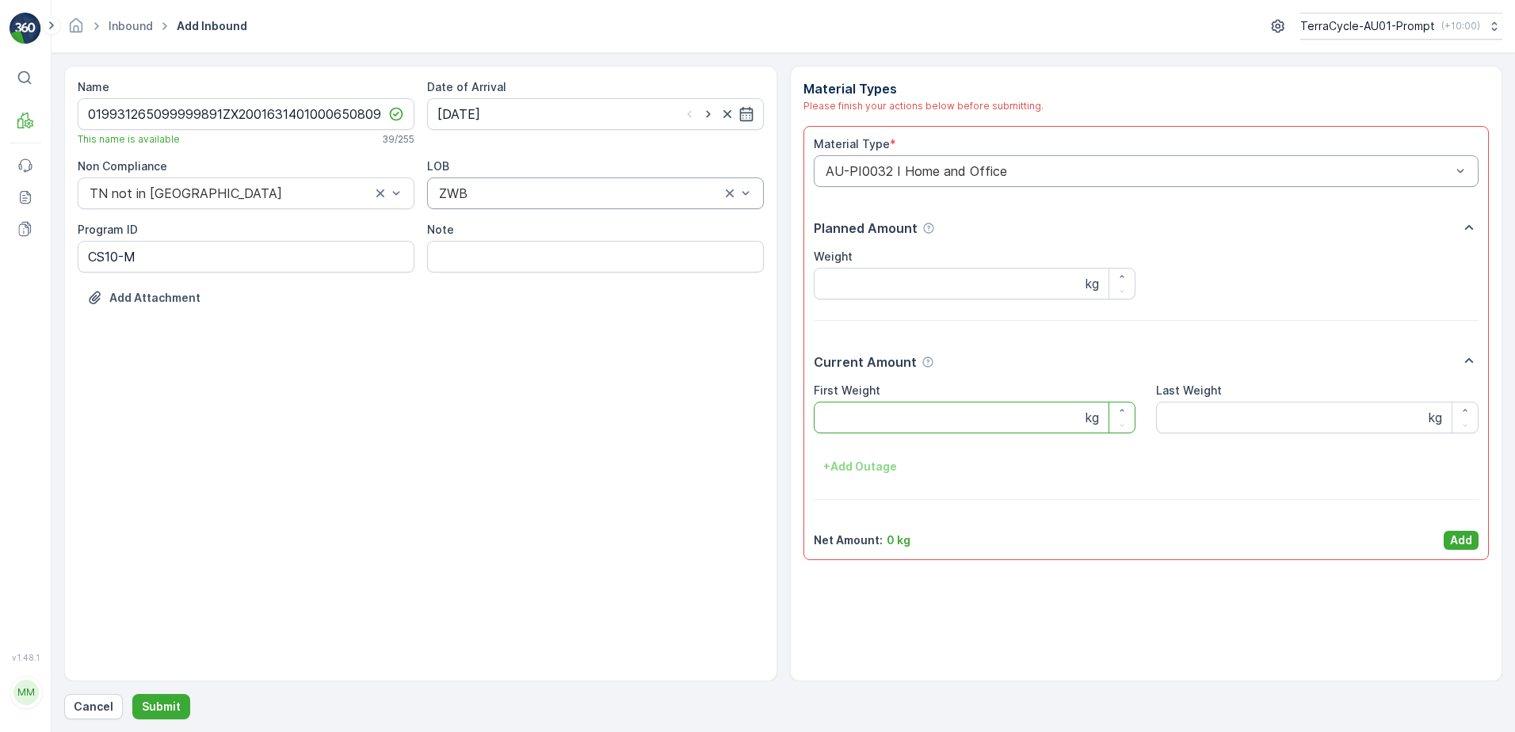
click at [890, 415] on Weight "First Weight" at bounding box center [975, 418] width 322 height 32
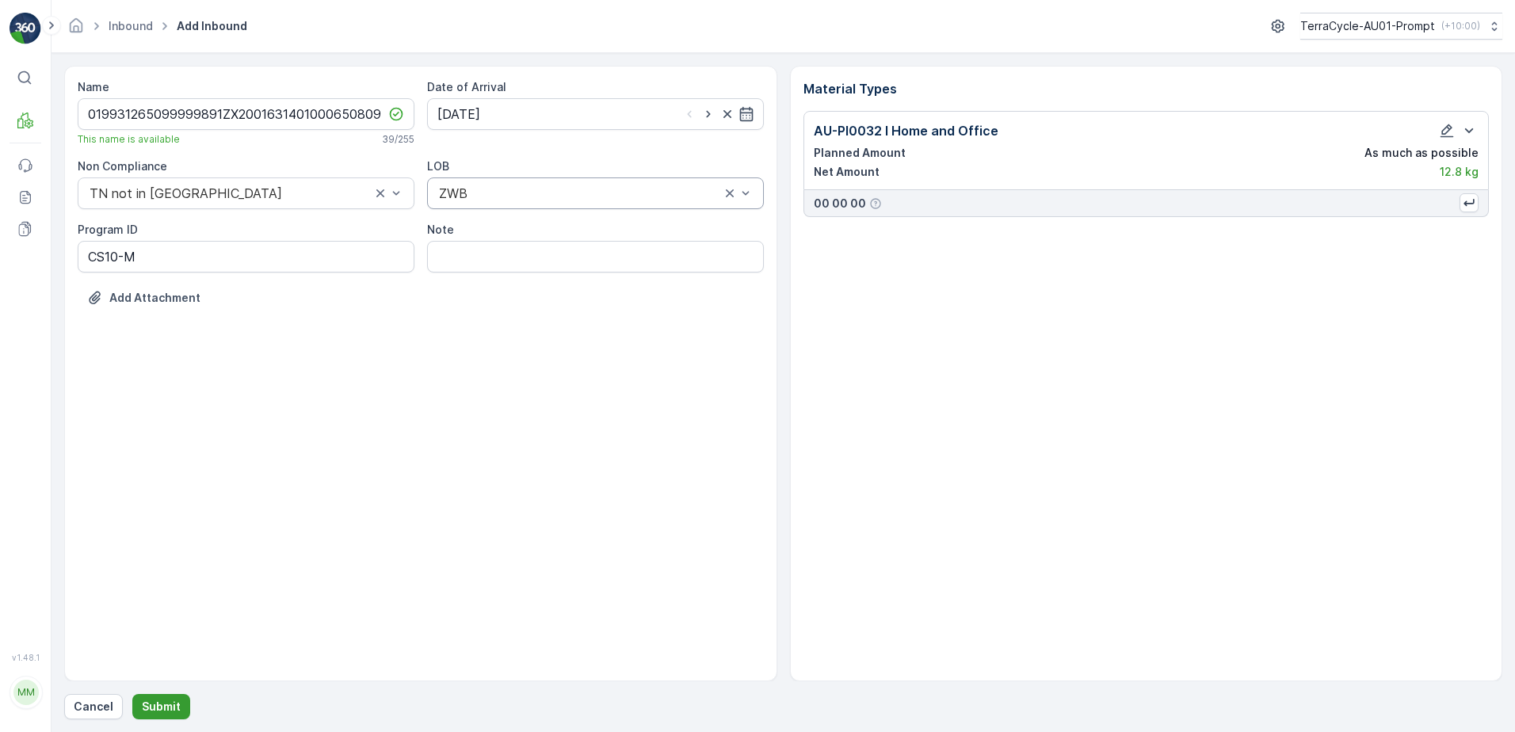
click at [163, 702] on p "Submit" at bounding box center [161, 707] width 39 height 16
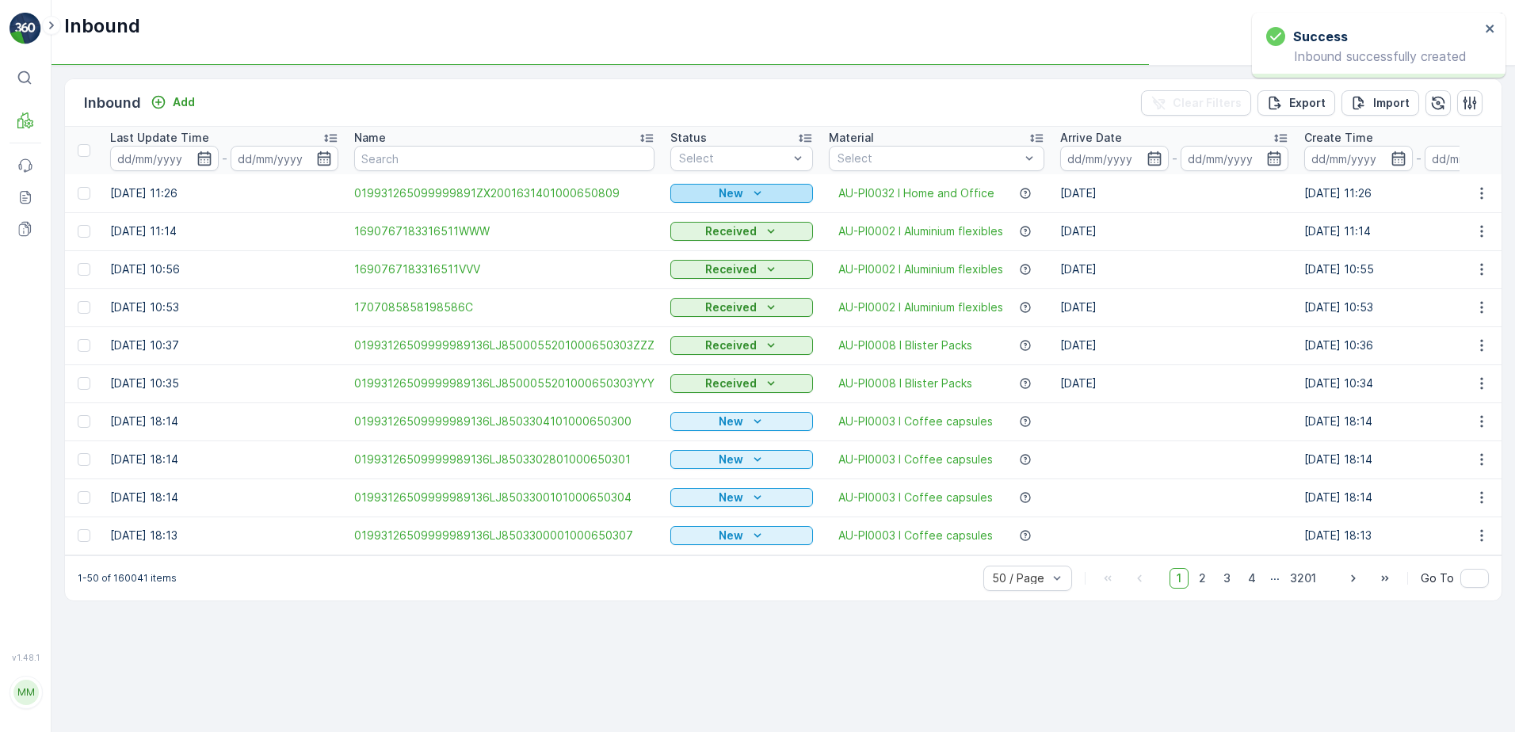
click at [749, 186] on icon "New" at bounding box center [757, 193] width 16 height 16
click at [692, 238] on span "Scanned" at bounding box center [699, 239] width 47 height 16
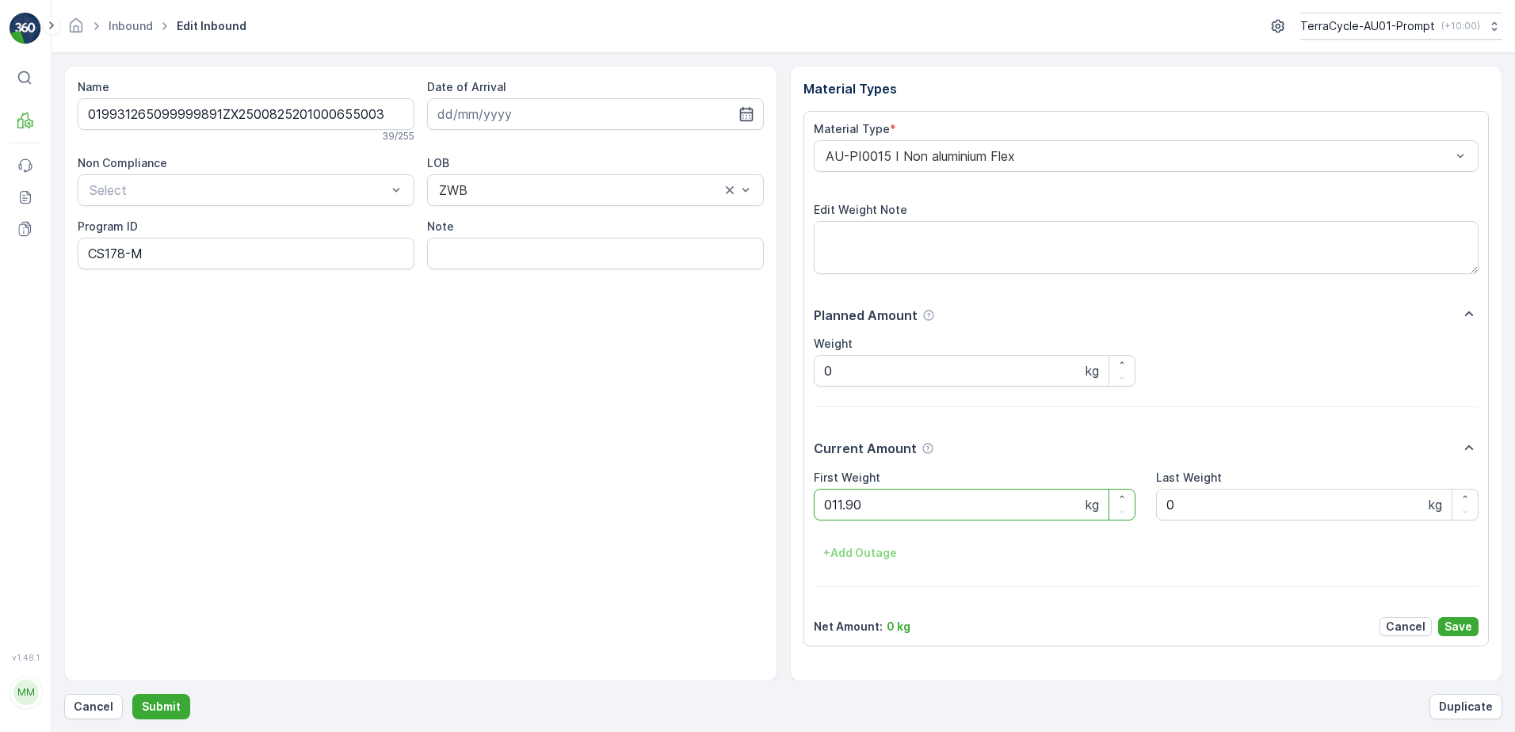
click at [132, 694] on button "Submit" at bounding box center [161, 706] width 58 height 25
click at [77, 711] on p "Cancel" at bounding box center [94, 707] width 40 height 16
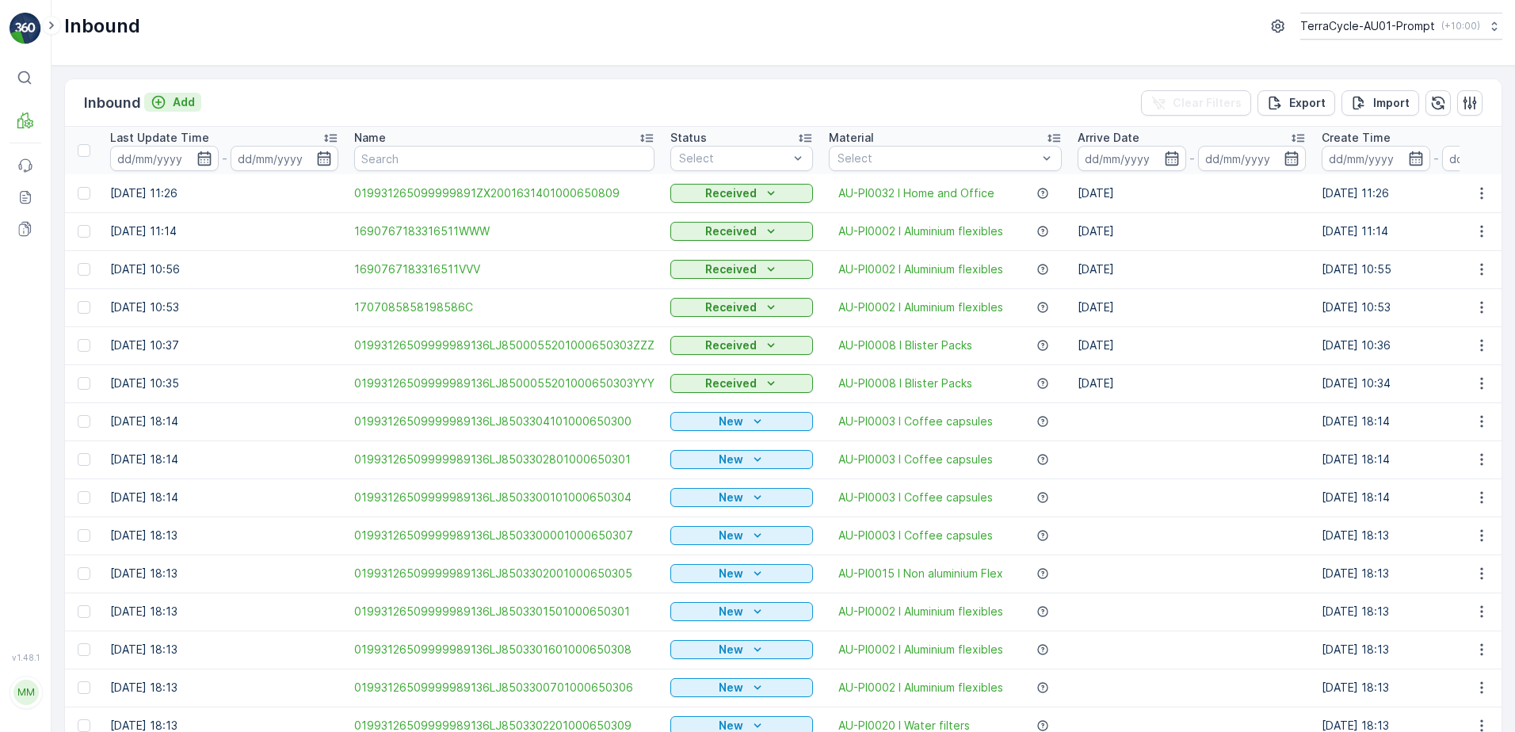
click at [181, 107] on p "Add" at bounding box center [184, 102] width 22 height 16
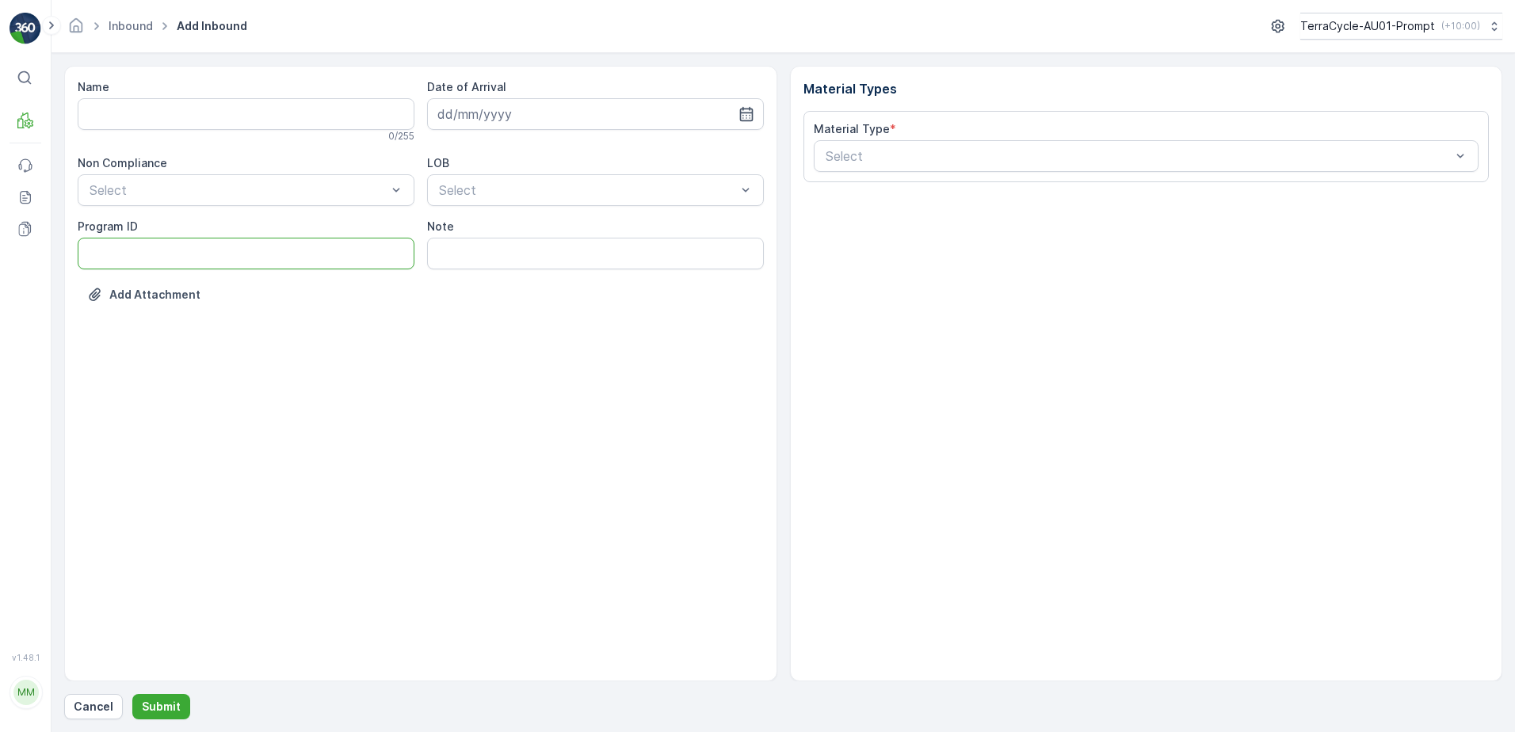
click at [134, 255] on ID "Program ID" at bounding box center [246, 254] width 337 height 32
type ID "1272"
click at [111, 112] on input "Name" at bounding box center [246, 114] width 337 height 32
click at [132, 694] on button "Submit" at bounding box center [161, 706] width 58 height 25
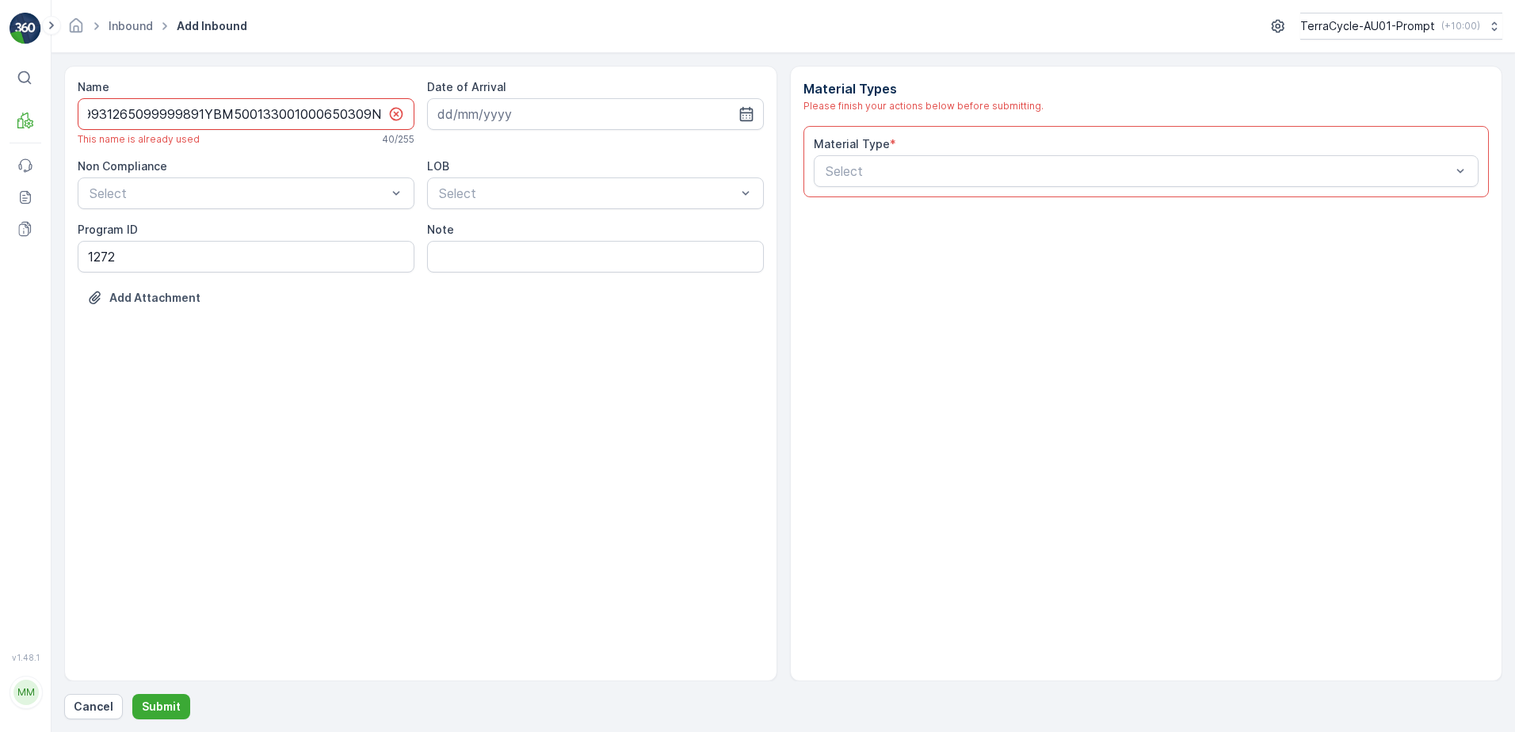
scroll to position [0, 28]
type input "019931265099999891YBM500133001000650309NN"
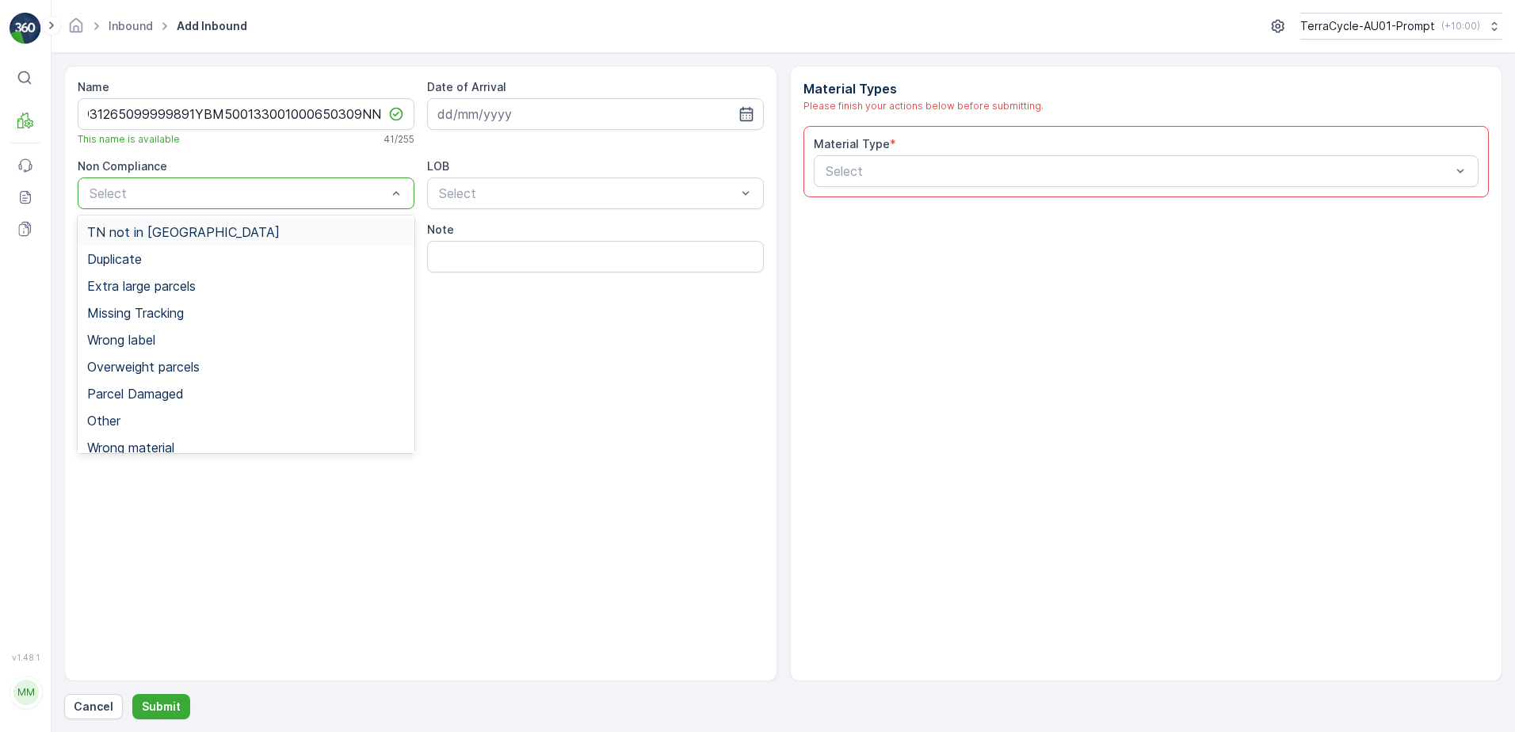
scroll to position [0, 0]
click at [146, 192] on div at bounding box center [238, 193] width 300 height 14
click at [176, 268] on div "Duplicate" at bounding box center [246, 259] width 337 height 27
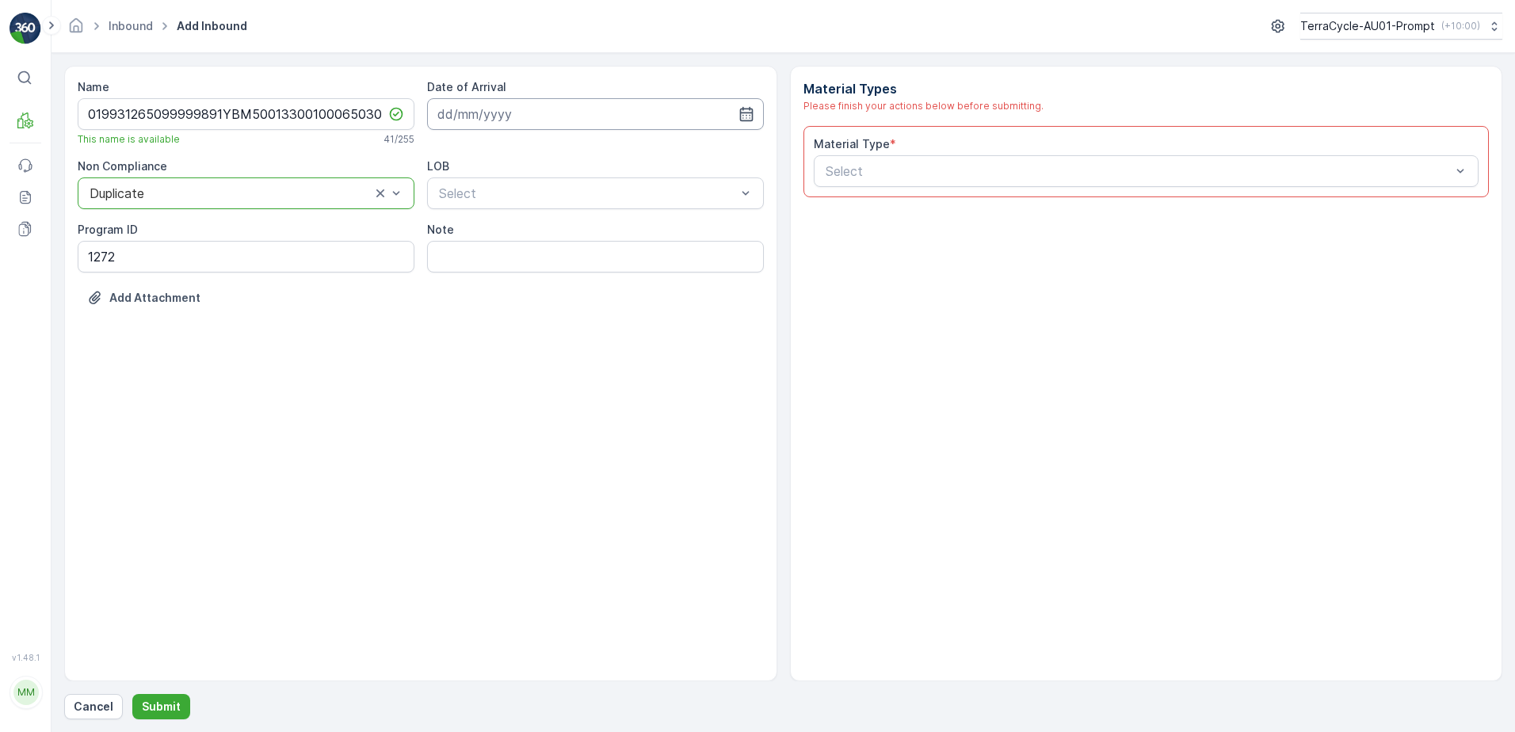
click at [523, 114] on input at bounding box center [595, 114] width 337 height 32
click at [600, 312] on div "22" at bounding box center [596, 309] width 25 height 25
type input "[DATE]"
click at [553, 189] on div at bounding box center [587, 193] width 300 height 14
click at [543, 237] on div "NRP" at bounding box center [595, 232] width 318 height 14
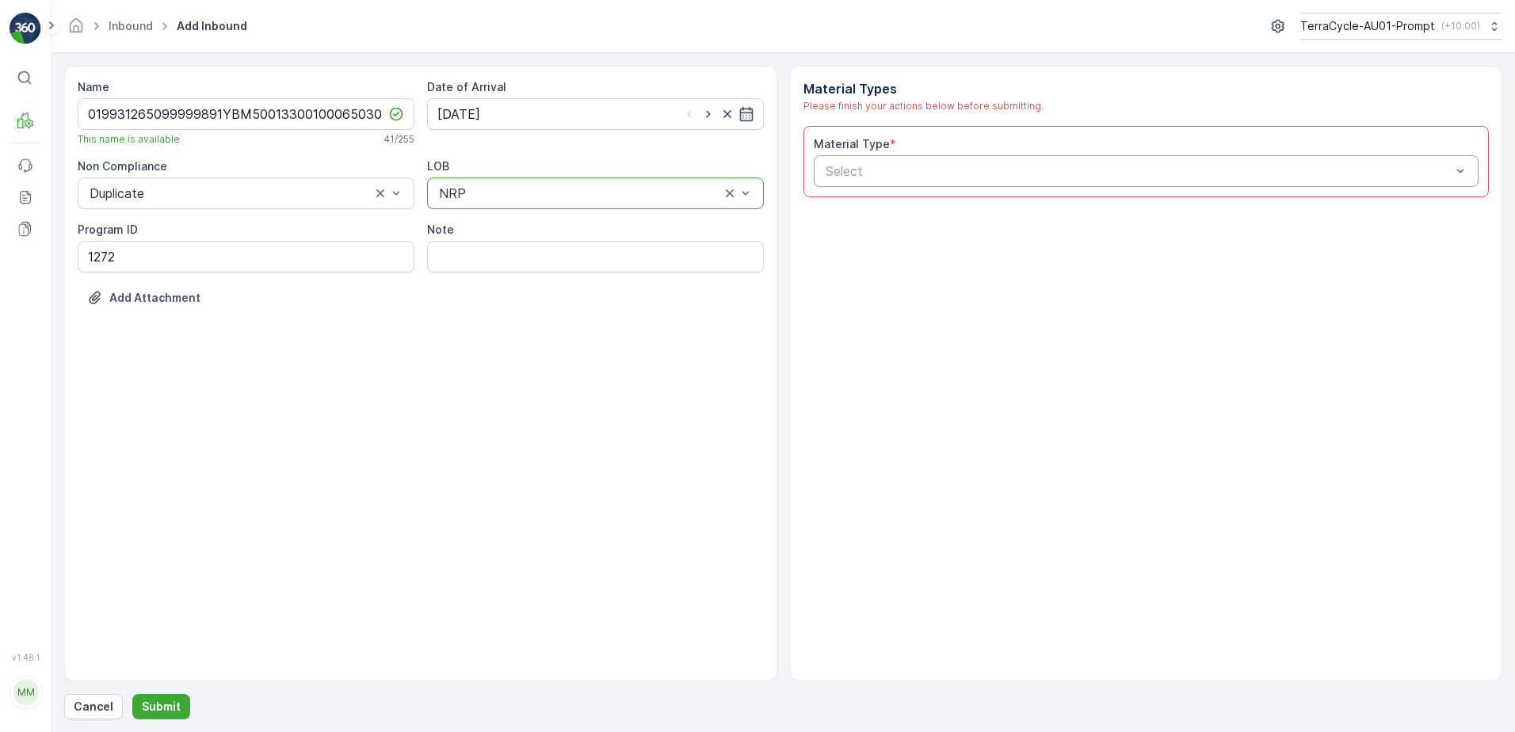
click at [856, 164] on div at bounding box center [1138, 171] width 629 height 14
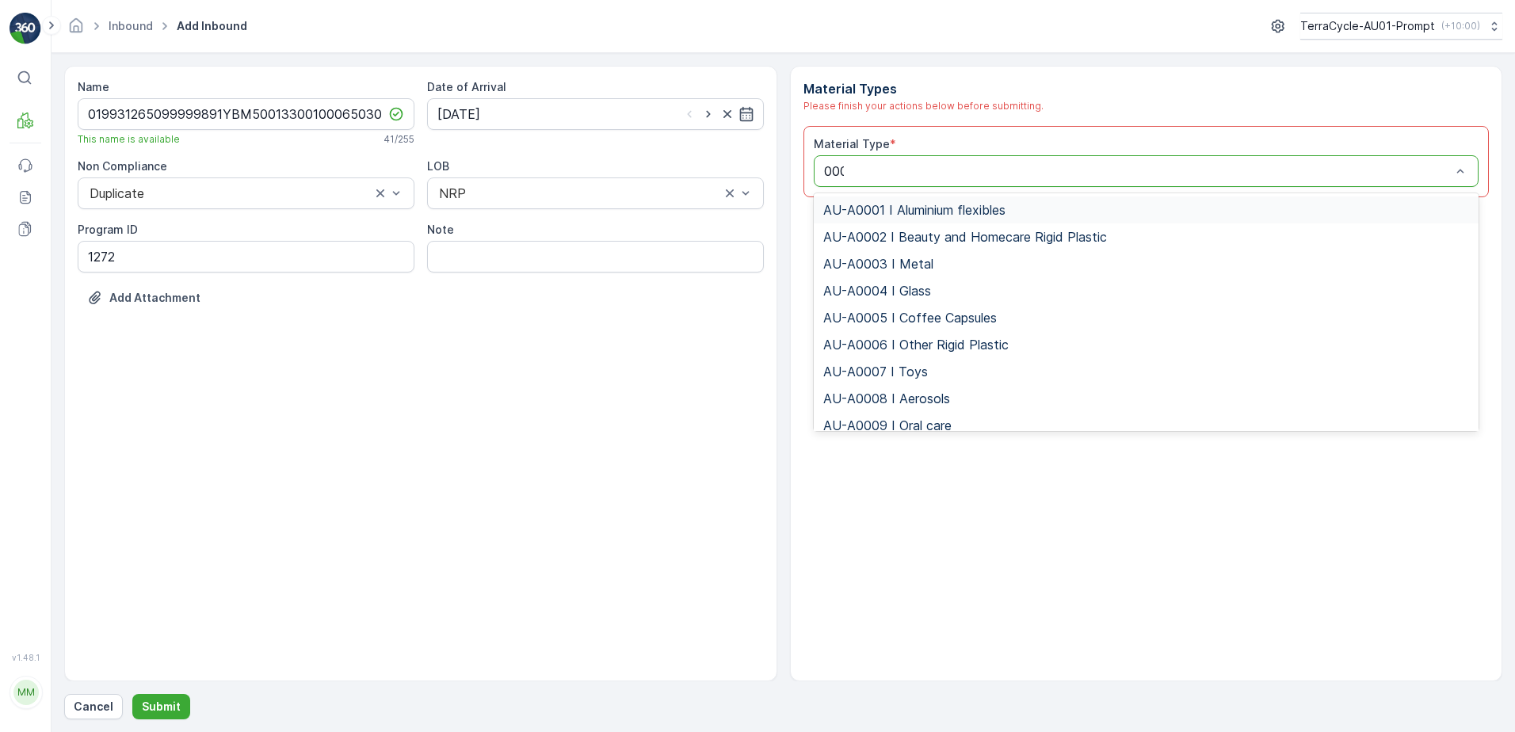
type input "0002"
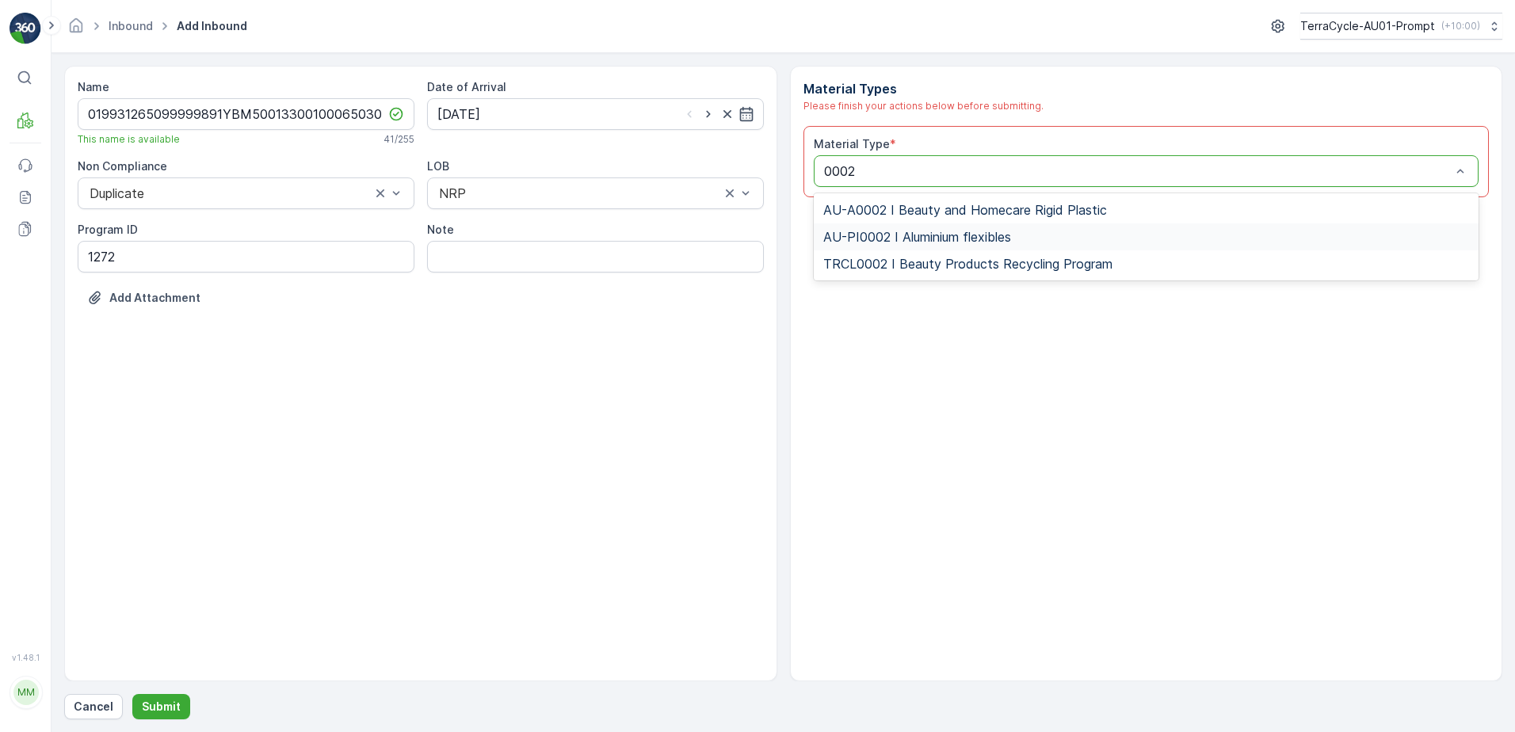
click at [956, 234] on span "AU-PI0002 I Aluminium flexibles" at bounding box center [917, 237] width 188 height 14
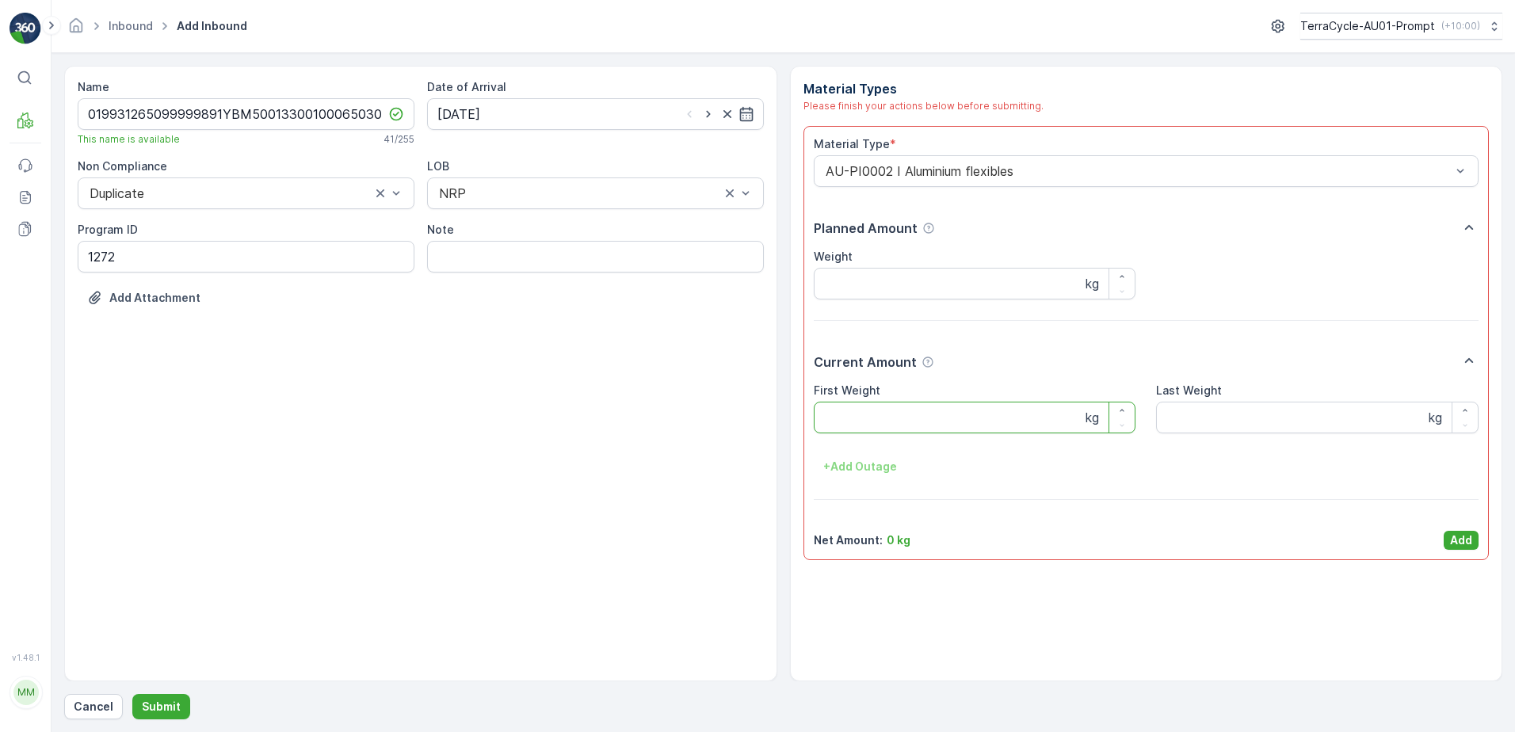
click at [894, 425] on Weight "First Weight" at bounding box center [975, 418] width 322 height 32
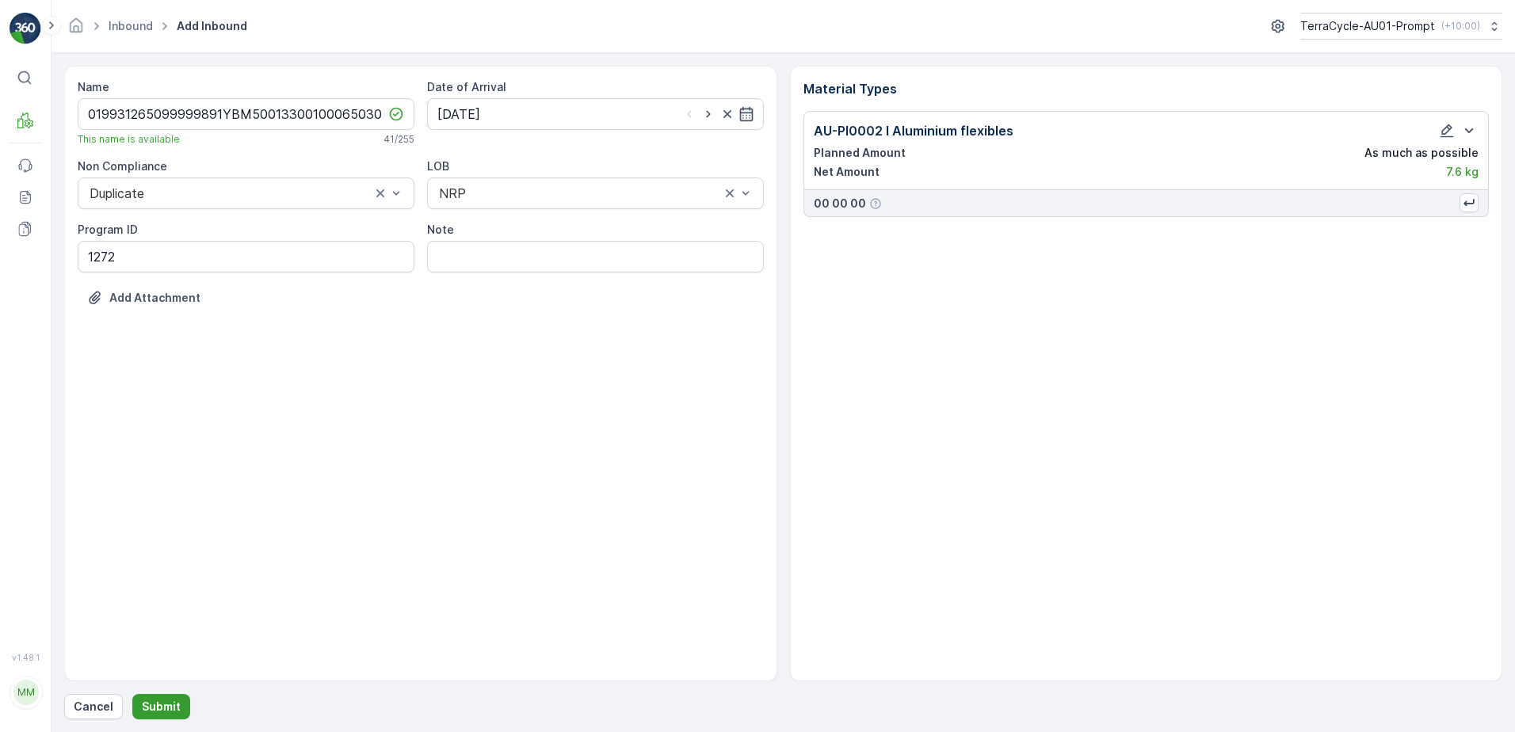
click at [142, 716] on button "Submit" at bounding box center [161, 706] width 58 height 25
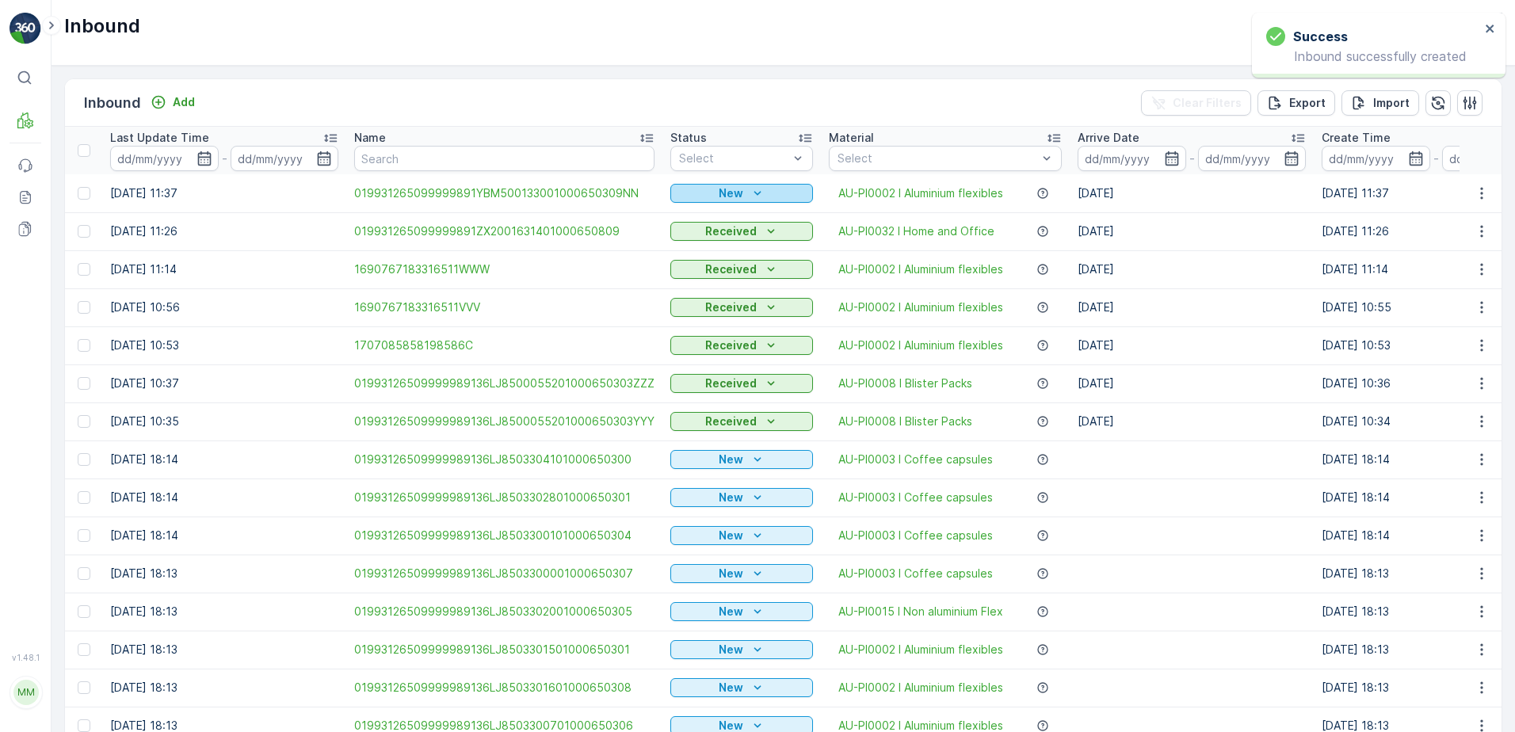
drag, startPoint x: 815, startPoint y: 191, endPoint x: 742, endPoint y: 189, distance: 72.9
click at [742, 189] on div "New" at bounding box center [741, 193] width 130 height 16
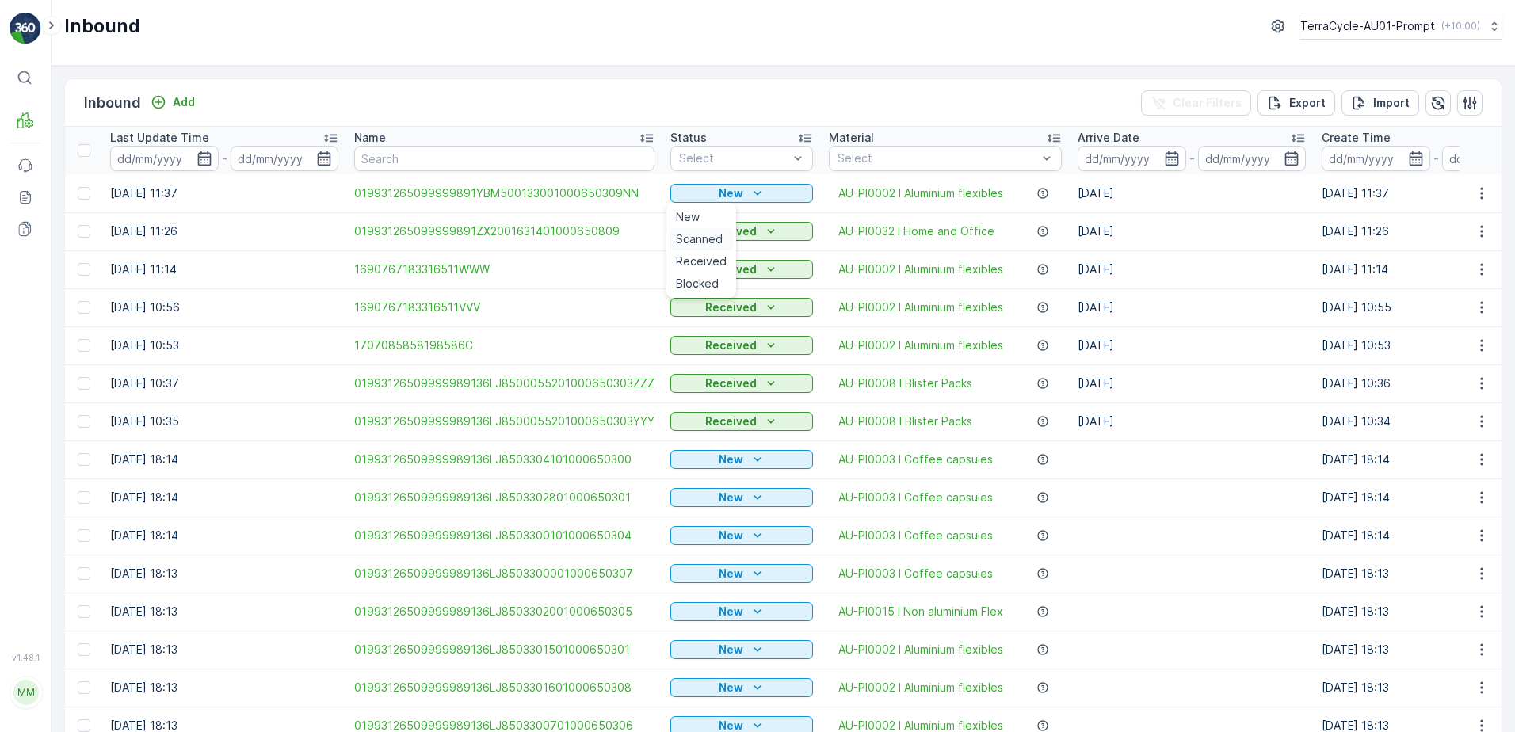
click at [712, 234] on span "Scanned" at bounding box center [699, 239] width 47 height 16
click at [1477, 190] on icon "button" at bounding box center [1481, 193] width 16 height 16
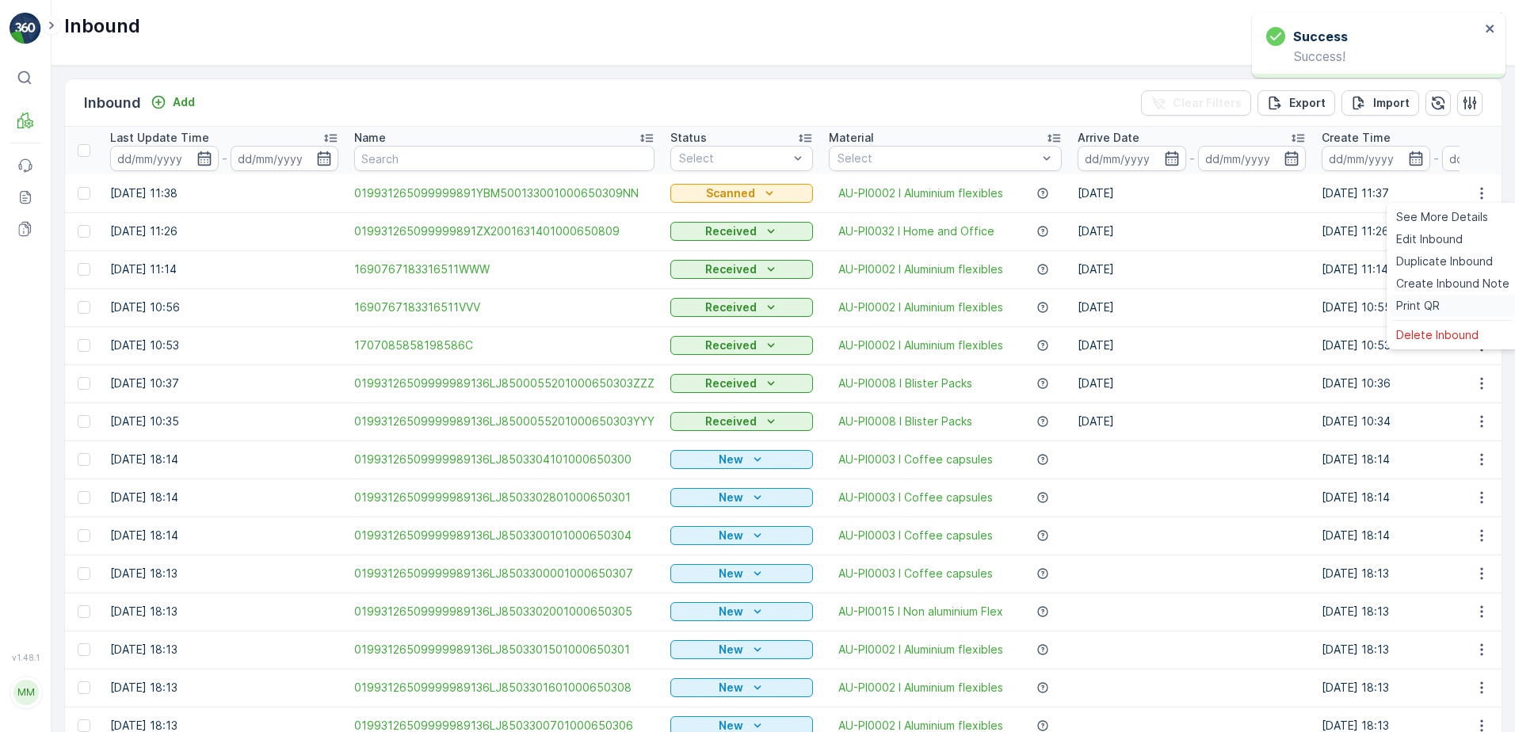
click at [1417, 303] on span "Print QR" at bounding box center [1418, 306] width 44 height 16
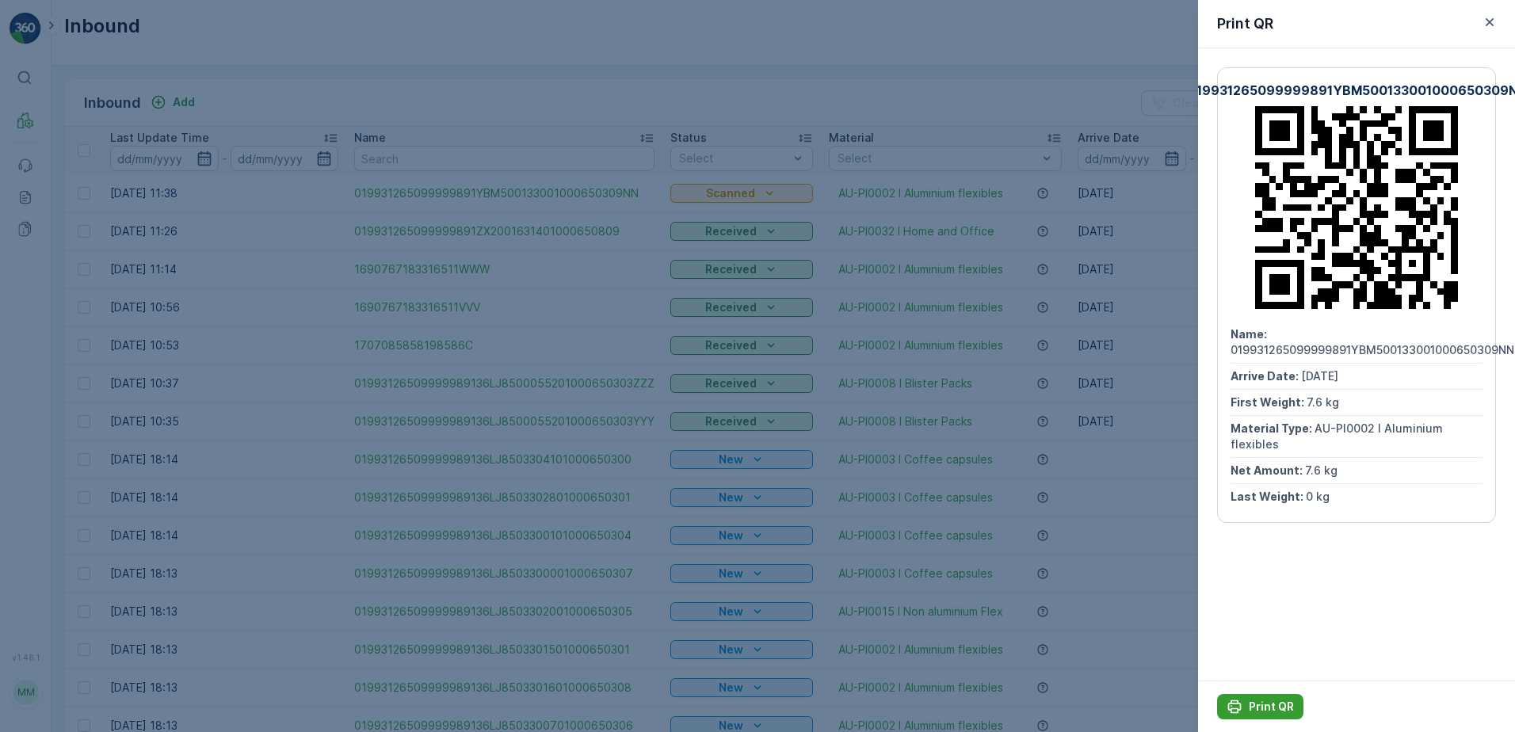
click at [1268, 707] on p "Print QR" at bounding box center [1270, 707] width 45 height 16
click at [1487, 20] on icon "button" at bounding box center [1489, 22] width 8 height 8
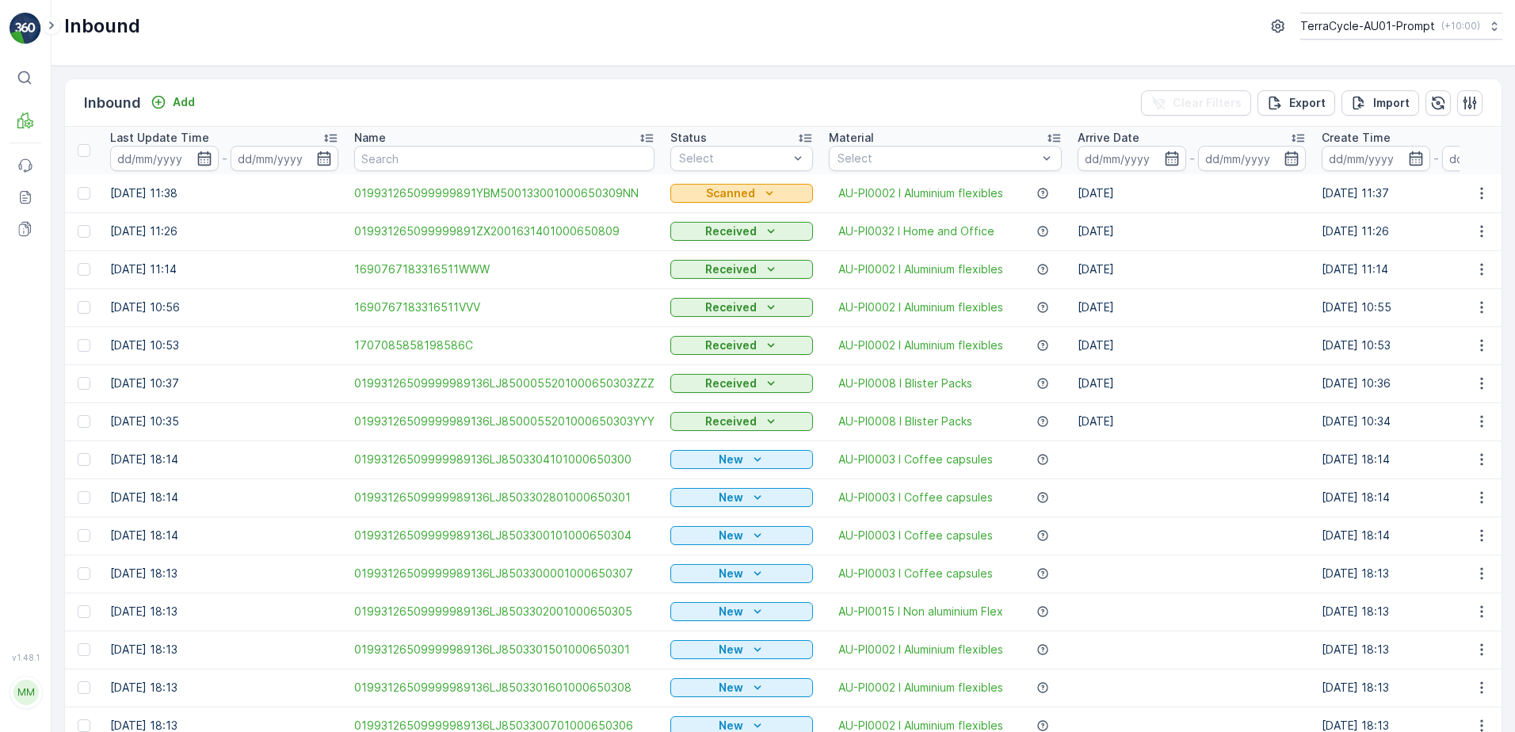
click at [768, 195] on icon "Scanned" at bounding box center [769, 193] width 16 height 16
click at [711, 257] on span "Received" at bounding box center [701, 261] width 51 height 16
click at [730, 159] on div at bounding box center [733, 158] width 112 height 13
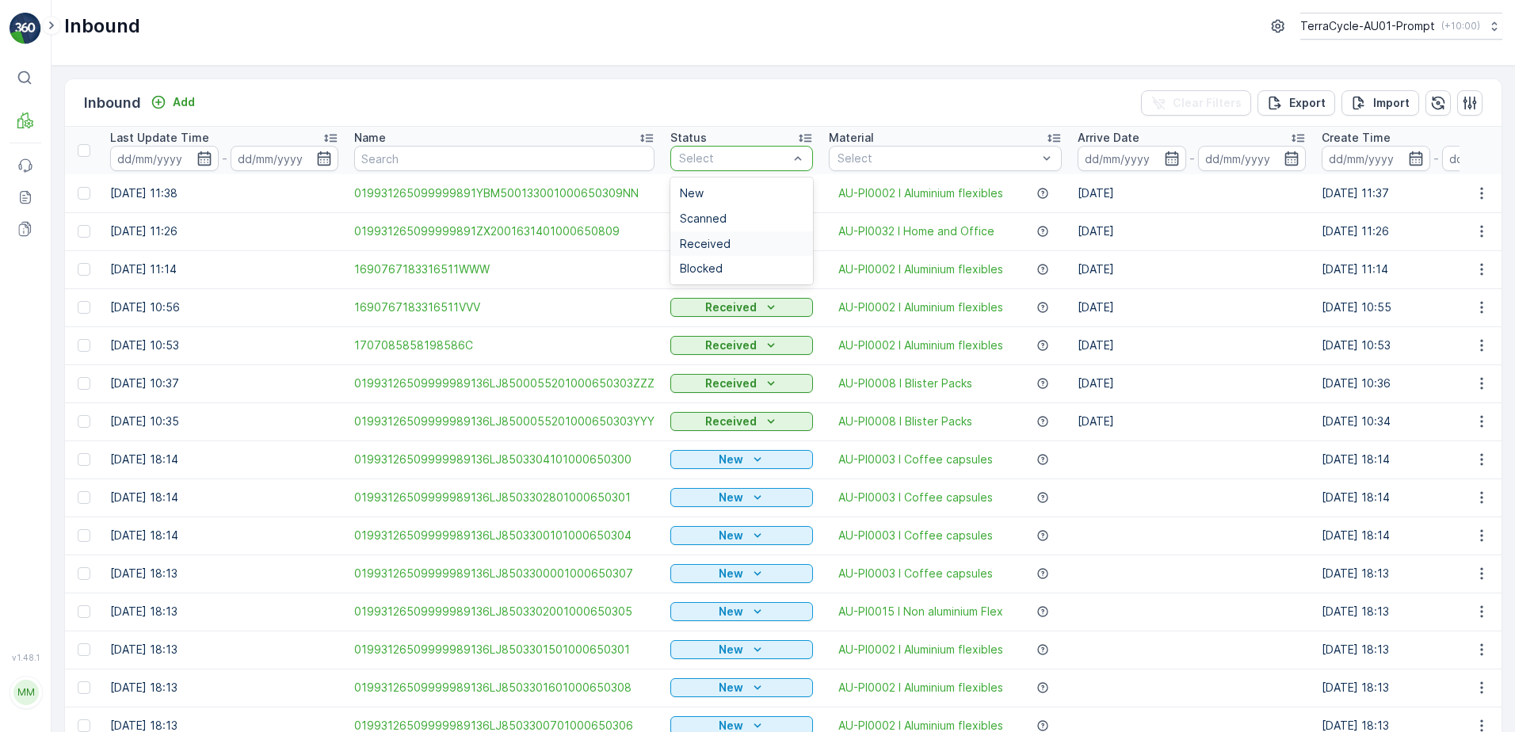
drag, startPoint x: 724, startPoint y: 246, endPoint x: 806, endPoint y: 214, distance: 88.3
click at [724, 245] on div "Received" at bounding box center [742, 244] width 124 height 13
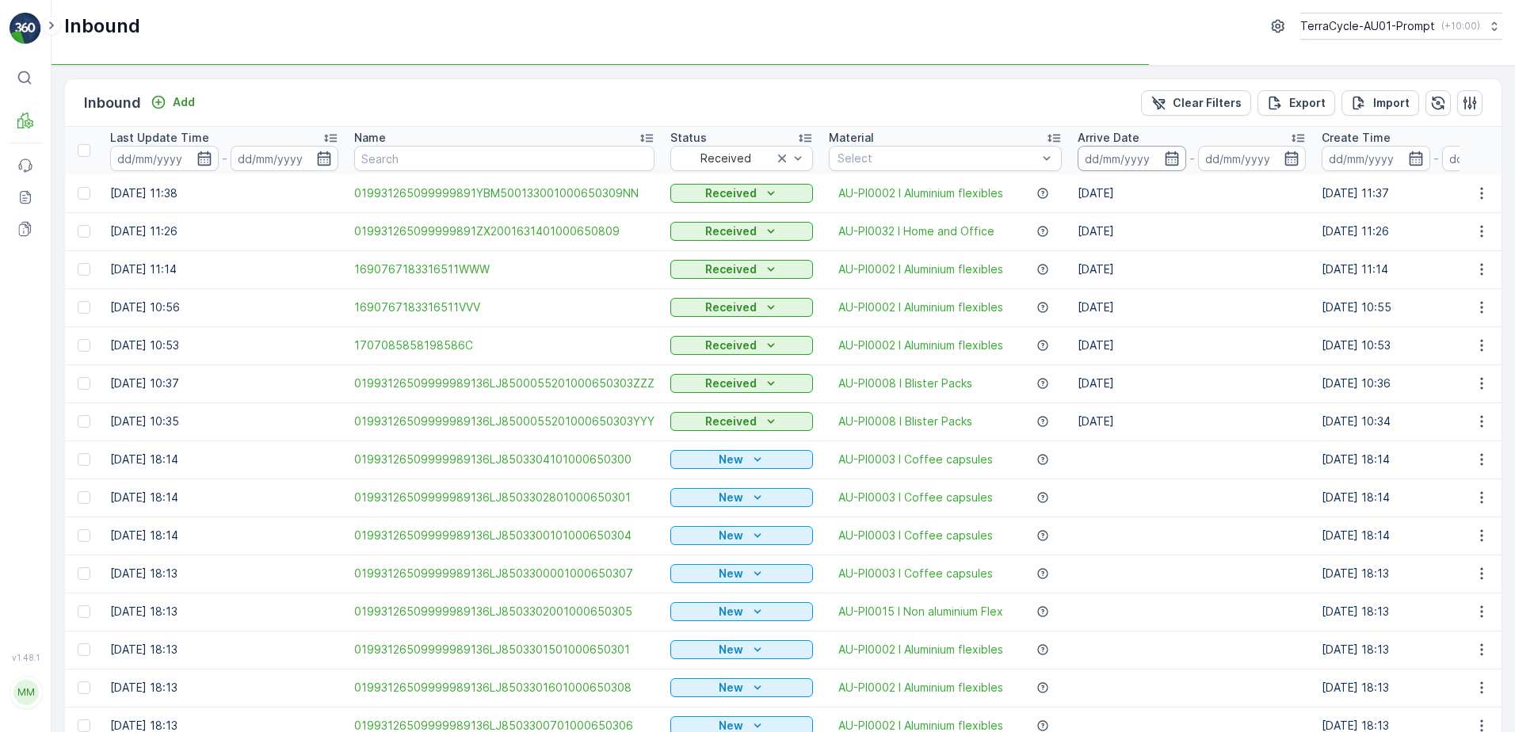
click at [1100, 159] on input at bounding box center [1131, 158] width 109 height 25
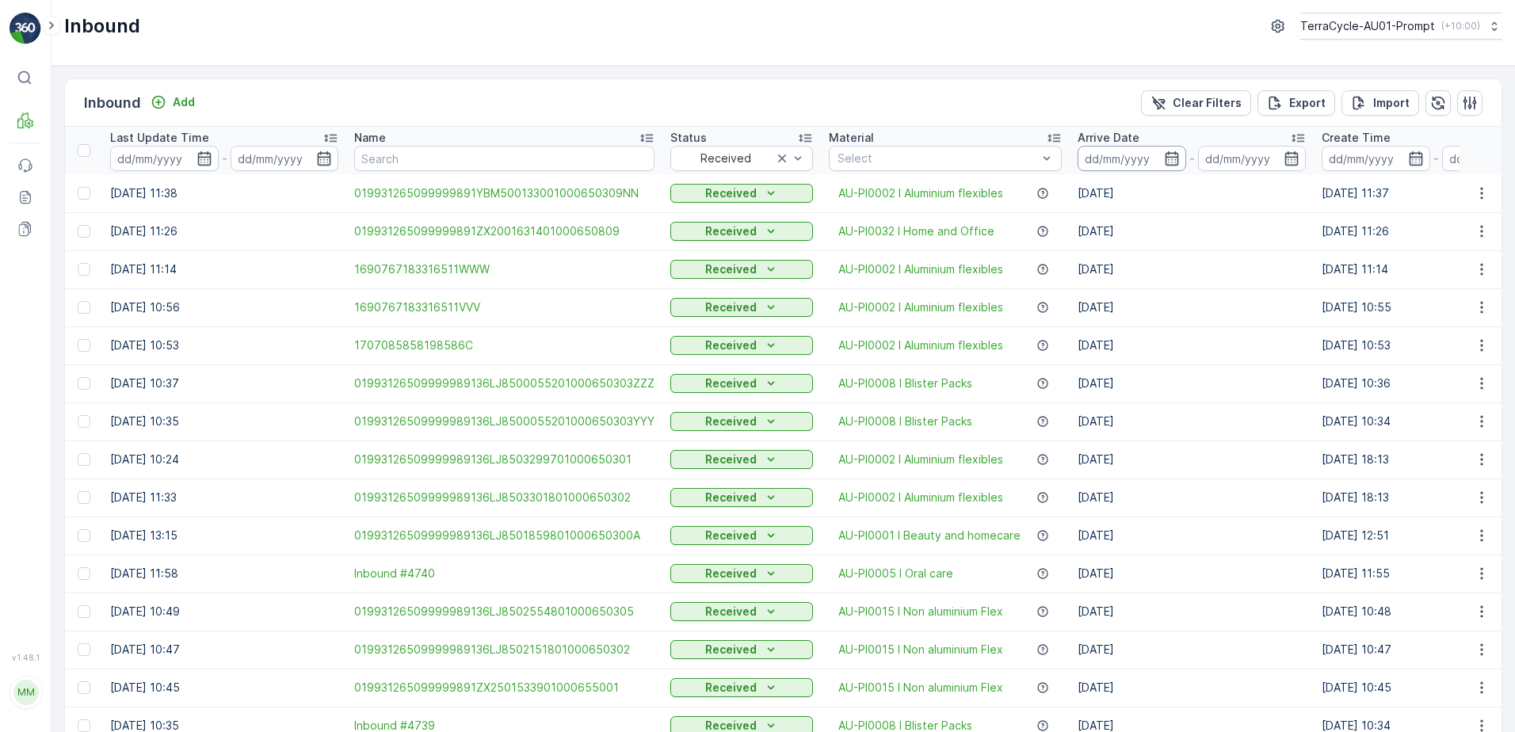
click at [1092, 154] on input at bounding box center [1131, 158] width 109 height 25
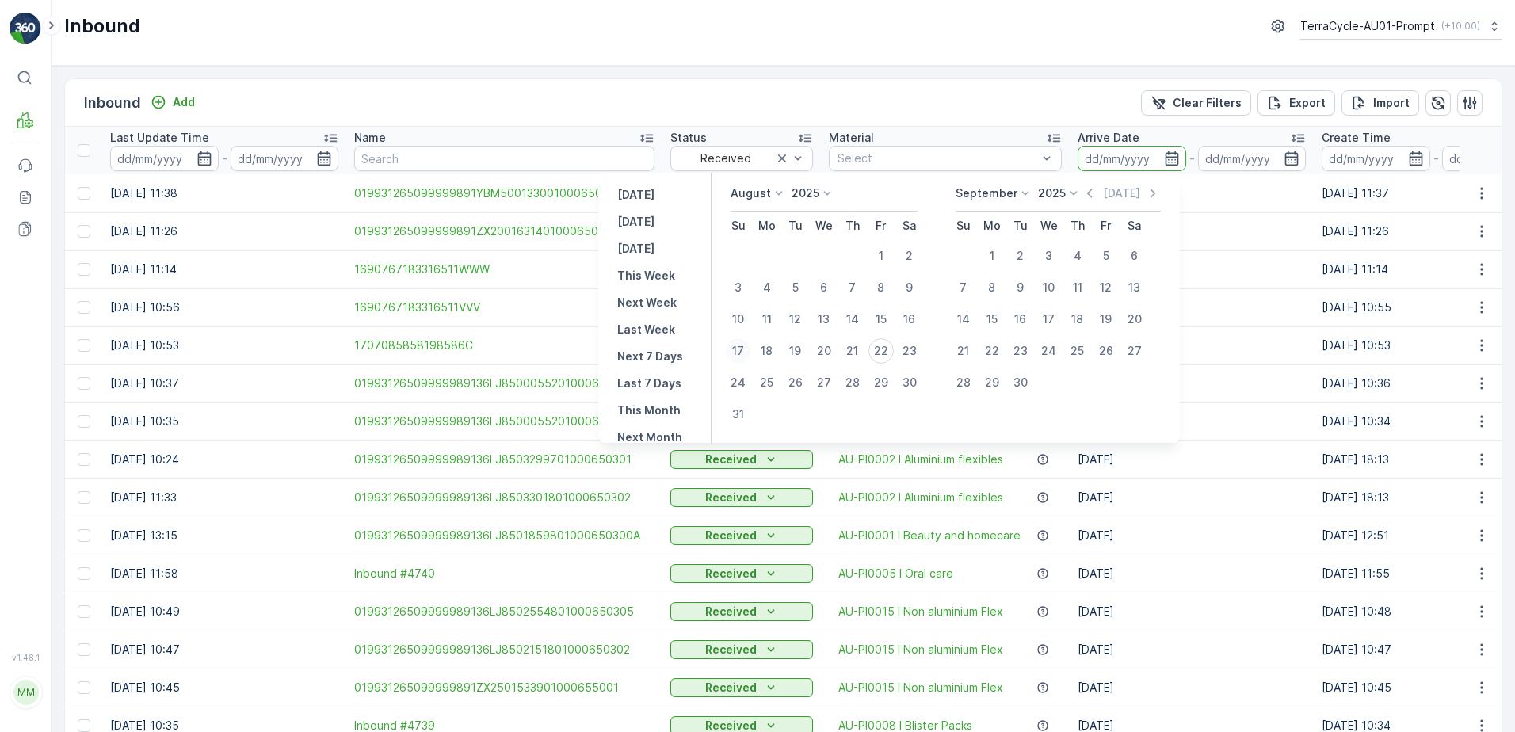
click at [740, 346] on div "17" at bounding box center [738, 350] width 25 height 25
type input "[DATE]"
click at [911, 351] on div "23" at bounding box center [909, 350] width 25 height 25
type input "[DATE]"
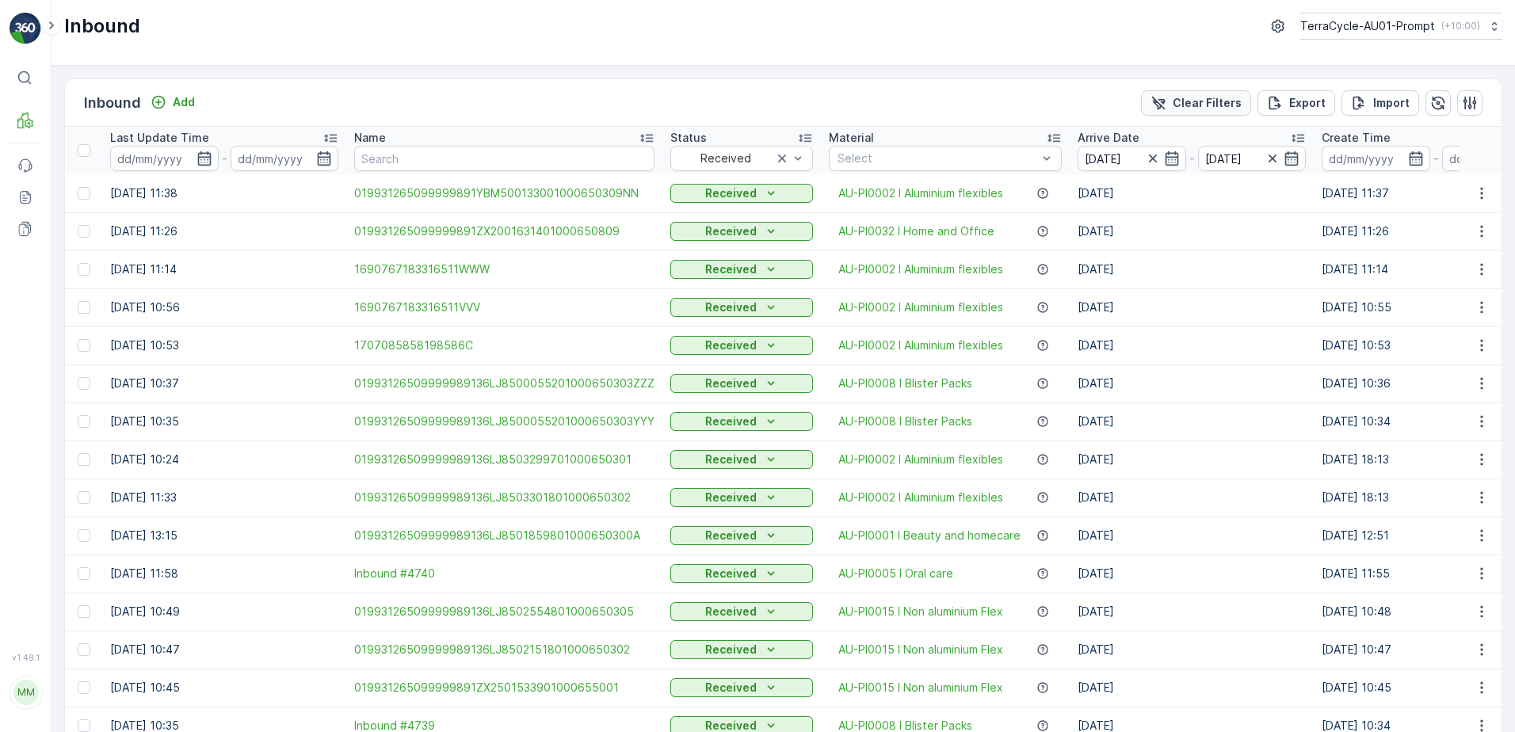
click at [1210, 106] on p "Clear Filters" at bounding box center [1206, 103] width 69 height 16
